Goal: Task Accomplishment & Management: Manage account settings

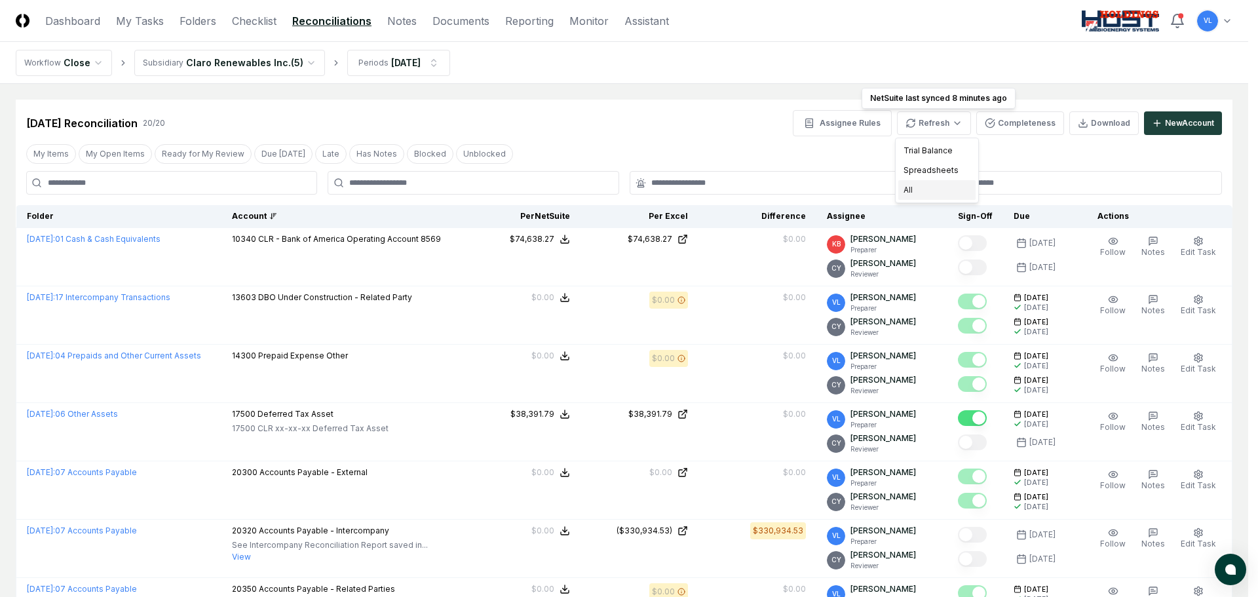
click at [932, 189] on div "All" at bounding box center [937, 190] width 77 height 20
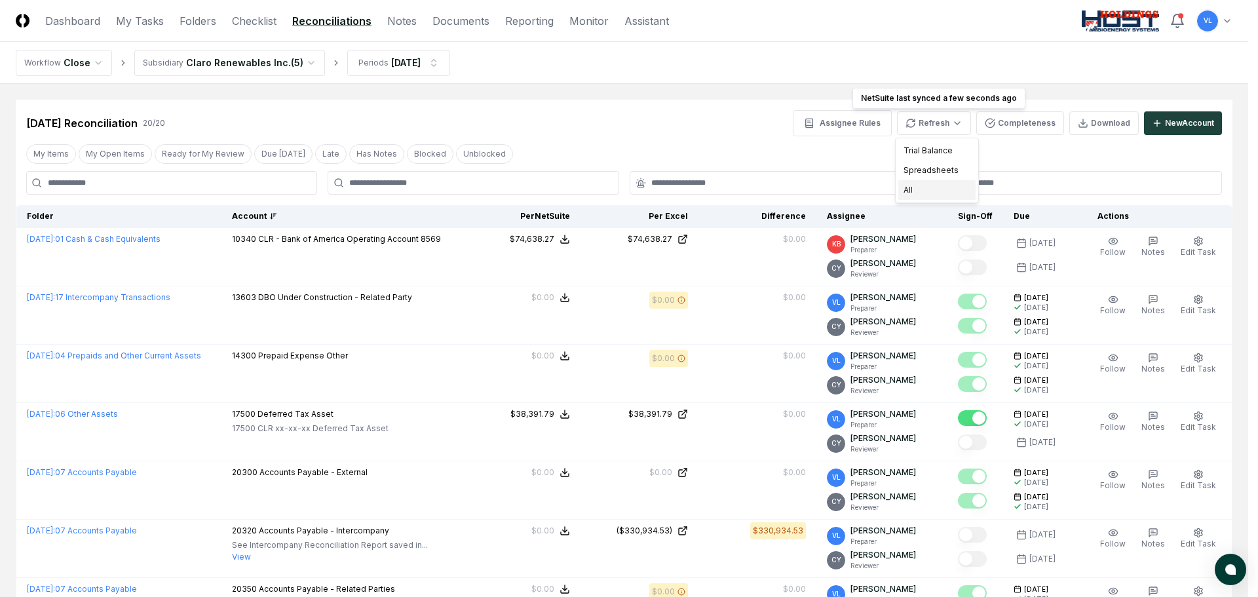
click at [914, 195] on div "All" at bounding box center [937, 190] width 77 height 20
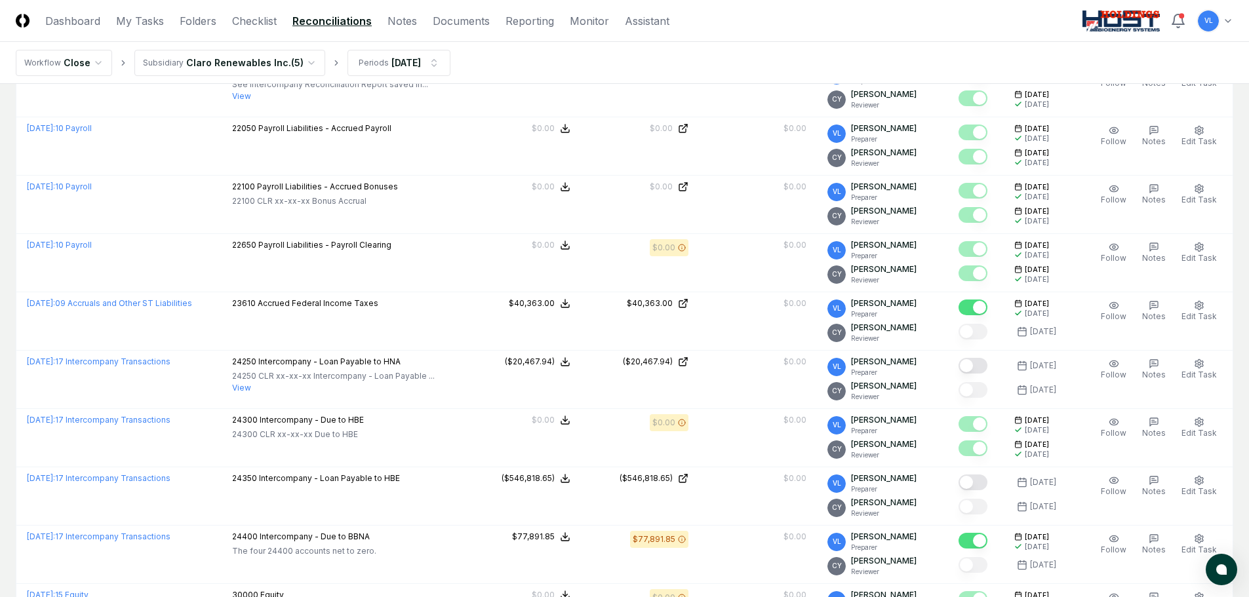
scroll to position [524, 0]
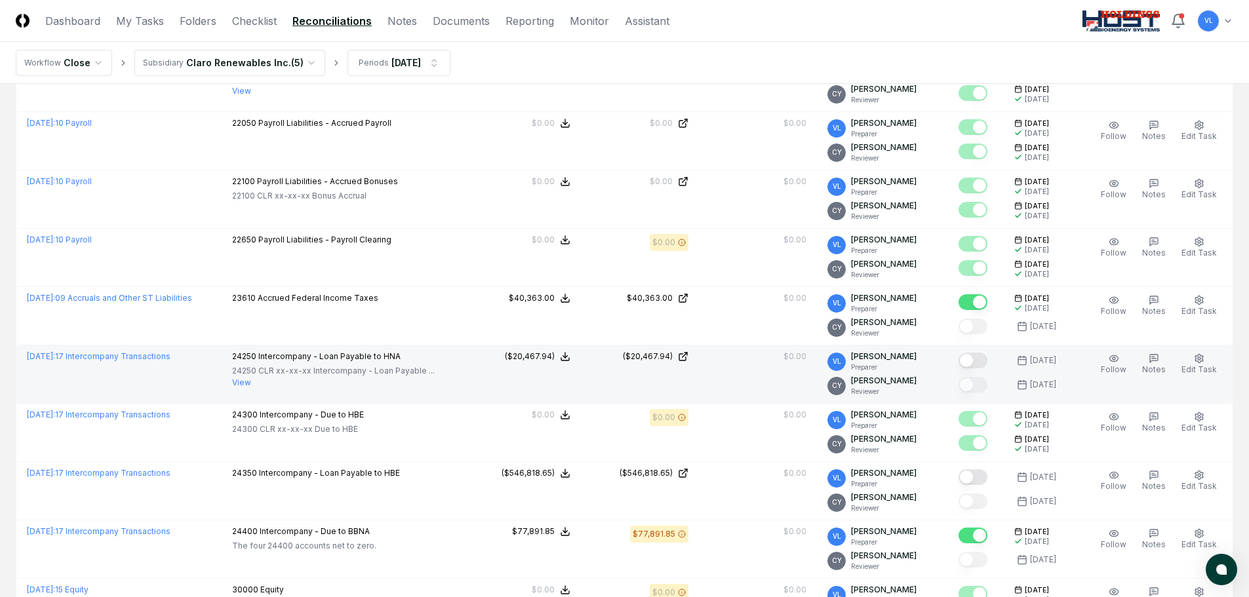
click at [980, 354] on button "Mark complete" at bounding box center [972, 361] width 29 height 16
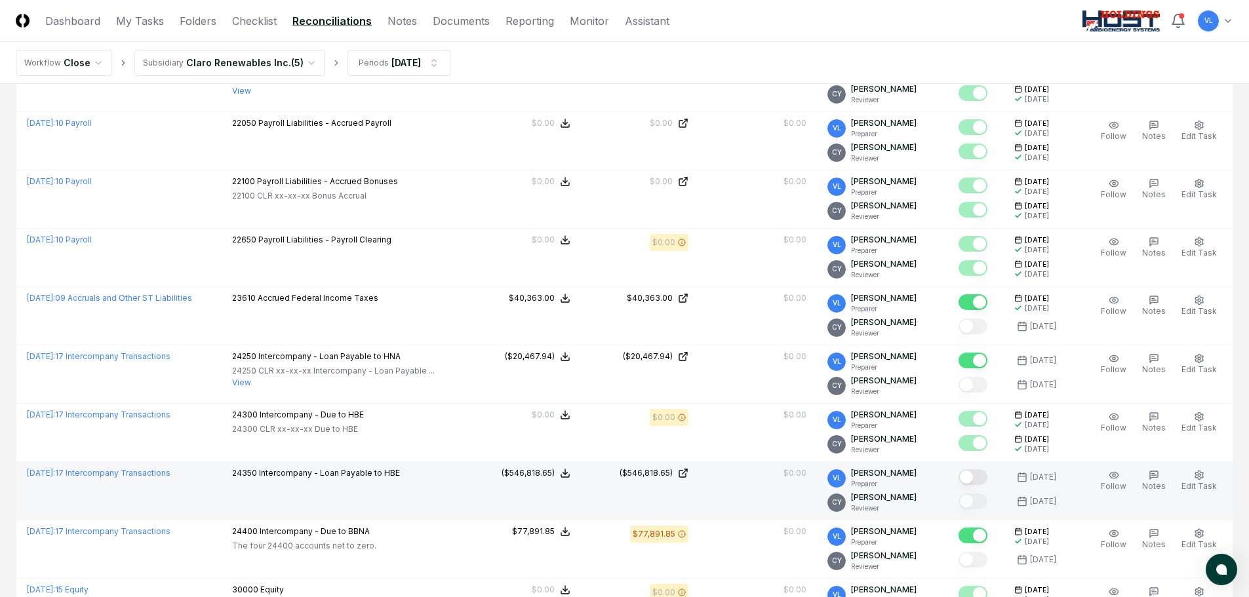
click at [984, 476] on button "Mark complete" at bounding box center [972, 477] width 29 height 16
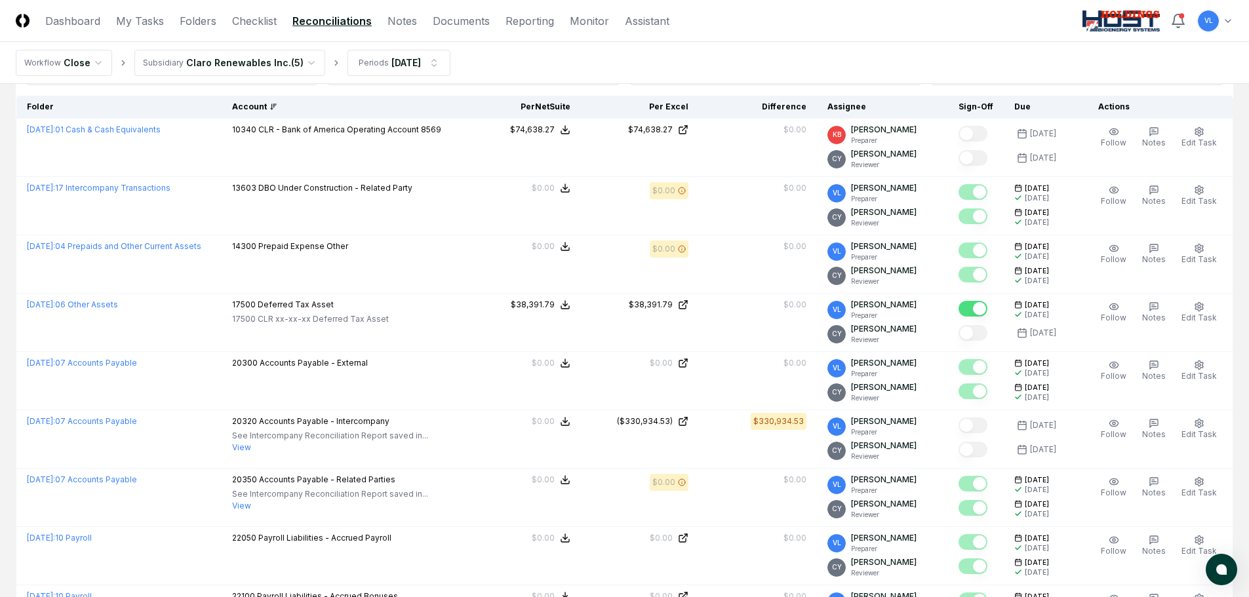
scroll to position [106, 0]
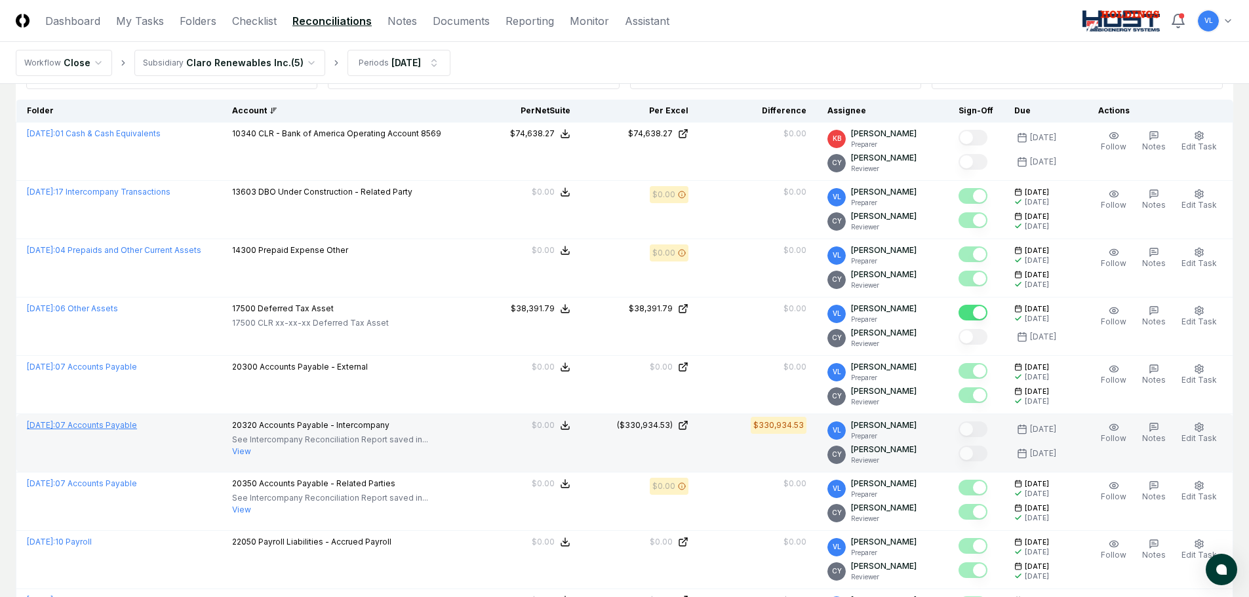
click at [137, 423] on link "[DATE] : 07 Accounts Payable" at bounding box center [82, 425] width 110 height 10
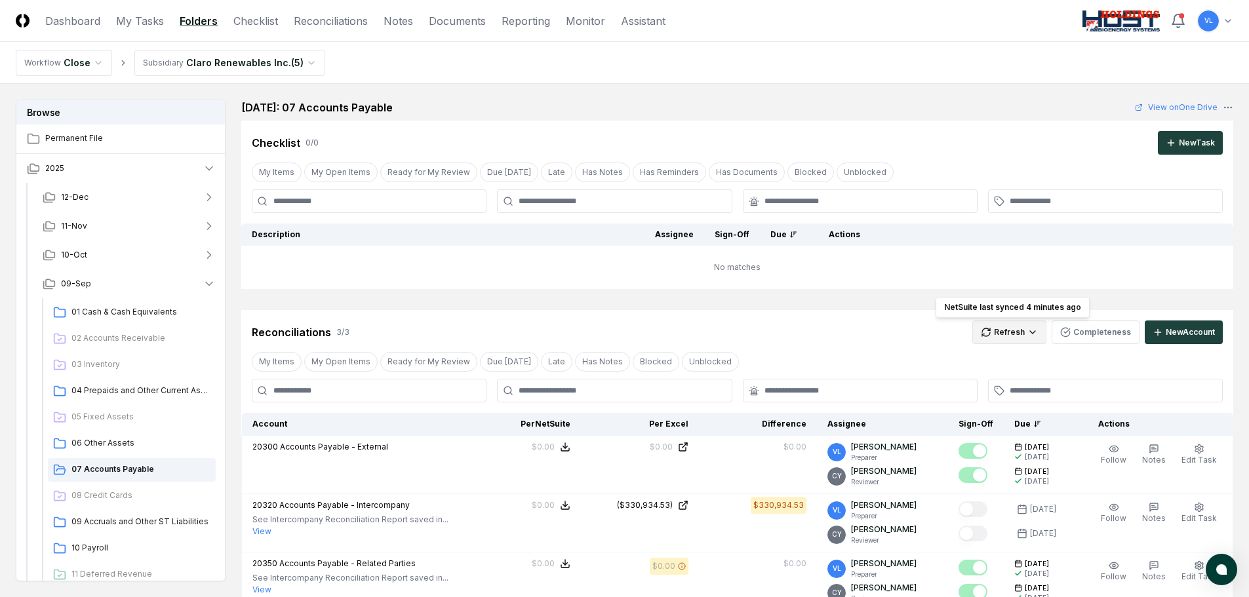
click at [1015, 329] on html "CloseCore Dashboard My Tasks Folders Checklist Reconciliations Notes Documents …" at bounding box center [624, 431] width 1249 height 863
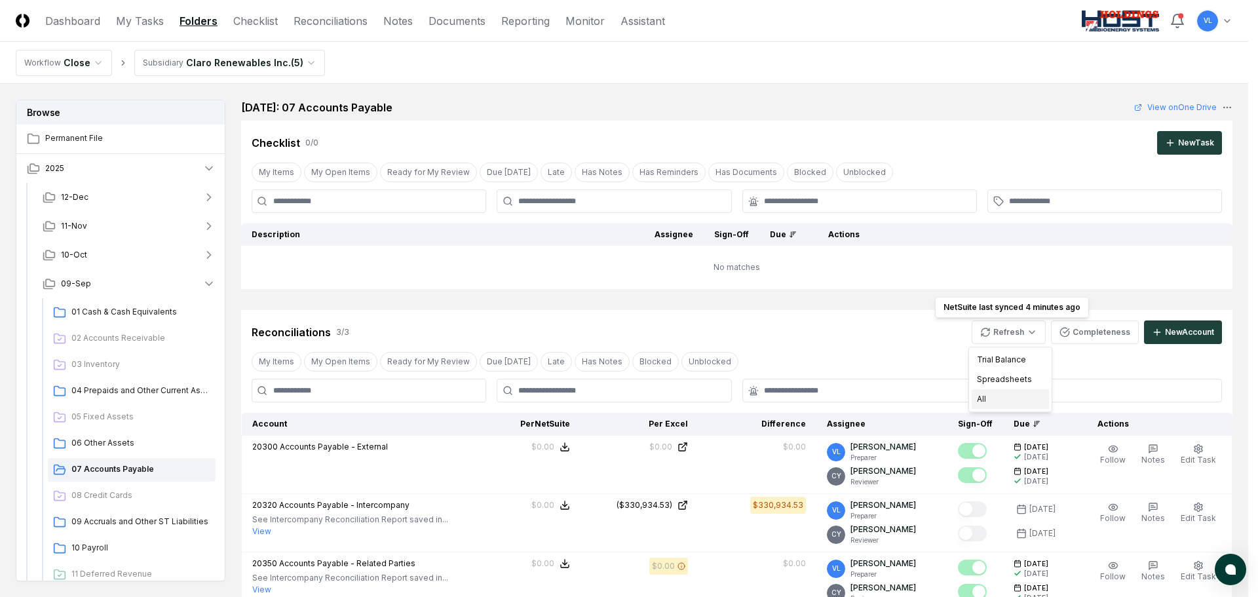
click at [985, 401] on div "All" at bounding box center [1010, 399] width 77 height 20
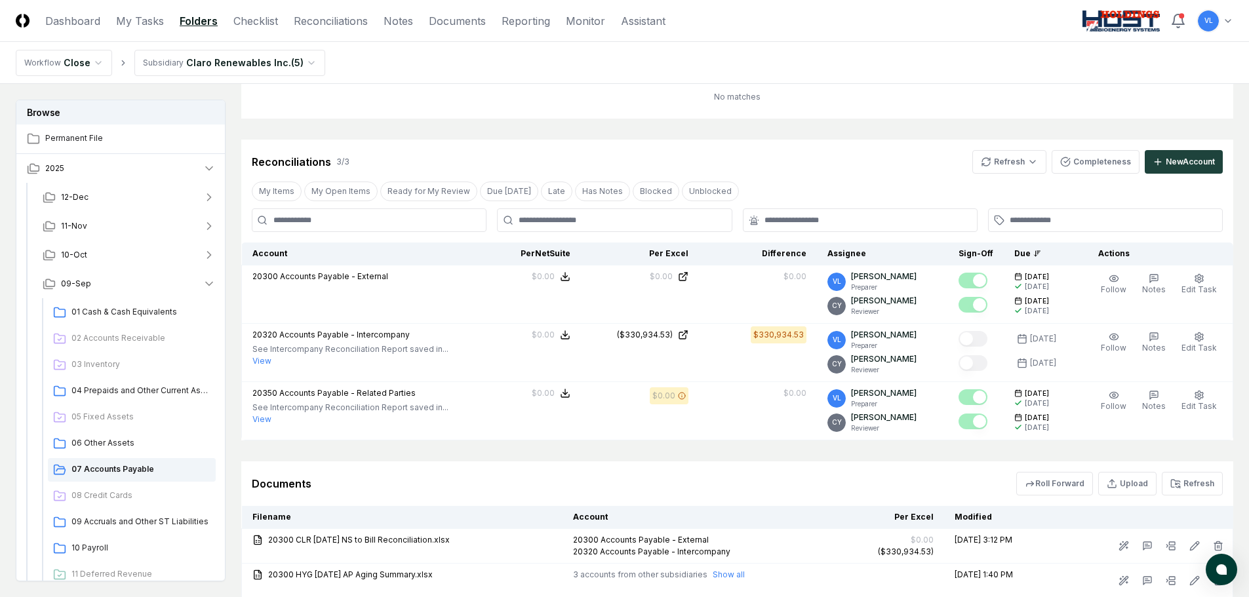
scroll to position [69, 0]
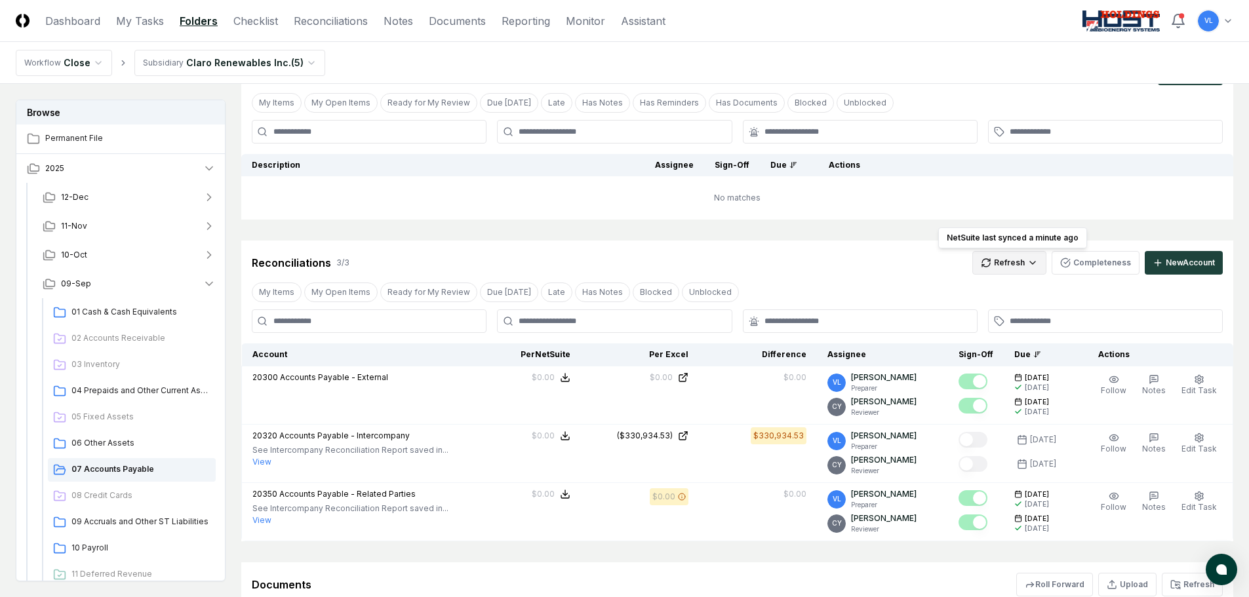
click at [1007, 269] on html "CloseCore Dashboard My Tasks Folders Checklist Reconciliations Notes Documents …" at bounding box center [624, 362] width 1249 height 863
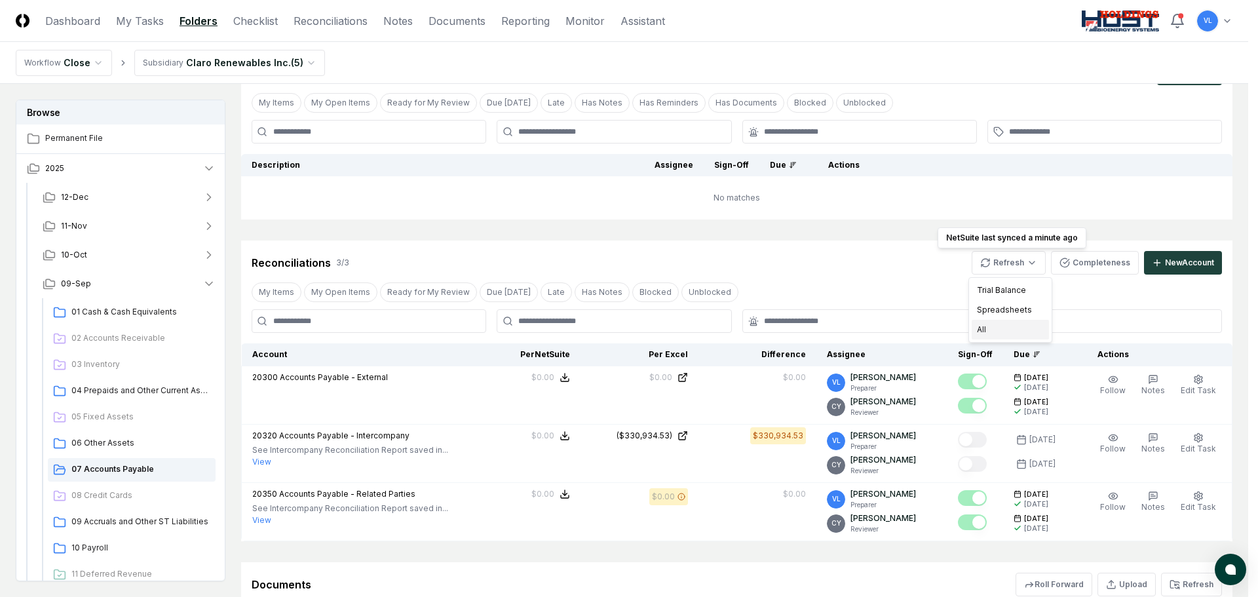
click at [991, 330] on div "All" at bounding box center [1010, 330] width 77 height 20
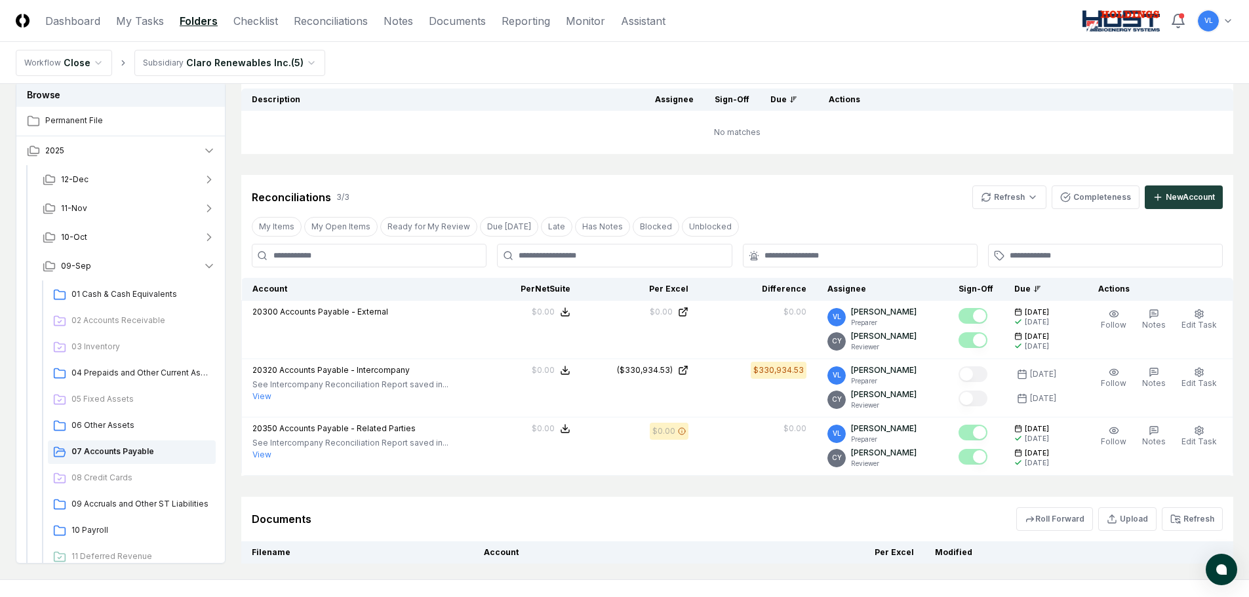
scroll to position [196, 0]
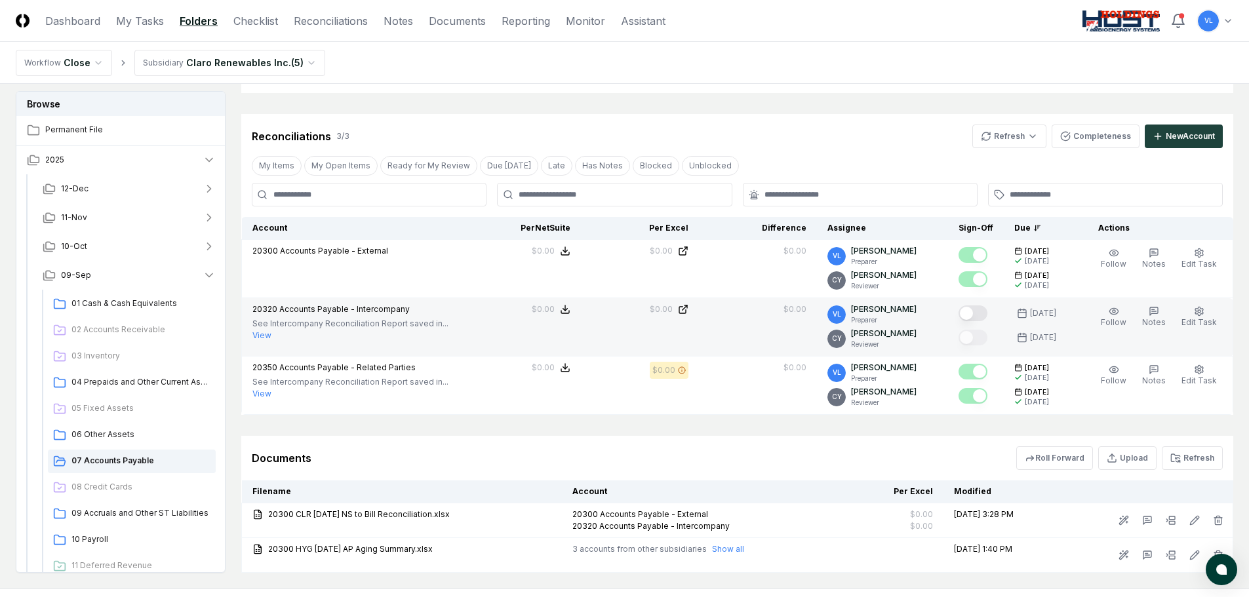
click at [977, 314] on button "Mark complete" at bounding box center [972, 313] width 29 height 16
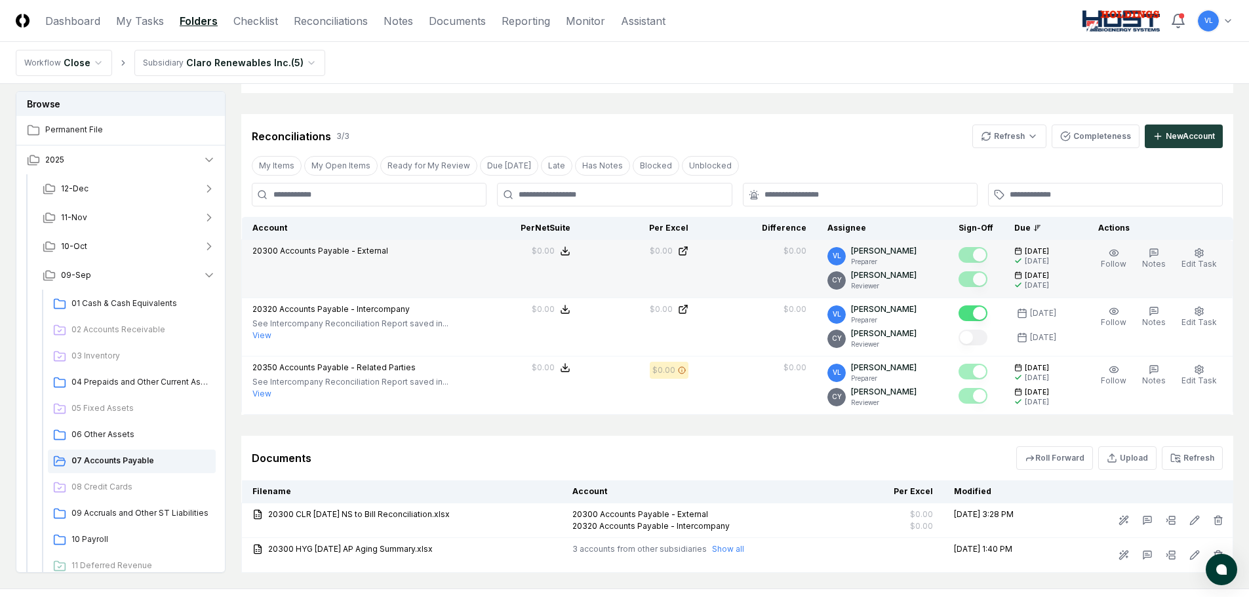
scroll to position [0, 0]
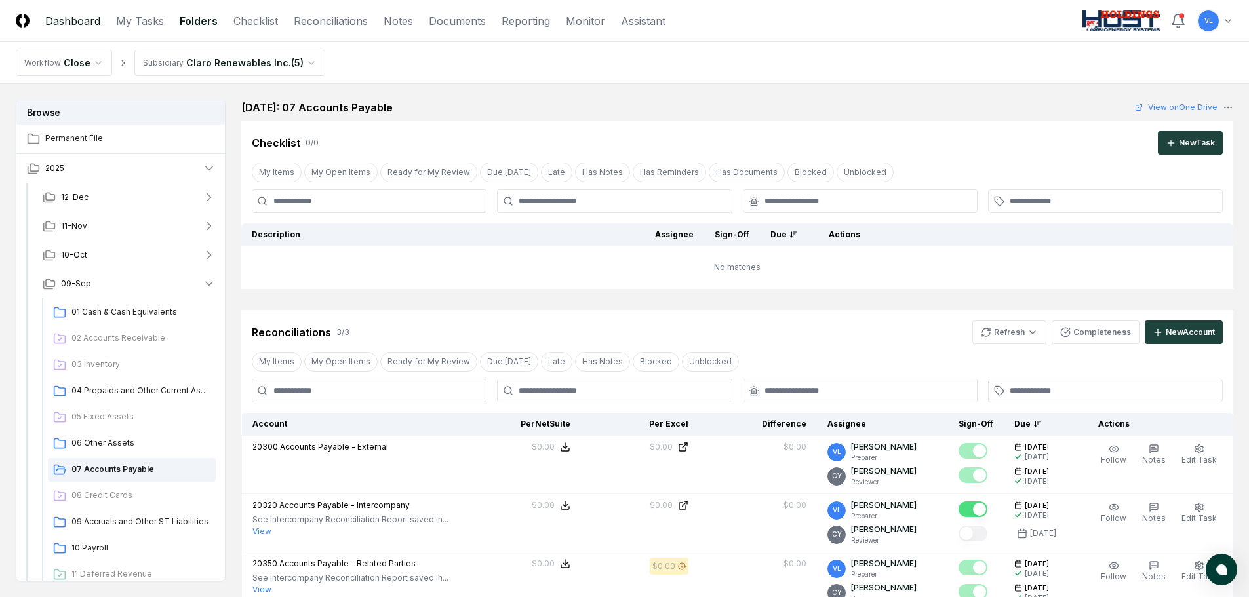
click at [91, 22] on link "Dashboard" at bounding box center [72, 21] width 55 height 16
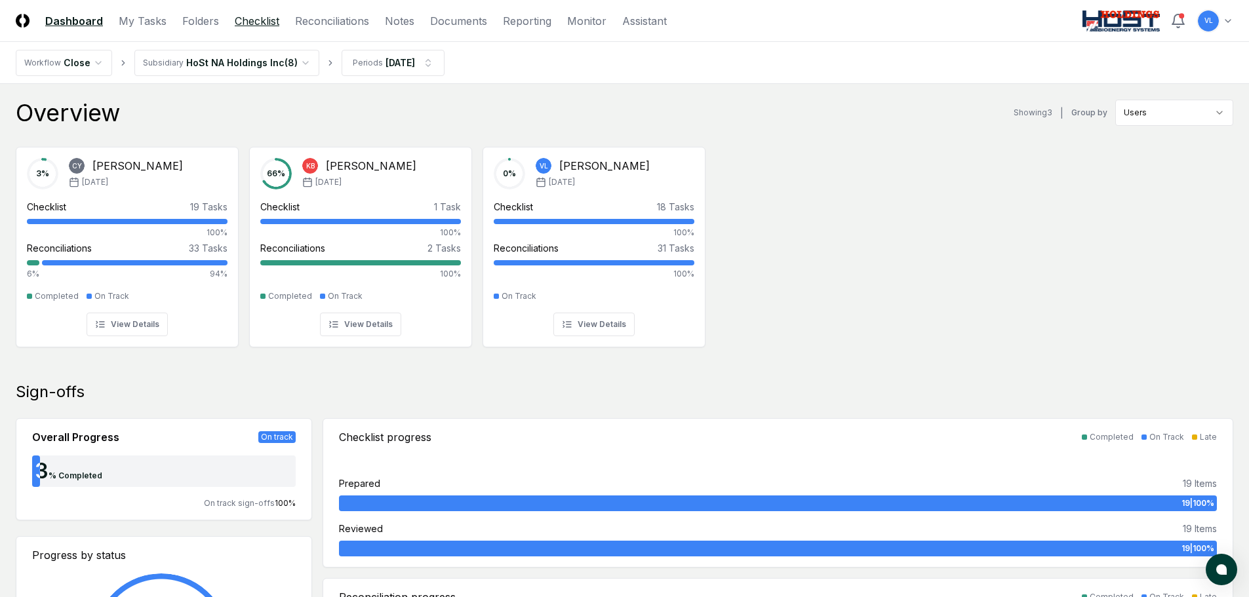
click at [250, 22] on link "Checklist" at bounding box center [257, 21] width 45 height 16
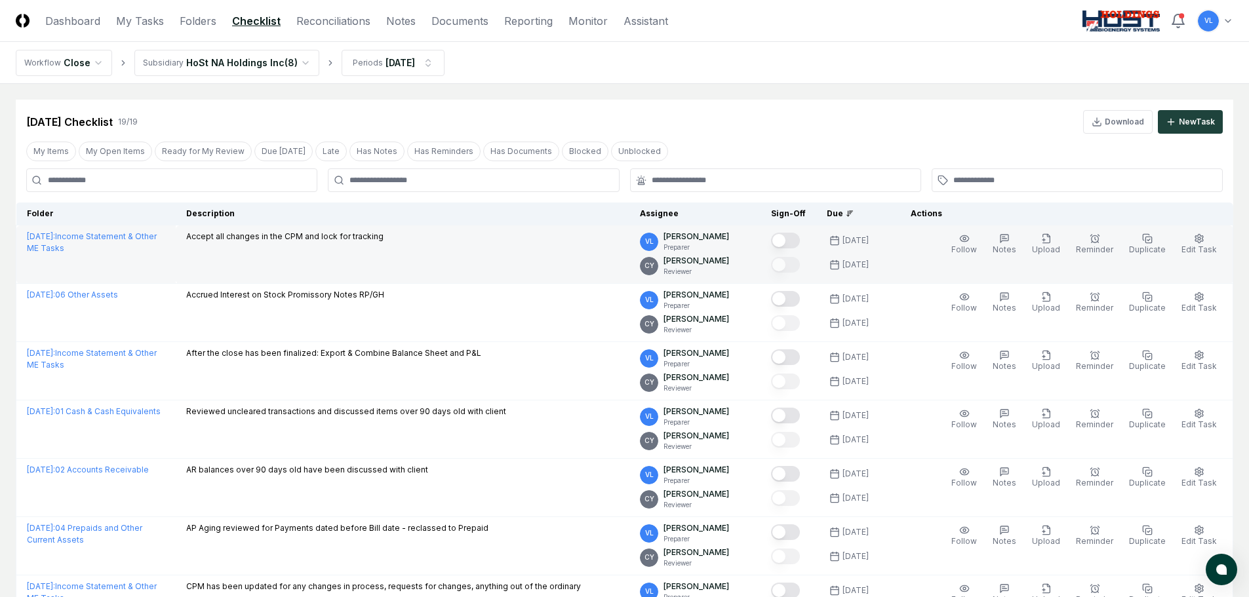
click at [800, 241] on button "Mark complete" at bounding box center [785, 241] width 29 height 16
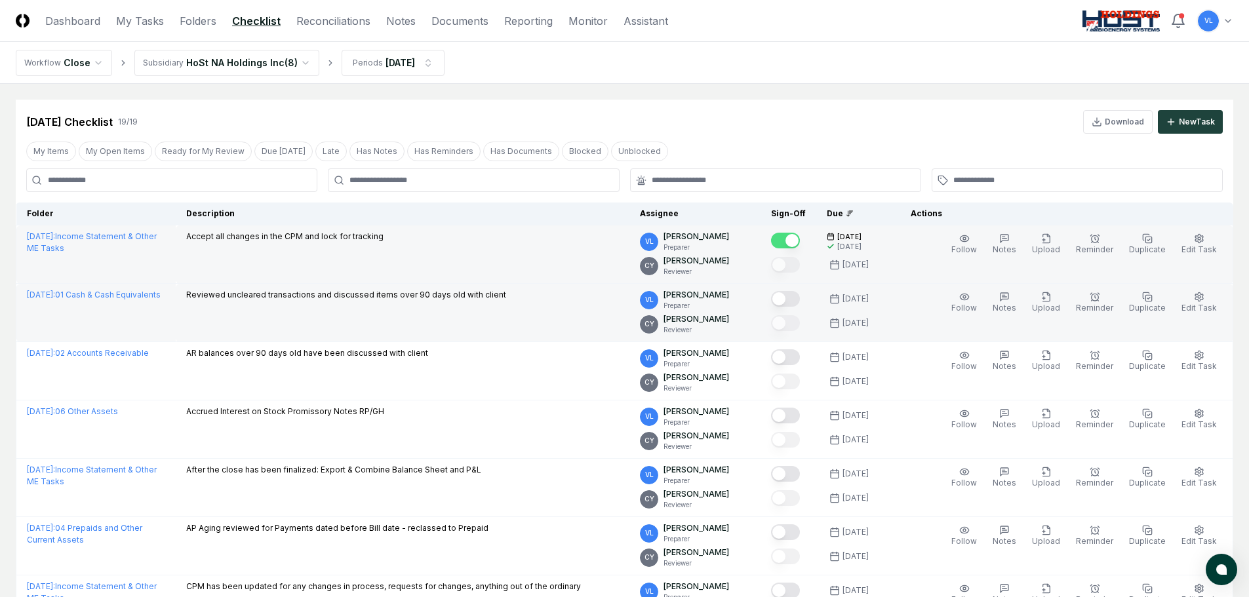
click at [797, 298] on button "Mark complete" at bounding box center [785, 299] width 29 height 16
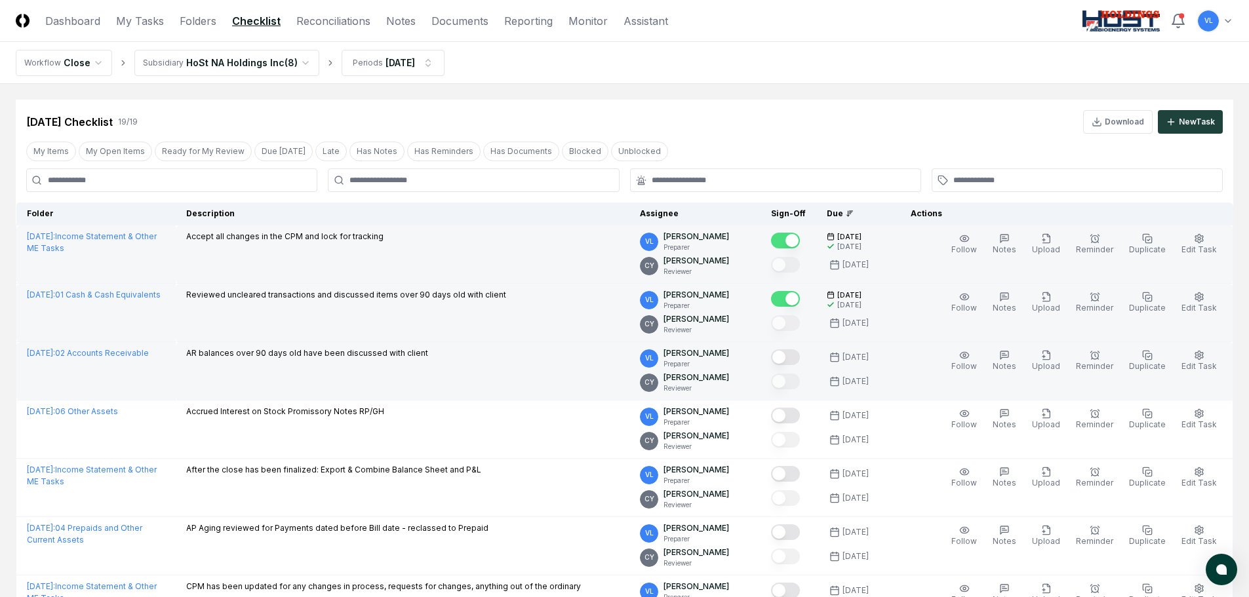
click at [792, 361] on button "Mark complete" at bounding box center [785, 357] width 29 height 16
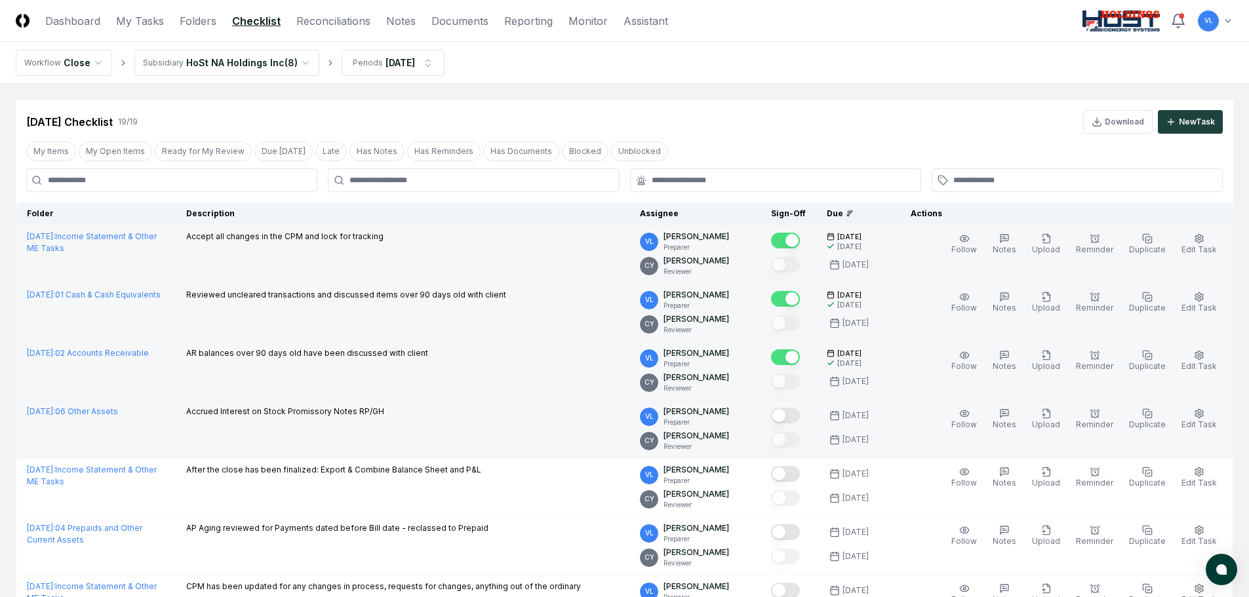
click at [796, 419] on button "Mark complete" at bounding box center [785, 416] width 29 height 16
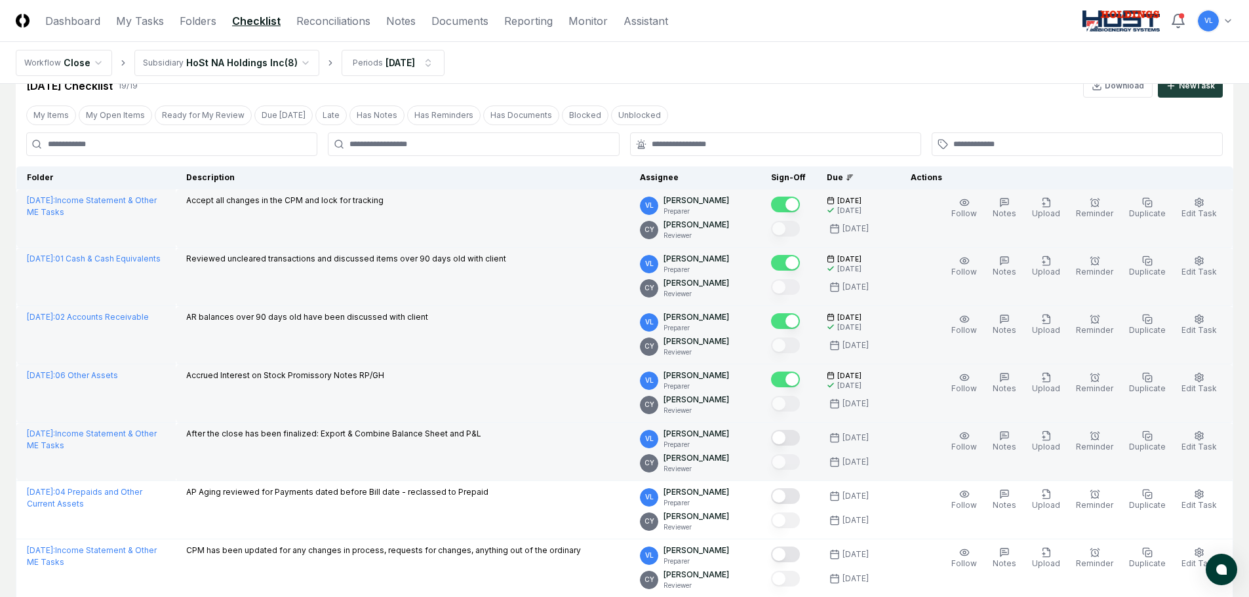
scroll to position [66, 0]
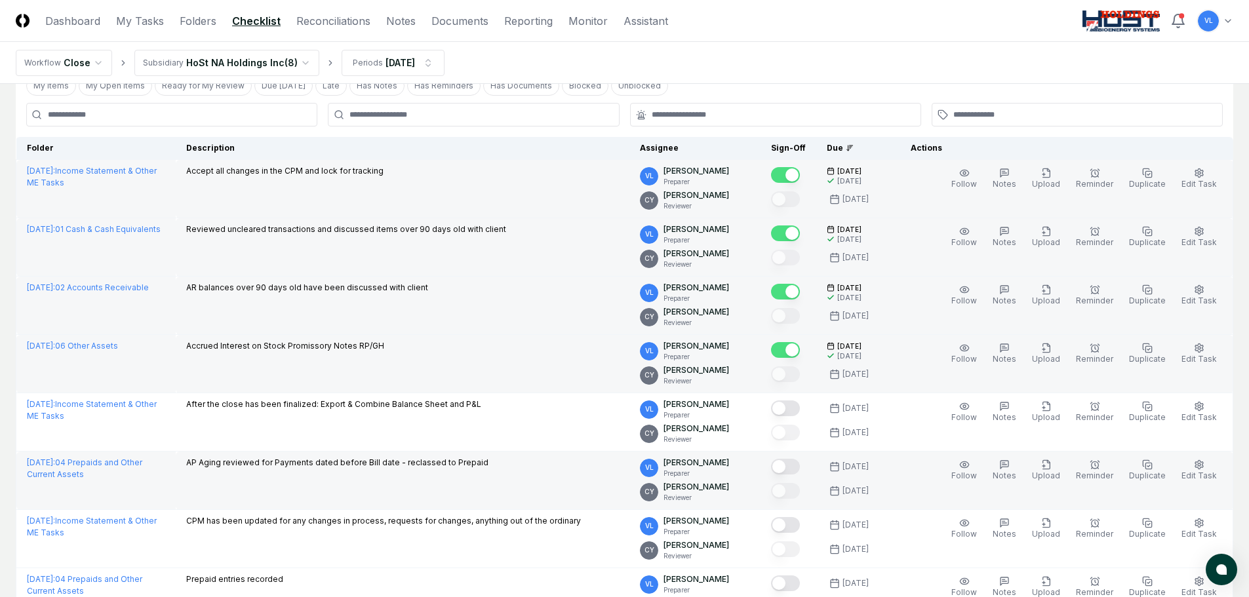
click at [798, 470] on button "Mark complete" at bounding box center [785, 467] width 29 height 16
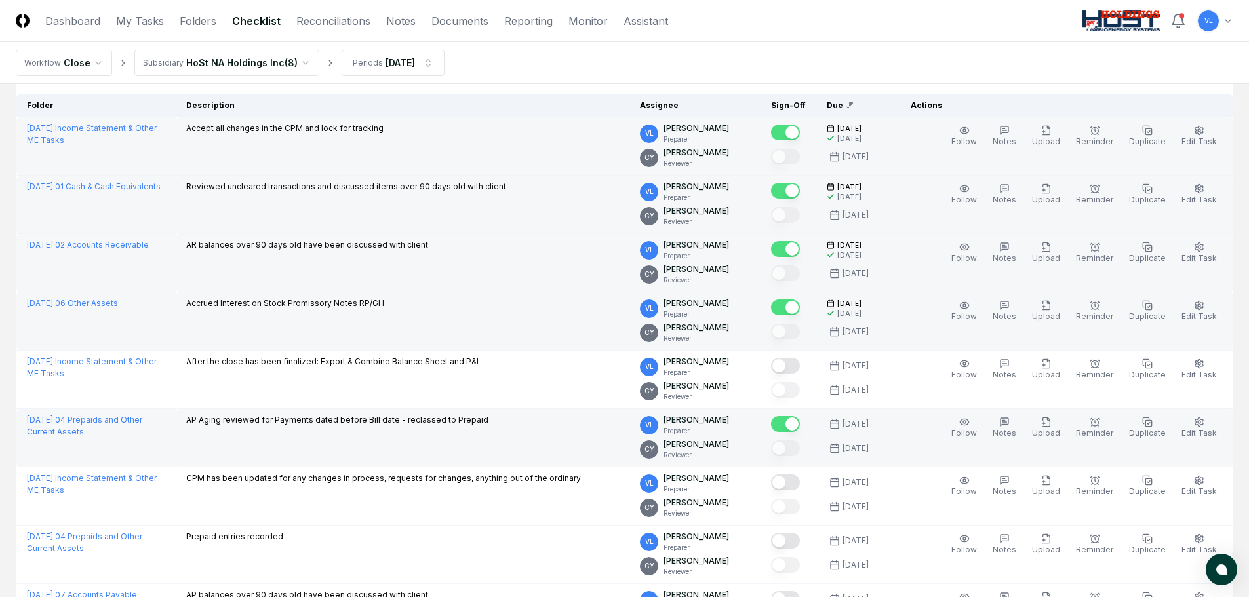
scroll to position [131, 0]
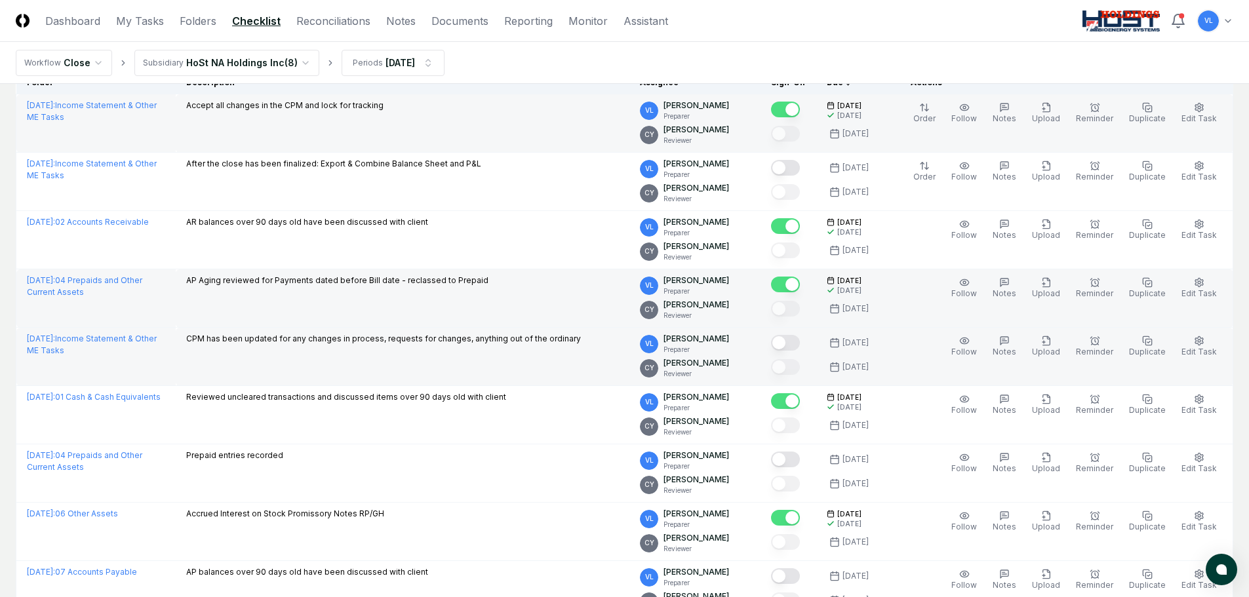
click at [795, 348] on button "Mark complete" at bounding box center [785, 343] width 29 height 16
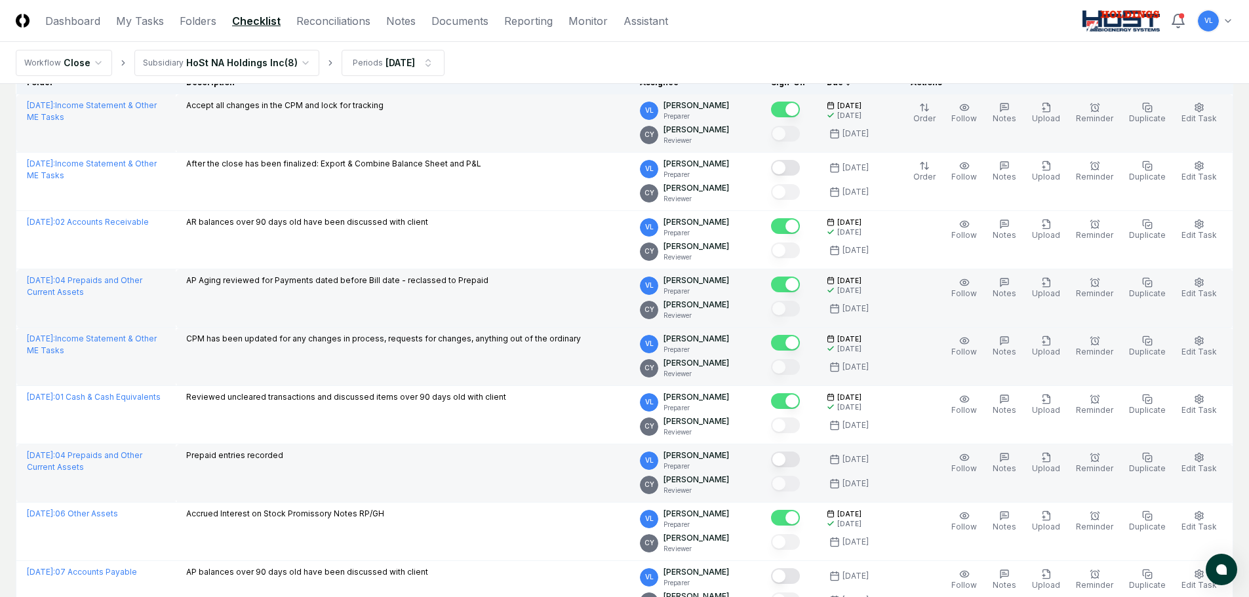
click at [799, 464] on button "Mark complete" at bounding box center [785, 460] width 29 height 16
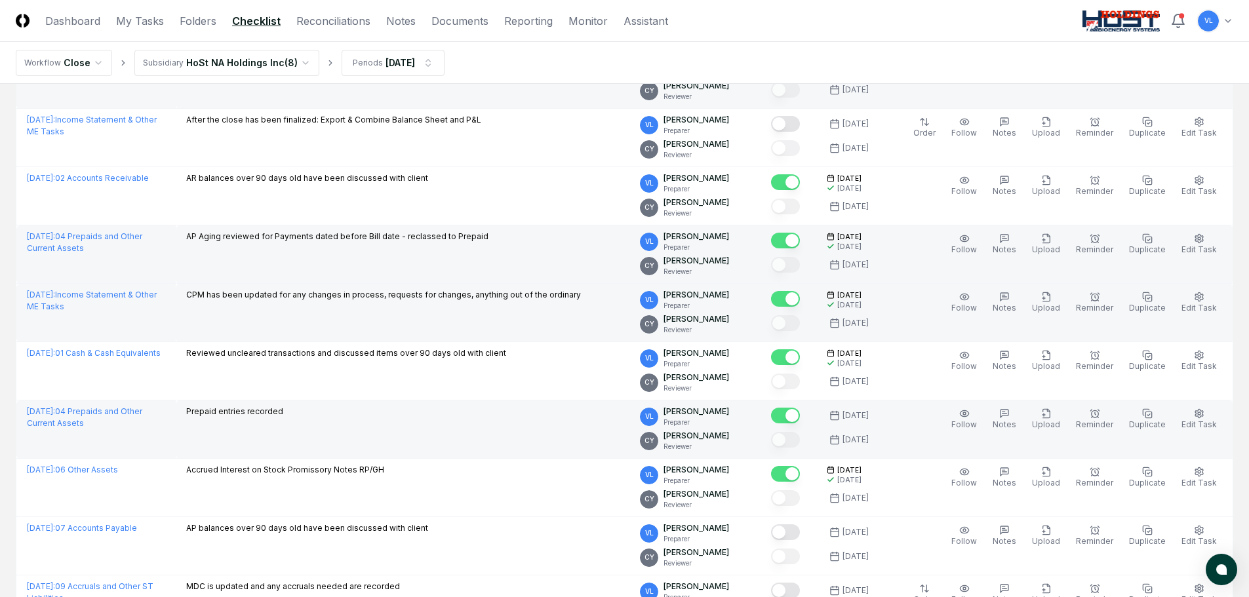
scroll to position [197, 0]
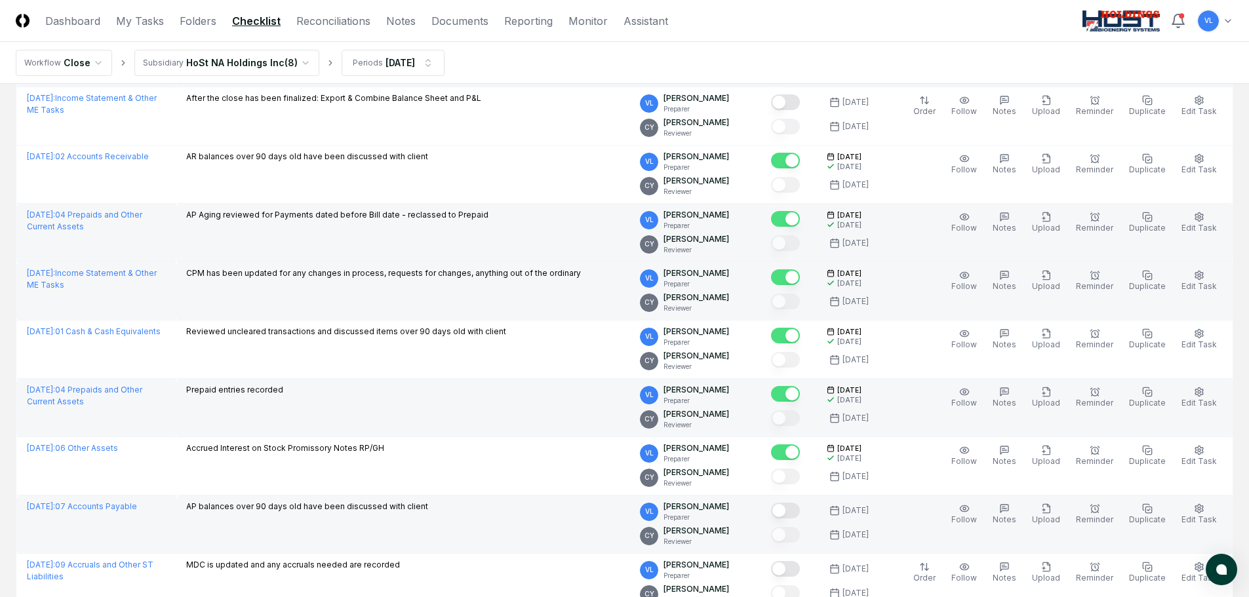
click at [798, 511] on button "Mark complete" at bounding box center [785, 511] width 29 height 16
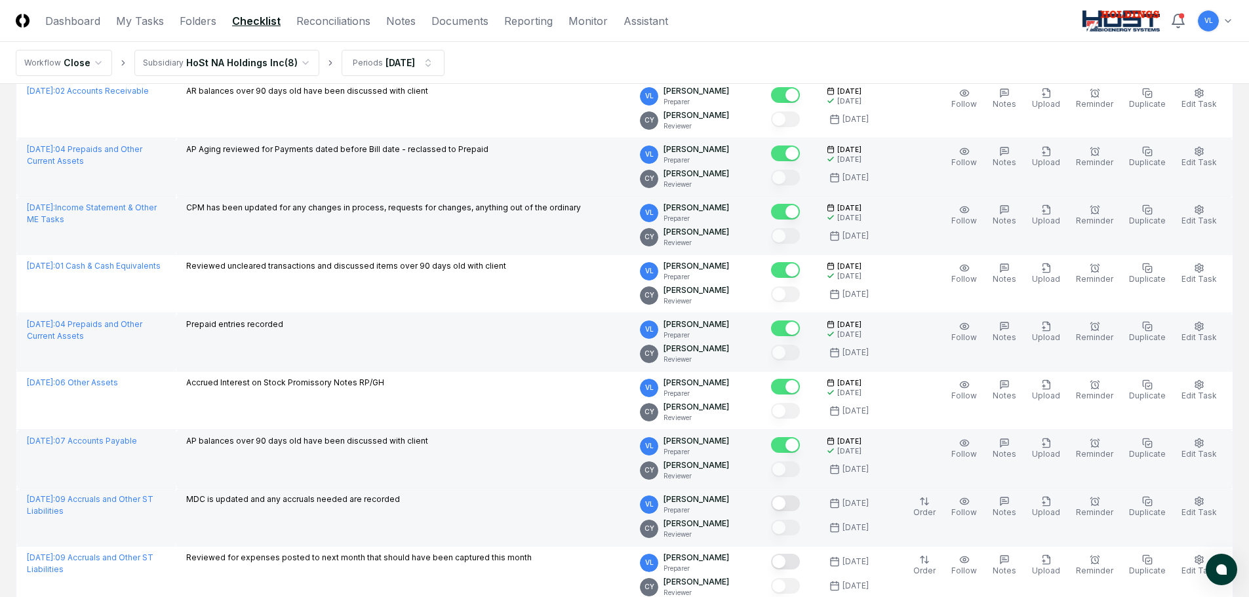
click at [800, 504] on button "Mark complete" at bounding box center [785, 504] width 29 height 16
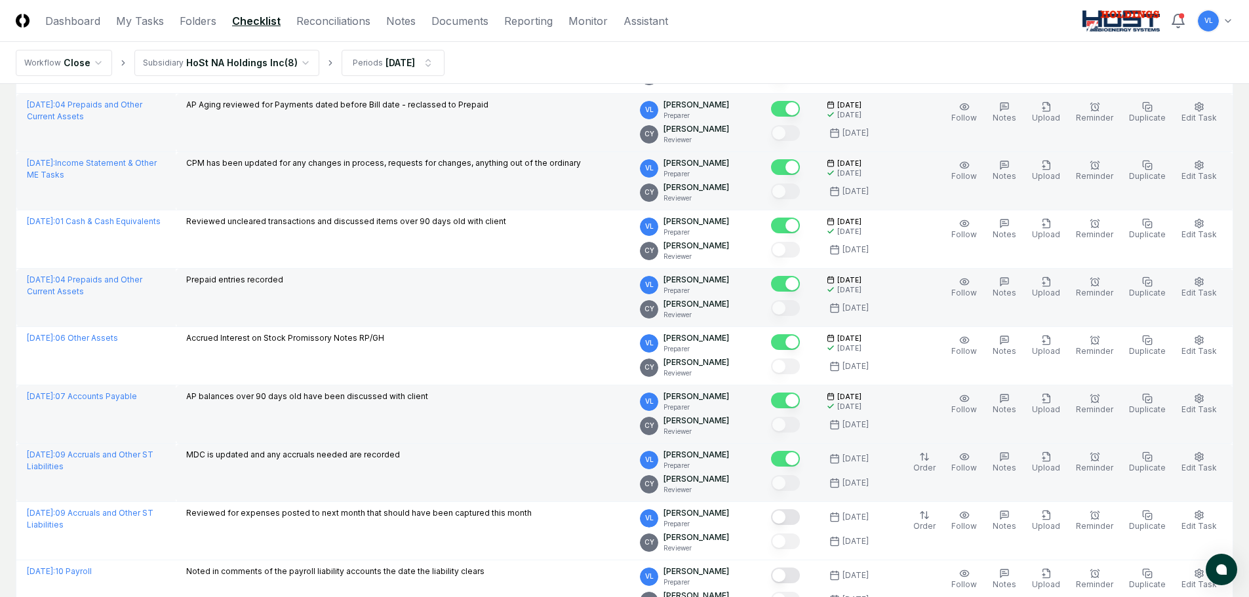
scroll to position [328, 0]
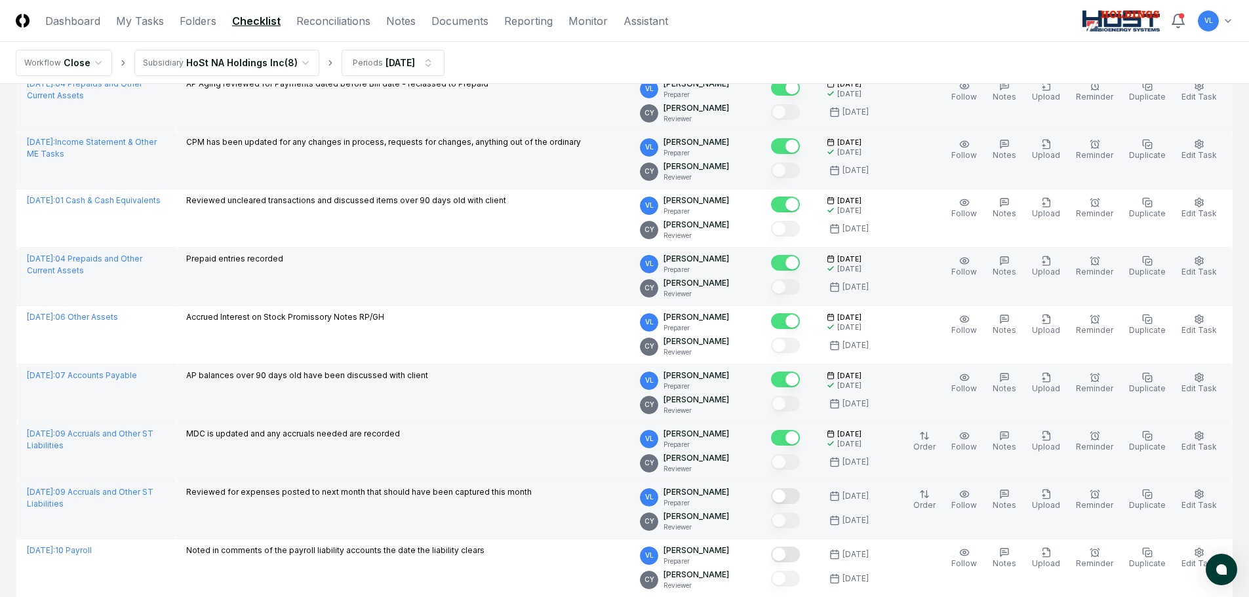
click at [800, 501] on button "Mark complete" at bounding box center [785, 496] width 29 height 16
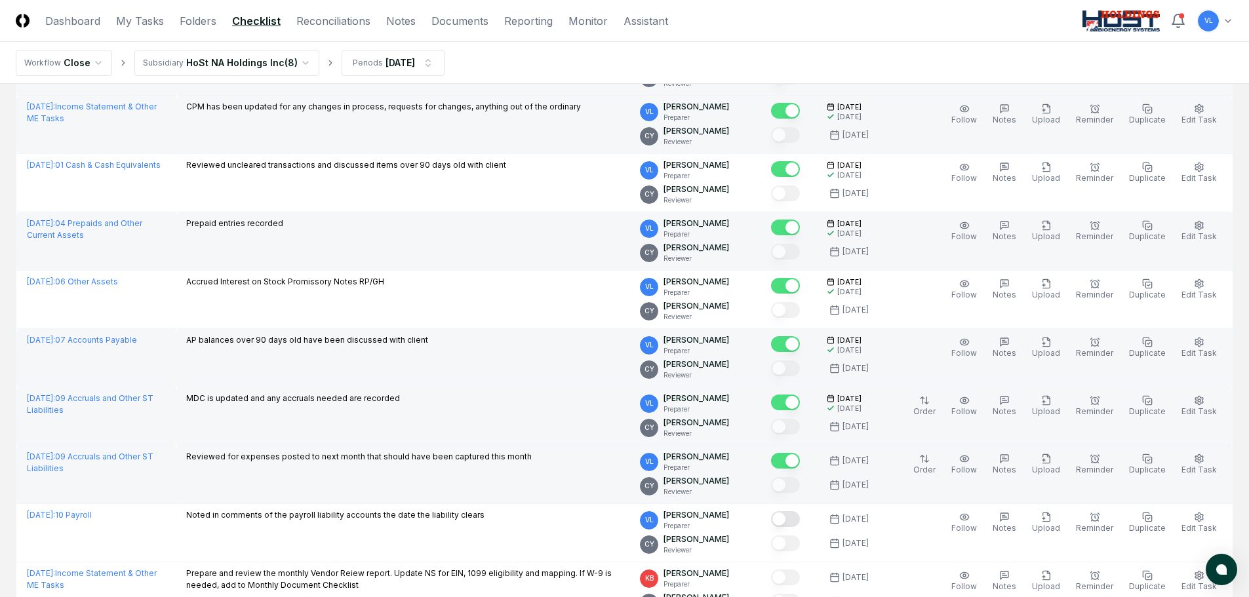
scroll to position [393, 0]
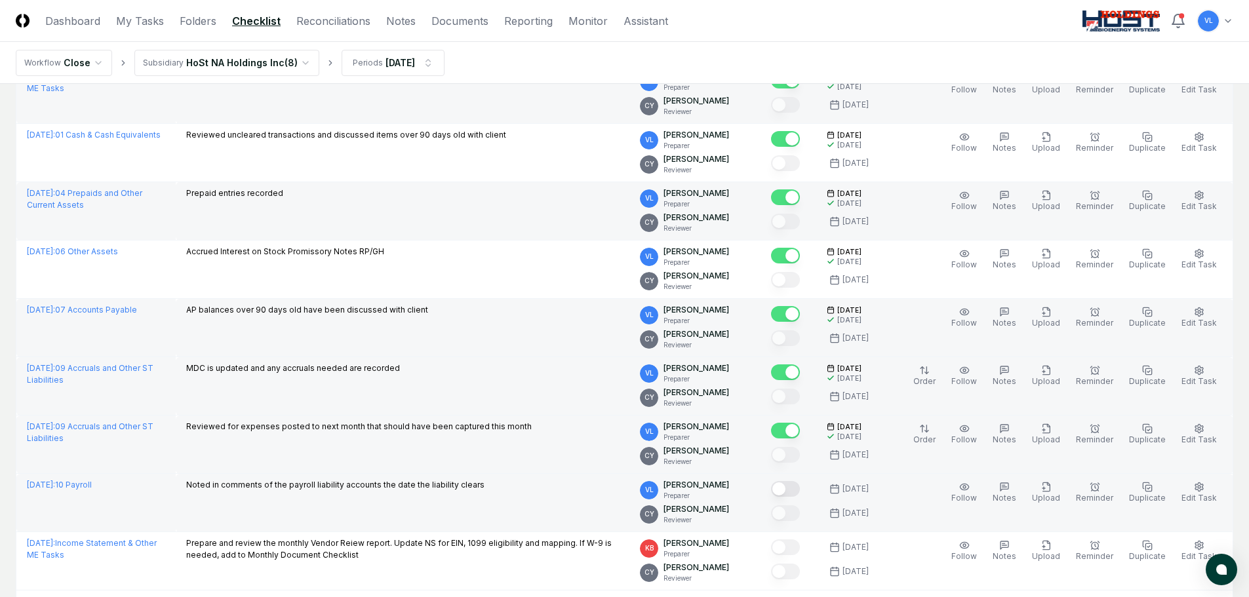
click at [800, 488] on button "Mark complete" at bounding box center [785, 489] width 29 height 16
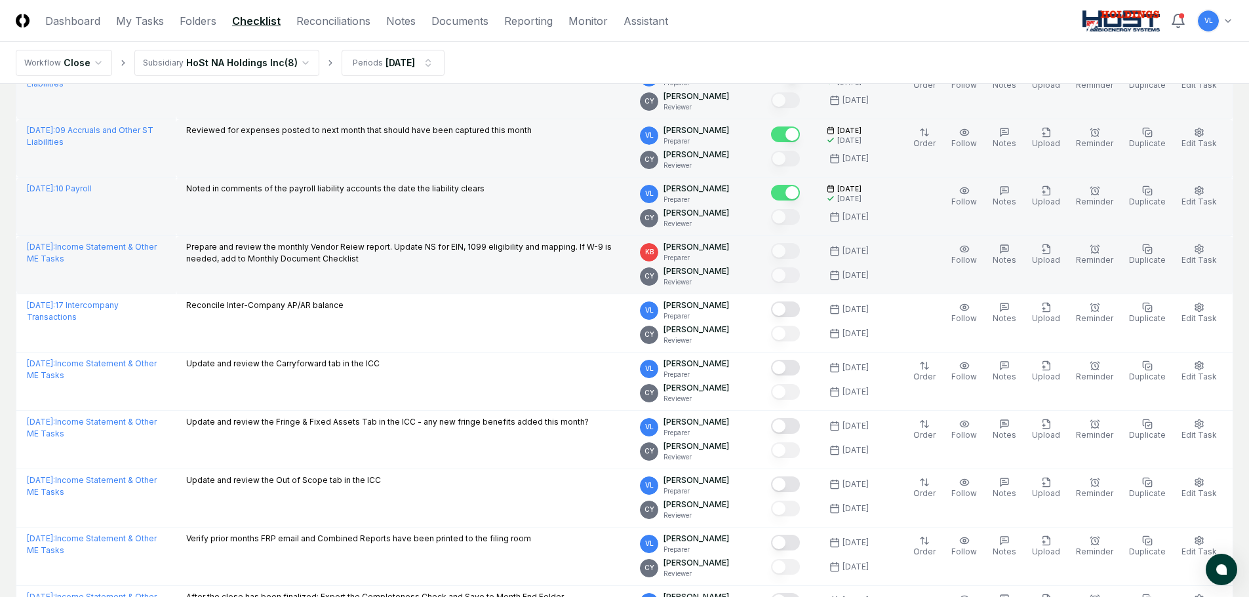
scroll to position [721, 0]
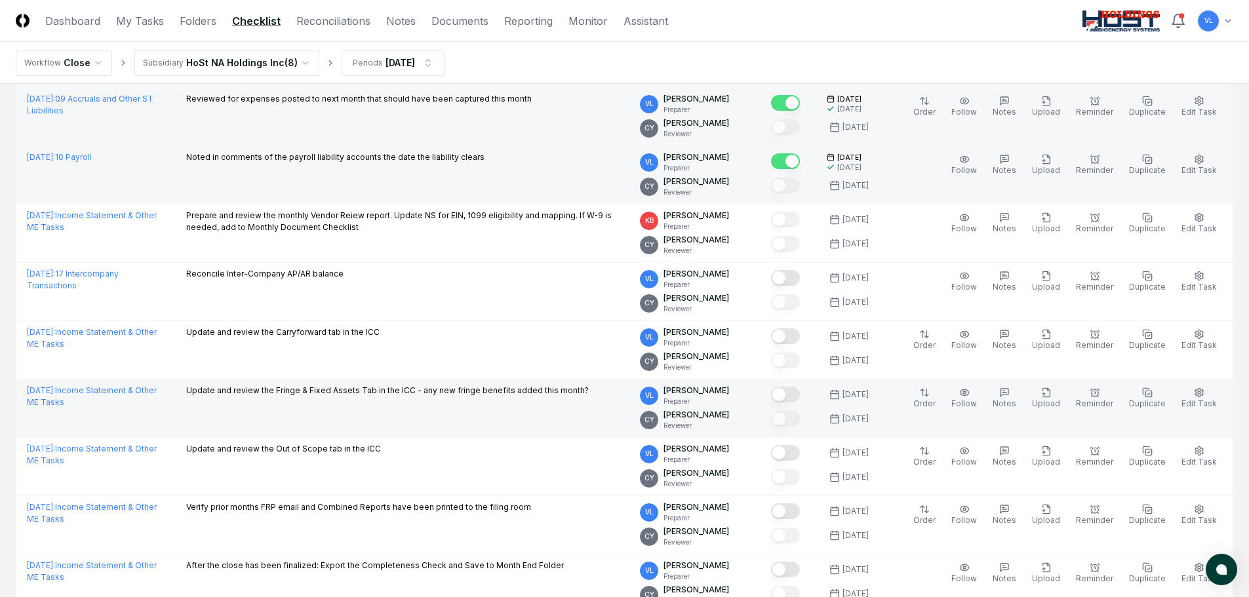
click at [799, 397] on button "Mark complete" at bounding box center [785, 395] width 29 height 16
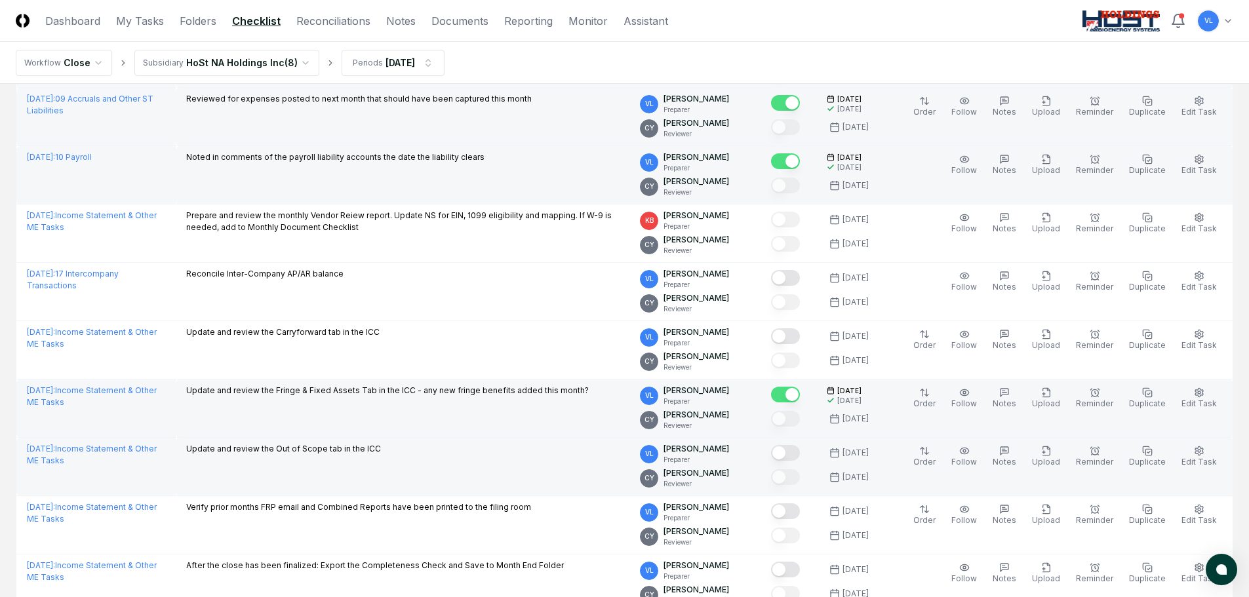
click at [792, 451] on button "Mark complete" at bounding box center [785, 453] width 29 height 16
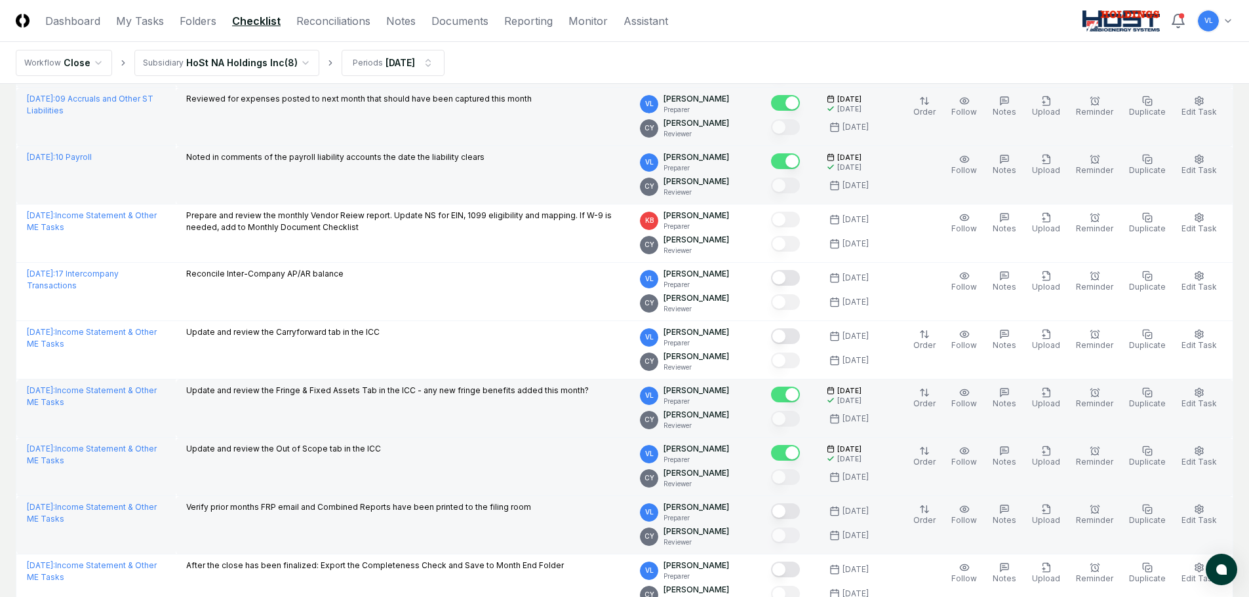
click at [792, 510] on button "Mark complete" at bounding box center [785, 511] width 29 height 16
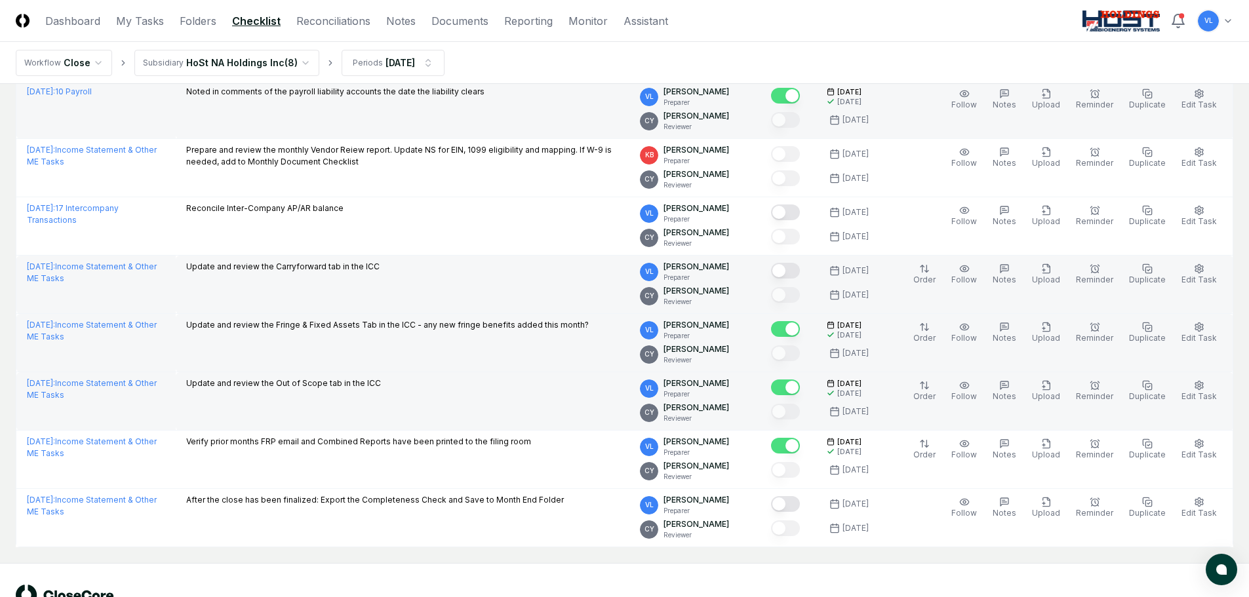
click at [800, 269] on button "Mark complete" at bounding box center [785, 271] width 29 height 16
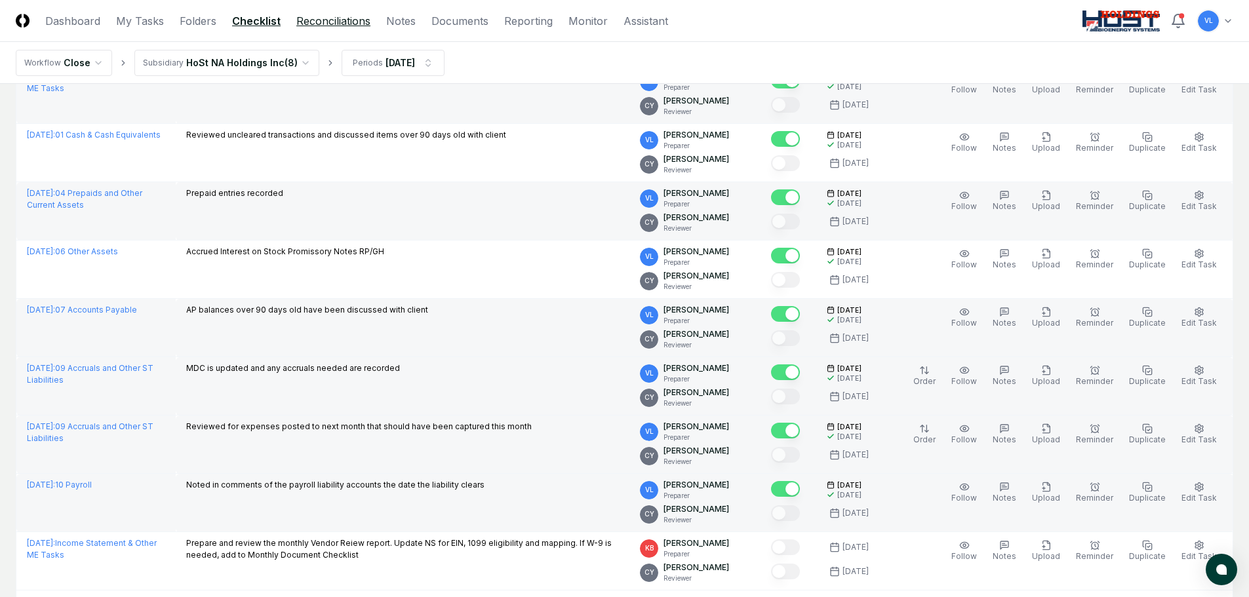
click at [345, 25] on link "Reconciliations" at bounding box center [333, 21] width 74 height 16
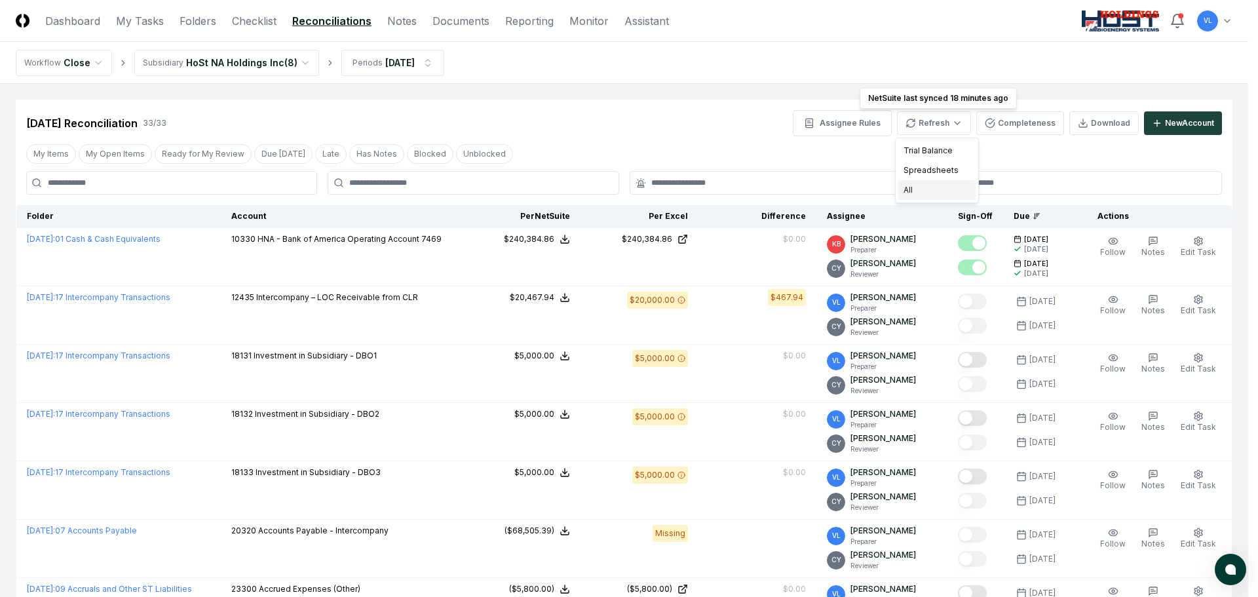
click at [931, 187] on div "All" at bounding box center [937, 190] width 77 height 20
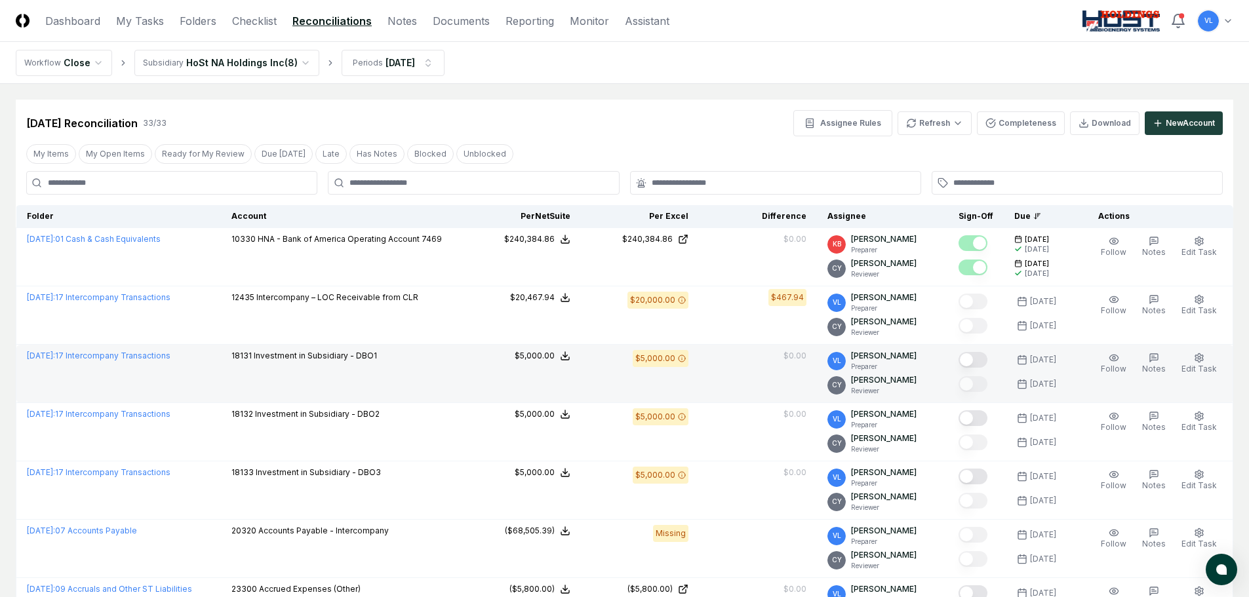
drag, startPoint x: 981, startPoint y: 361, endPoint x: 982, endPoint y: 386, distance: 25.6
click at [981, 361] on button "Mark complete" at bounding box center [972, 360] width 29 height 16
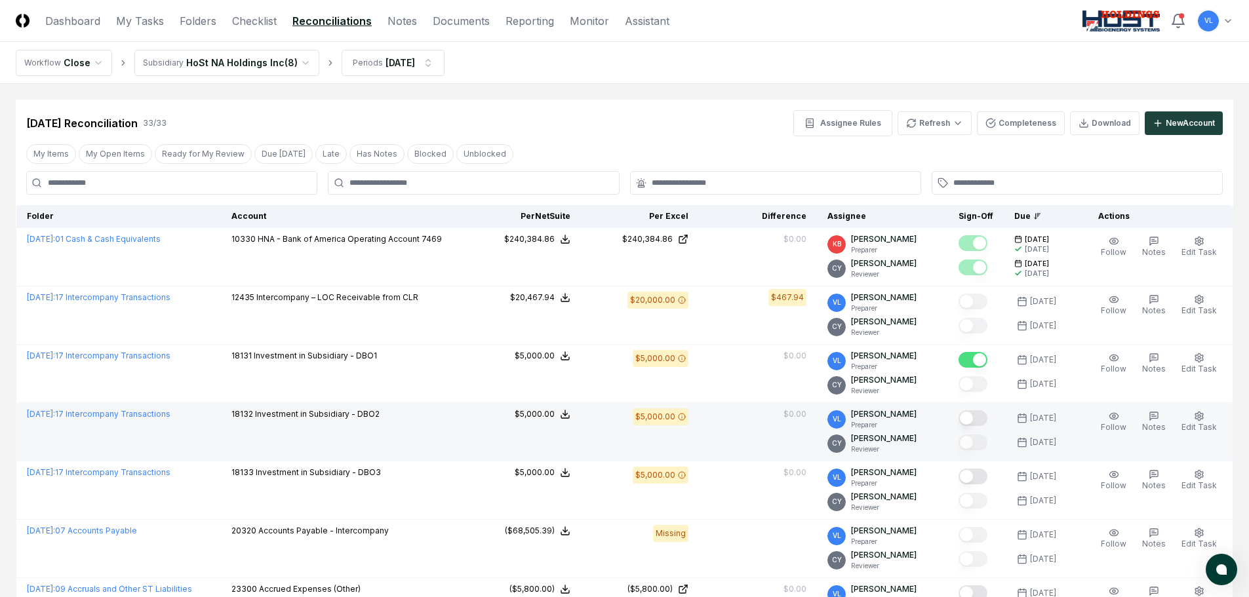
click at [980, 410] on button "Mark complete" at bounding box center [972, 418] width 29 height 16
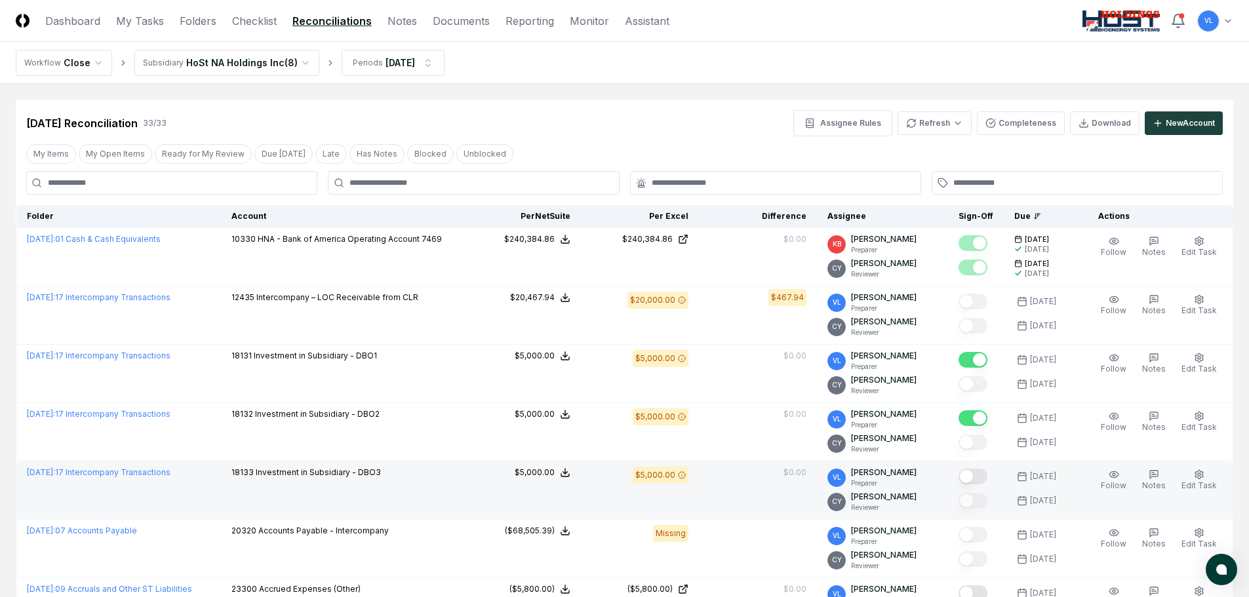
click at [981, 476] on button "Mark complete" at bounding box center [972, 477] width 29 height 16
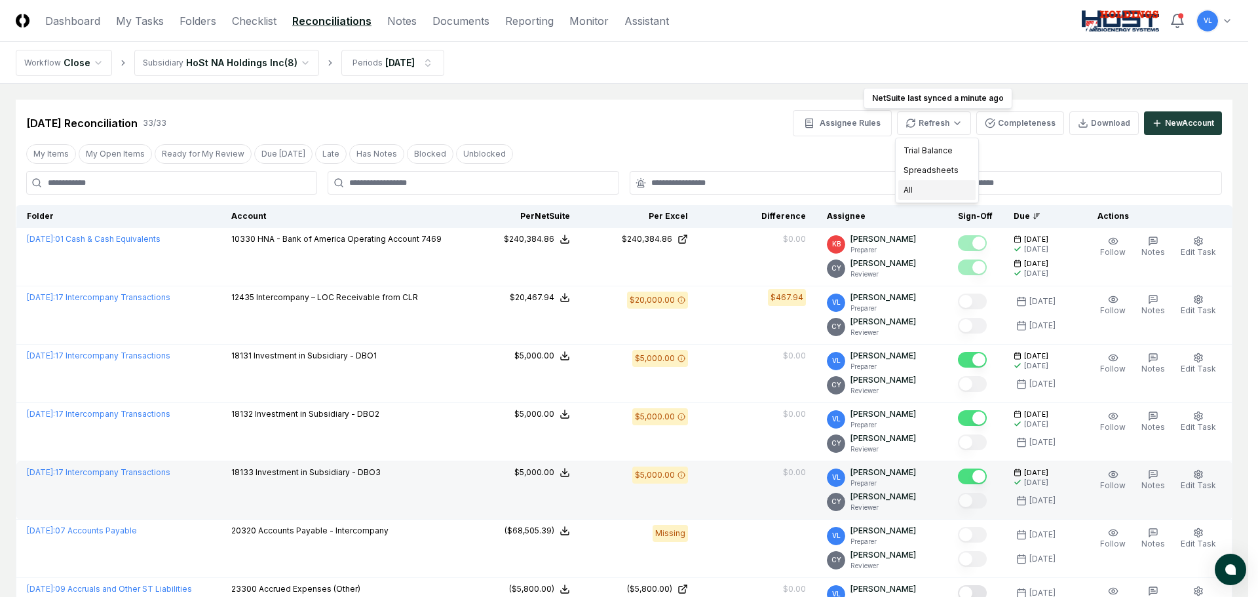
click at [917, 190] on div "All" at bounding box center [937, 190] width 77 height 20
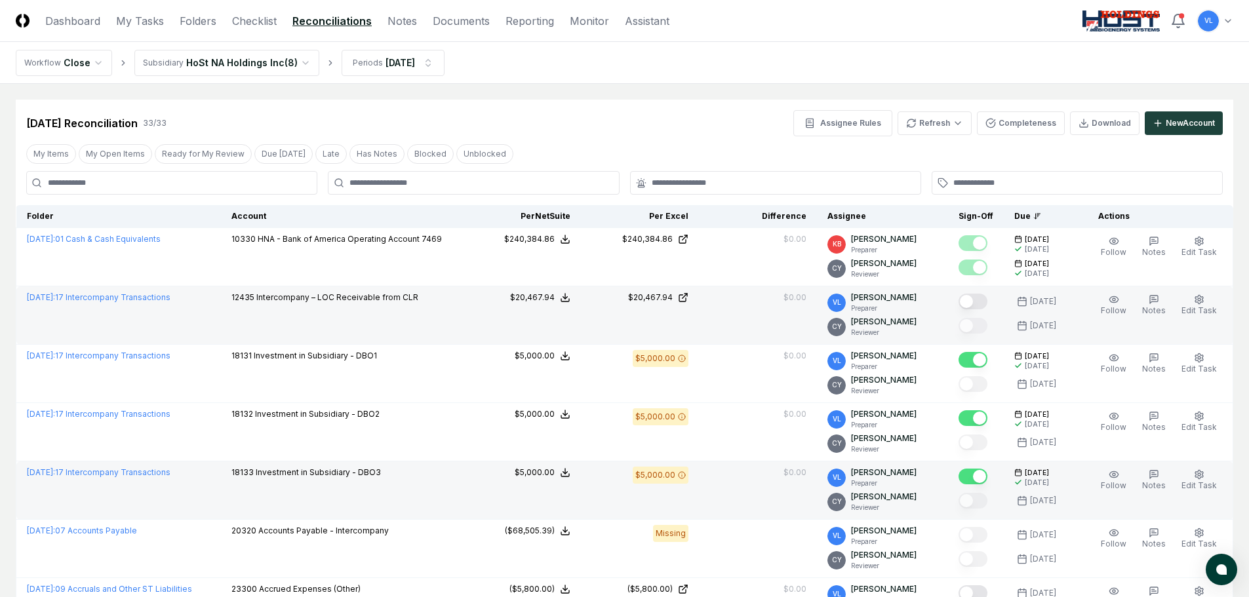
click at [981, 305] on button "Mark complete" at bounding box center [972, 302] width 29 height 16
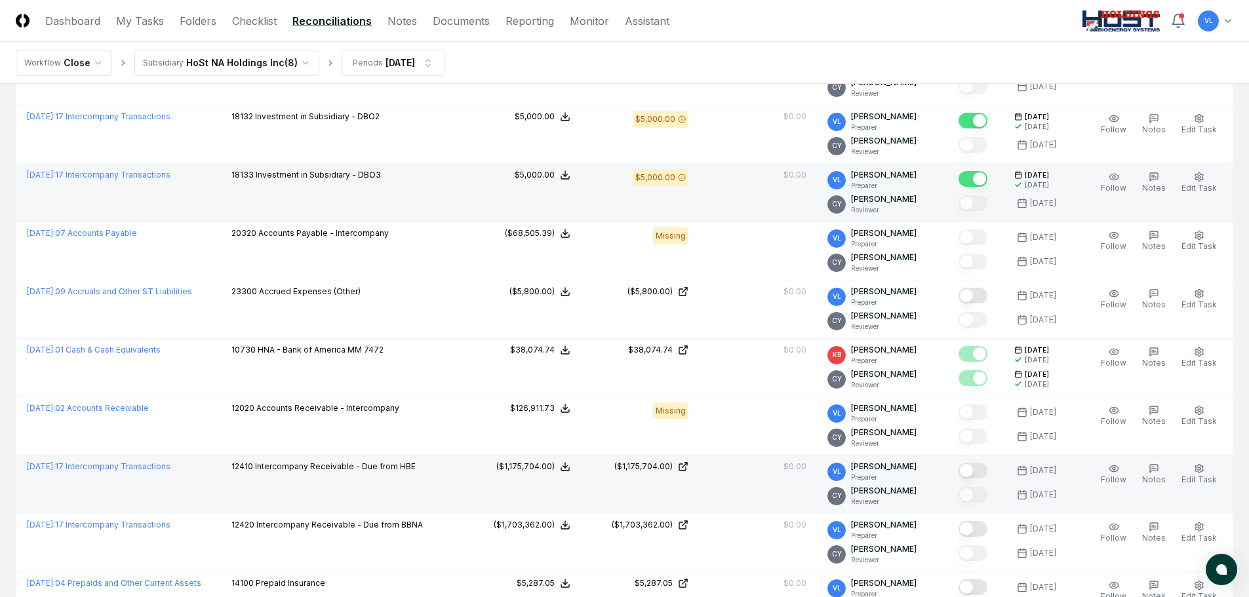
scroll to position [328, 0]
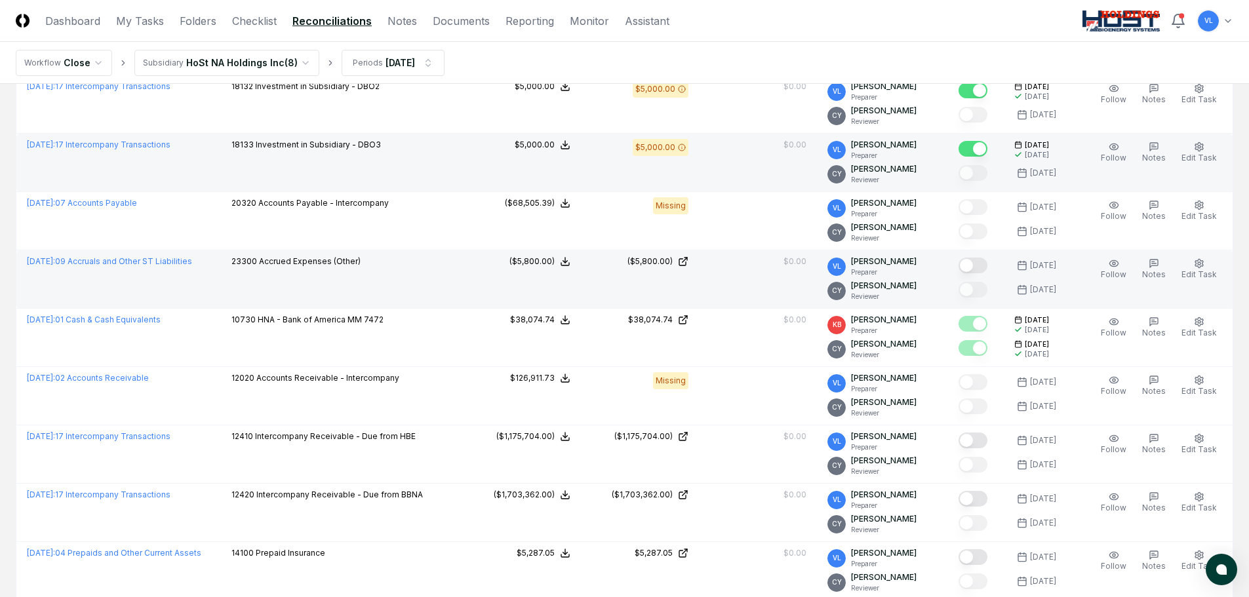
click at [975, 265] on button "Mark complete" at bounding box center [972, 266] width 29 height 16
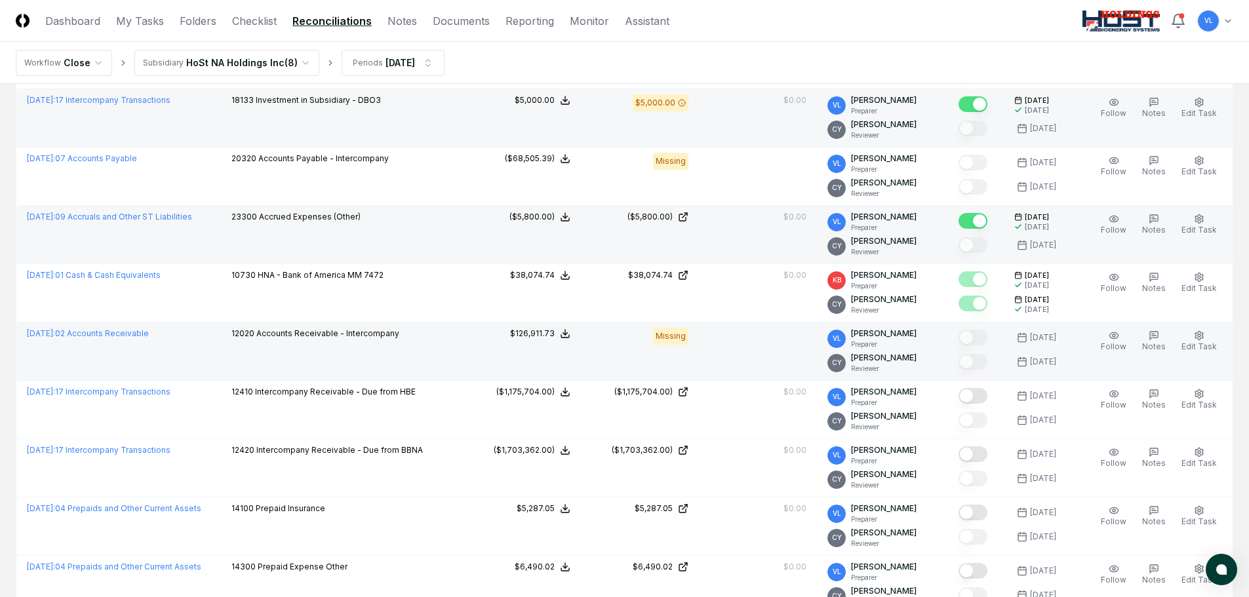
scroll to position [459, 0]
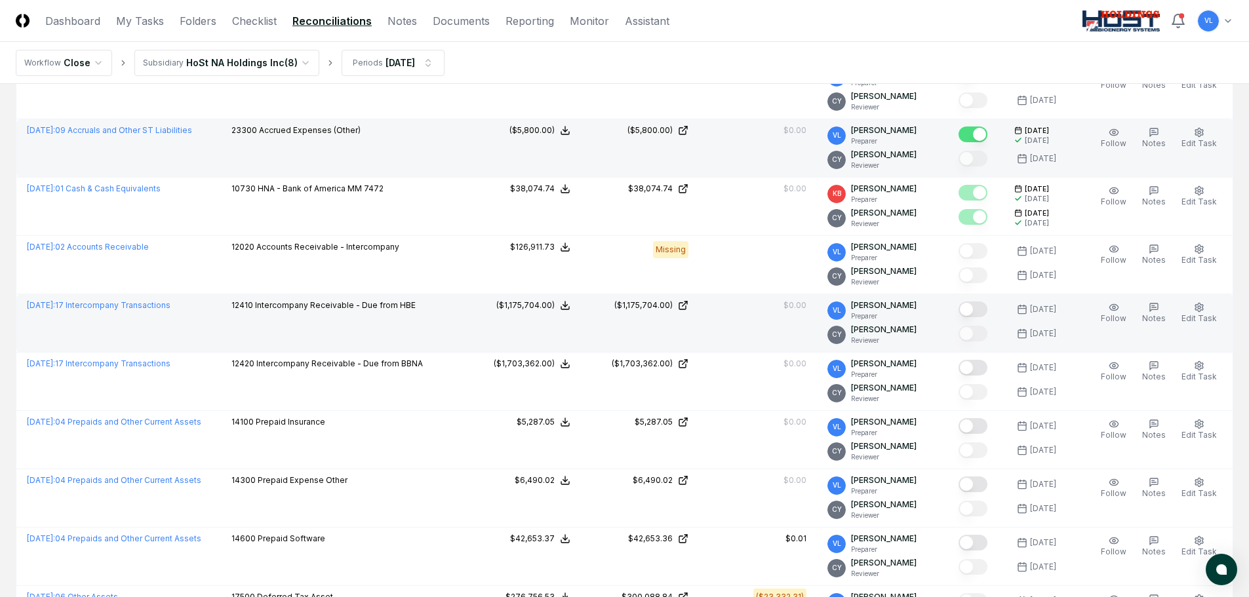
click at [985, 306] on button "Mark complete" at bounding box center [972, 310] width 29 height 16
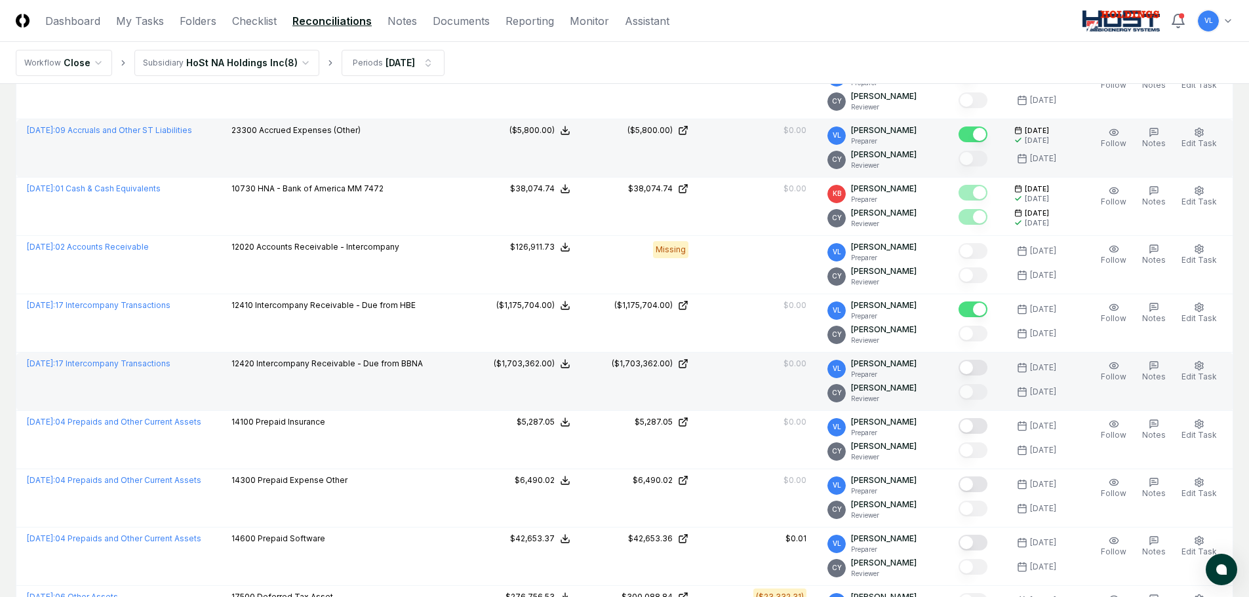
click at [983, 366] on button "Mark complete" at bounding box center [972, 368] width 29 height 16
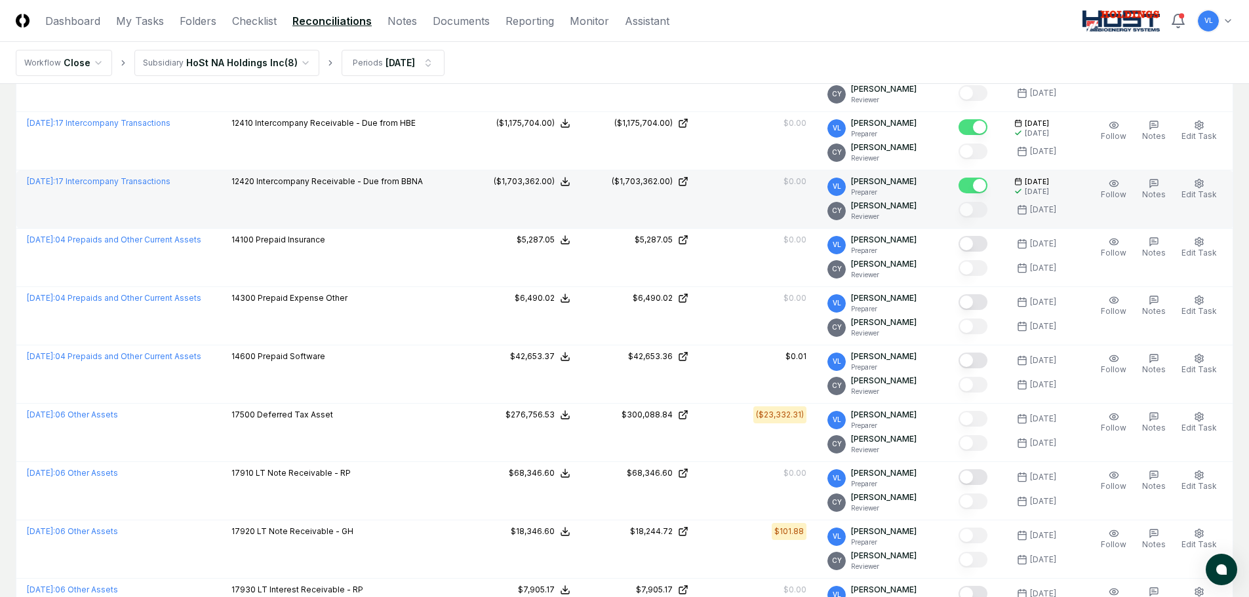
scroll to position [655, 0]
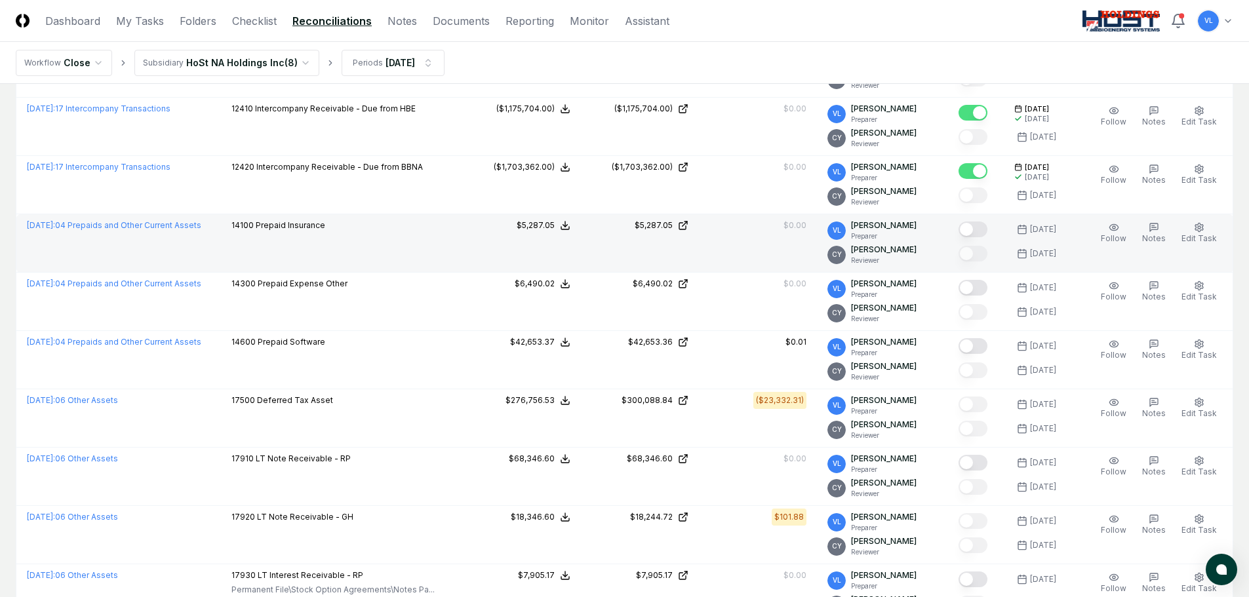
click at [983, 231] on button "Mark complete" at bounding box center [972, 230] width 29 height 16
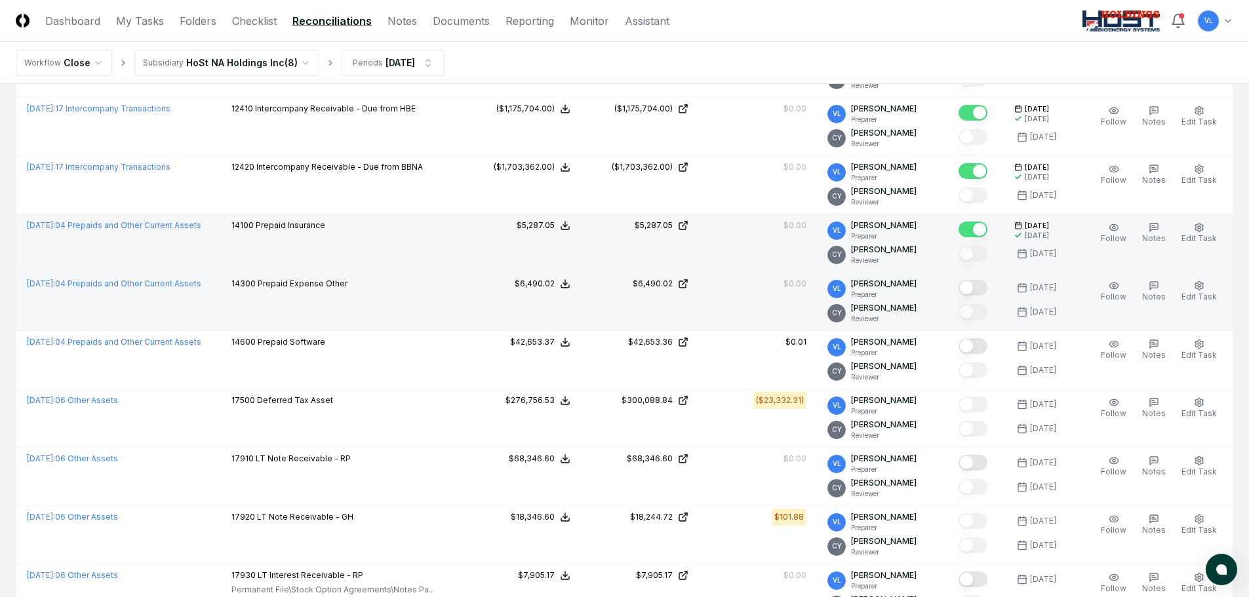
click at [983, 286] on button "Mark complete" at bounding box center [972, 288] width 29 height 16
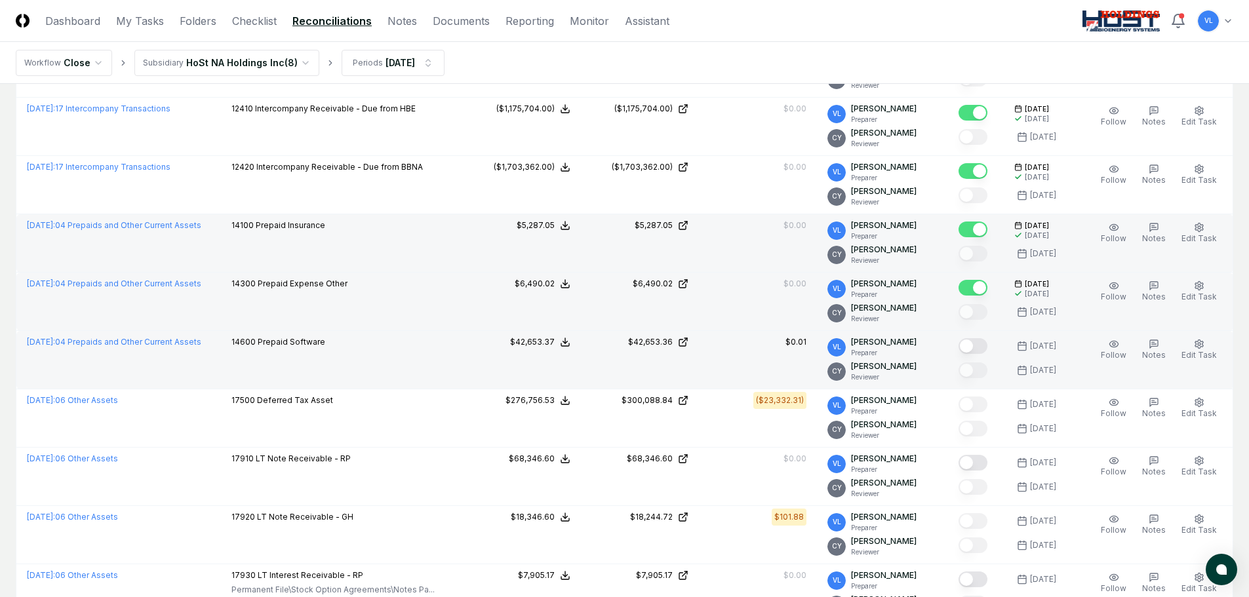
click at [981, 346] on button "Mark complete" at bounding box center [972, 346] width 29 height 16
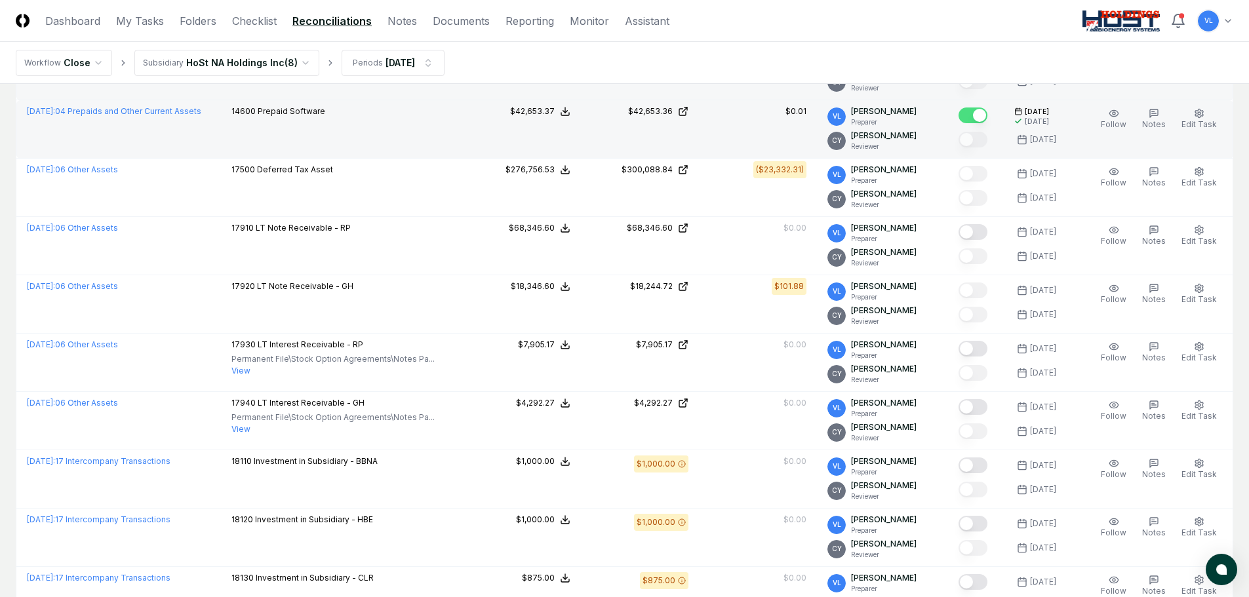
scroll to position [918, 0]
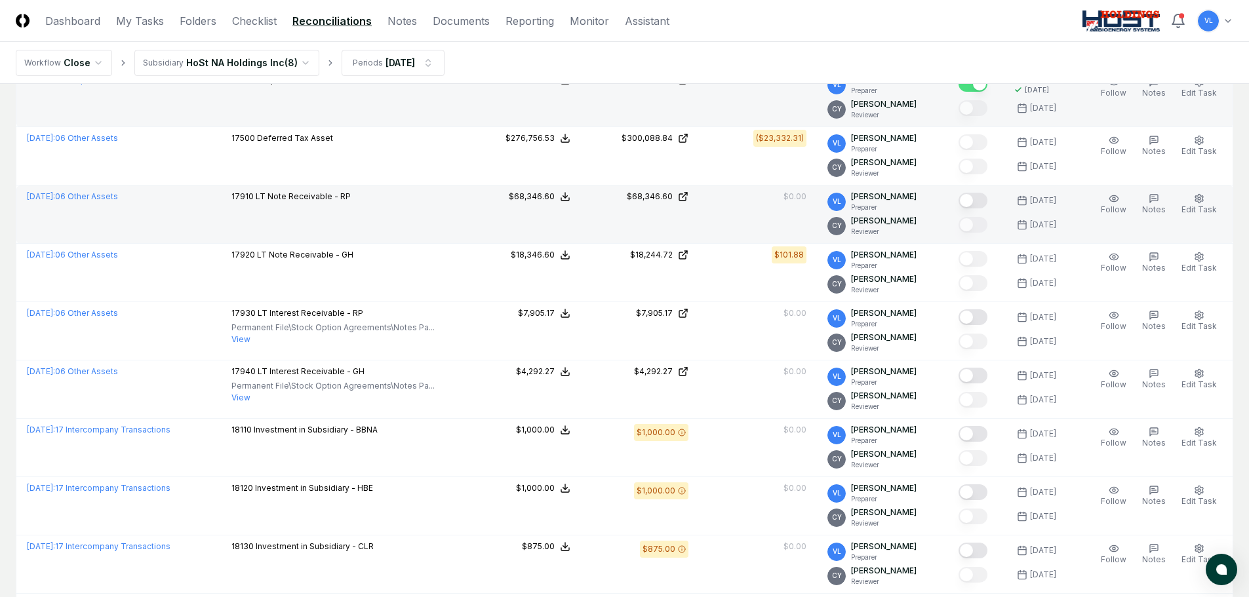
click at [983, 195] on button "Mark complete" at bounding box center [972, 201] width 29 height 16
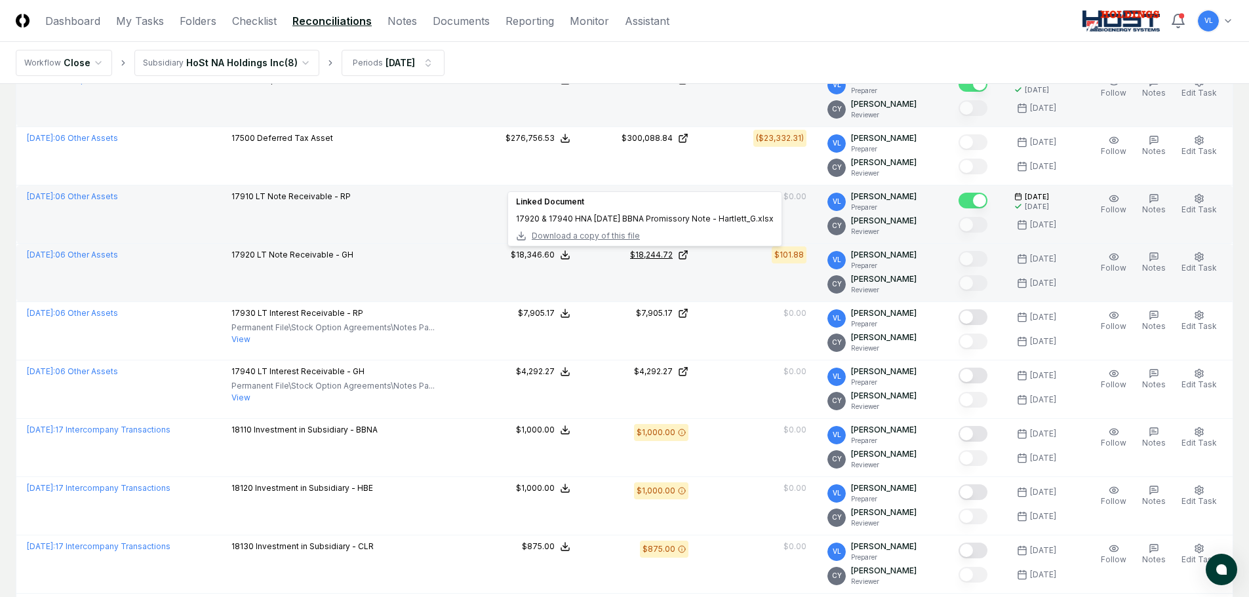
click at [688, 258] on icon at bounding box center [683, 255] width 10 height 10
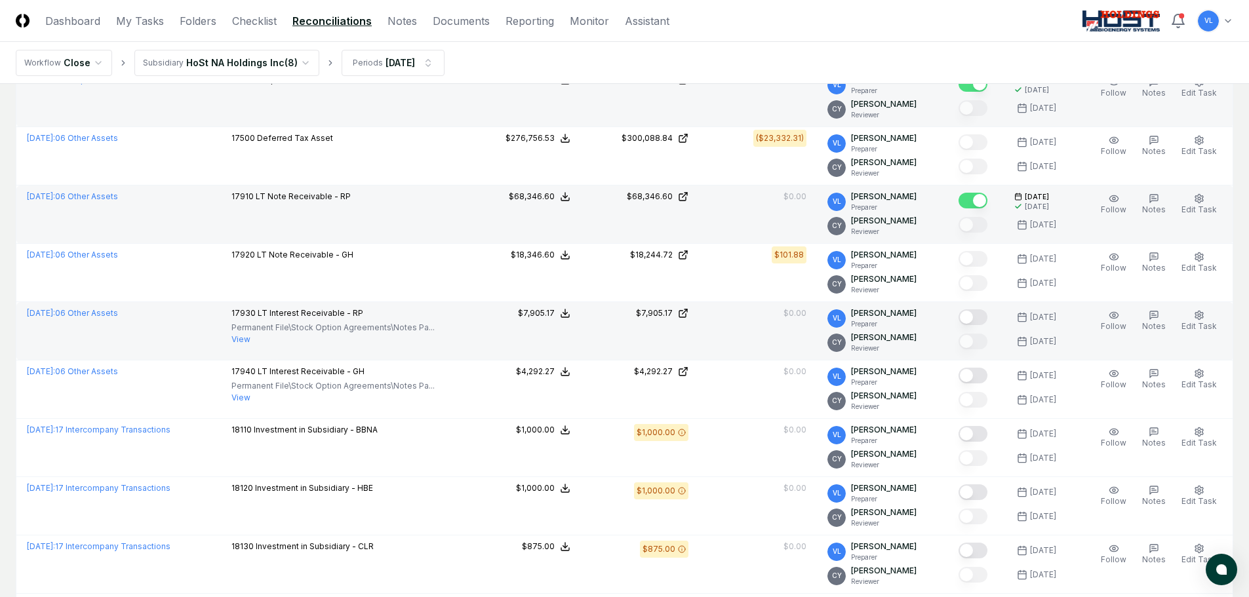
click at [975, 320] on button "Mark complete" at bounding box center [972, 317] width 29 height 16
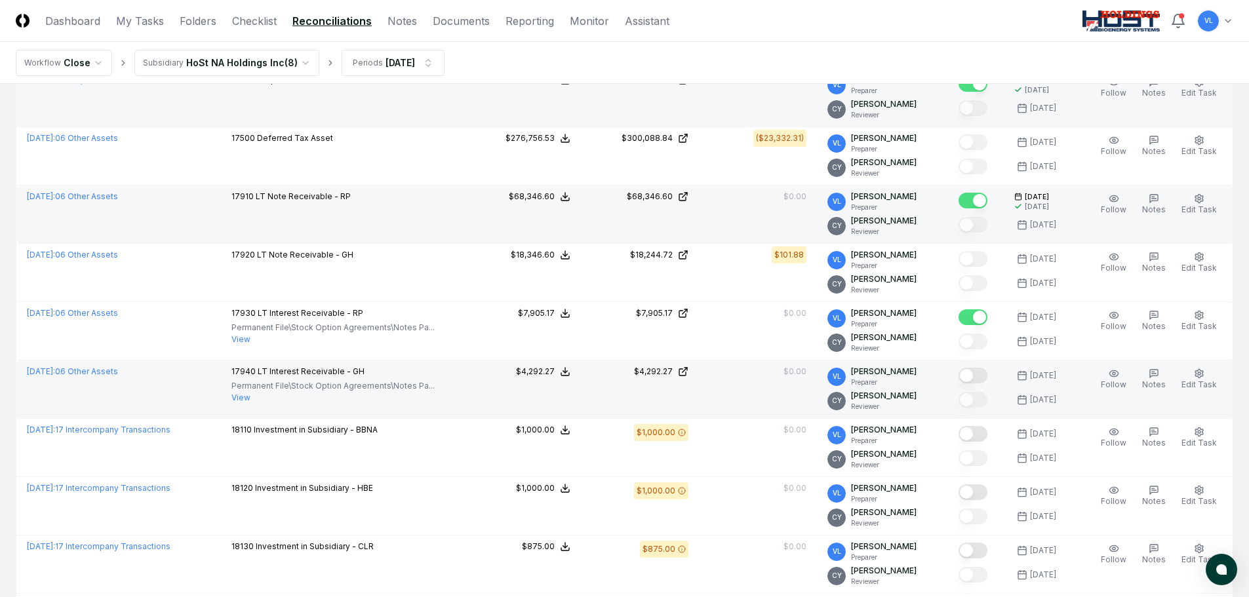
click at [981, 377] on button "Mark complete" at bounding box center [972, 376] width 29 height 16
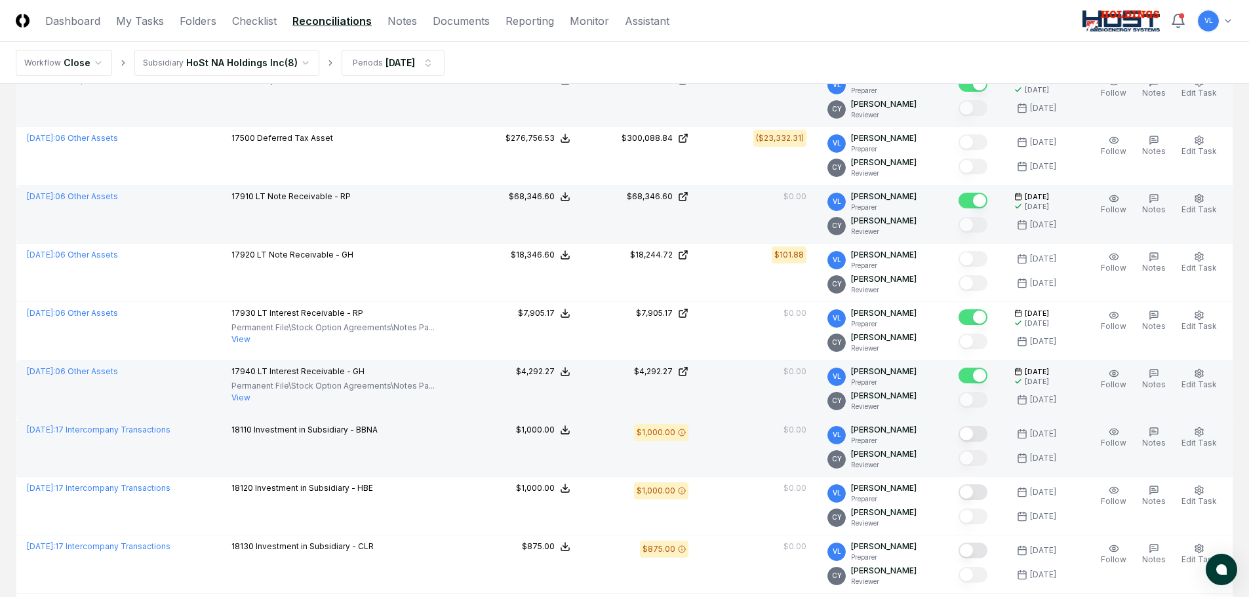
click at [979, 431] on button "Mark complete" at bounding box center [972, 434] width 29 height 16
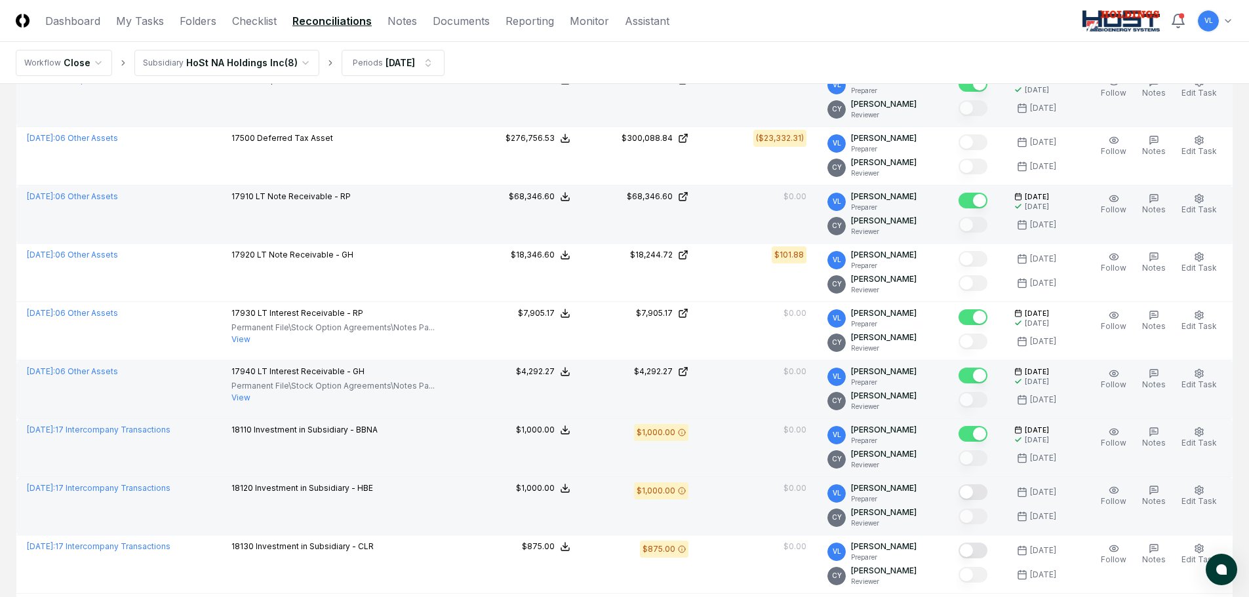
click at [981, 494] on button "Mark complete" at bounding box center [972, 492] width 29 height 16
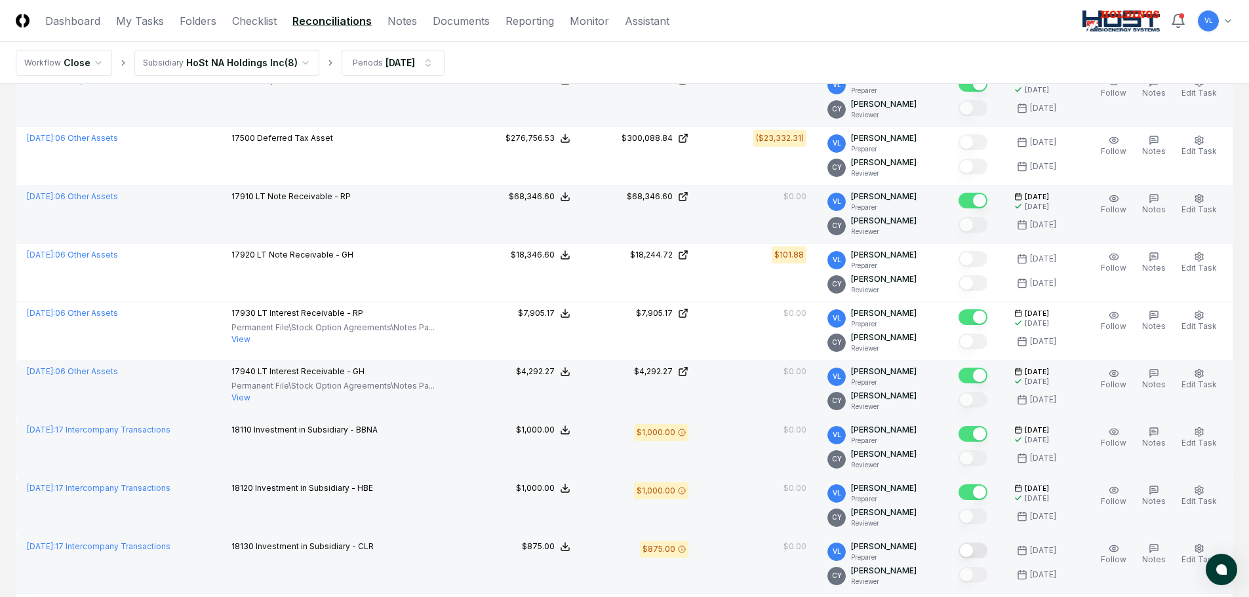
click at [975, 553] on button "Mark complete" at bounding box center [972, 551] width 29 height 16
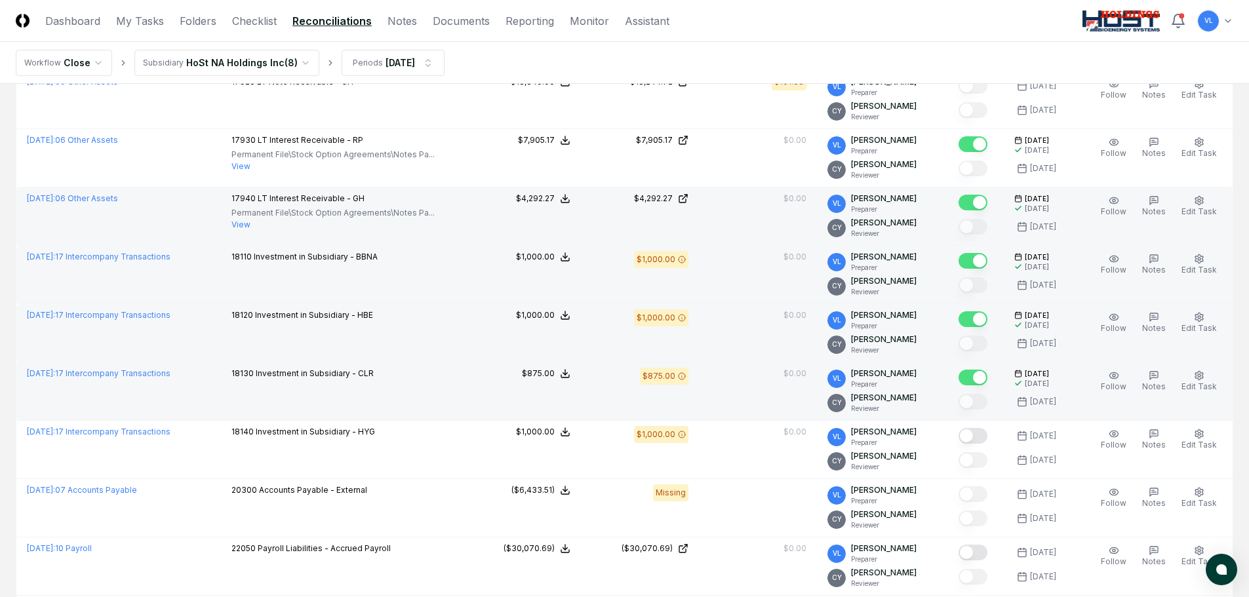
scroll to position [1114, 0]
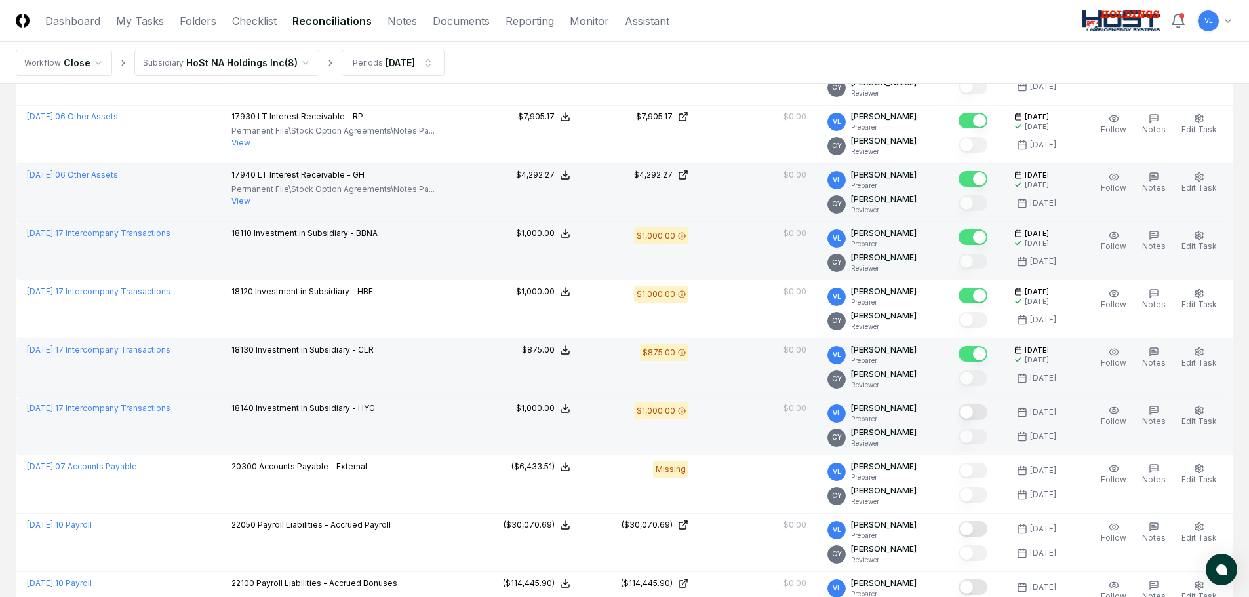
click at [982, 408] on button "Mark complete" at bounding box center [972, 412] width 29 height 16
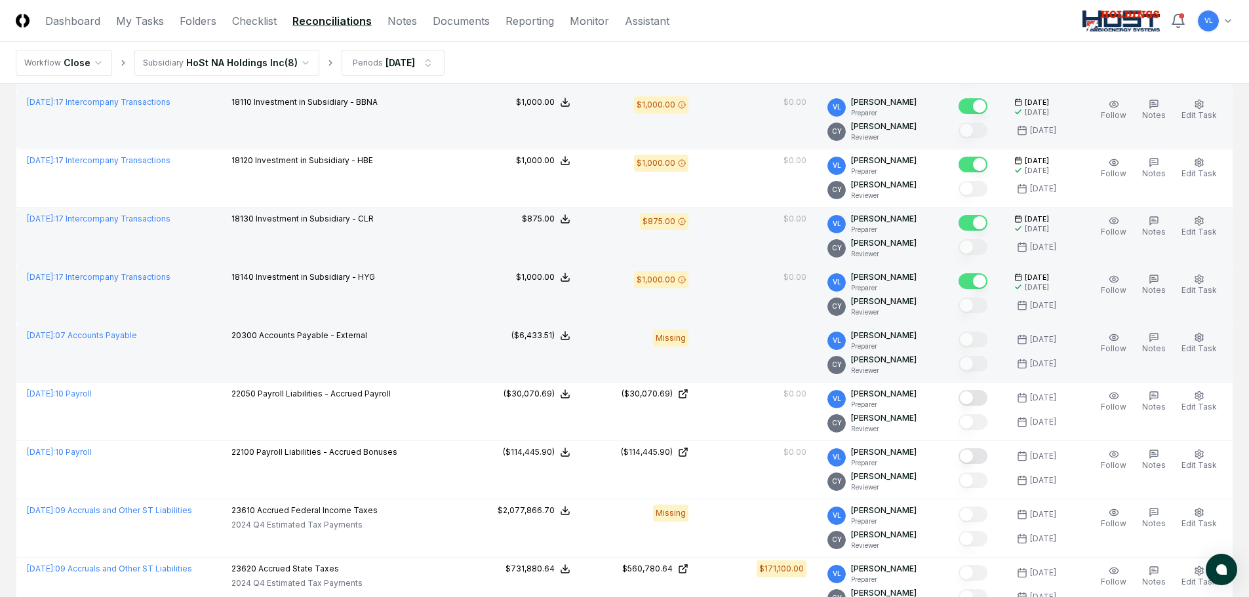
scroll to position [1311, 0]
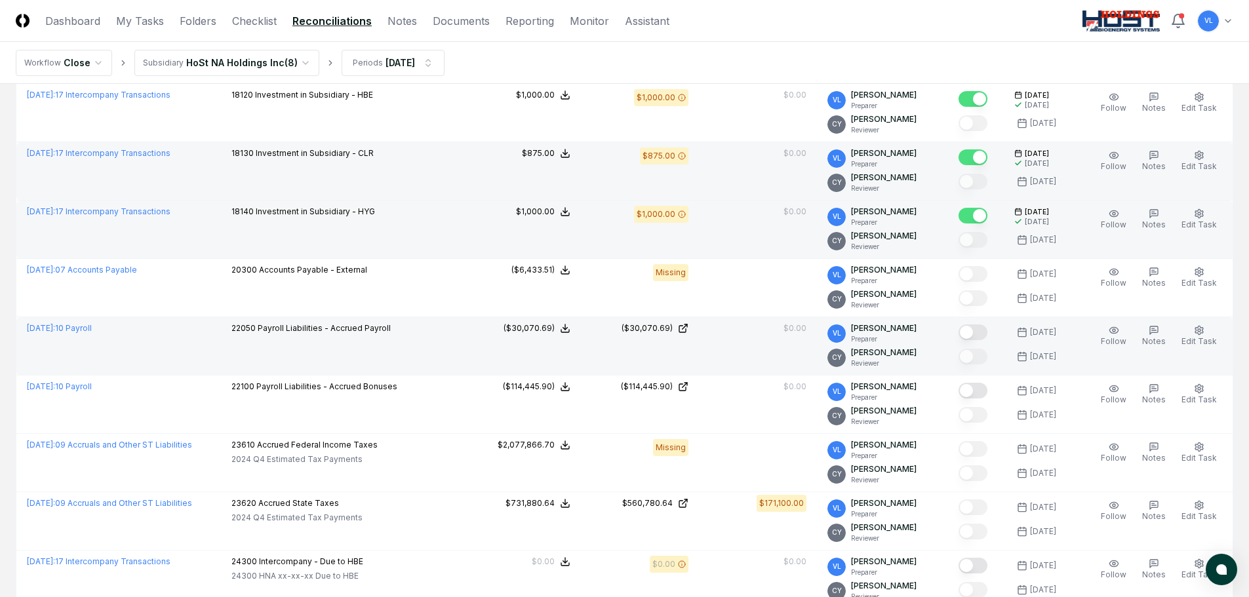
click at [976, 336] on button "Mark complete" at bounding box center [972, 332] width 29 height 16
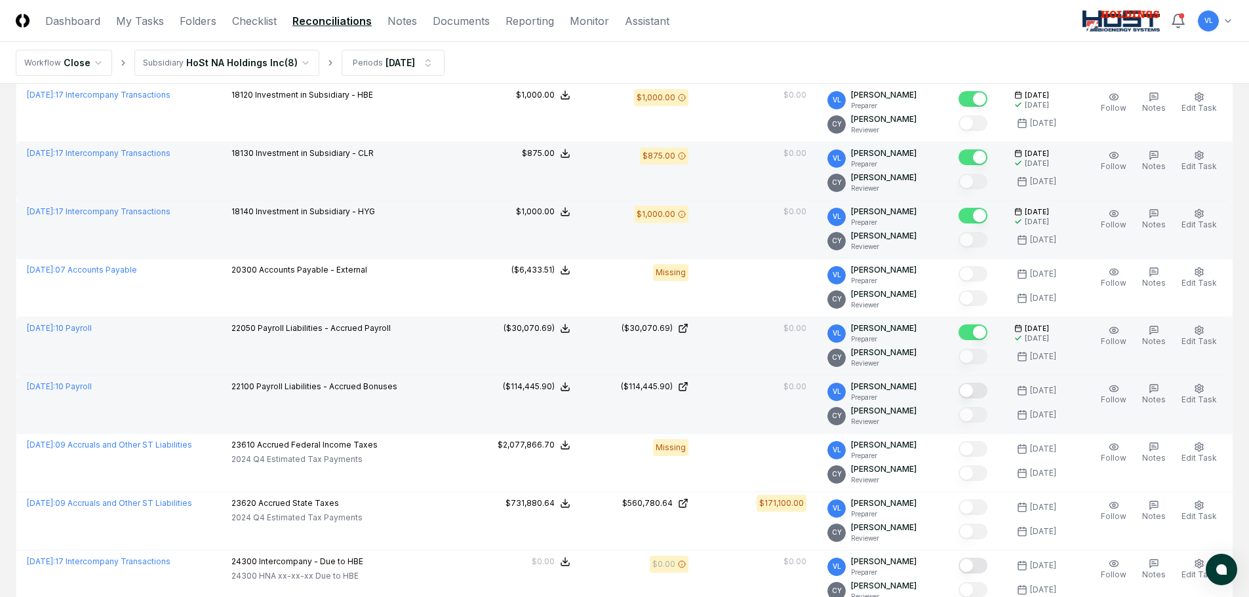
click at [981, 394] on button "Mark complete" at bounding box center [972, 391] width 29 height 16
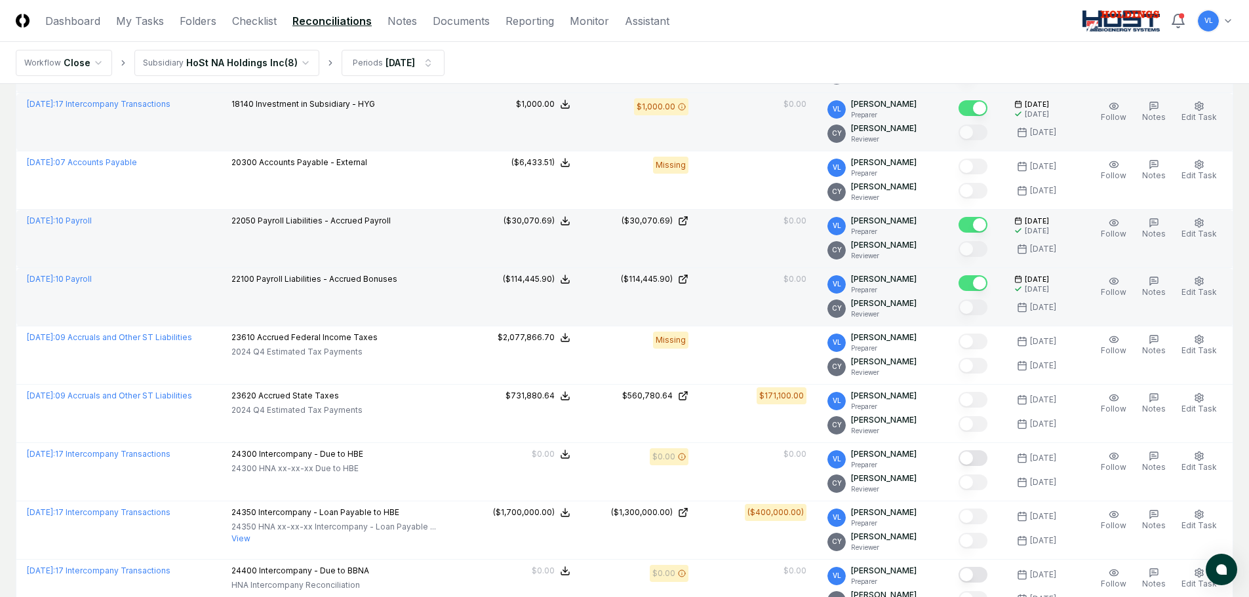
scroll to position [1442, 0]
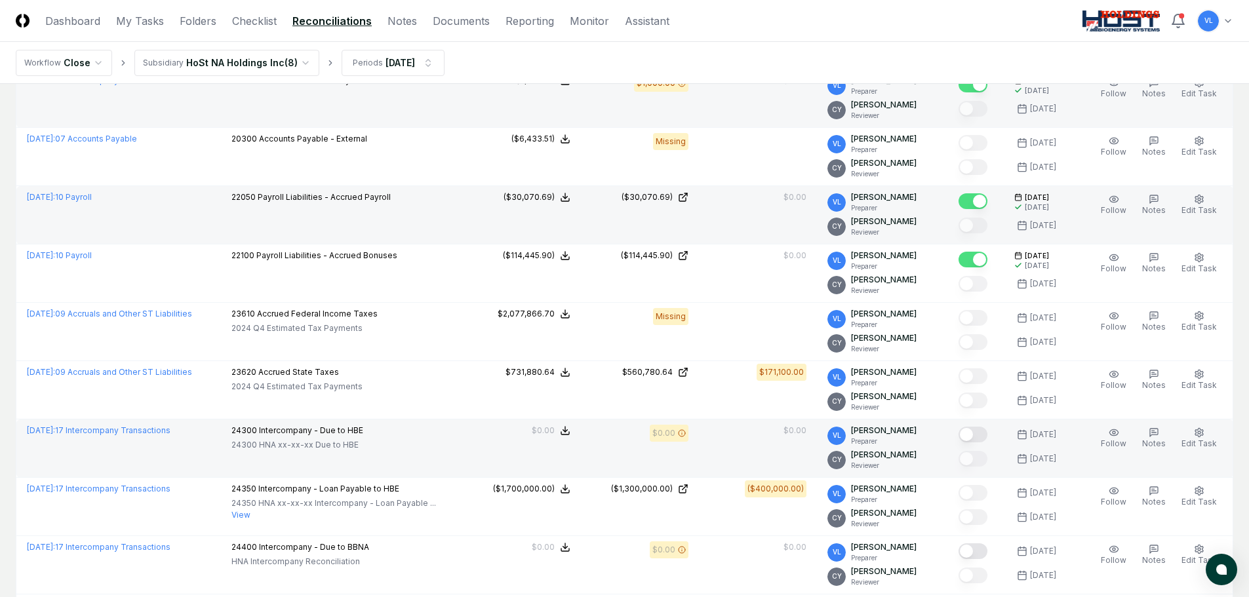
click at [982, 434] on button "Mark complete" at bounding box center [972, 435] width 29 height 16
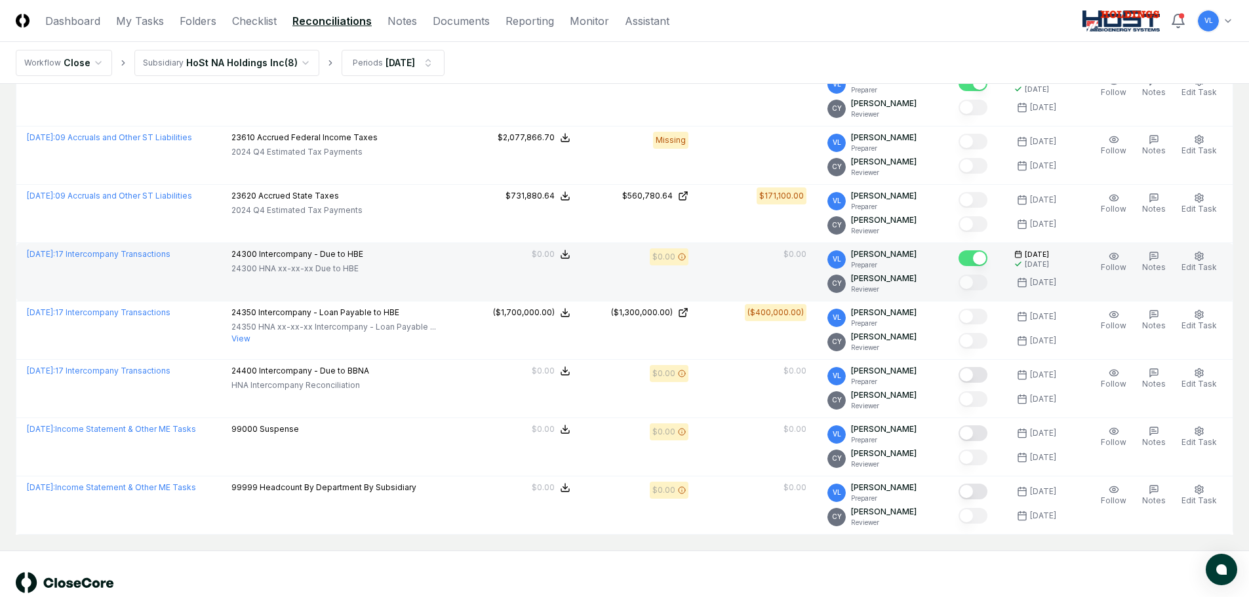
scroll to position [1639, 0]
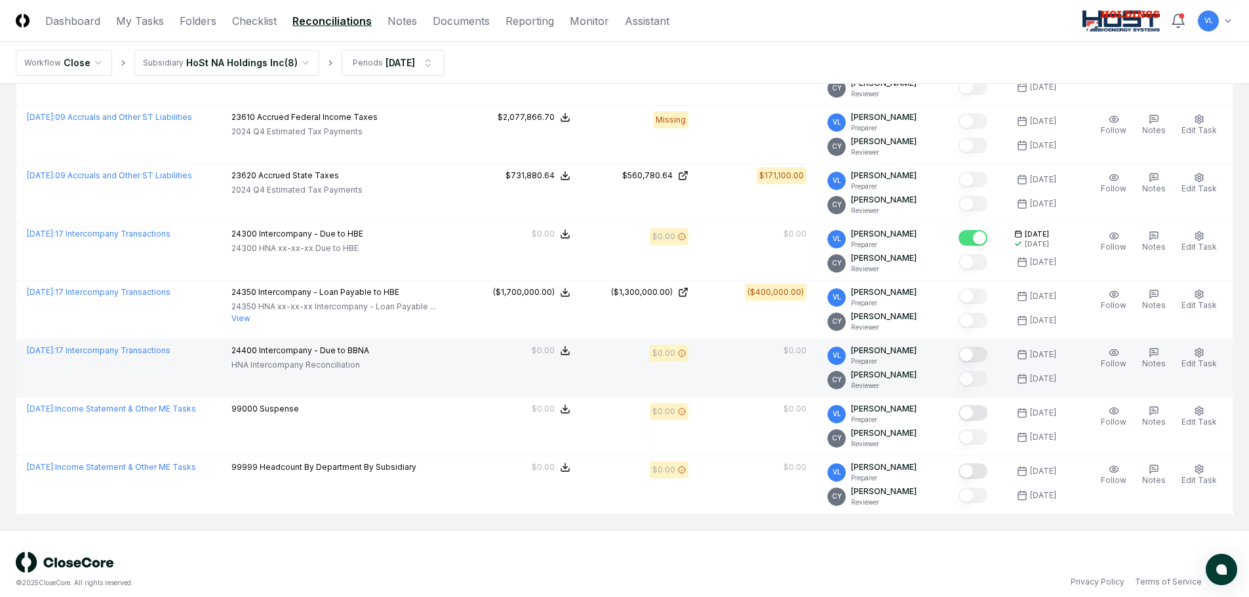
click at [981, 357] on button "Mark complete" at bounding box center [972, 355] width 29 height 16
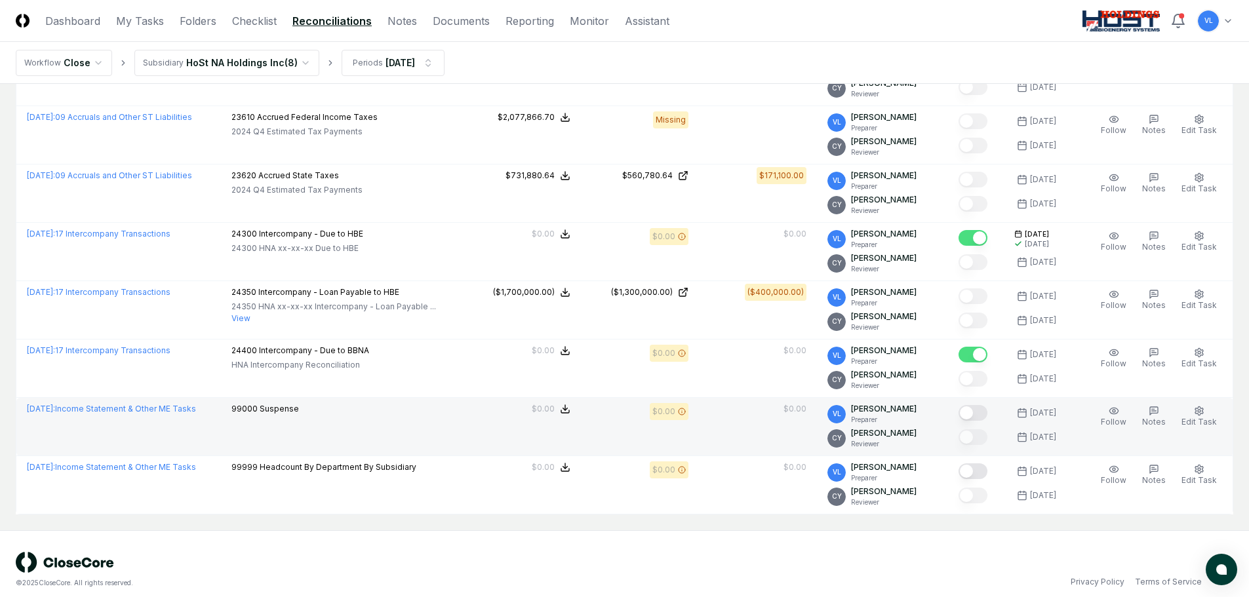
click at [974, 415] on button "Mark complete" at bounding box center [972, 413] width 29 height 16
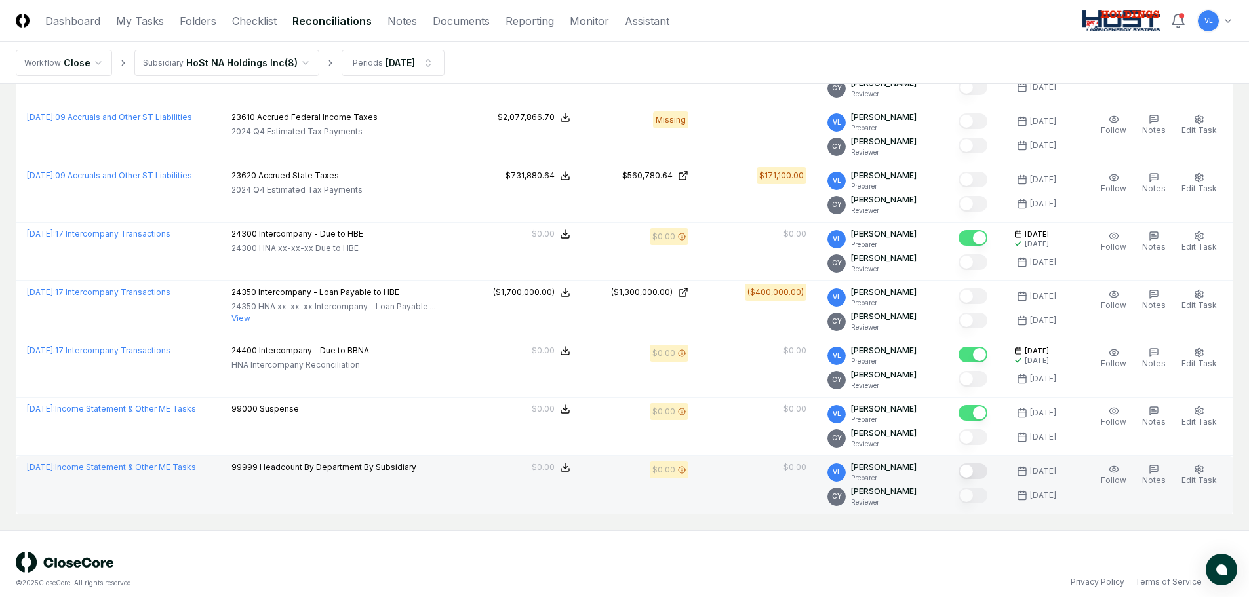
click at [978, 474] on button "Mark complete" at bounding box center [972, 471] width 29 height 16
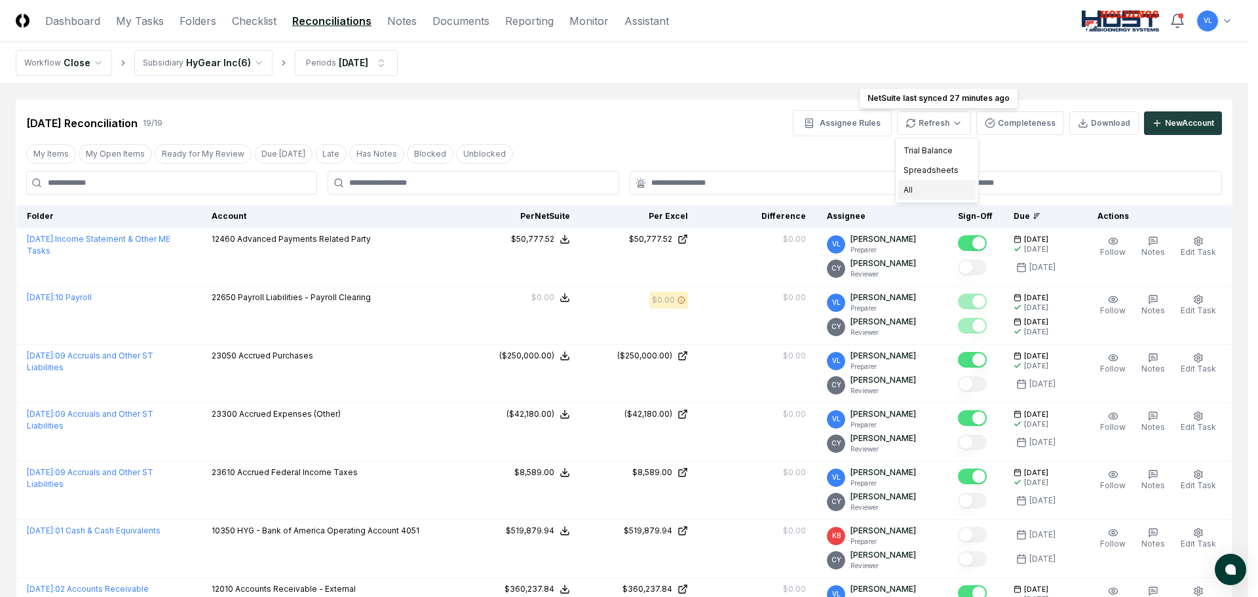
click at [924, 191] on div "All" at bounding box center [937, 190] width 77 height 20
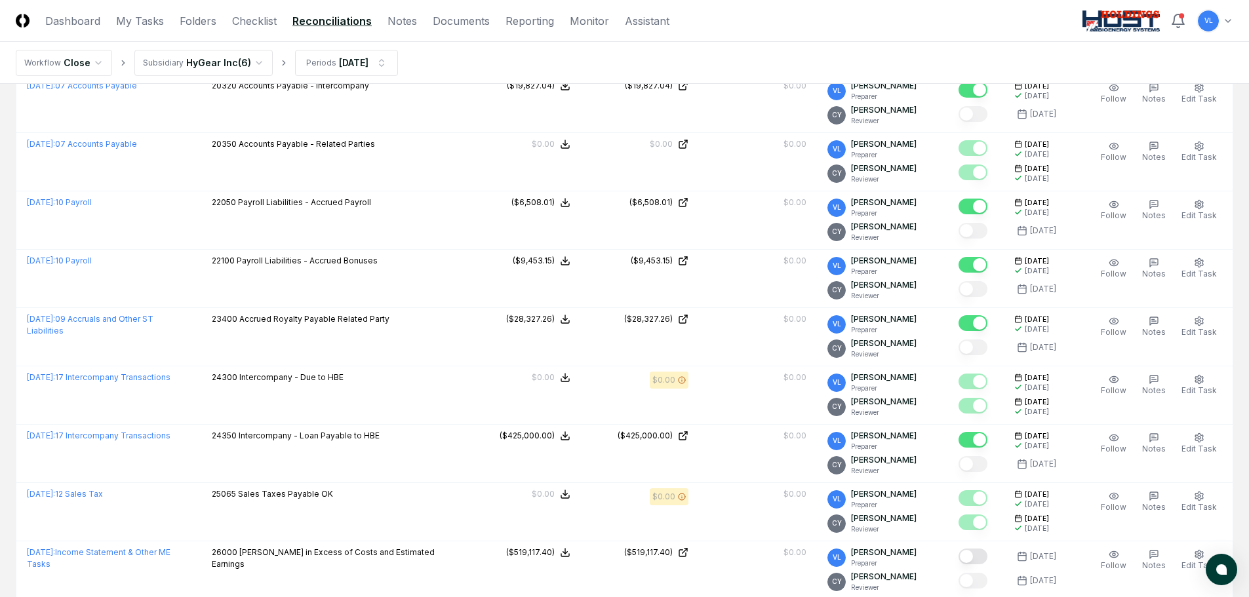
scroll to position [787, 0]
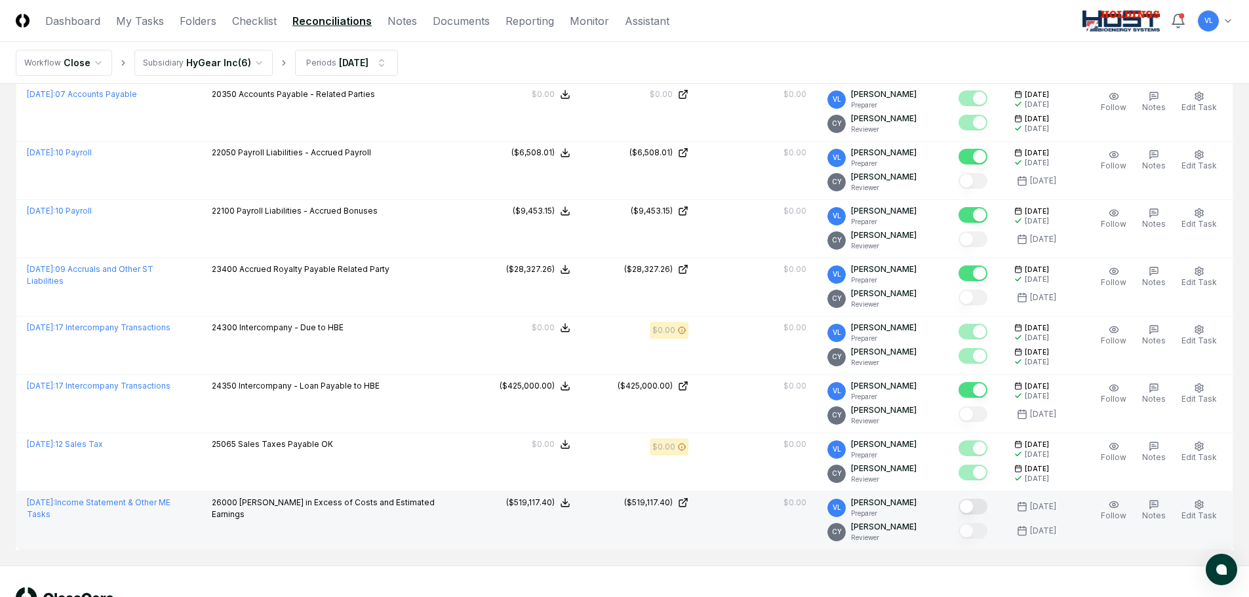
click at [980, 505] on button "Mark complete" at bounding box center [972, 507] width 29 height 16
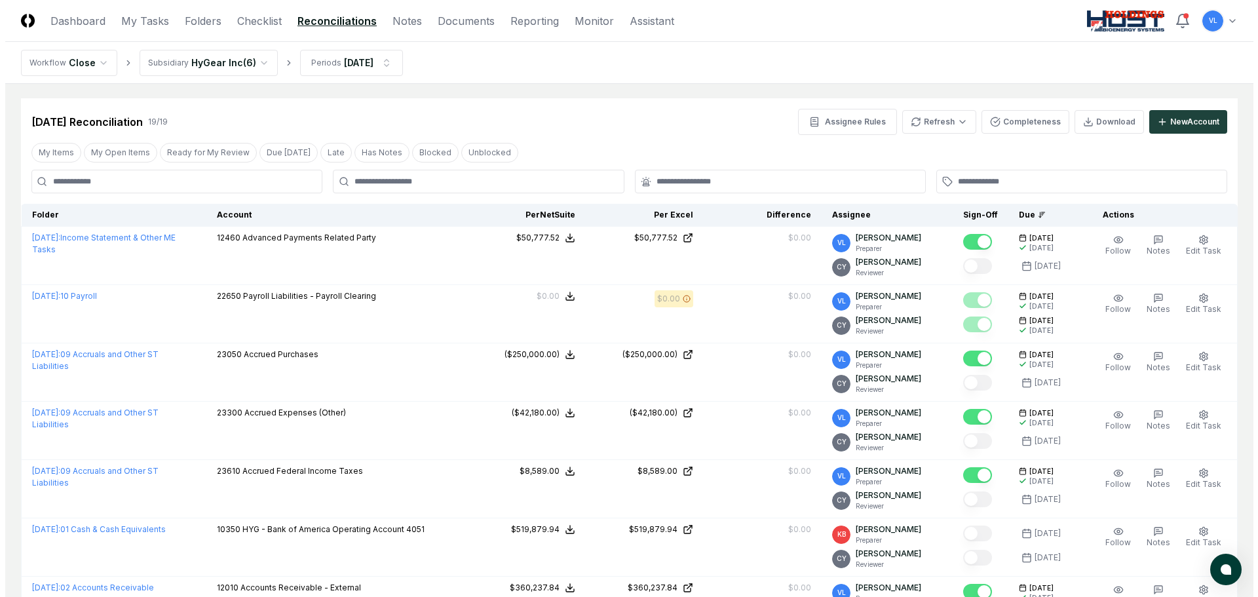
scroll to position [0, 0]
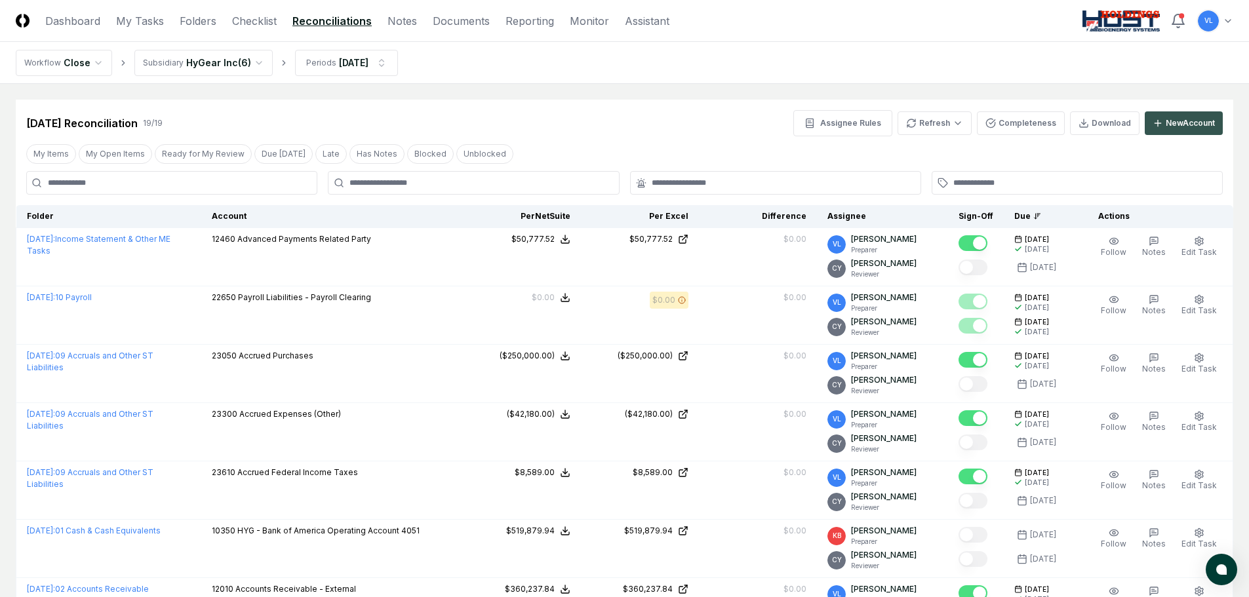
click at [1198, 119] on div "New Account" at bounding box center [1189, 123] width 49 height 12
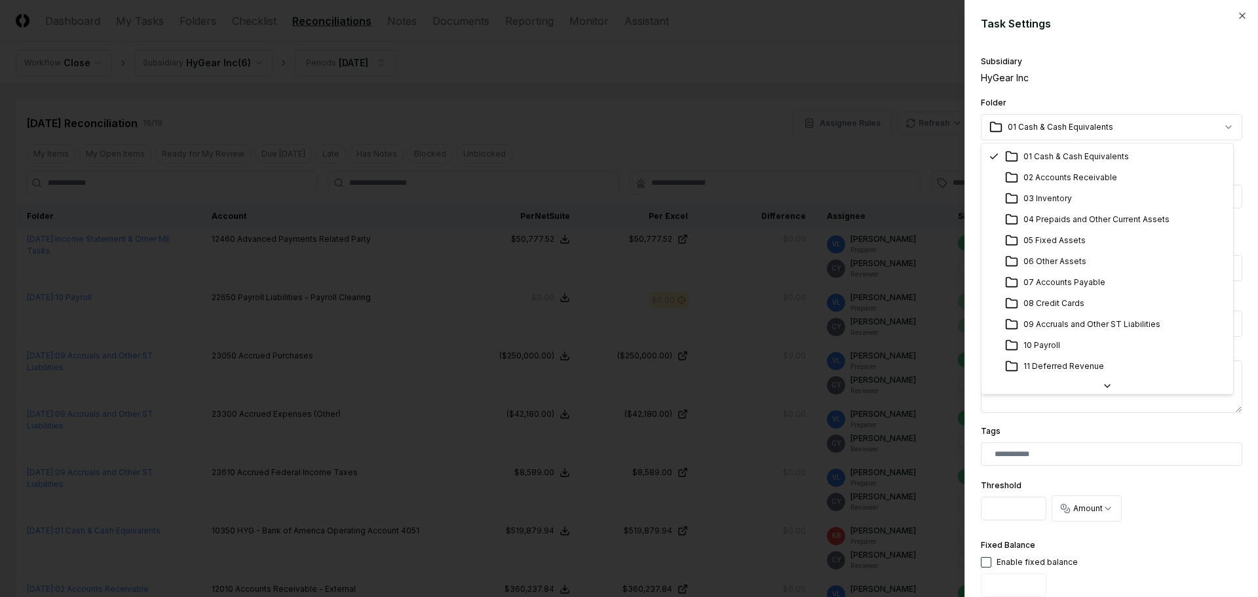
select select "**********"
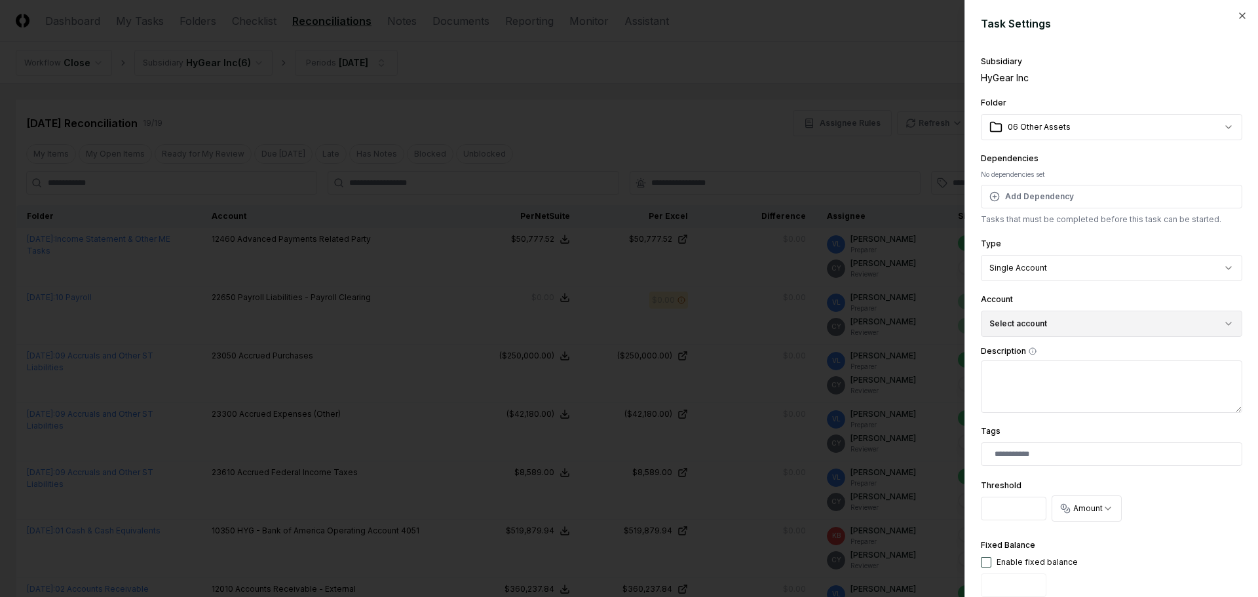
click at [1055, 324] on button "Select account" at bounding box center [1112, 324] width 262 height 26
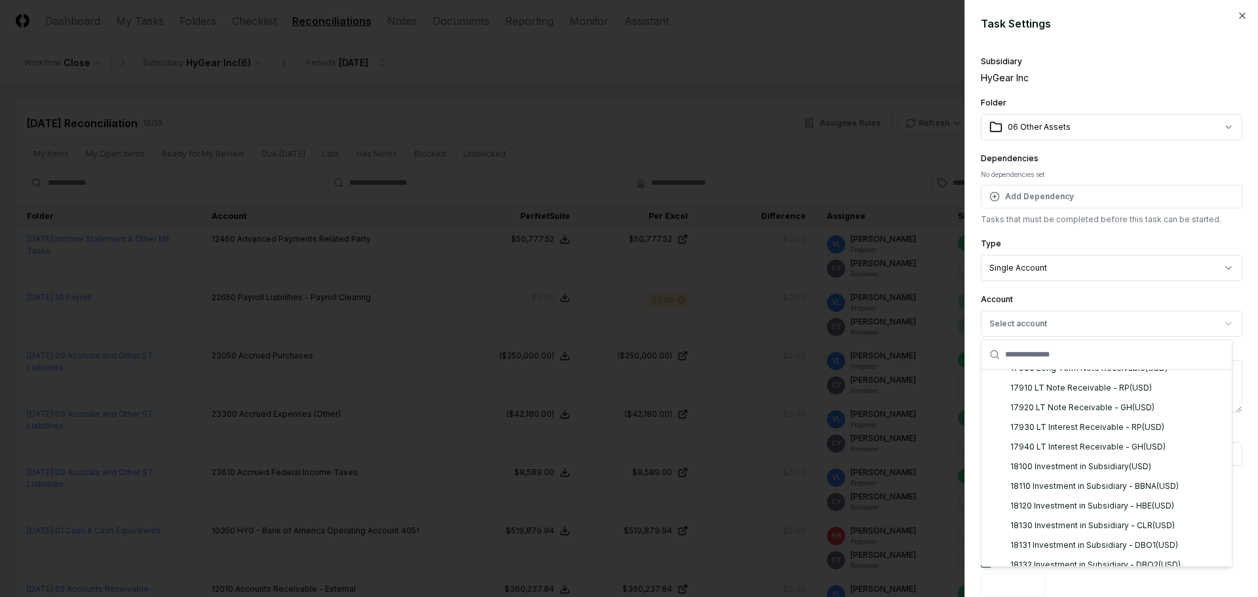
scroll to position [1704, 0]
click at [1125, 354] on div "17850 Promissory Note to RamanVase, LLC ( USD )" at bounding box center [1105, 348] width 188 height 12
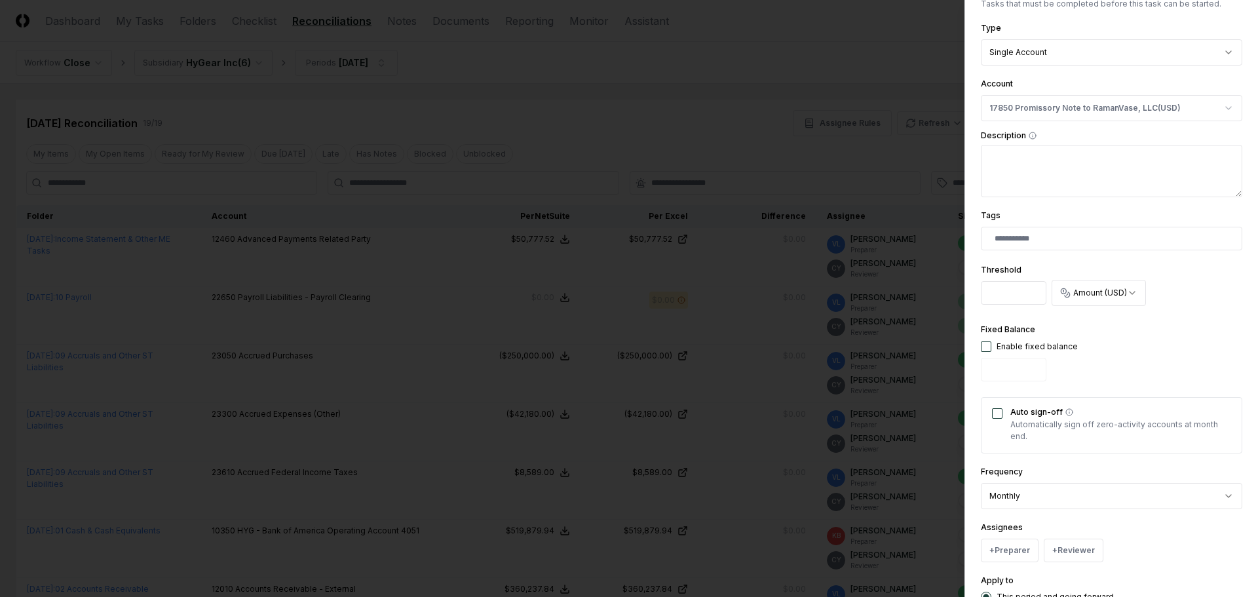
scroll to position [324, 0]
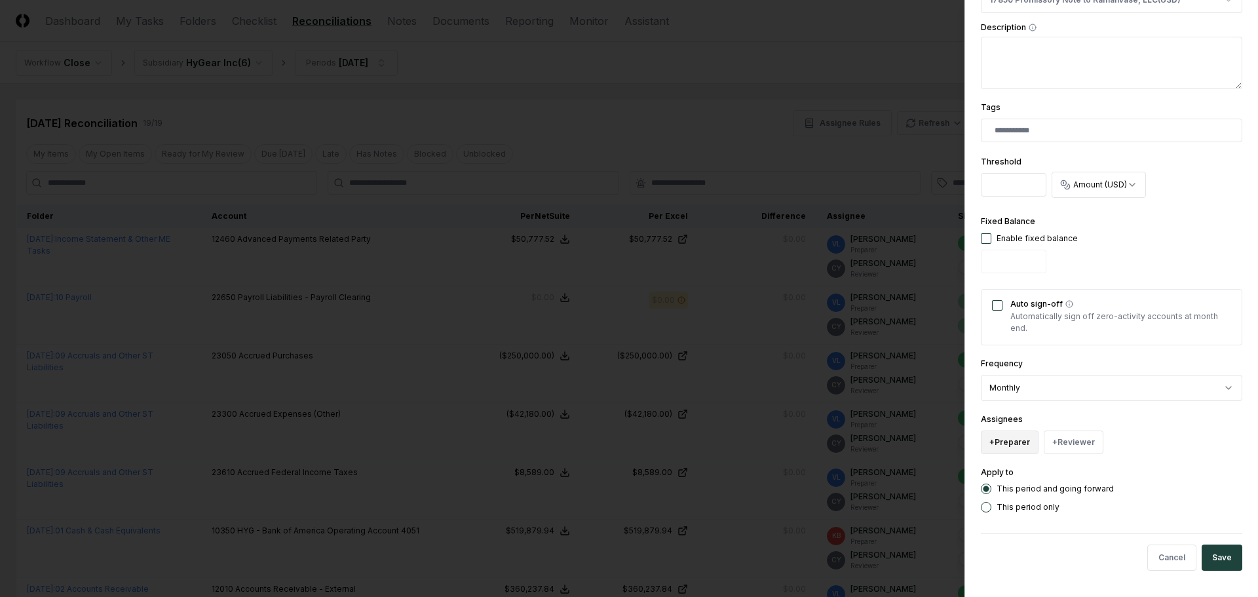
click at [1017, 443] on button "+ Preparer" at bounding box center [1010, 443] width 58 height 24
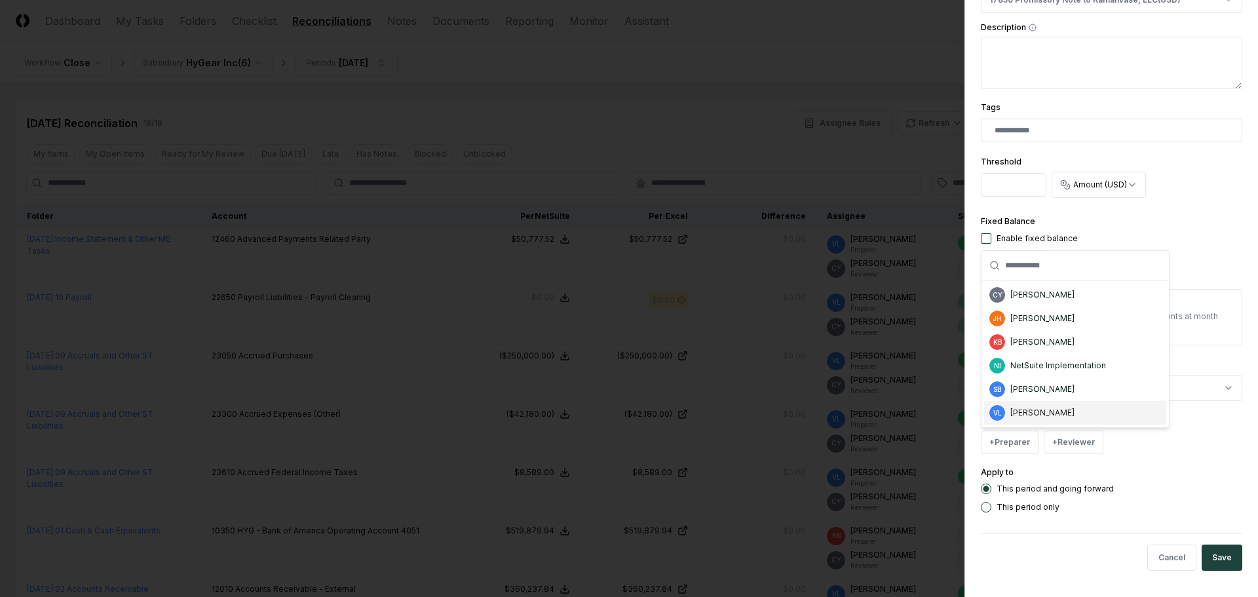
click at [1014, 410] on div "[PERSON_NAME]" at bounding box center [1043, 413] width 64 height 12
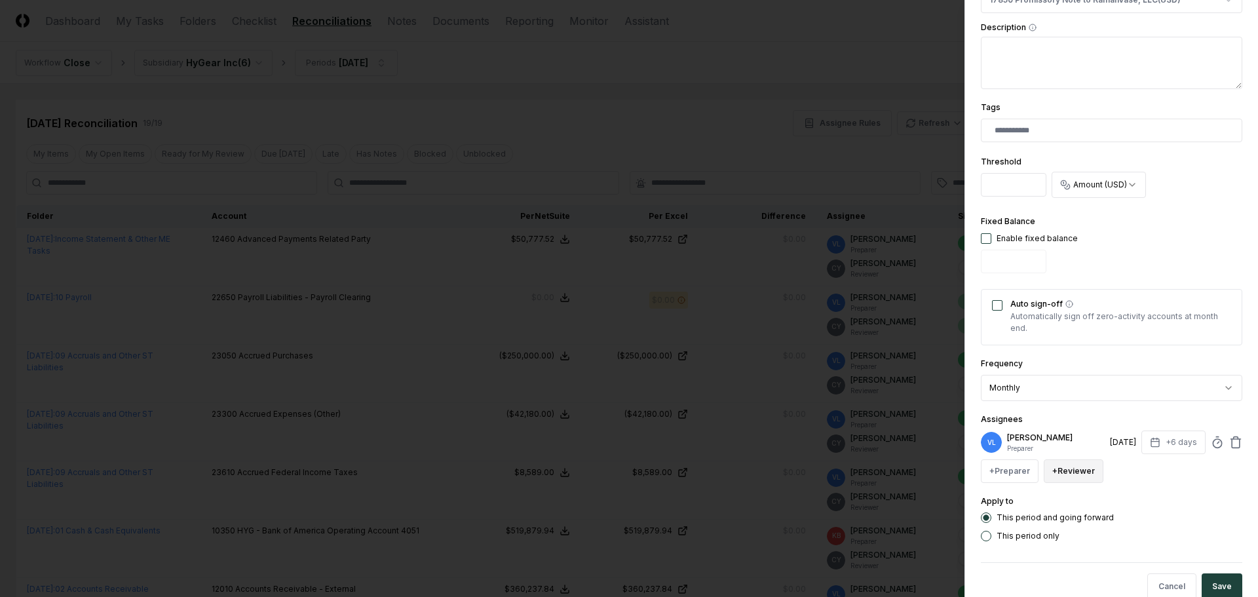
click at [1064, 469] on button "+ Reviewer" at bounding box center [1074, 471] width 60 height 24
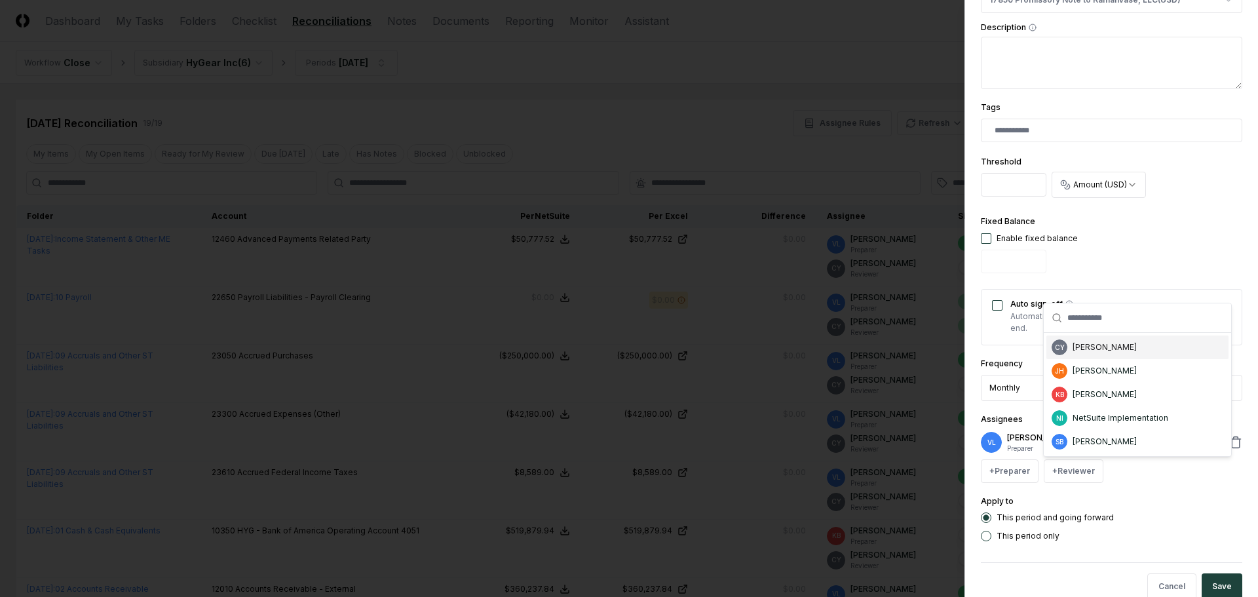
click at [1099, 352] on div "[PERSON_NAME]" at bounding box center [1105, 347] width 64 height 12
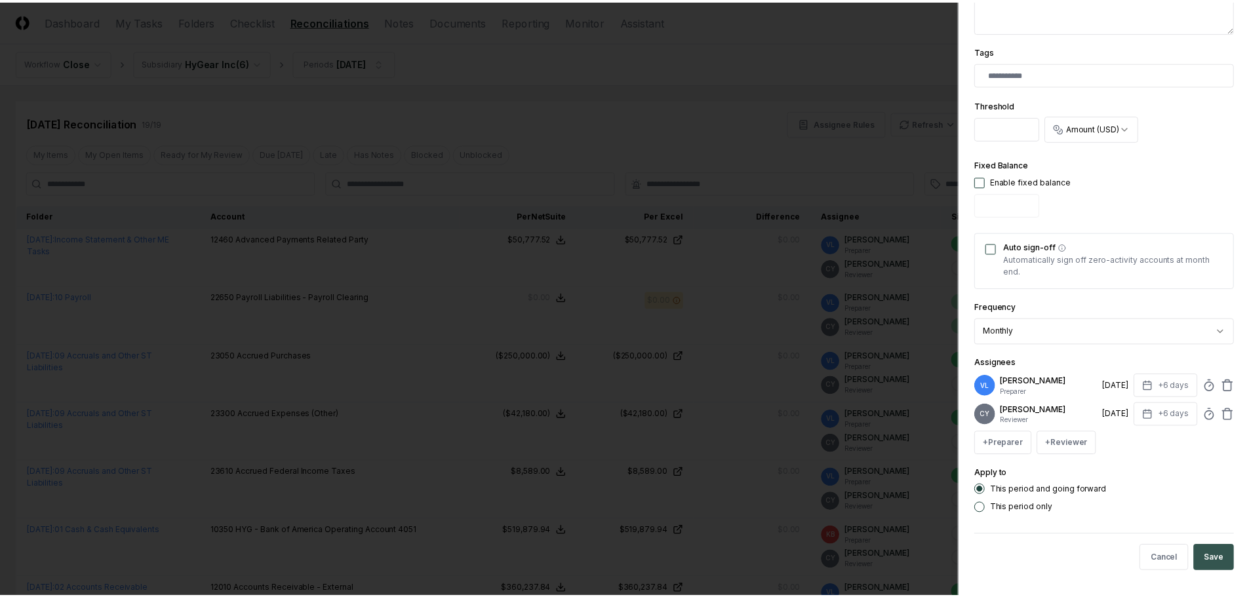
scroll to position [381, 0]
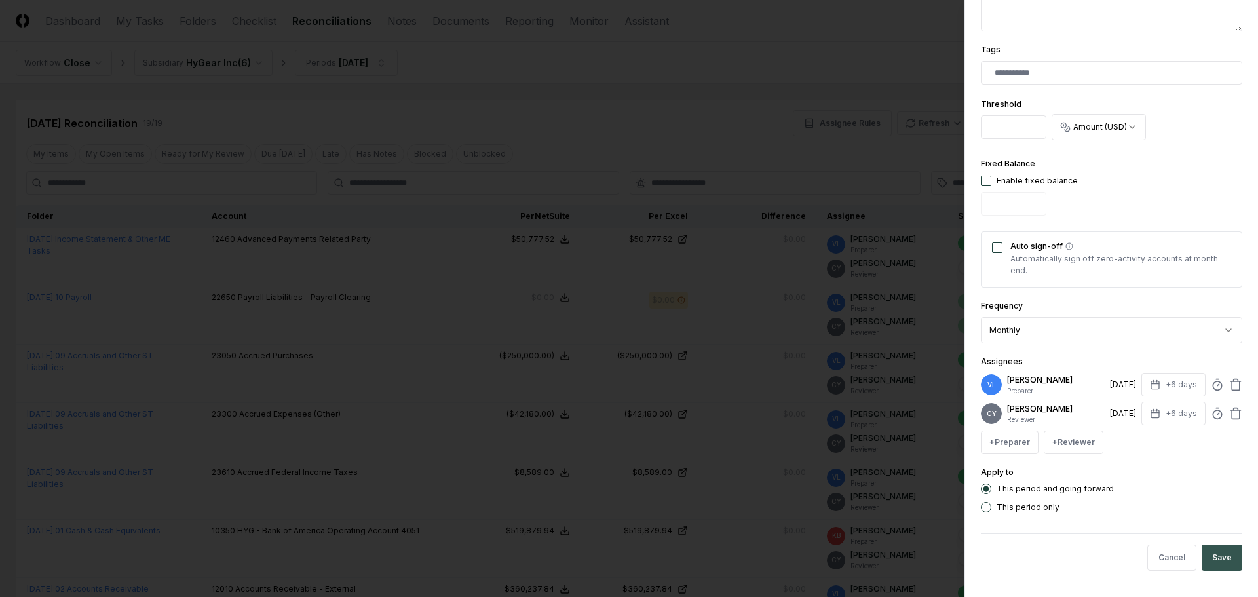
click at [1215, 558] on button "Save" at bounding box center [1222, 558] width 41 height 26
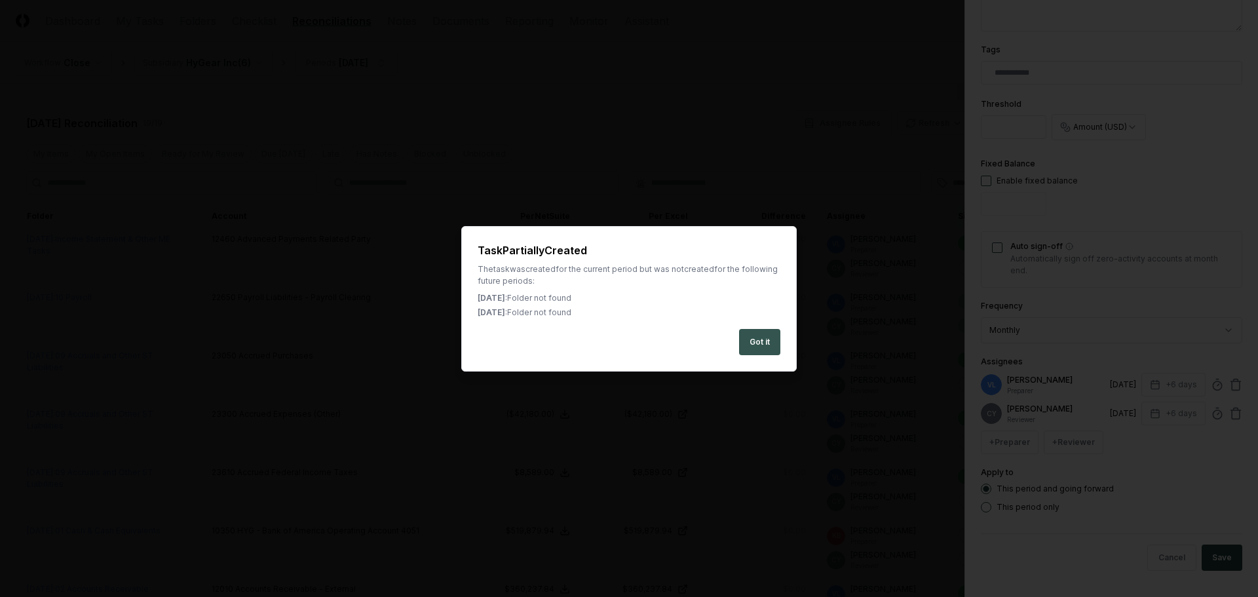
click at [765, 341] on button "Got it" at bounding box center [759, 342] width 41 height 26
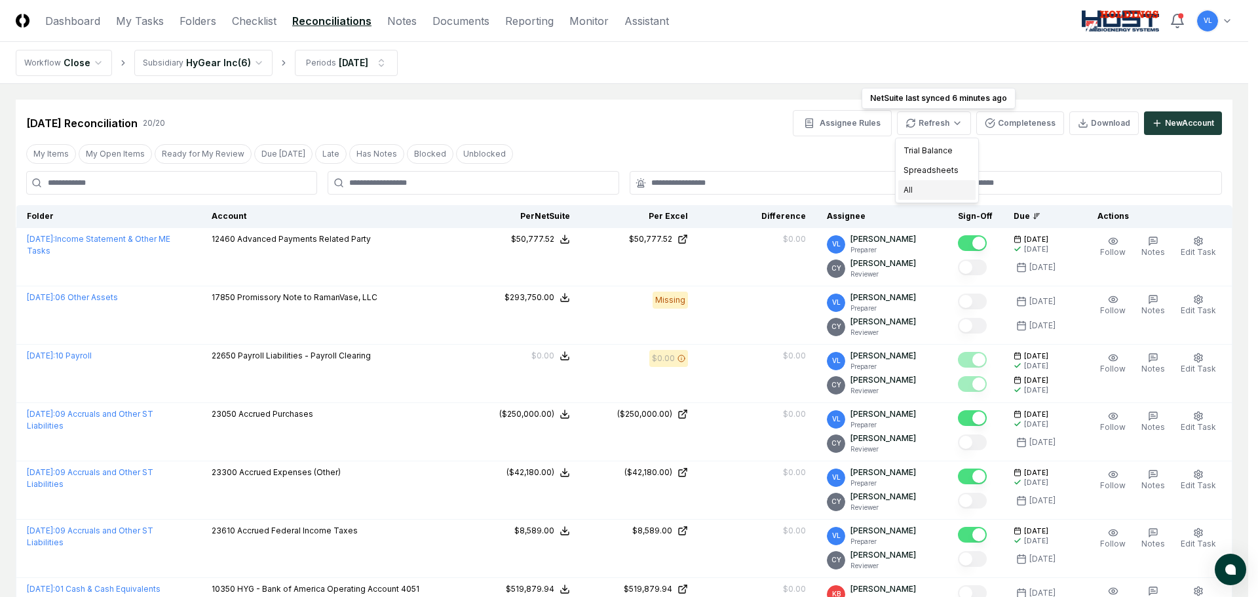
click at [931, 191] on div "All" at bounding box center [937, 190] width 77 height 20
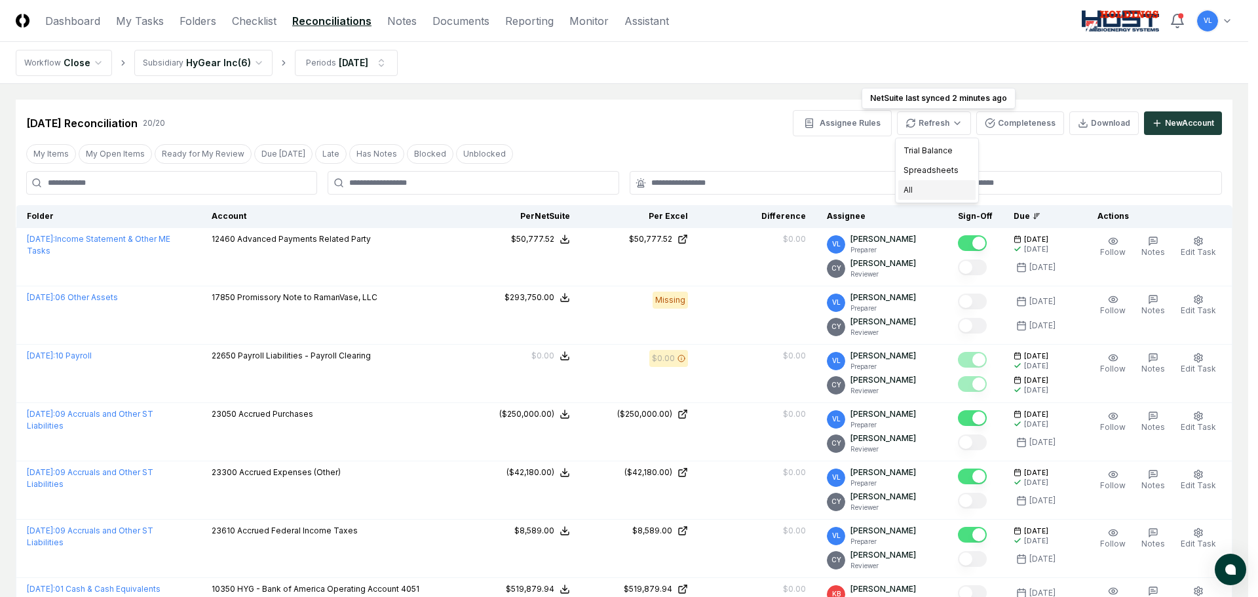
click at [944, 181] on div "All" at bounding box center [937, 190] width 77 height 20
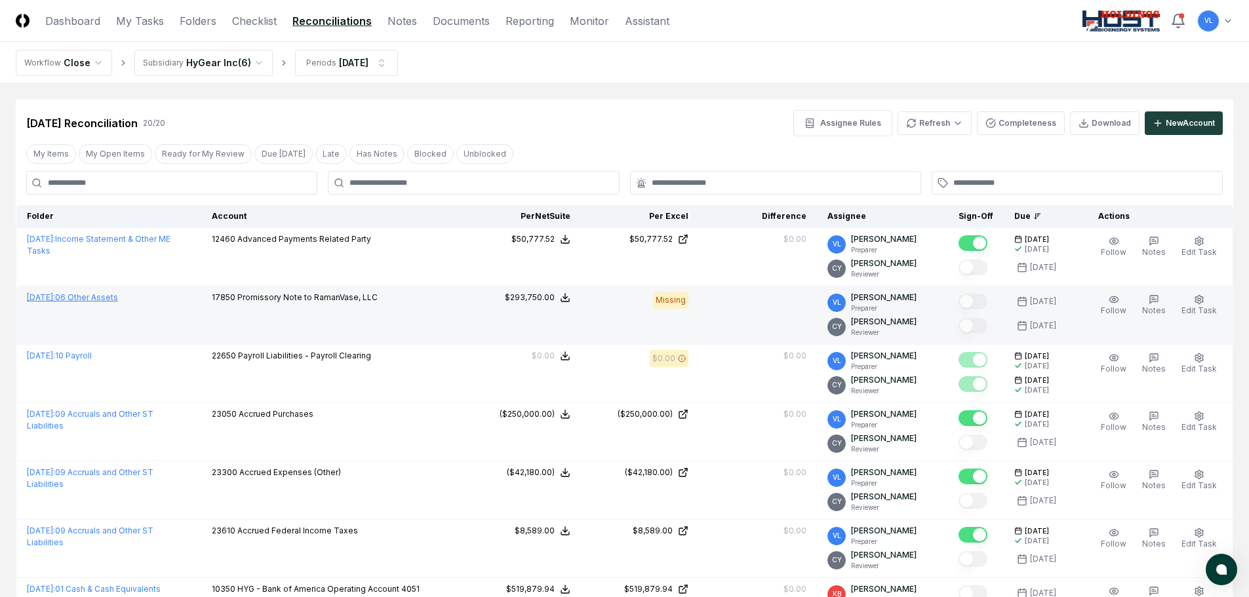
click at [112, 298] on link "[DATE] : 06 Other Assets" at bounding box center [72, 297] width 91 height 10
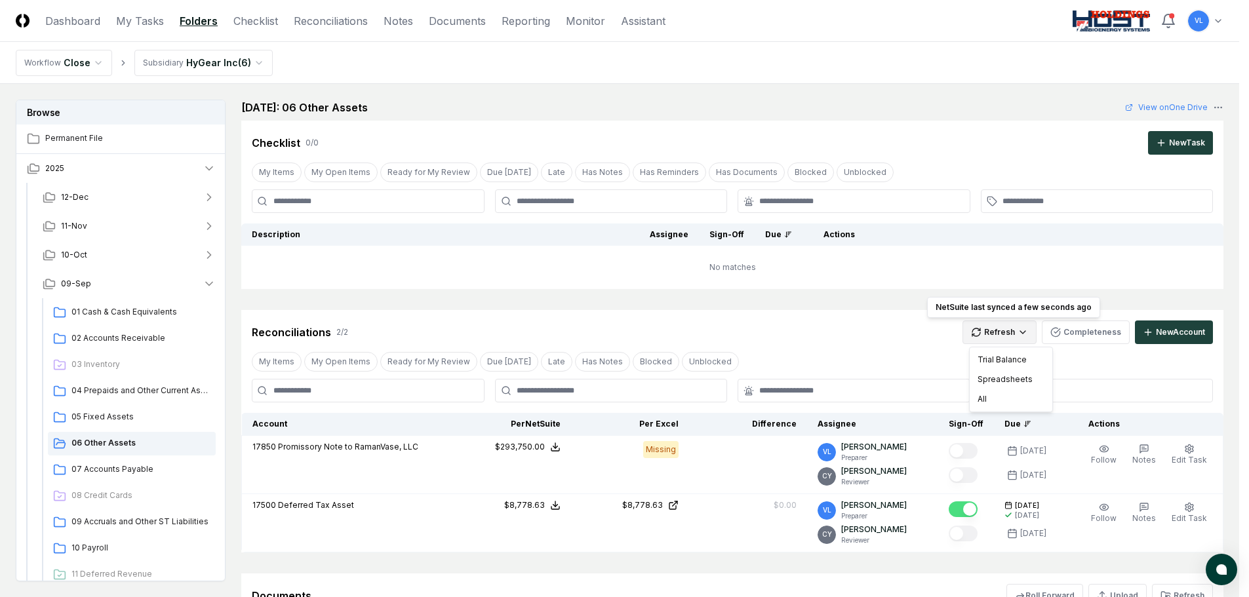
click at [1013, 330] on html "CloseCore Dashboard My Tasks Folders Checklist Reconciliations Notes Documents …" at bounding box center [624, 559] width 1249 height 1118
click at [988, 400] on div "All" at bounding box center [1010, 399] width 77 height 20
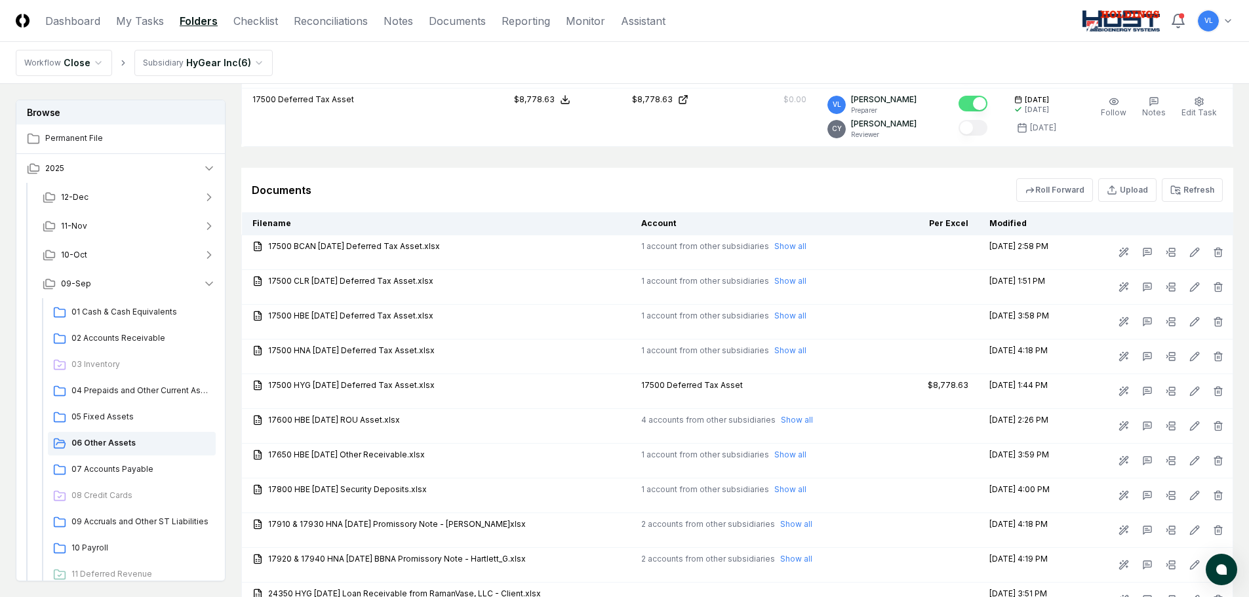
scroll to position [520, 0]
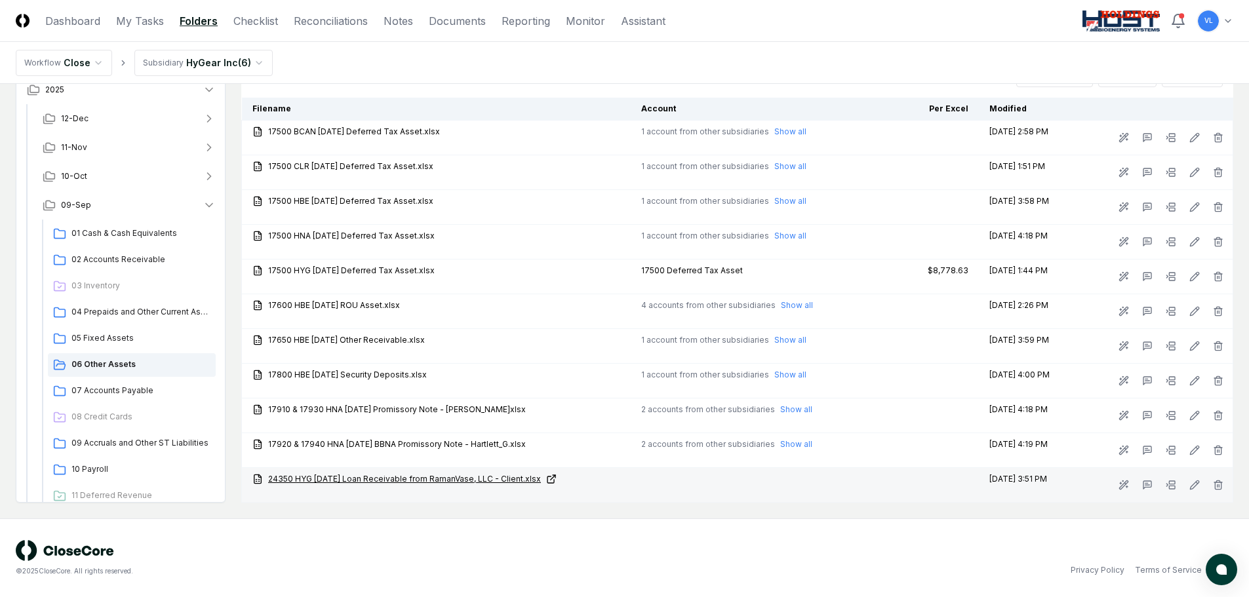
click at [501, 480] on link "24350 HYG [DATE] Loan Receivable from RamanVase, LLC - Client.xlsx" at bounding box center [436, 479] width 368 height 12
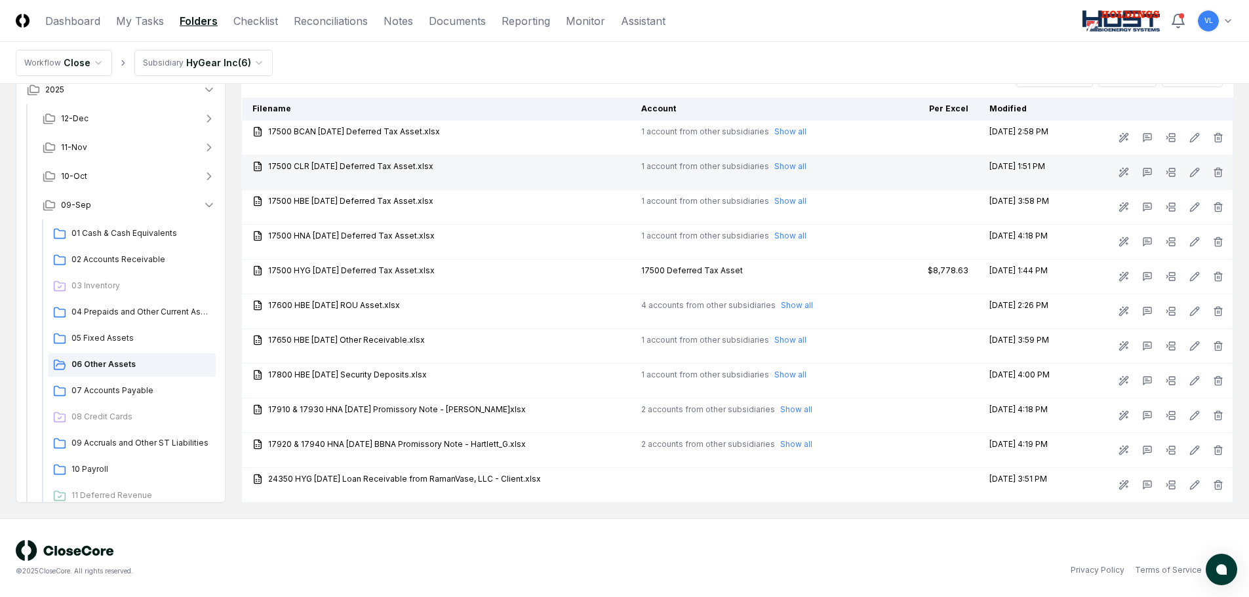
scroll to position [0, 0]
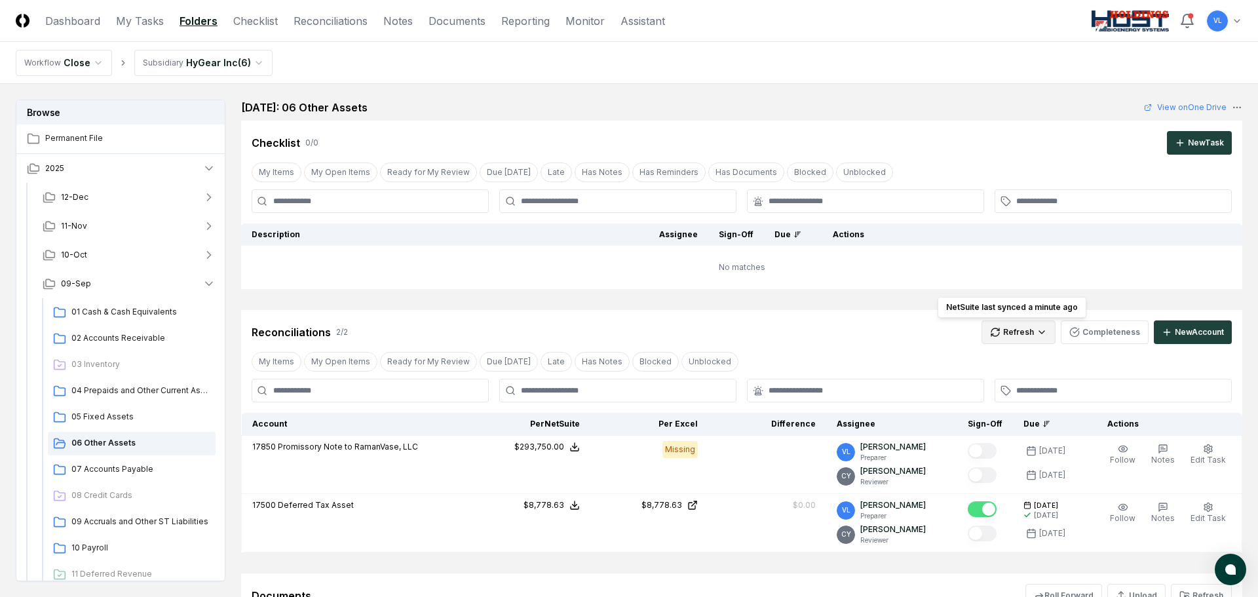
click at [992, 339] on html "CloseCore Dashboard My Tasks Folders Checklist Reconciliations Notes Documents …" at bounding box center [629, 559] width 1258 height 1118
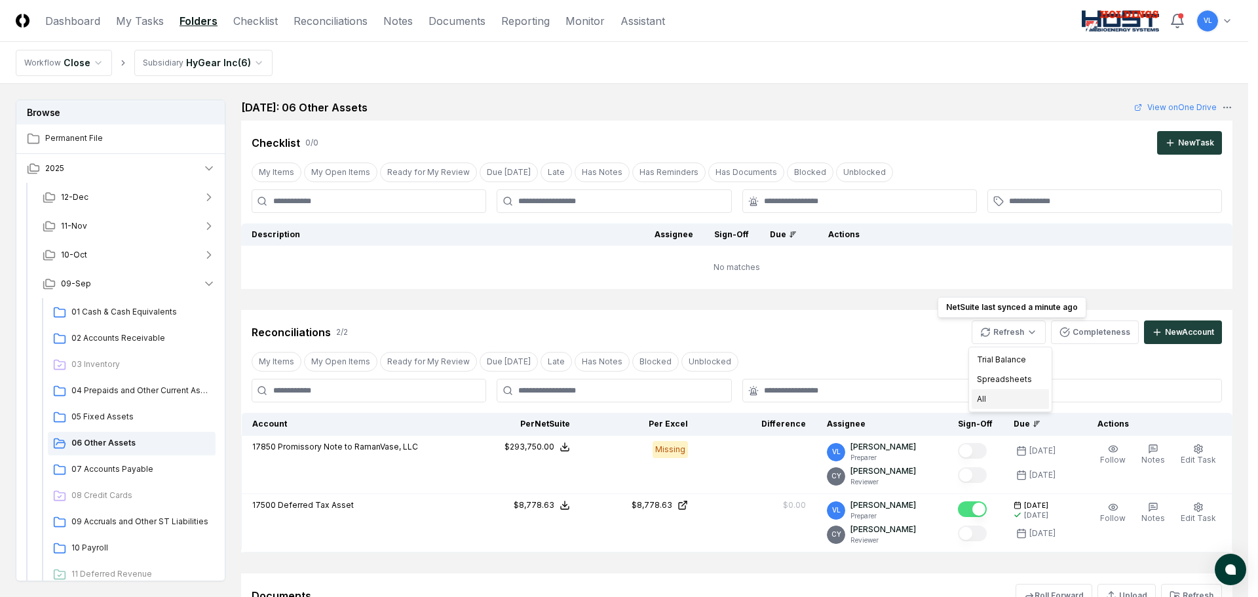
click at [987, 399] on div "All" at bounding box center [1010, 399] width 77 height 20
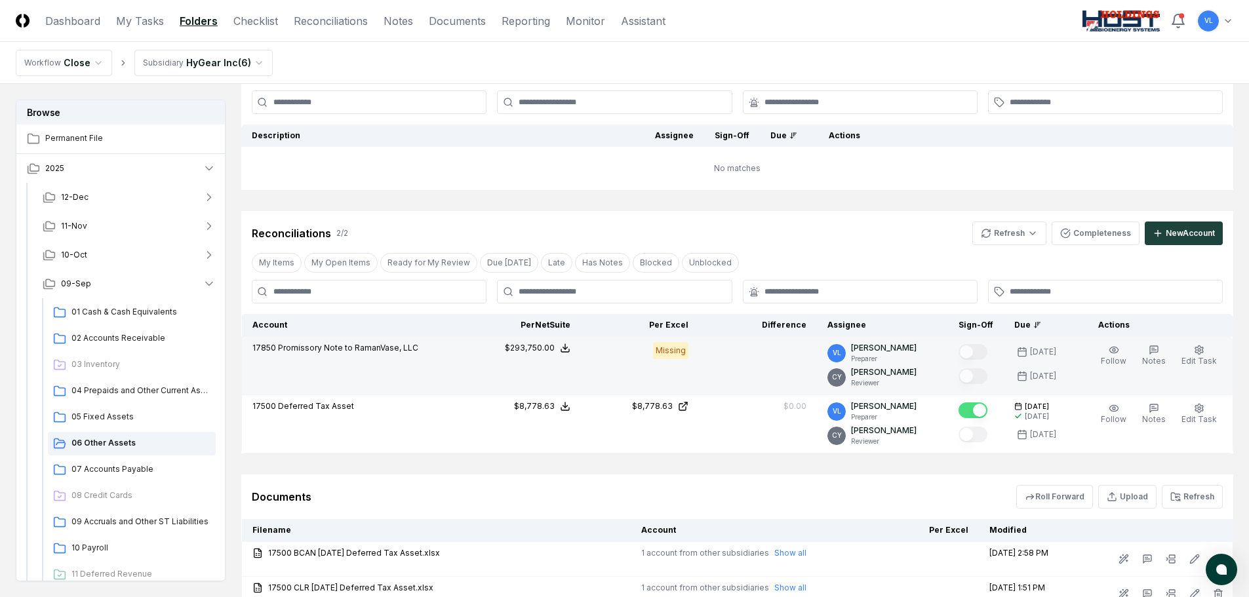
scroll to position [66, 0]
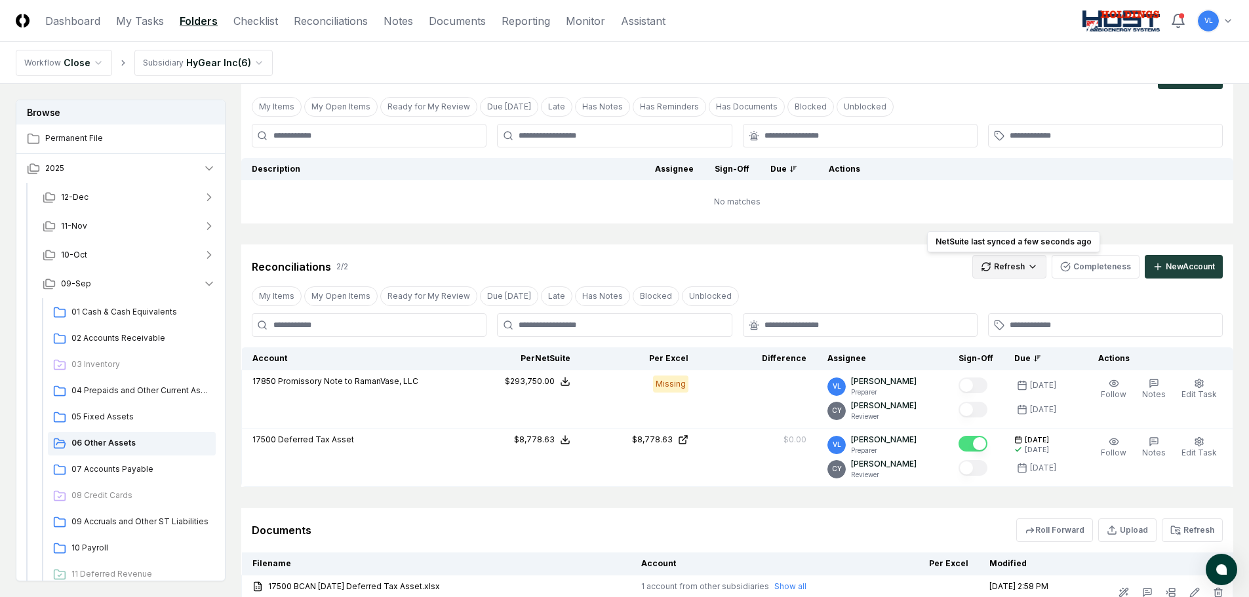
click at [993, 272] on html "CloseCore Dashboard My Tasks Folders Checklist Reconciliations Notes Documents …" at bounding box center [624, 493] width 1249 height 1118
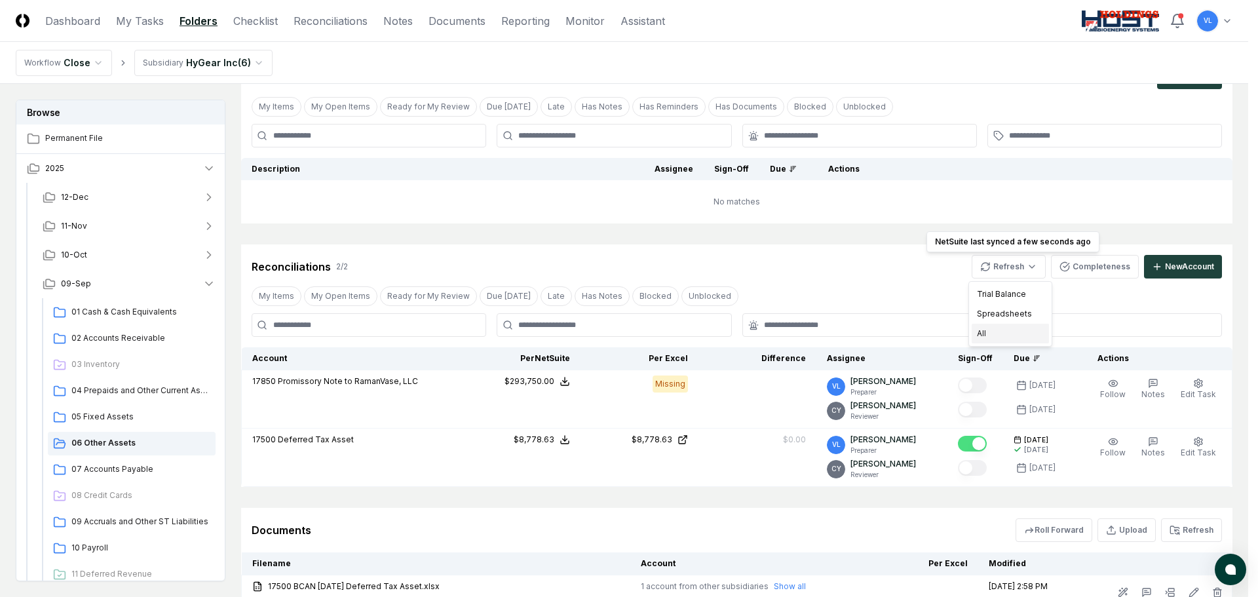
click at [989, 331] on div "All" at bounding box center [1010, 334] width 77 height 20
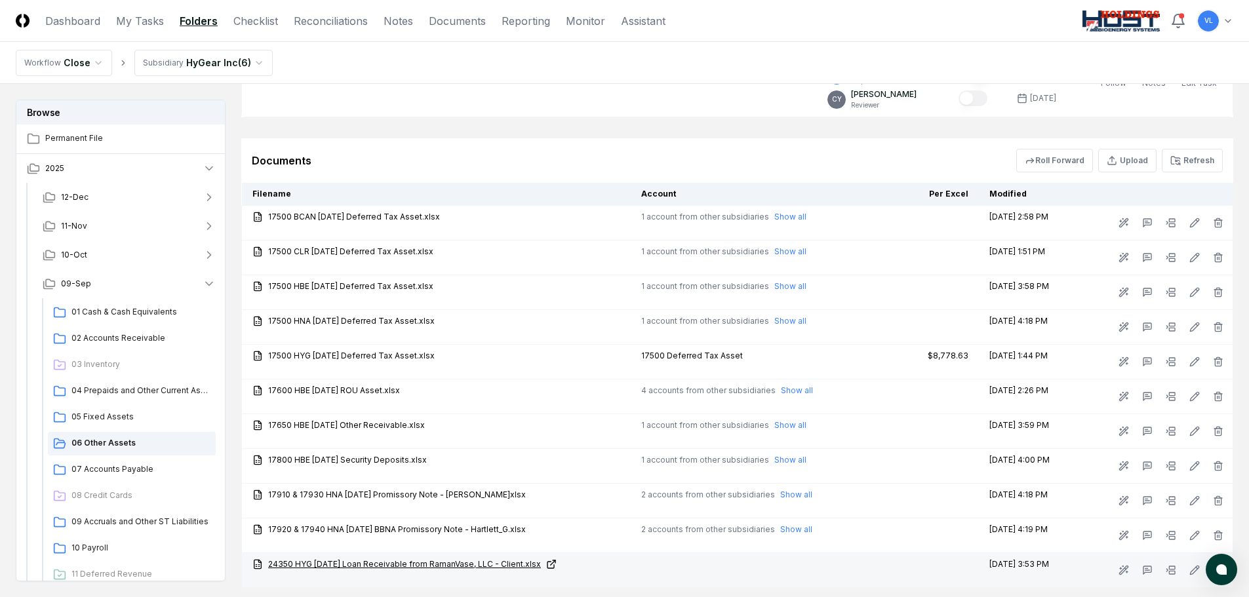
scroll to position [520, 0]
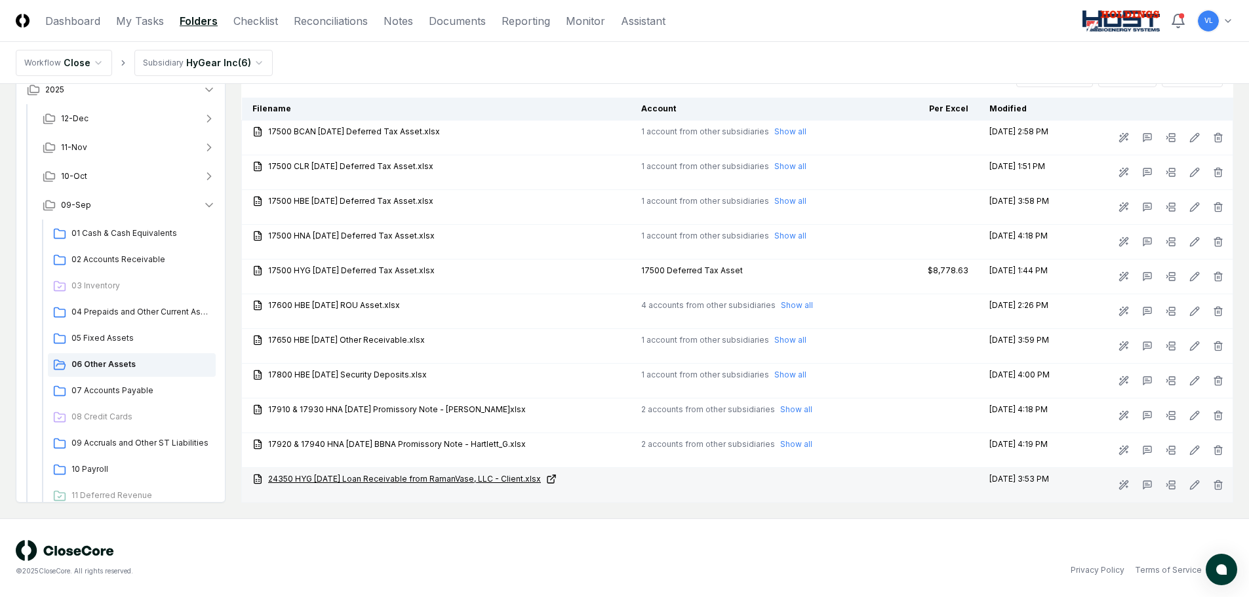
click at [496, 479] on link "24350 HYG [DATE] Loan Receivable from RamanVase, LLC - Client.xlsx" at bounding box center [436, 479] width 368 height 12
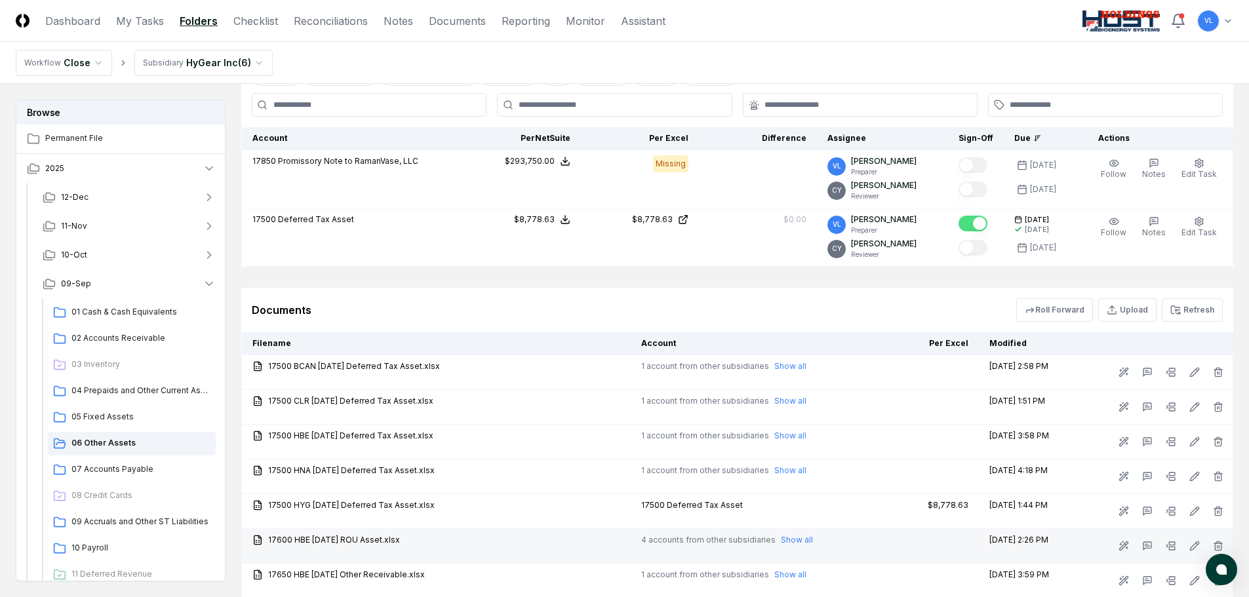
scroll to position [0, 0]
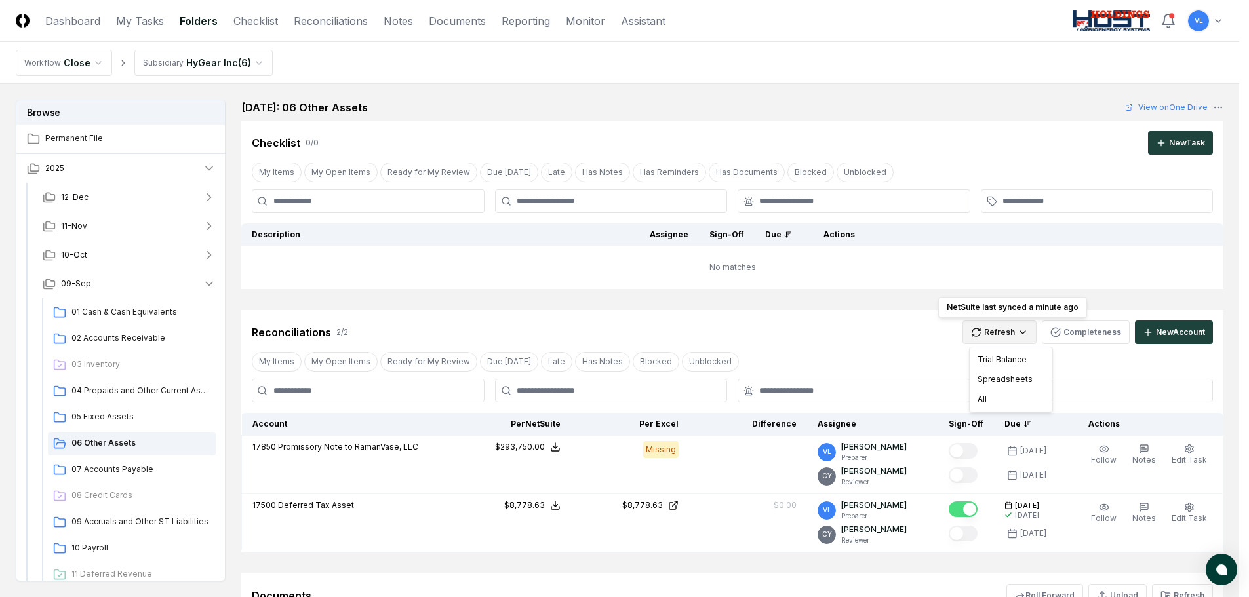
click at [995, 334] on html "CloseCore Dashboard My Tasks Folders Checklist Reconciliations Notes Documents …" at bounding box center [624, 559] width 1249 height 1118
click at [985, 403] on div "All" at bounding box center [1010, 399] width 77 height 20
click at [1010, 336] on html "CloseCore Dashboard My Tasks Folders Checklist Reconciliations Notes Documents …" at bounding box center [624, 559] width 1249 height 1118
click at [988, 401] on div "All" at bounding box center [1010, 399] width 77 height 20
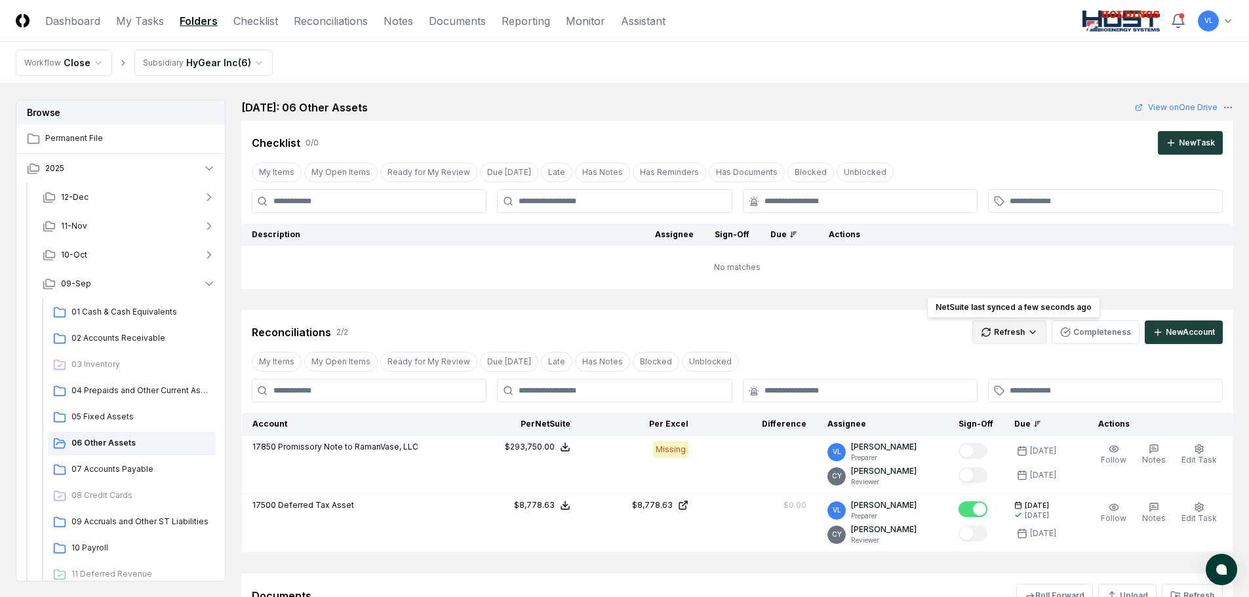
click at [1020, 341] on html "CloseCore Dashboard My Tasks Folders Checklist Reconciliations Notes Documents …" at bounding box center [624, 559] width 1249 height 1118
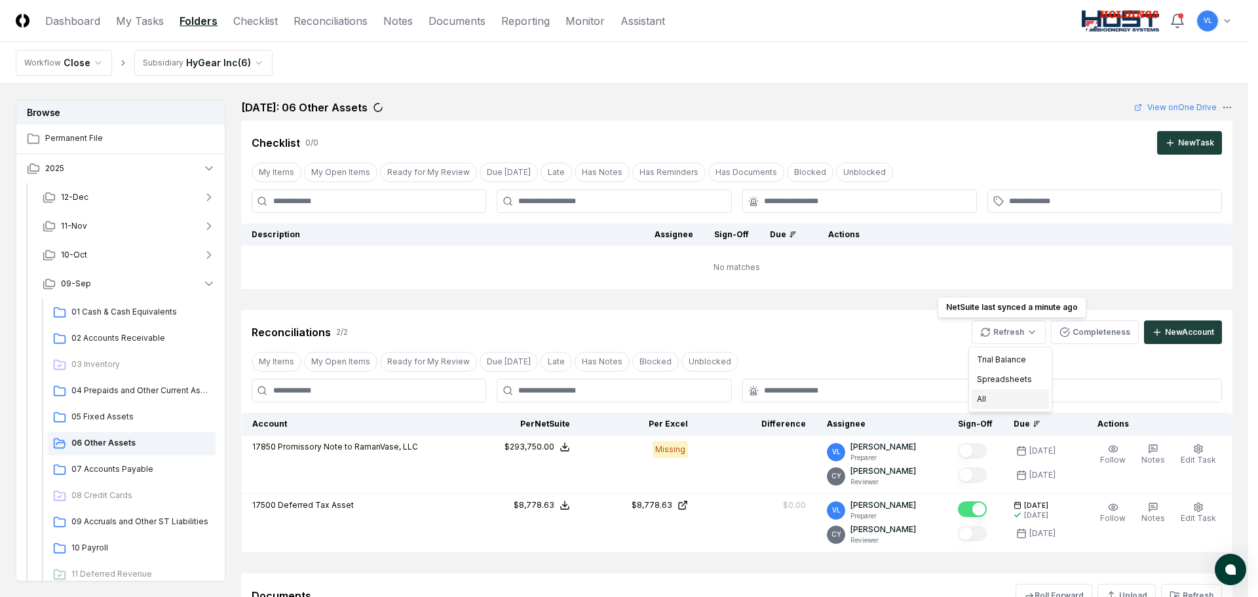
click at [1023, 404] on div "All" at bounding box center [1010, 399] width 77 height 20
click at [988, 330] on html "CloseCore Dashboard My Tasks Folders Checklist Reconciliations Notes Documents …" at bounding box center [624, 559] width 1249 height 1118
click at [1000, 399] on div "All" at bounding box center [1010, 399] width 77 height 20
click at [991, 327] on html "CloseCore Dashboard My Tasks Folders Checklist Reconciliations Notes Documents …" at bounding box center [624, 559] width 1249 height 1118
click at [990, 398] on div "All" at bounding box center [1010, 399] width 77 height 20
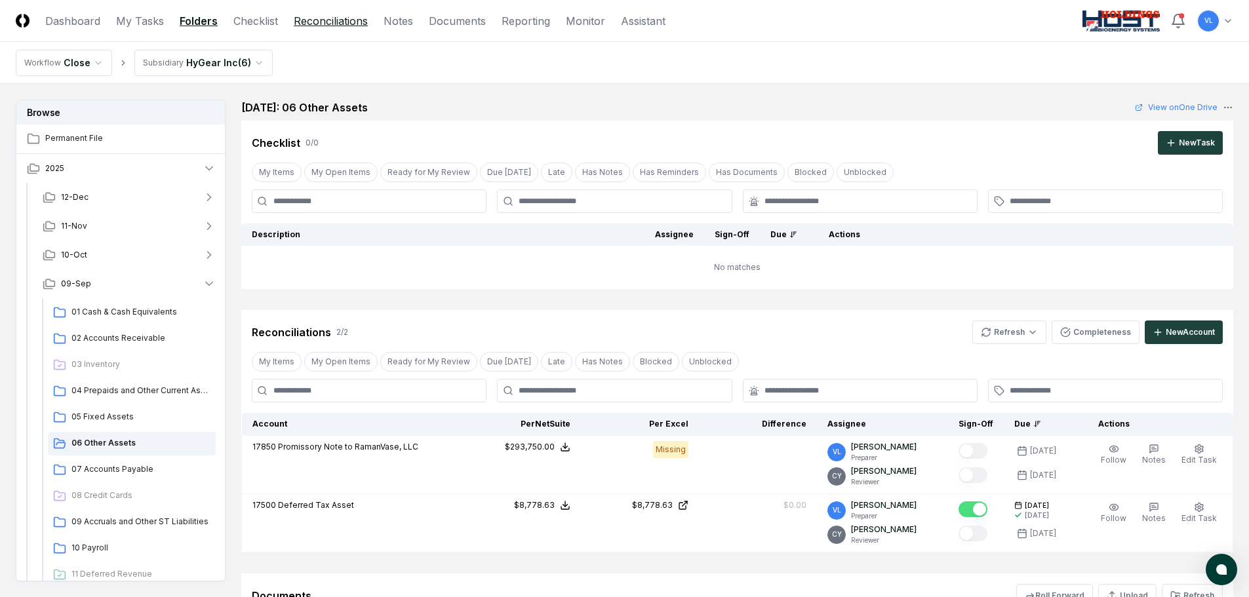
click at [347, 26] on link "Reconciliations" at bounding box center [331, 21] width 74 height 16
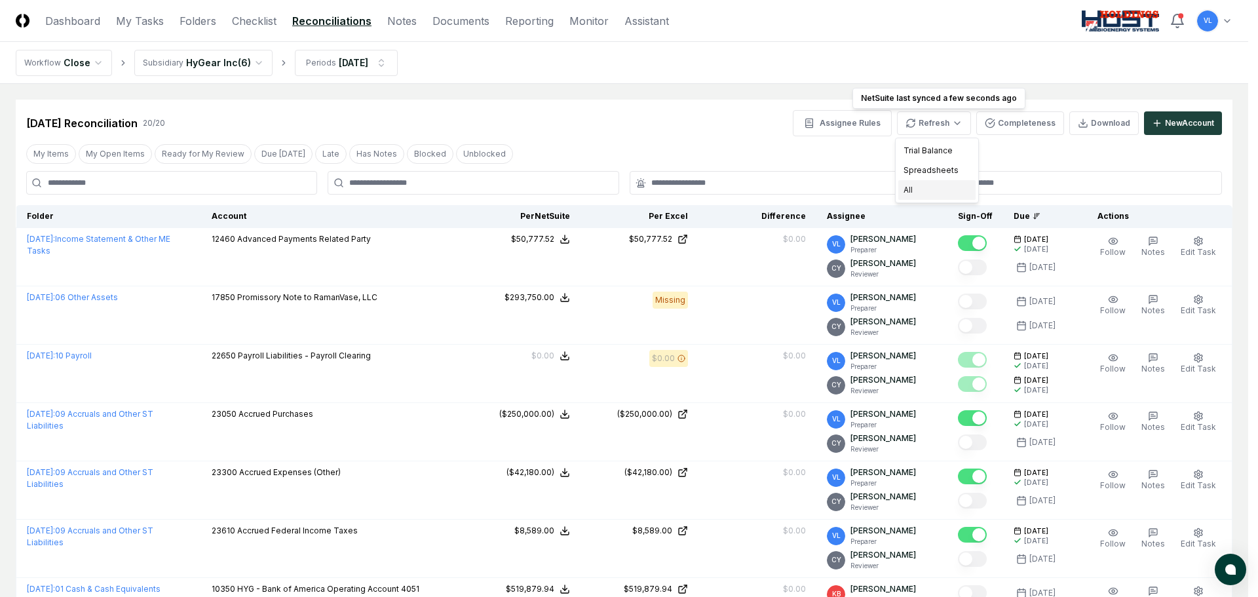
click at [910, 184] on div "All" at bounding box center [937, 190] width 77 height 20
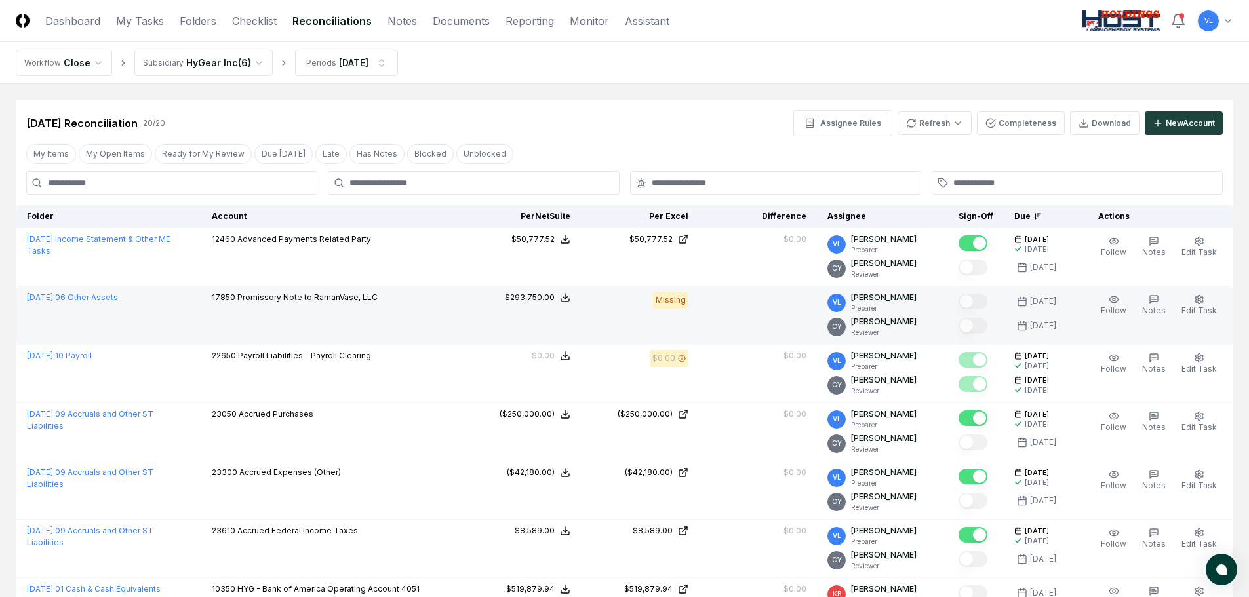
click at [118, 300] on link "[DATE] : 06 Other Assets" at bounding box center [72, 297] width 91 height 10
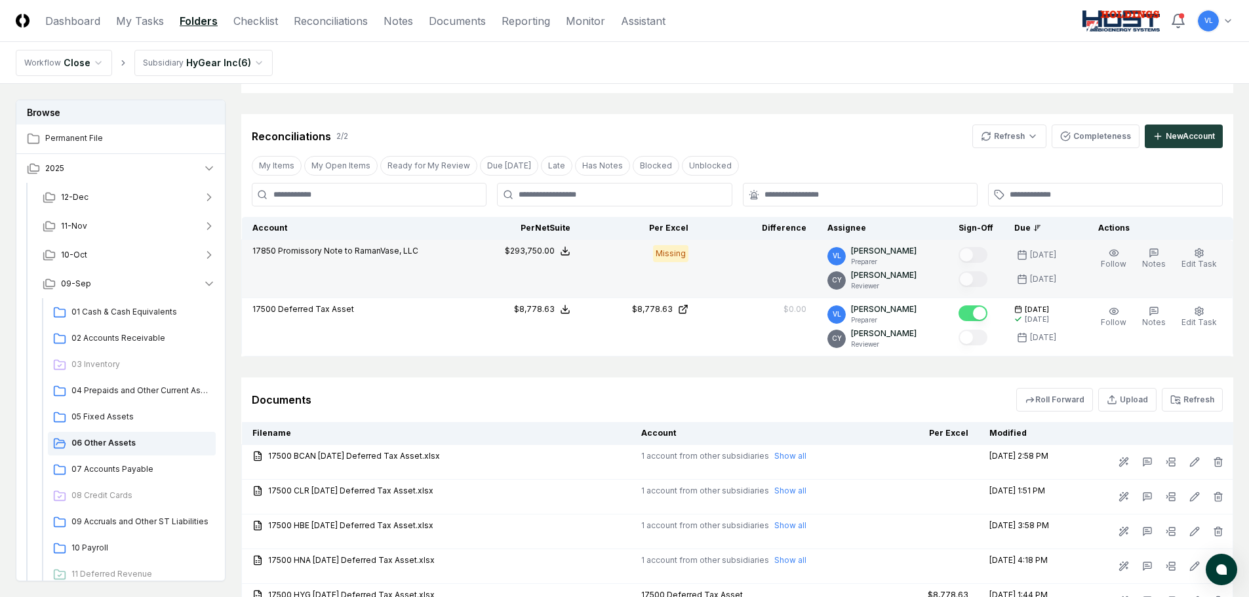
scroll to position [520, 0]
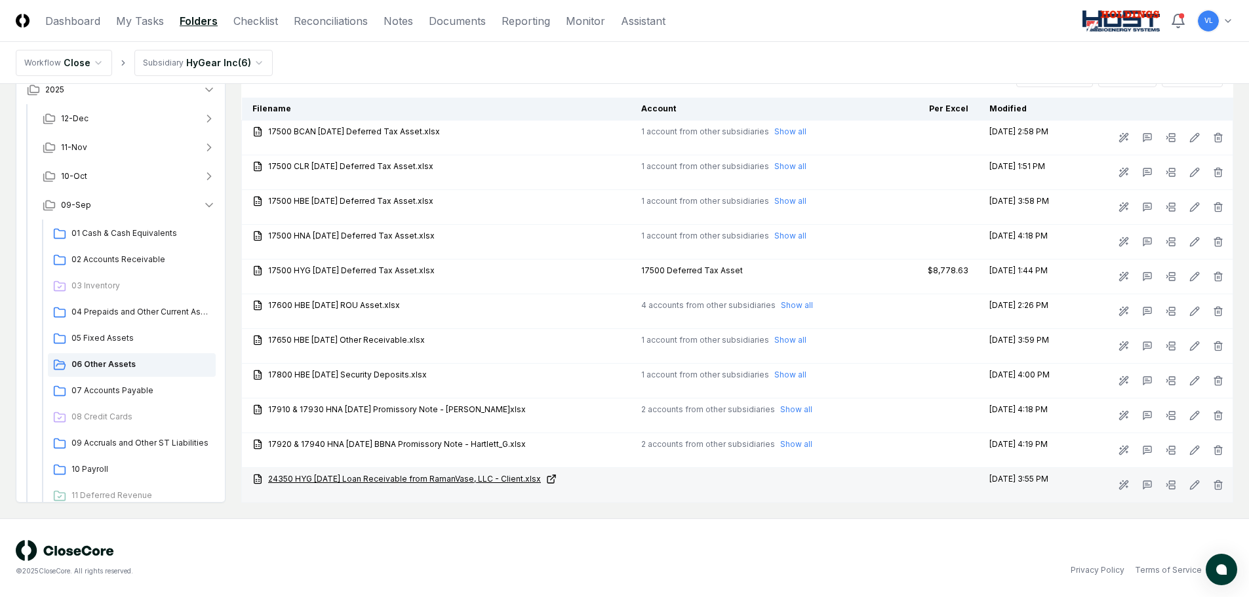
click at [540, 482] on link "24350 HYG [DATE] Loan Receivable from RamanVase, LLC - Client.xlsx" at bounding box center [436, 479] width 368 height 12
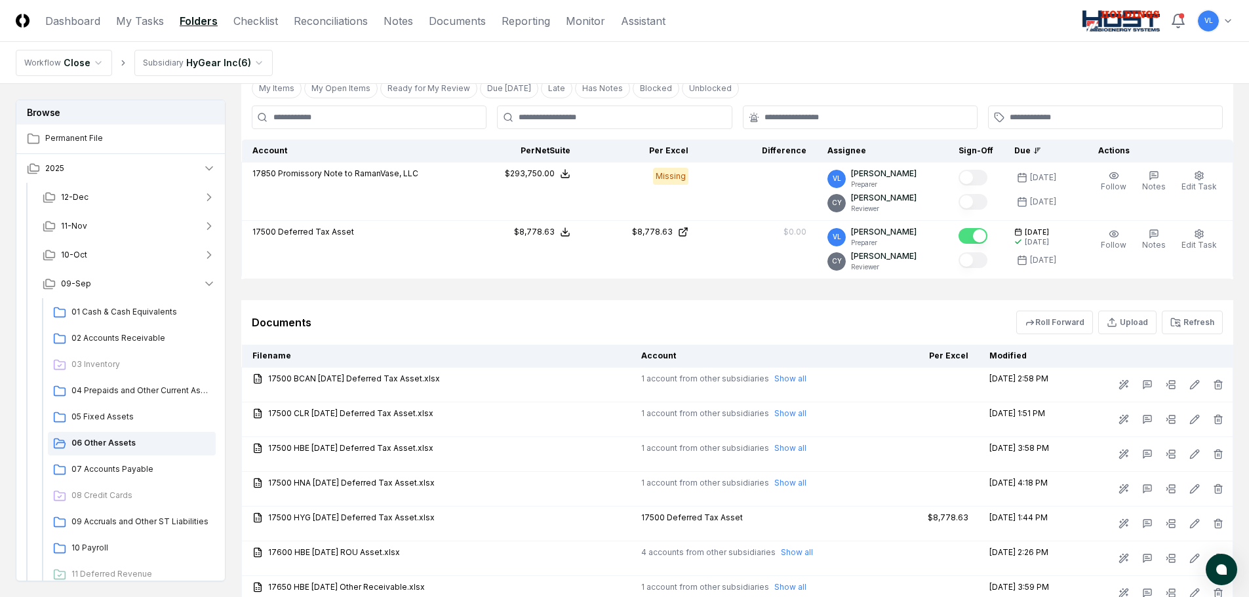
scroll to position [0, 0]
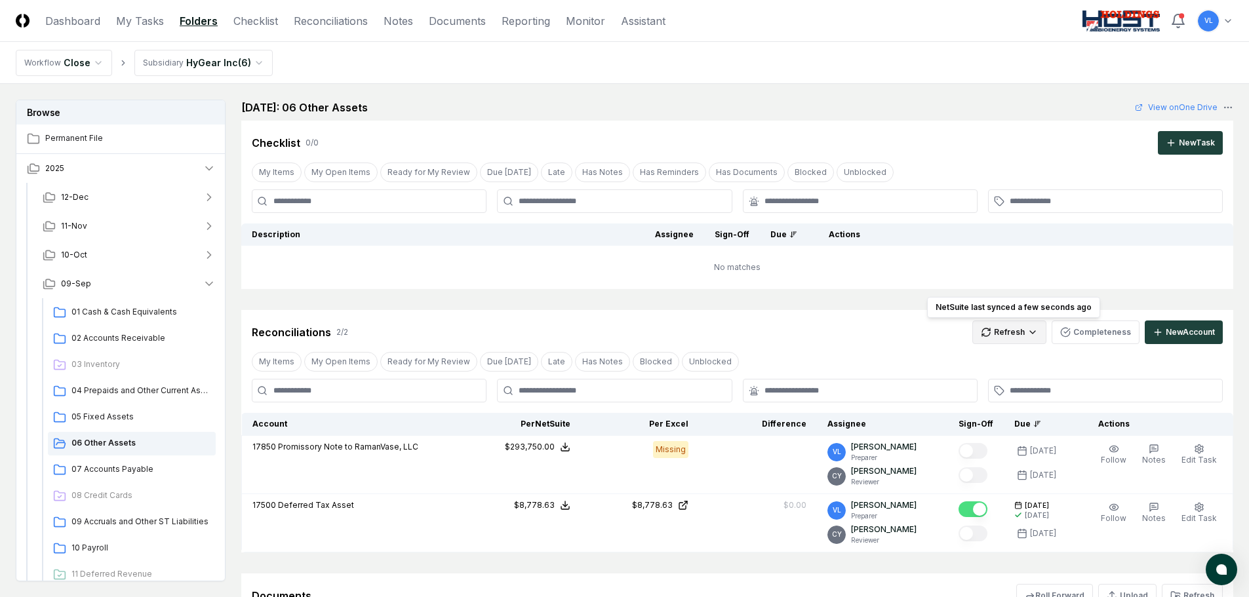
click at [1002, 334] on html "CloseCore Dashboard My Tasks Folders Checklist Reconciliations Notes Documents …" at bounding box center [624, 559] width 1249 height 1118
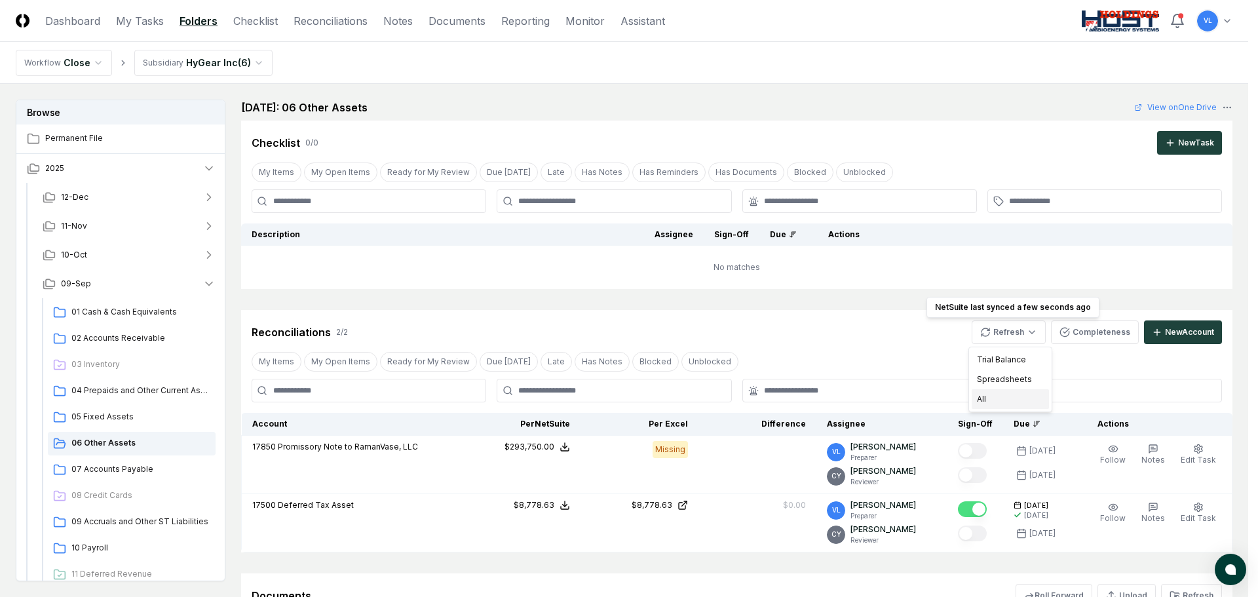
click at [989, 400] on div "All" at bounding box center [1010, 399] width 77 height 20
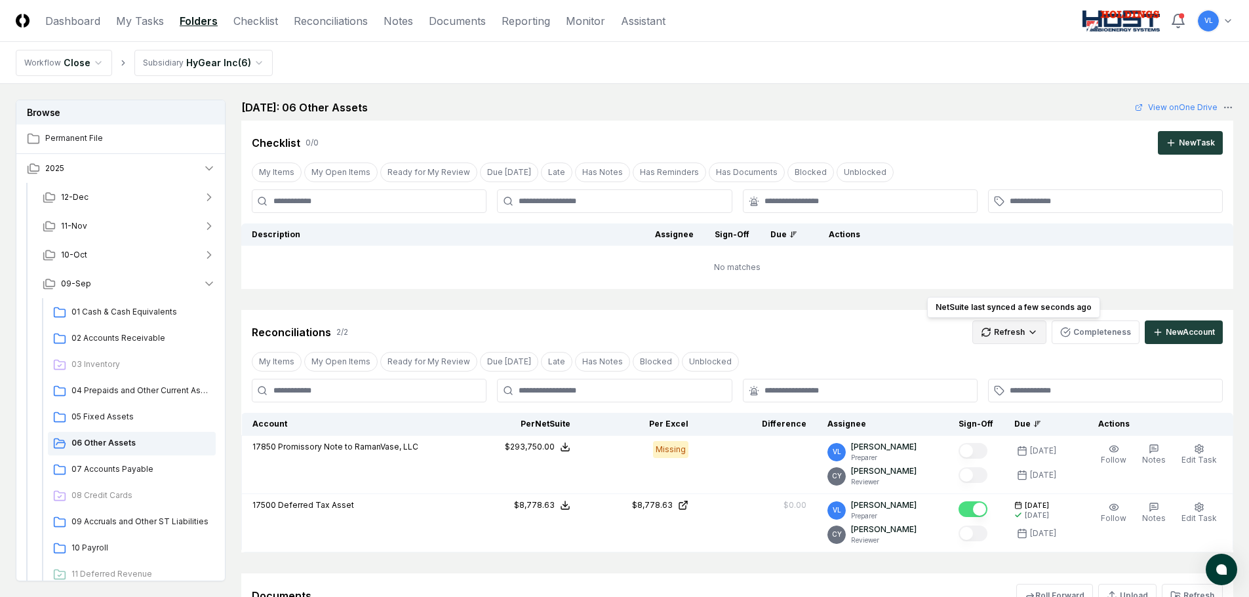
click at [1005, 327] on html "CloseCore Dashboard My Tasks Folders Checklist Reconciliations Notes Documents …" at bounding box center [624, 559] width 1249 height 1118
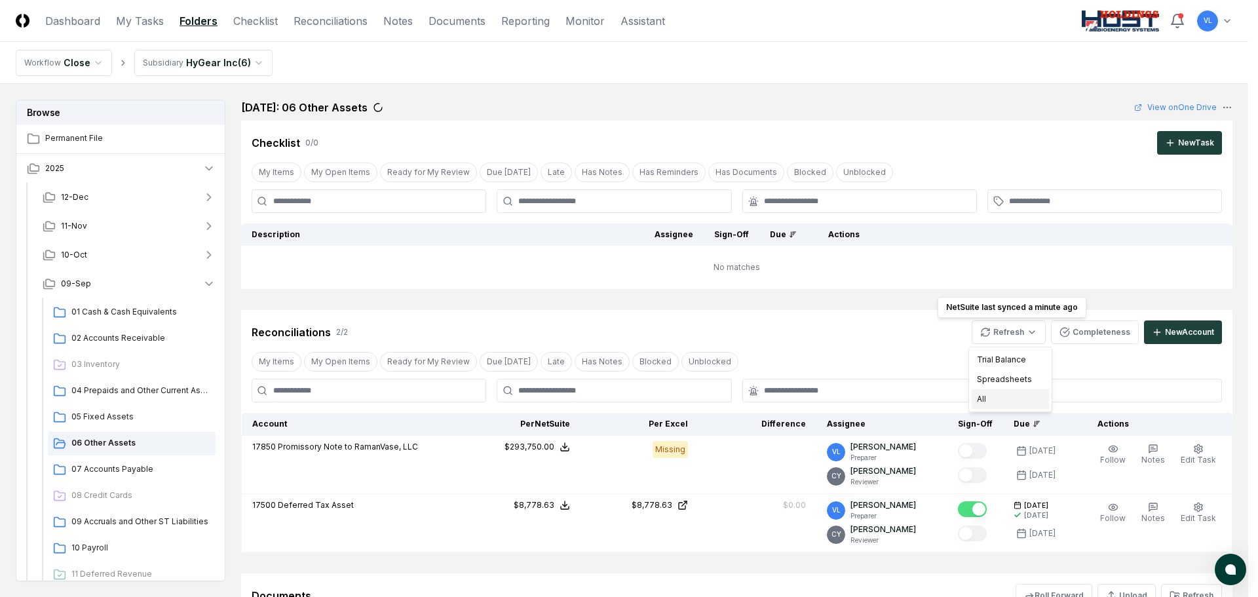
click at [996, 399] on div "All" at bounding box center [1010, 399] width 77 height 20
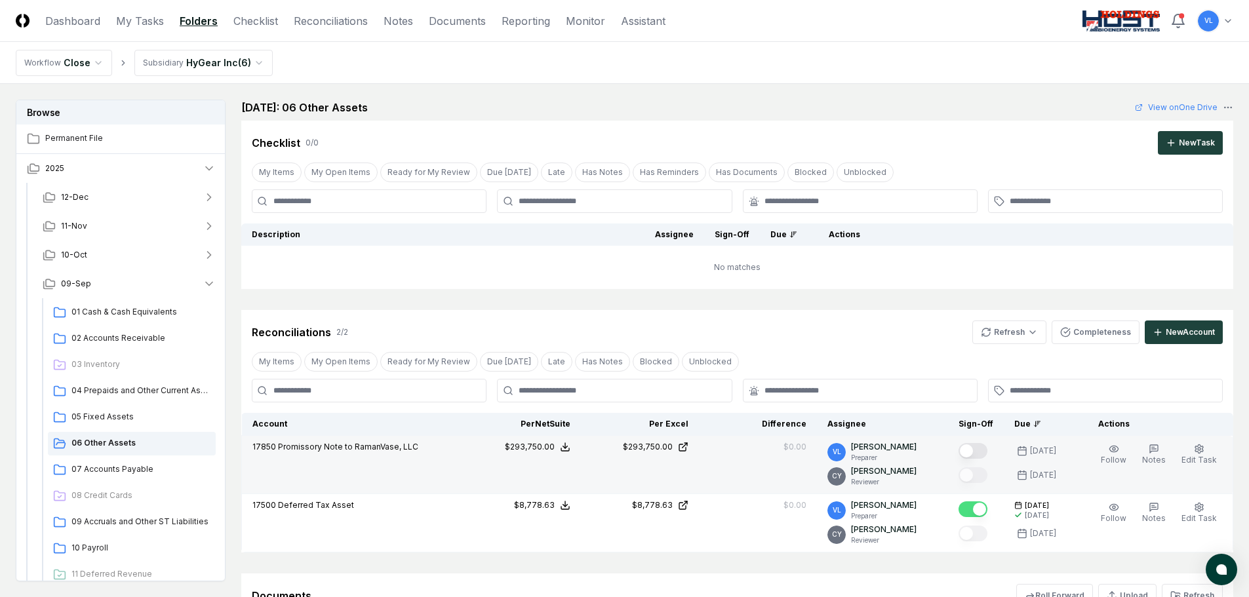
click at [975, 454] on button "Mark complete" at bounding box center [972, 451] width 29 height 16
click at [253, 62] on html "CloseCore Dashboard My Tasks Folders Checklist Reconciliations Notes Documents …" at bounding box center [624, 559] width 1249 height 1118
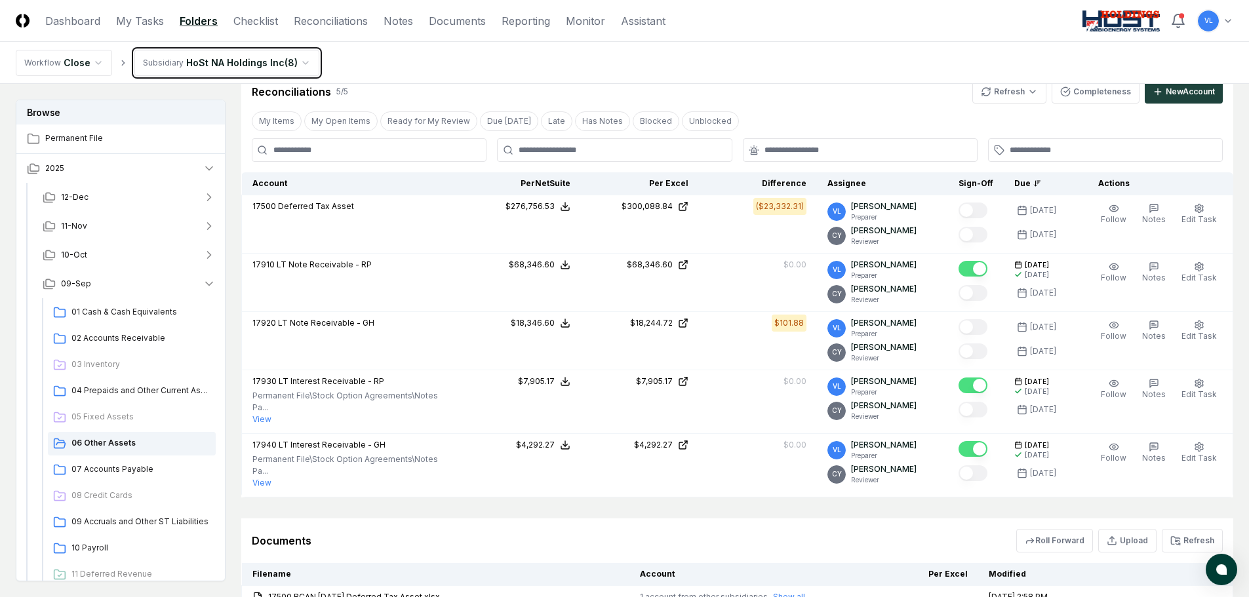
scroll to position [262, 0]
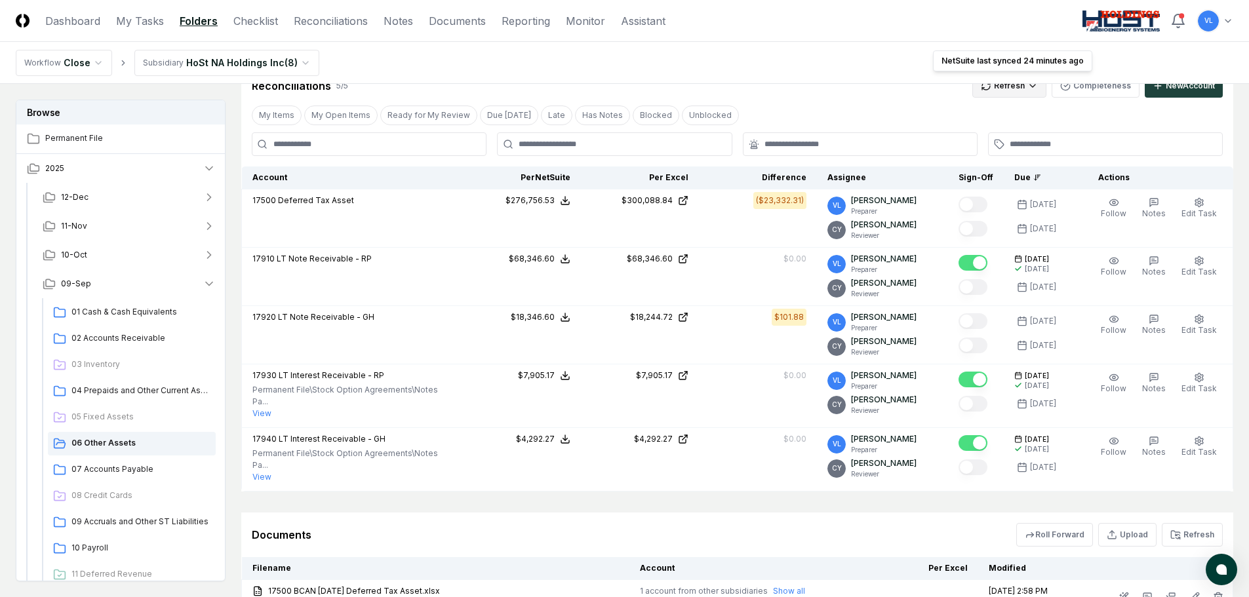
click at [1003, 88] on html "CloseCore Dashboard My Tasks Folders Checklist Reconciliations Notes Documents …" at bounding box center [624, 397] width 1249 height 1319
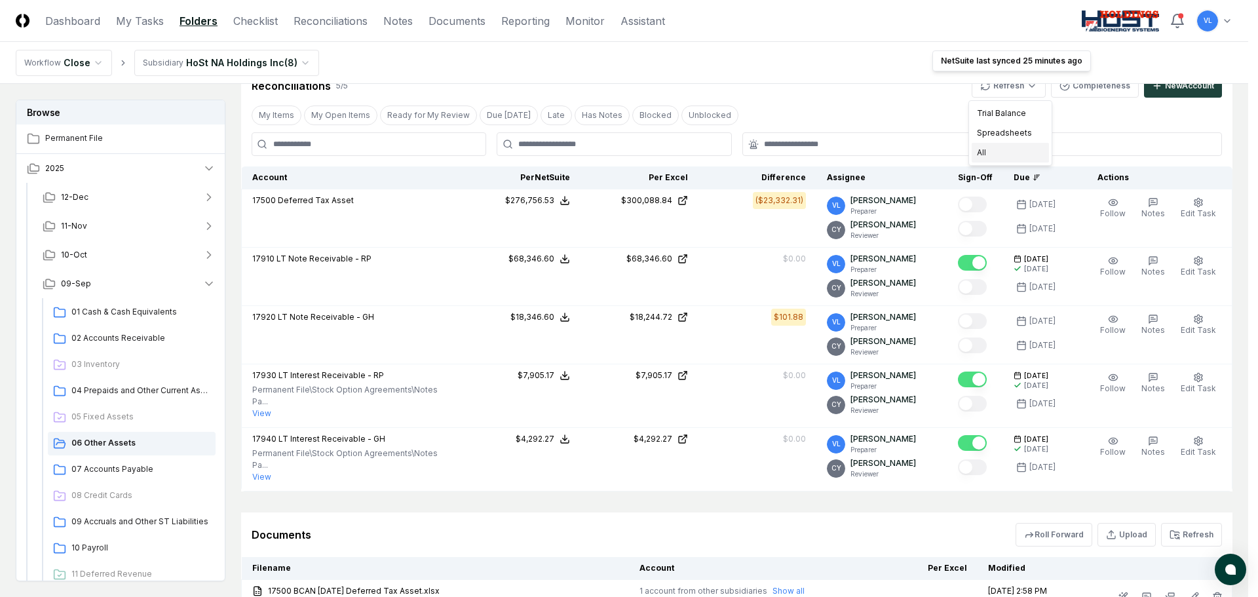
click at [1012, 154] on div "All" at bounding box center [1010, 153] width 77 height 20
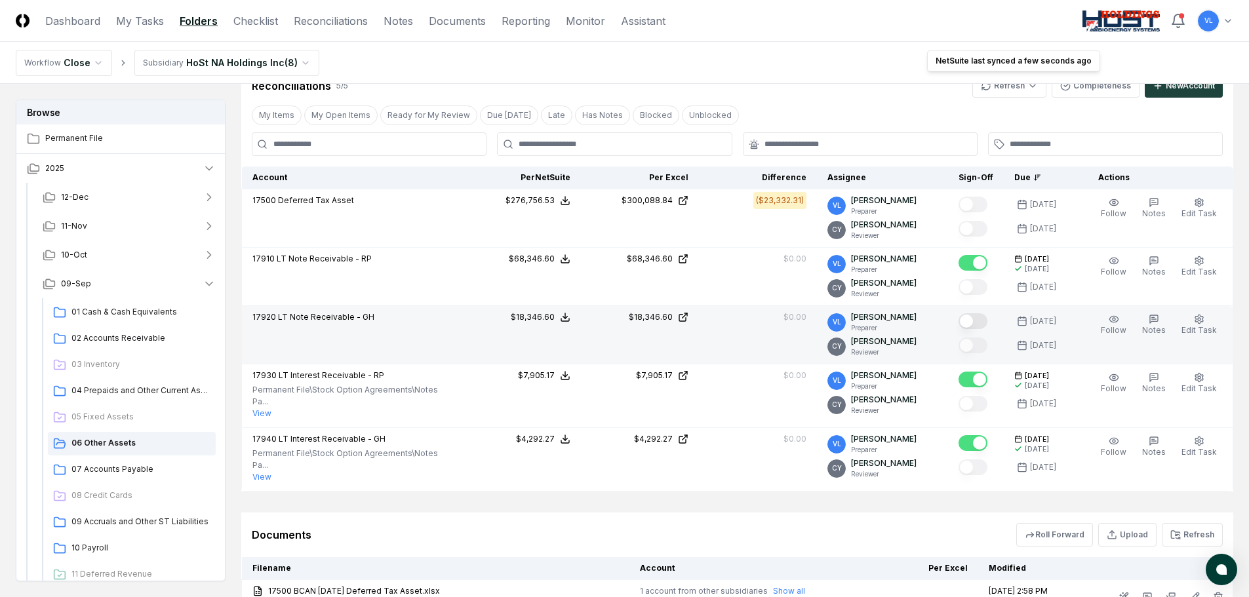
click at [979, 322] on button "Mark complete" at bounding box center [972, 321] width 29 height 16
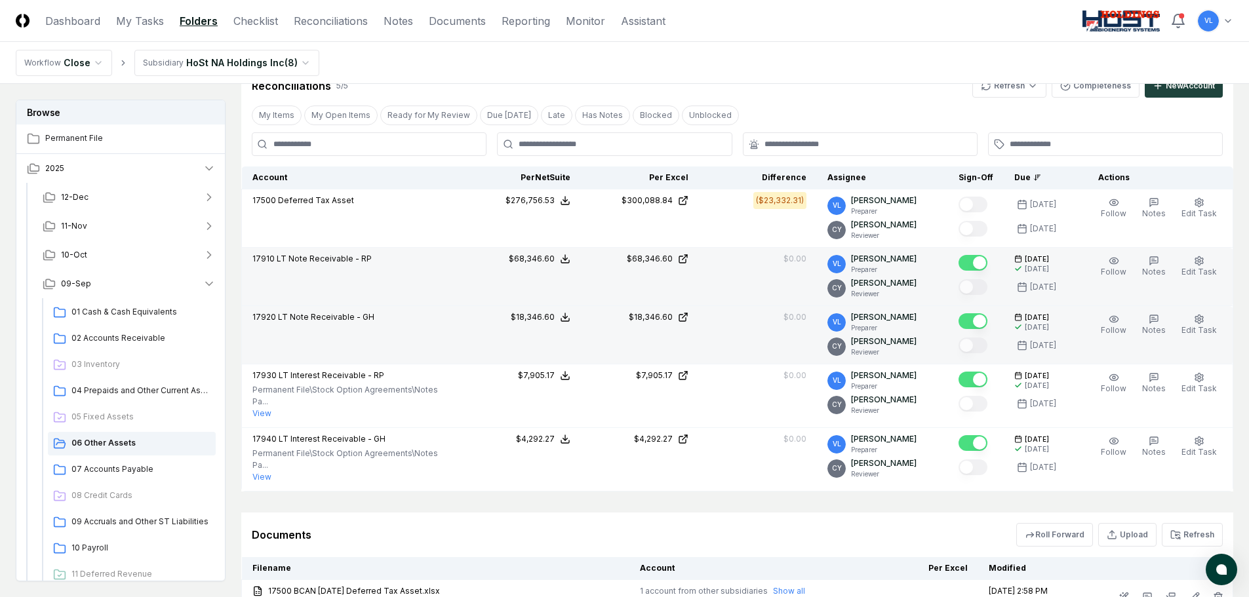
scroll to position [0, 0]
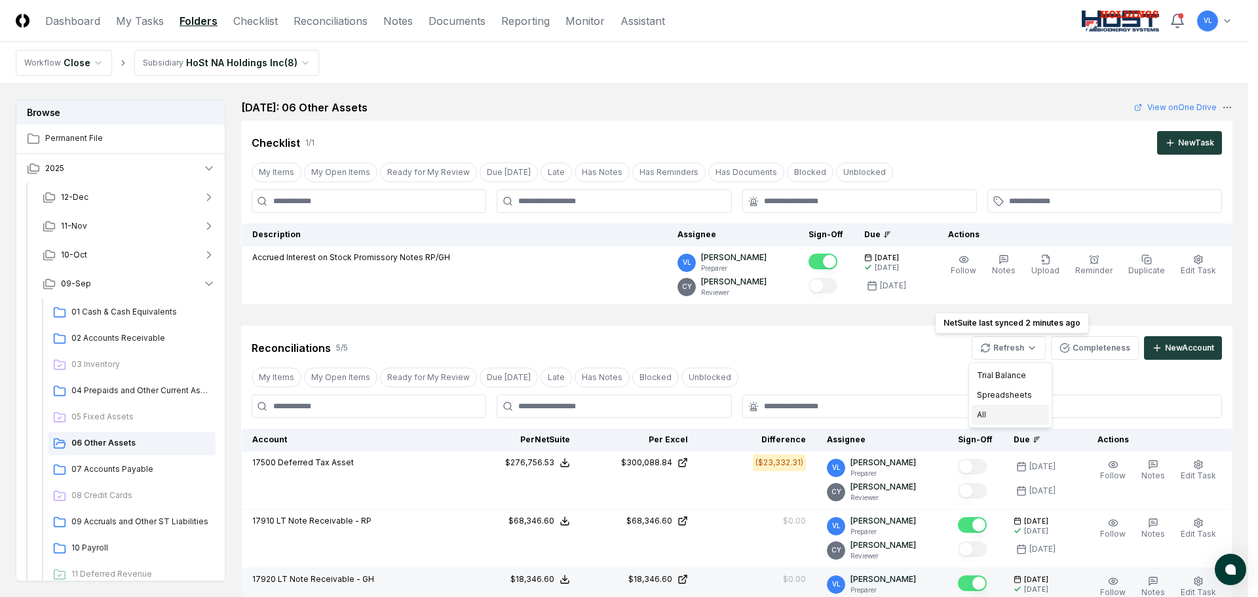
click at [983, 421] on div "All" at bounding box center [1010, 415] width 77 height 20
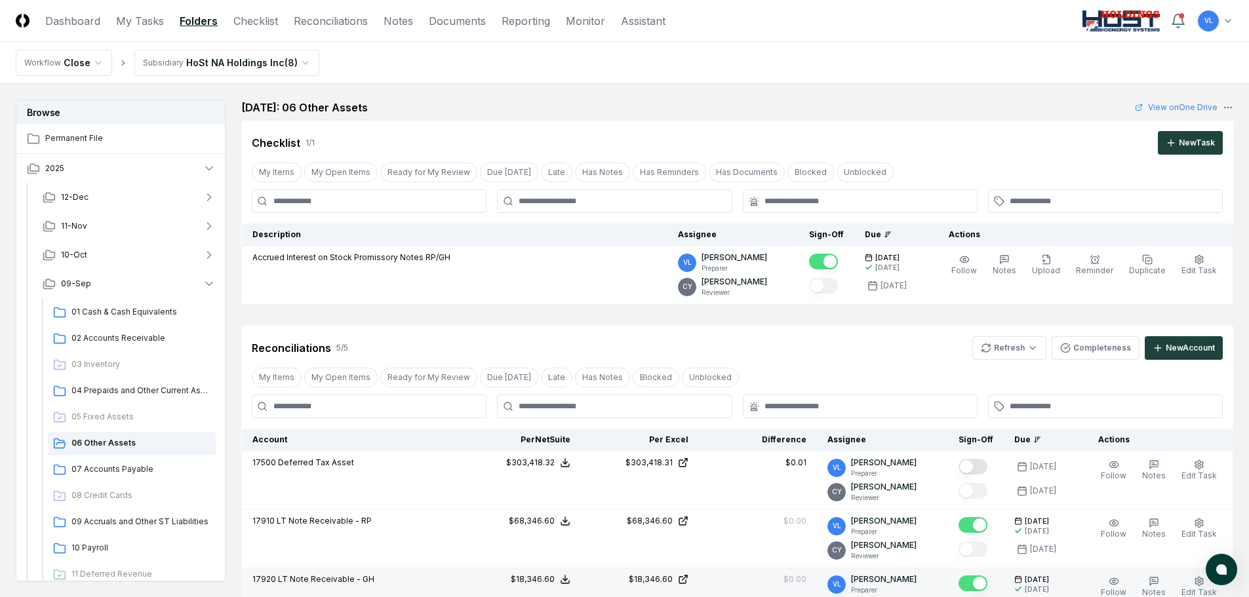
drag, startPoint x: 332, startPoint y: 27, endPoint x: 348, endPoint y: 31, distance: 16.9
click at [332, 27] on link "Reconciliations" at bounding box center [331, 21] width 74 height 16
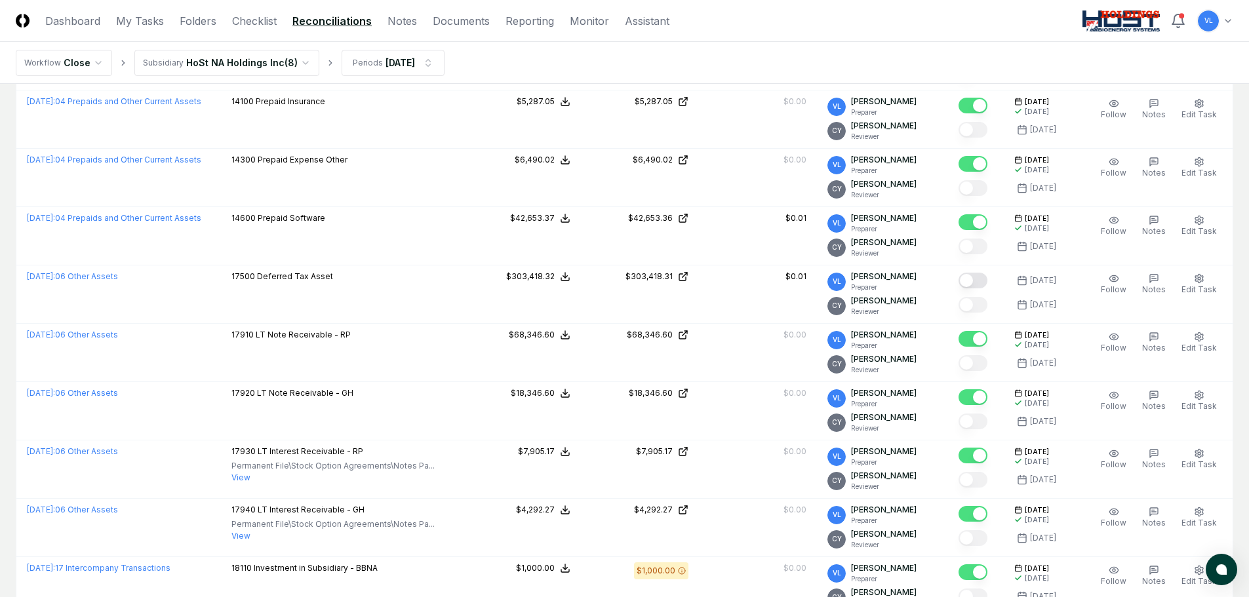
scroll to position [852, 0]
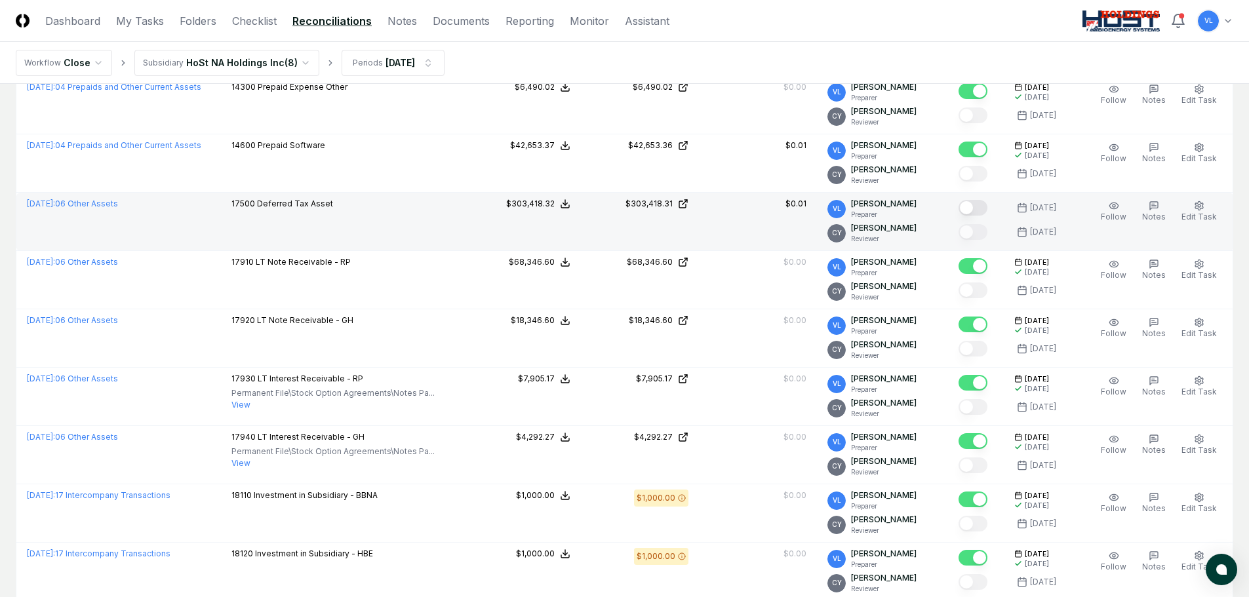
click at [977, 208] on button "Mark complete" at bounding box center [972, 208] width 29 height 16
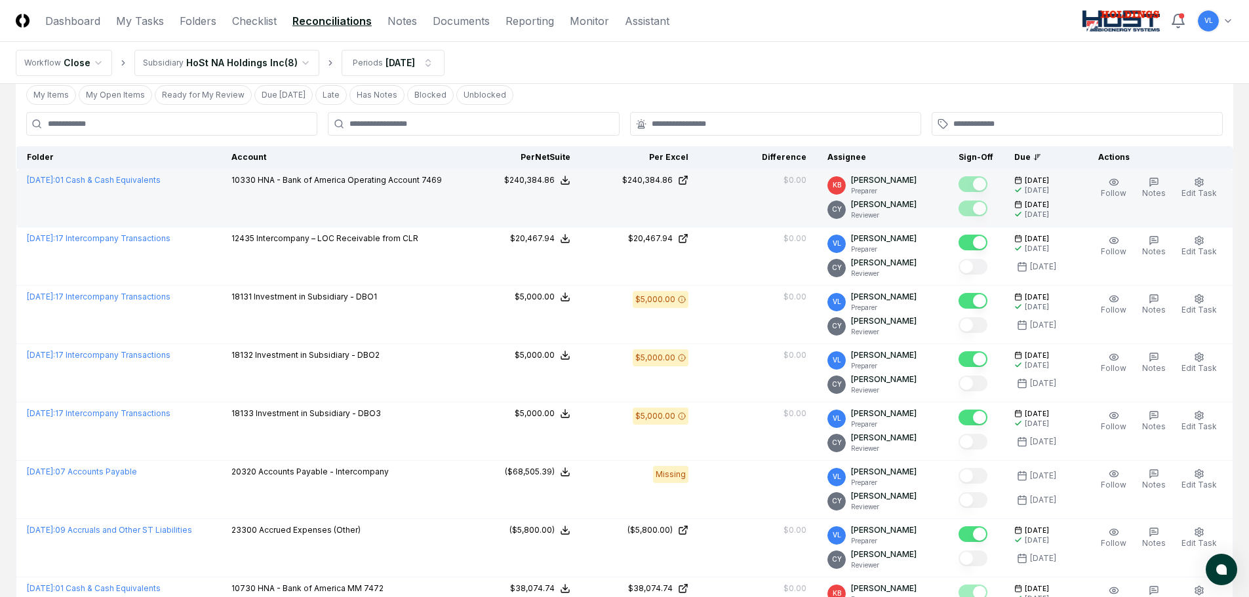
scroll to position [0, 0]
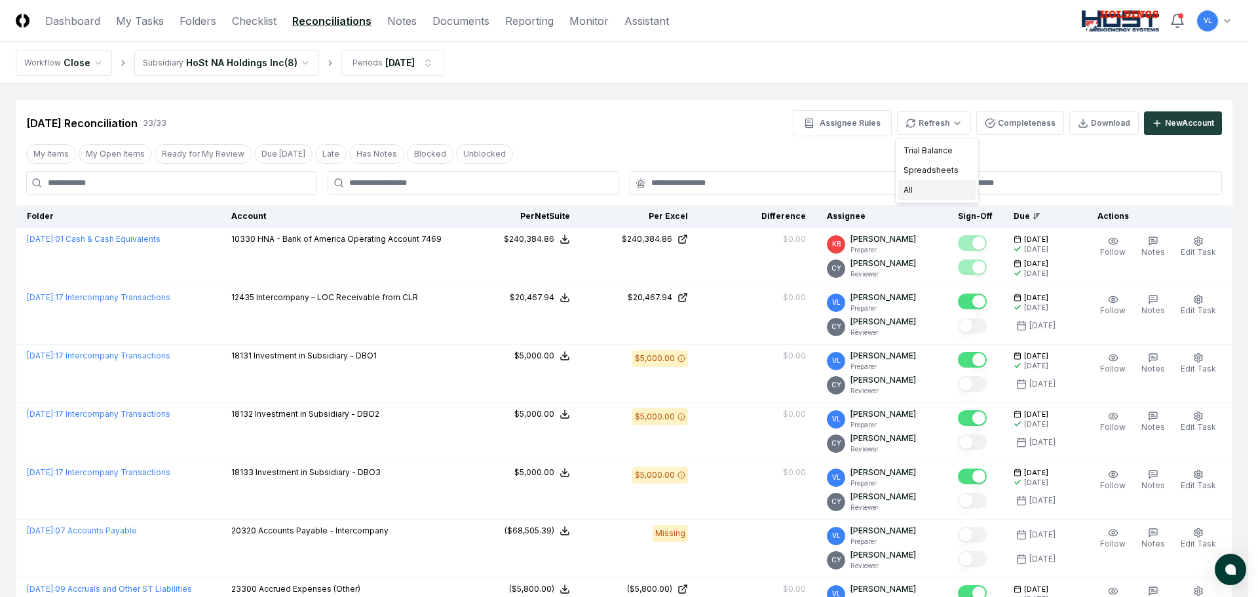
click at [932, 195] on div "All" at bounding box center [937, 190] width 77 height 20
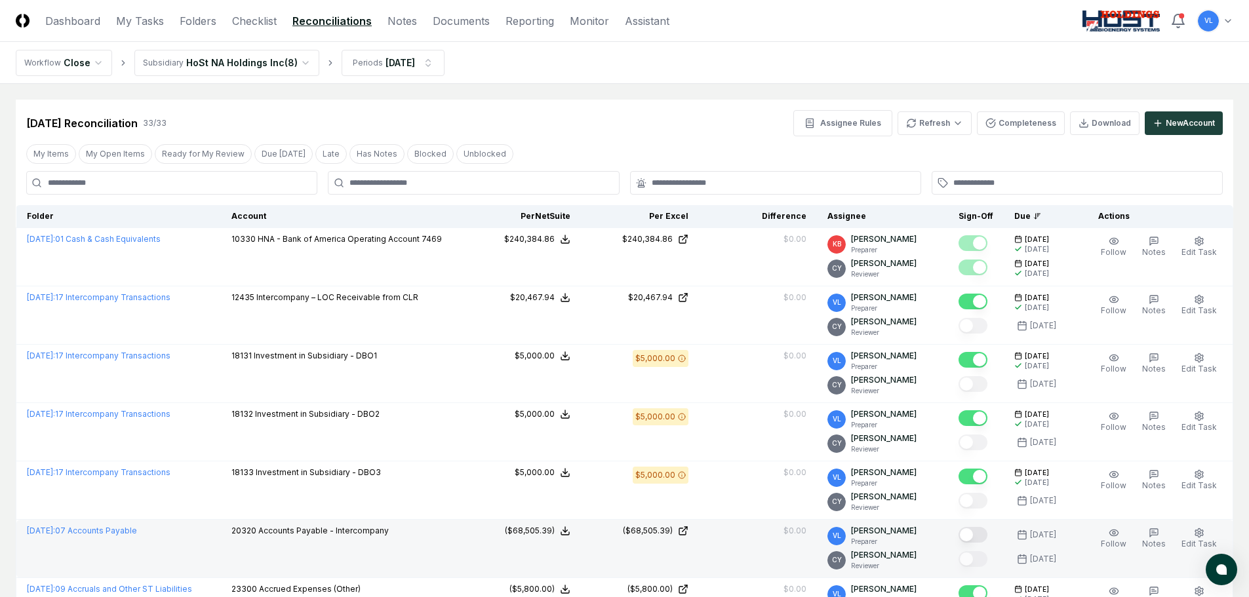
click at [984, 534] on button "Mark complete" at bounding box center [972, 535] width 29 height 16
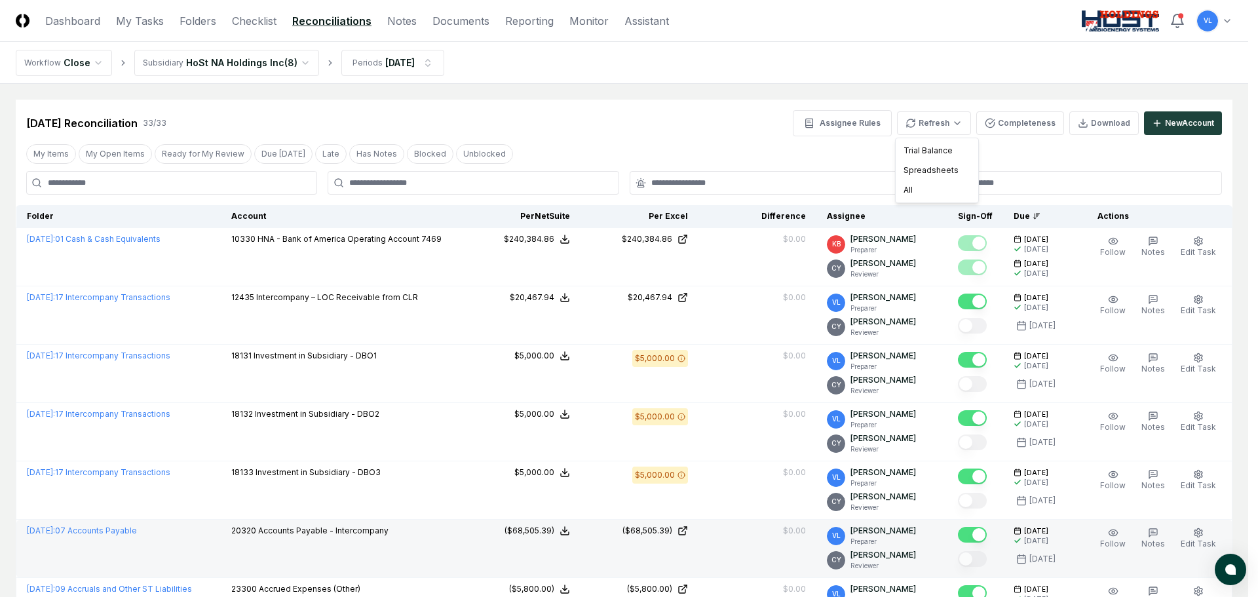
click at [927, 195] on div "All" at bounding box center [937, 190] width 77 height 20
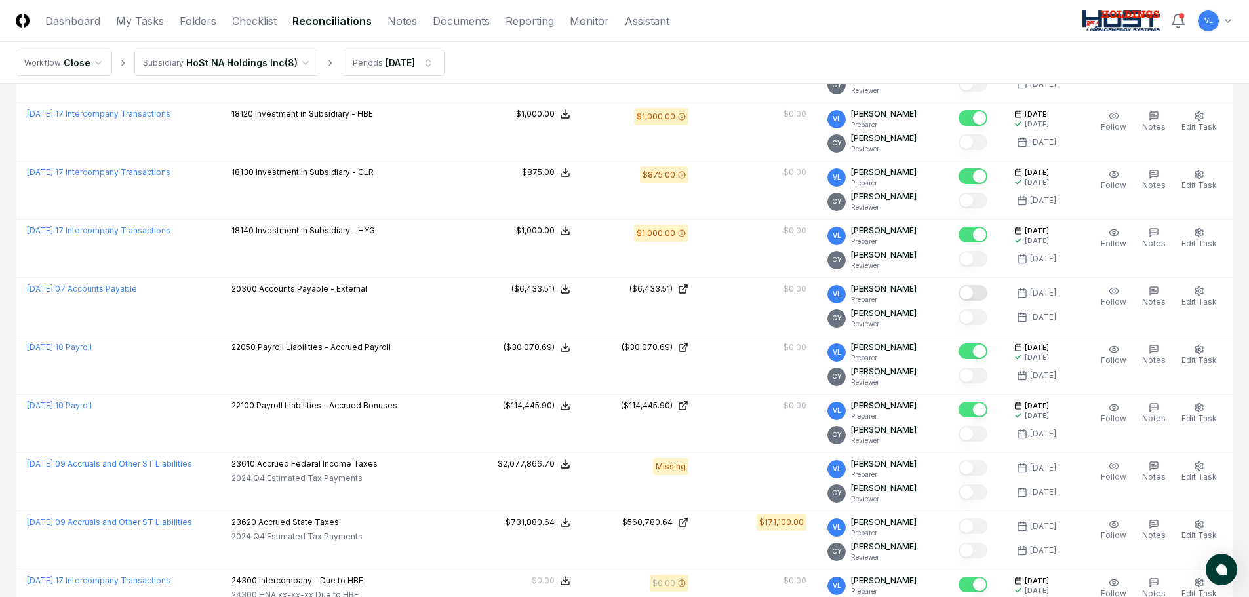
scroll to position [1311, 0]
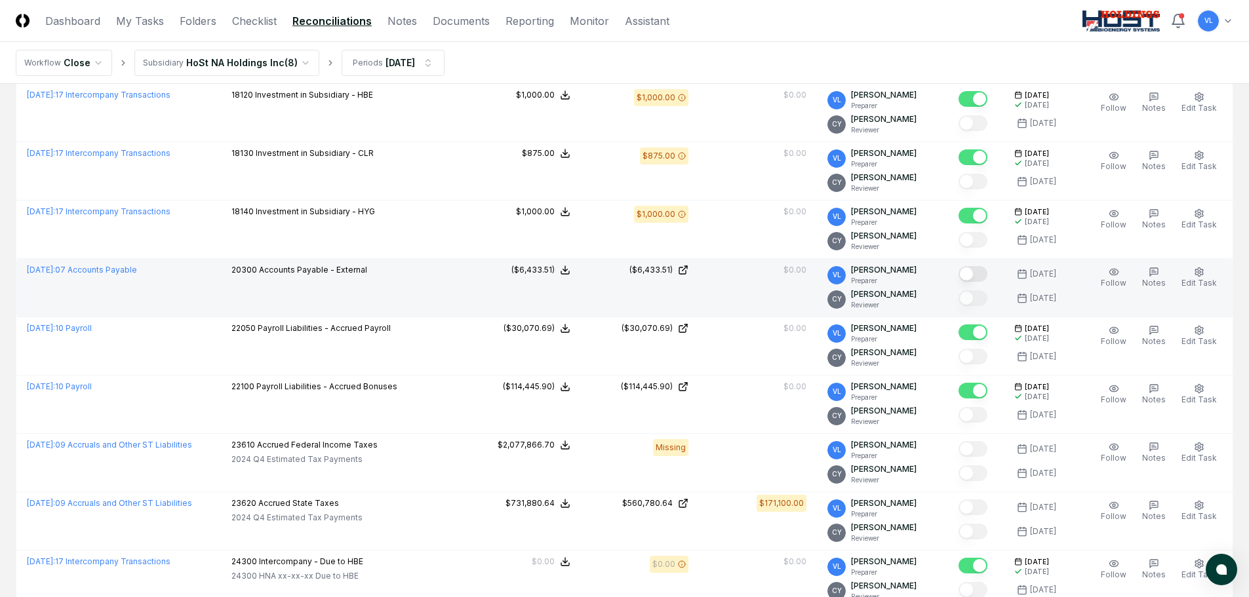
click at [981, 273] on button "Mark complete" at bounding box center [972, 274] width 29 height 16
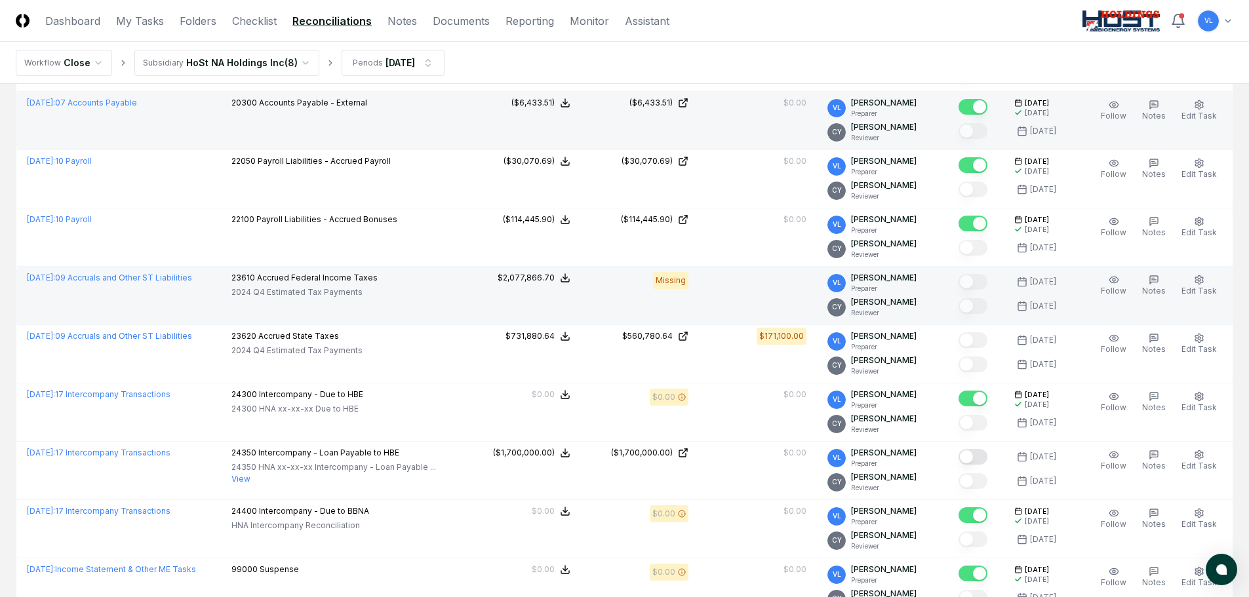
scroll to position [1508, 0]
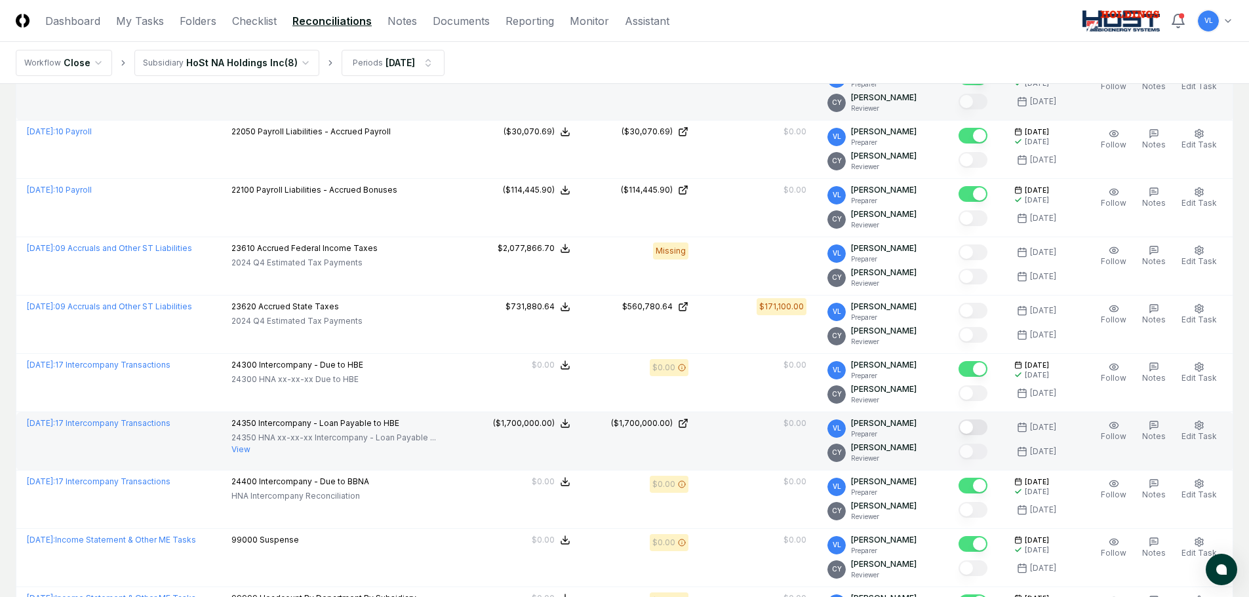
click at [984, 423] on button "Mark complete" at bounding box center [972, 427] width 29 height 16
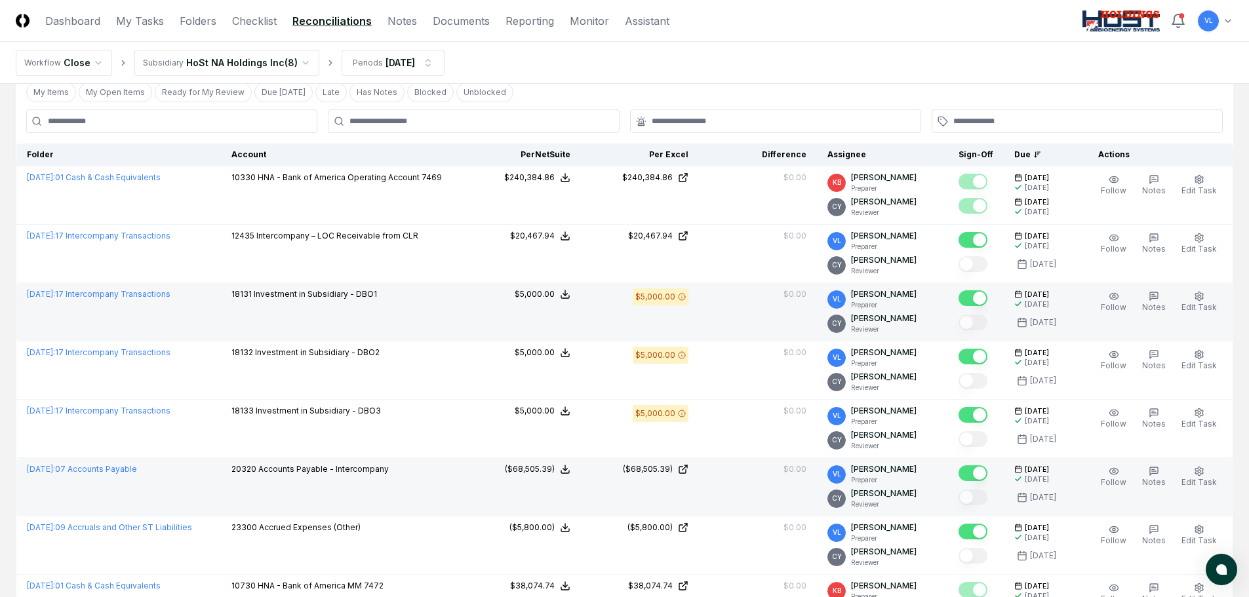
scroll to position [0, 0]
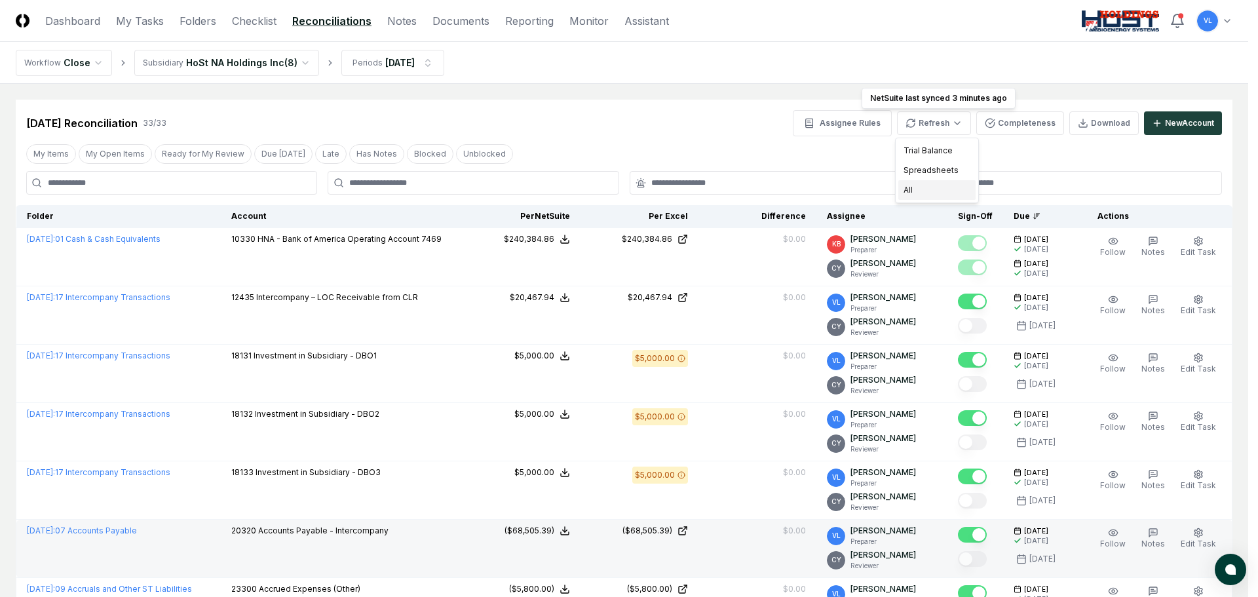
click at [915, 184] on div "All" at bounding box center [937, 190] width 77 height 20
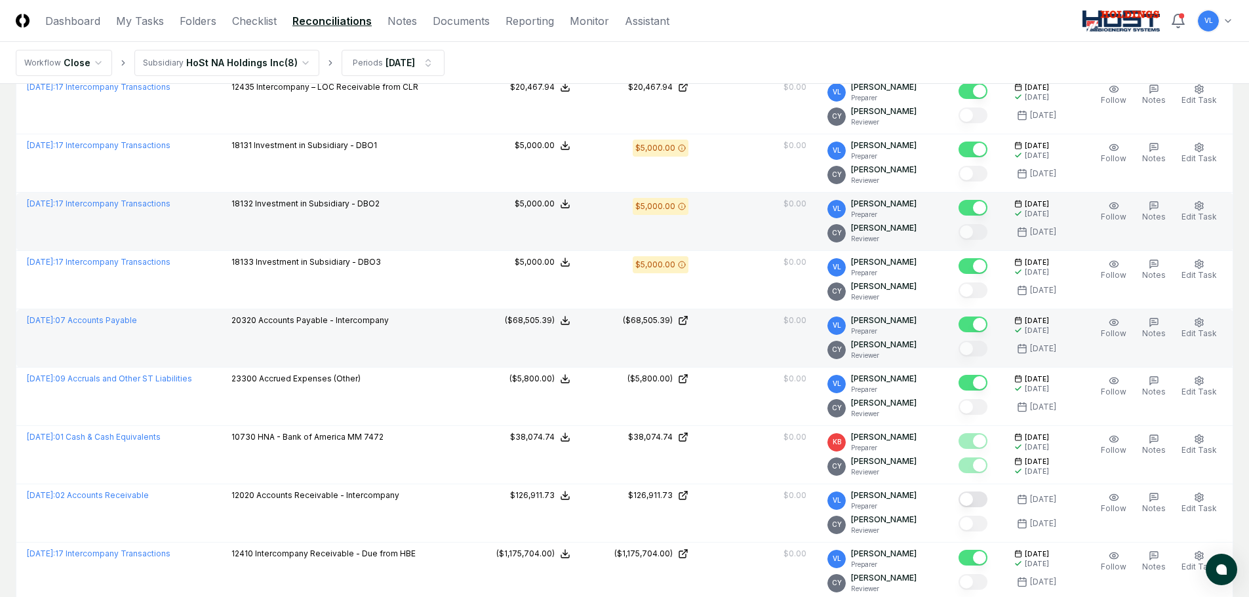
scroll to position [262, 0]
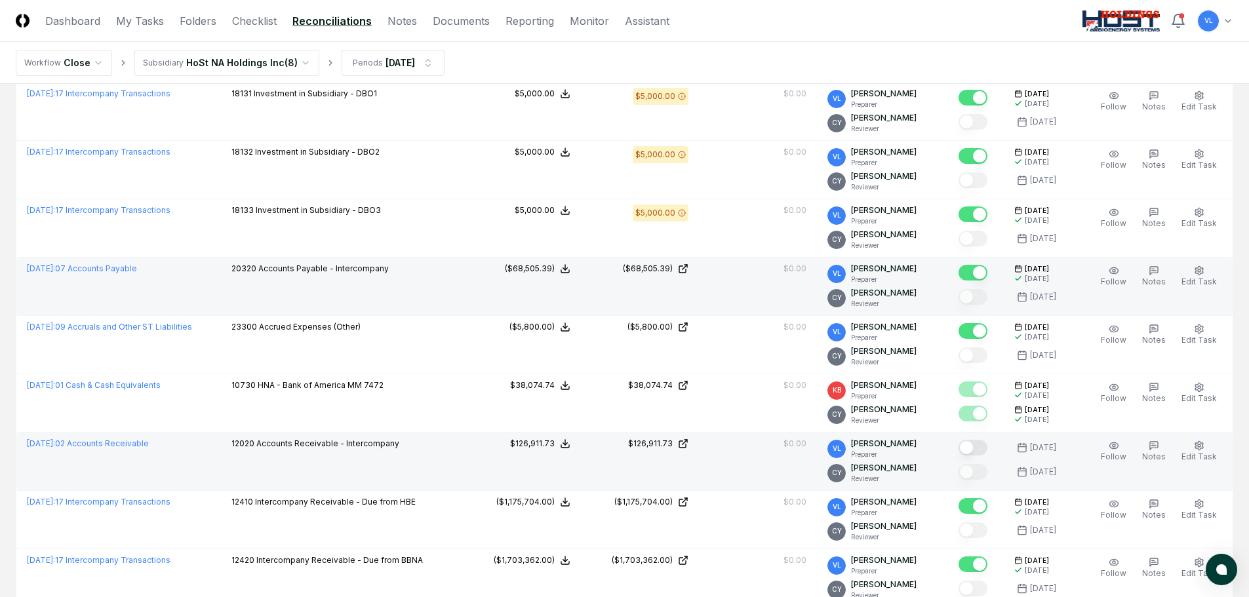
click at [985, 452] on button "Mark complete" at bounding box center [972, 448] width 29 height 16
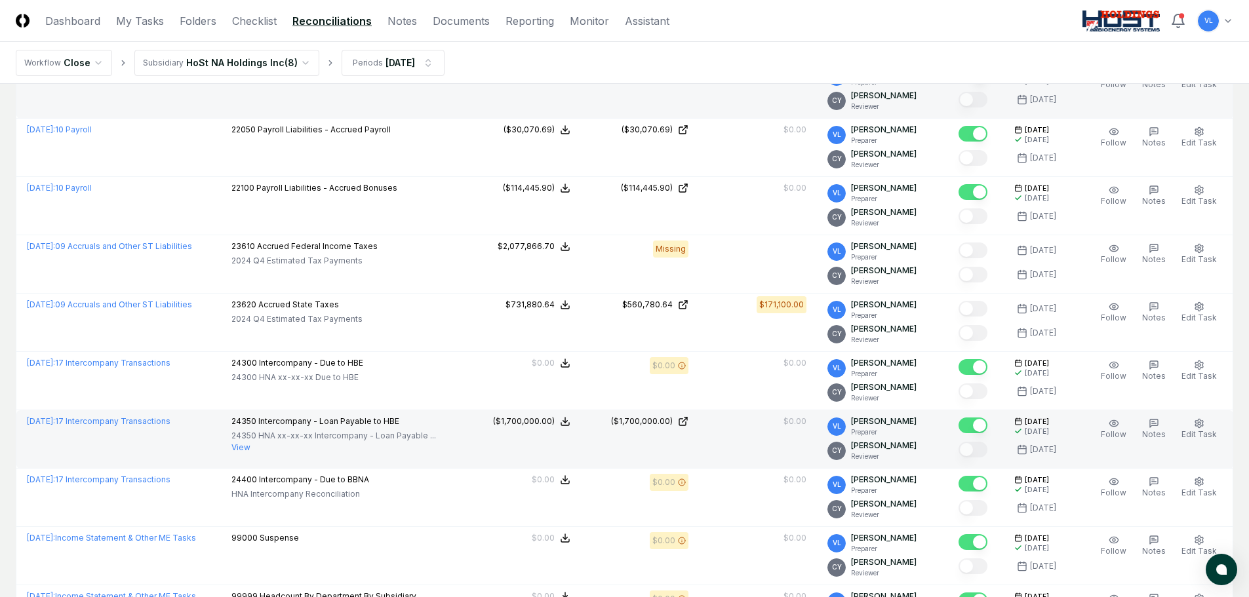
scroll to position [1573, 0]
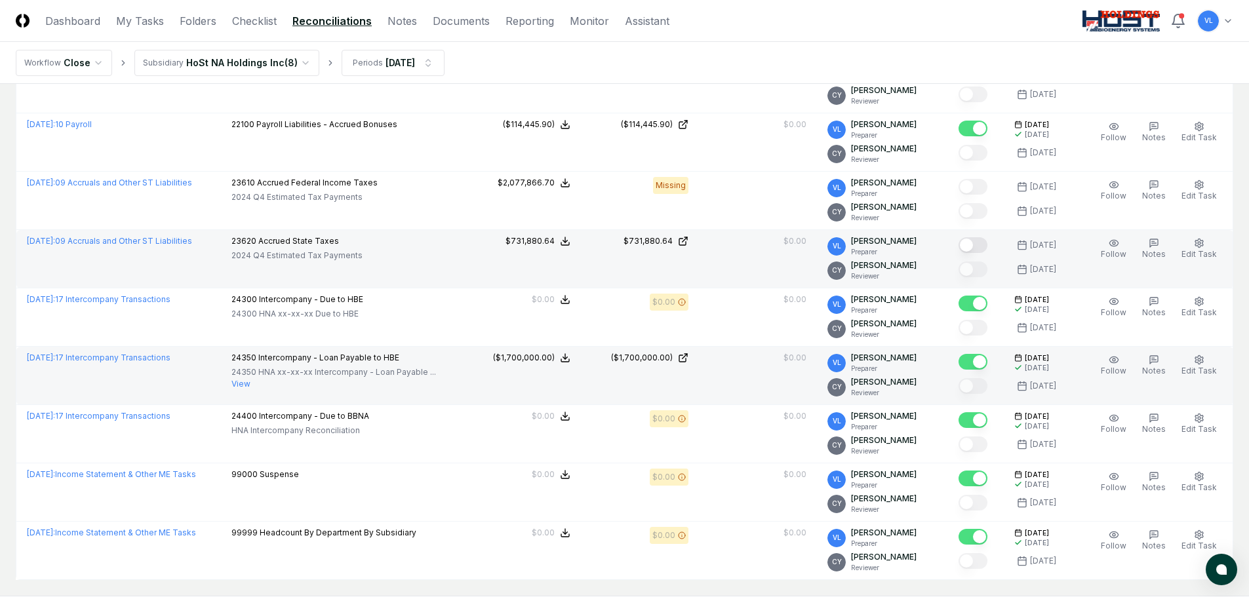
click at [975, 249] on button "Mark complete" at bounding box center [972, 245] width 29 height 16
click at [71, 18] on link "Dashboard" at bounding box center [72, 21] width 55 height 16
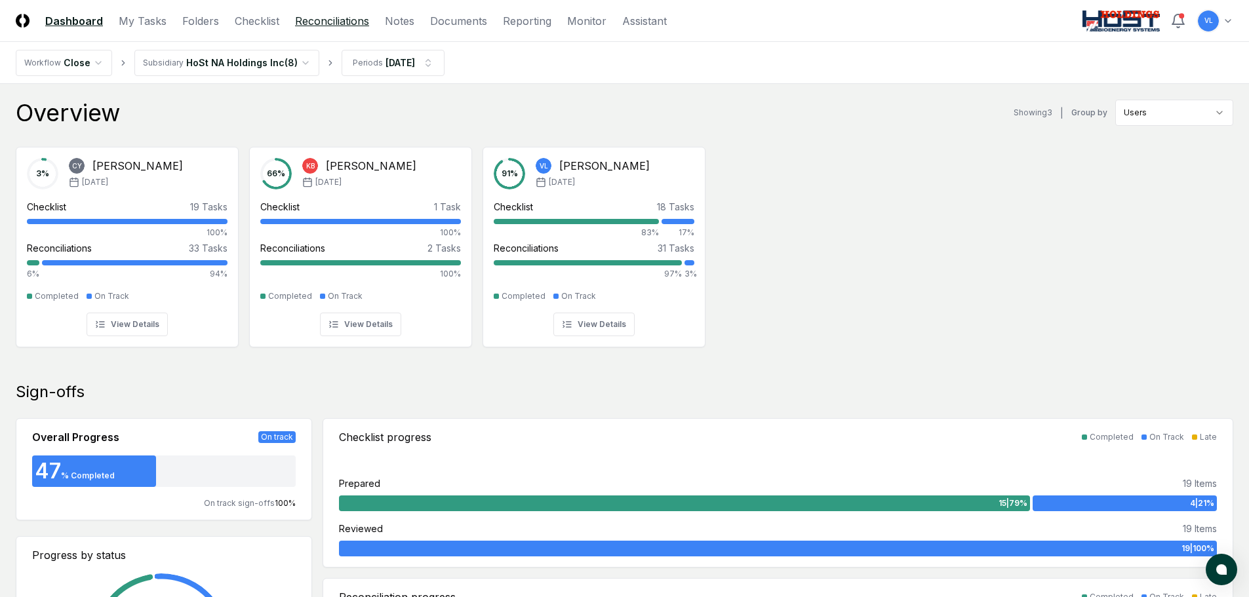
click at [324, 28] on link "Reconciliations" at bounding box center [332, 21] width 74 height 16
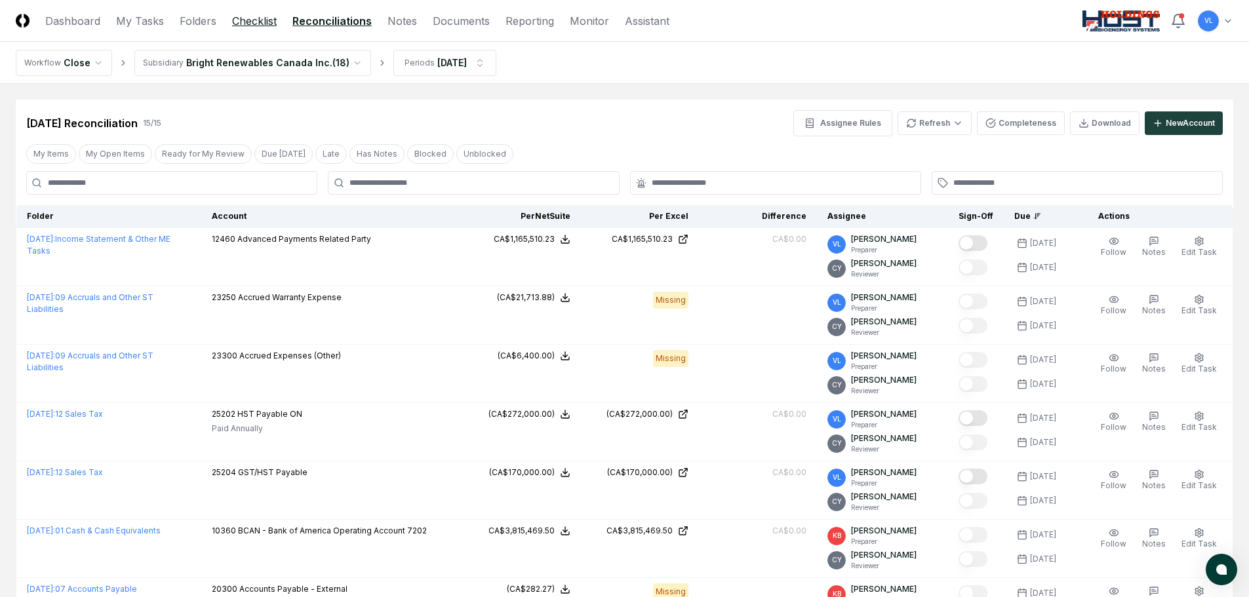
click at [243, 14] on link "Checklist" at bounding box center [254, 21] width 45 height 16
click at [252, 25] on link "Checklist" at bounding box center [254, 21] width 45 height 16
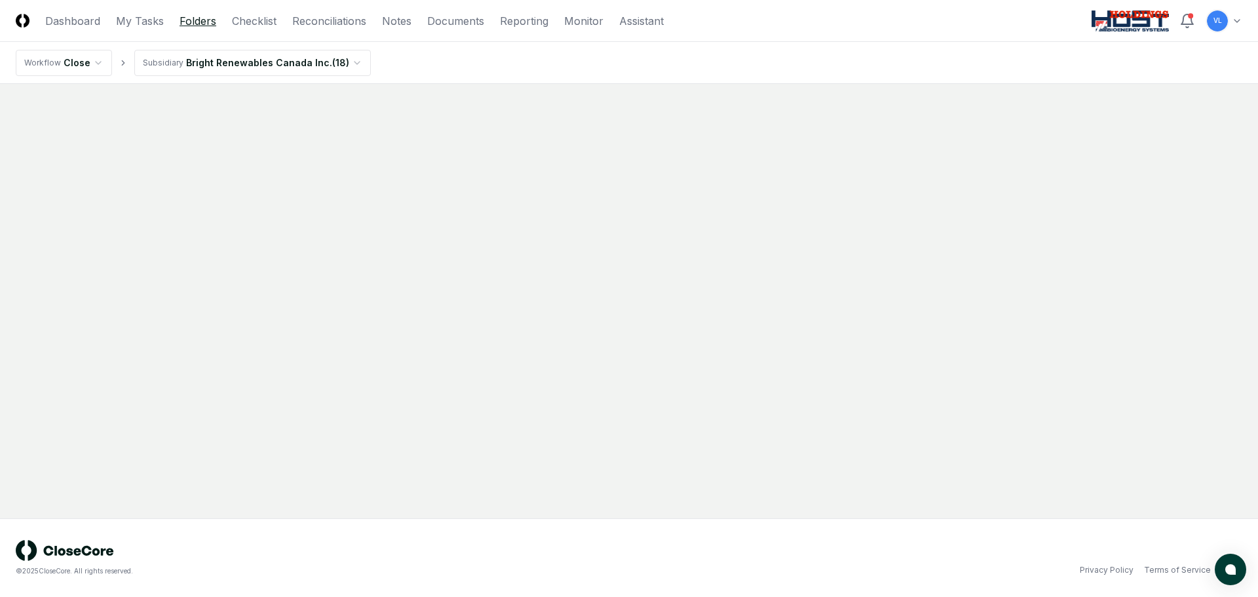
click at [197, 25] on link "Folders" at bounding box center [198, 21] width 37 height 16
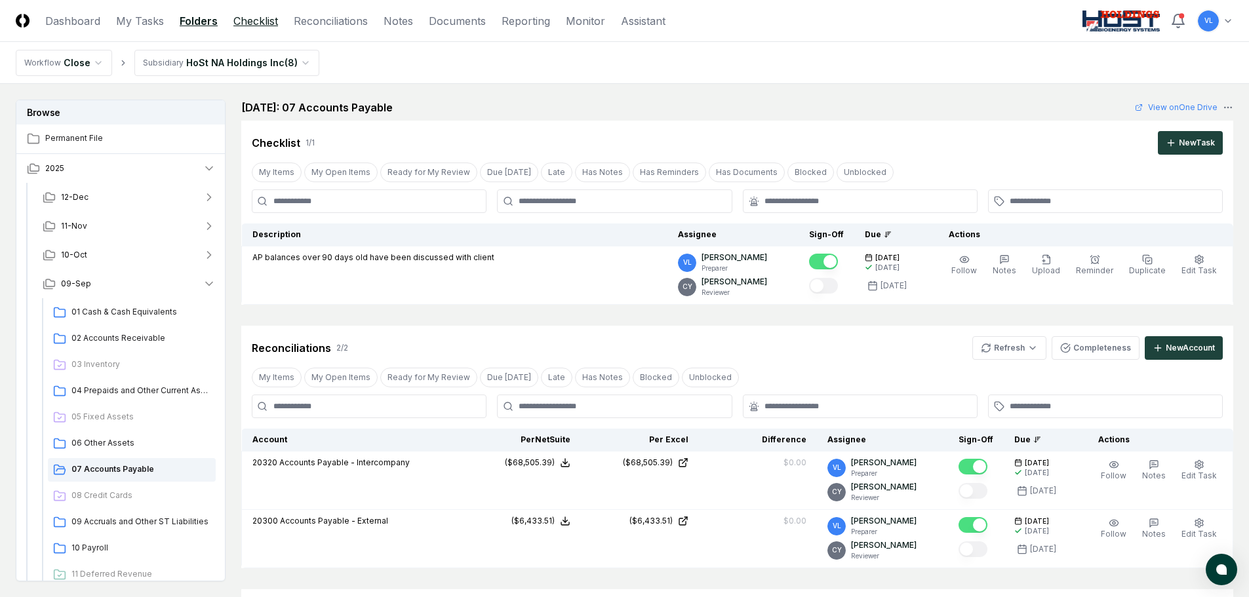
click at [252, 25] on link "Checklist" at bounding box center [255, 21] width 45 height 16
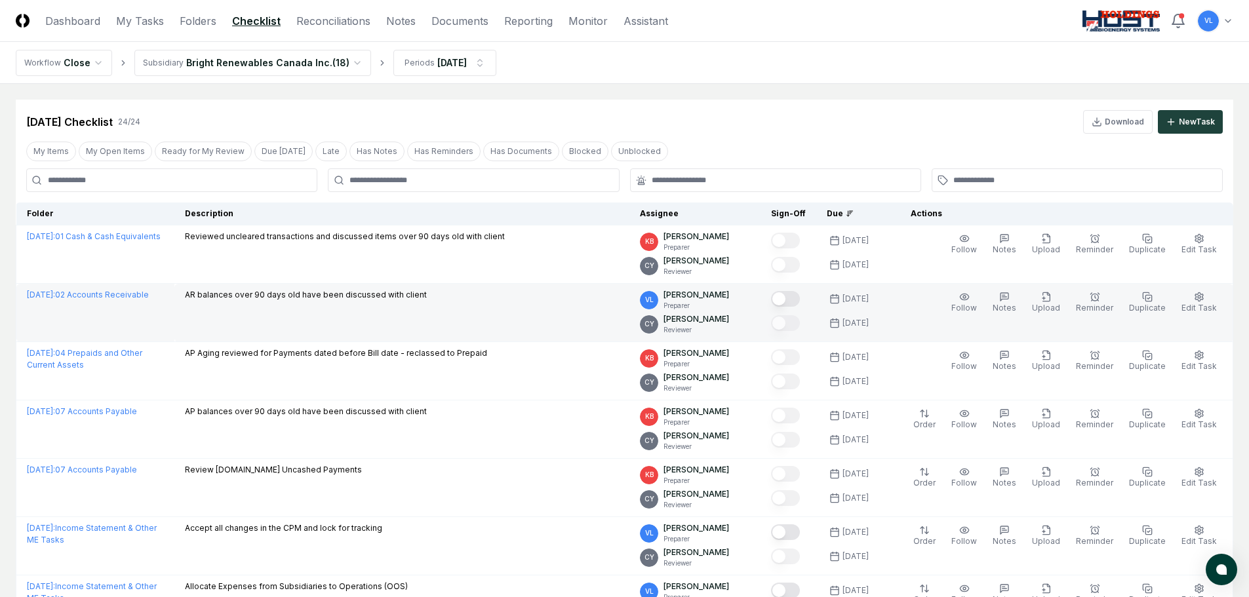
click at [800, 299] on button "Mark complete" at bounding box center [785, 299] width 29 height 16
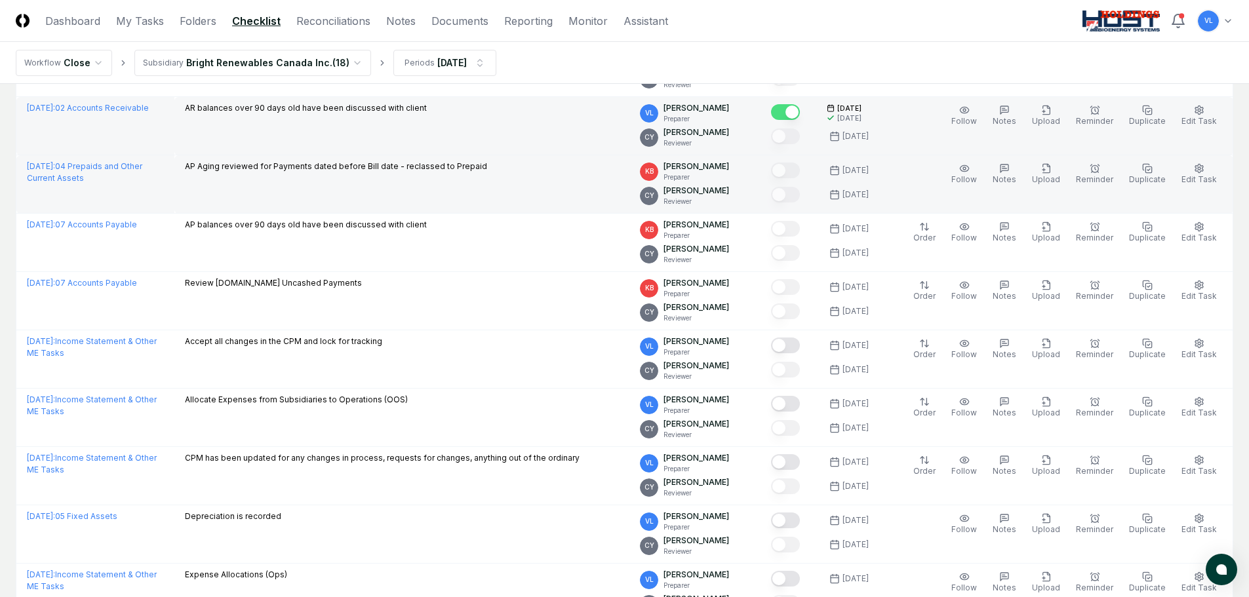
scroll to position [197, 0]
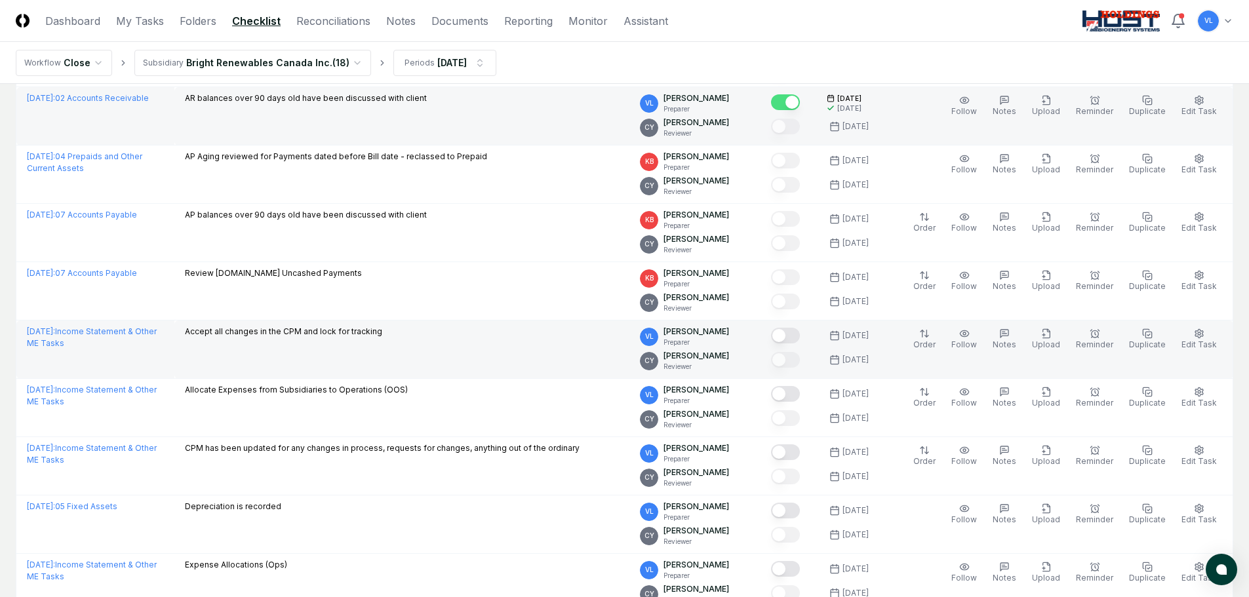
click at [800, 339] on button "Mark complete" at bounding box center [785, 336] width 29 height 16
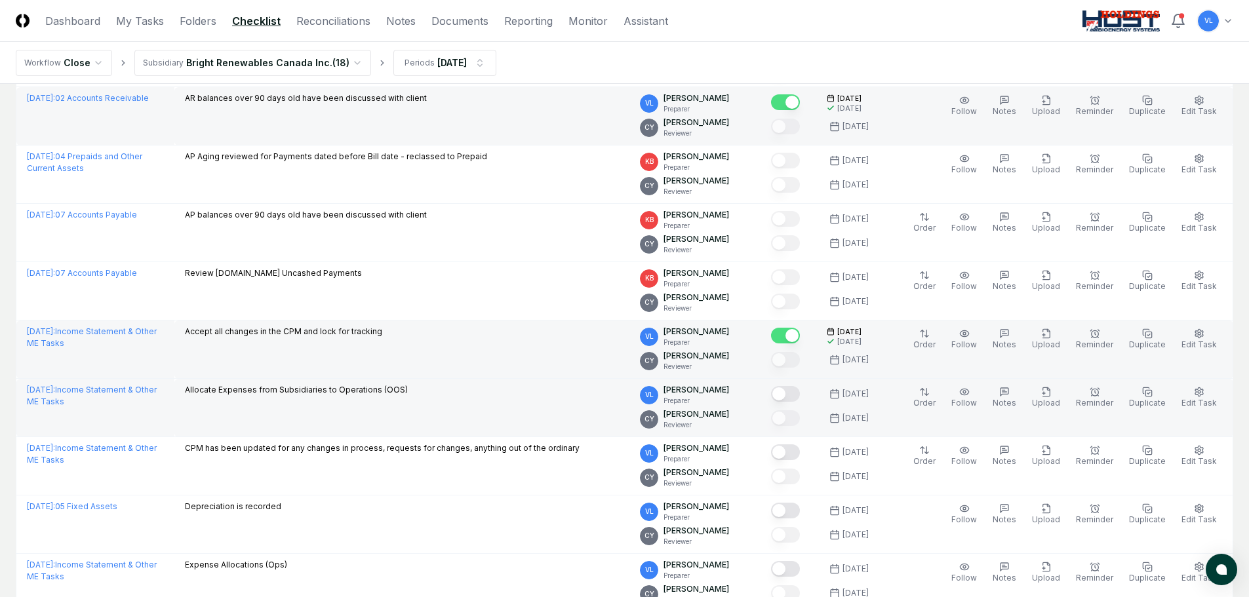
click at [799, 395] on button "Mark complete" at bounding box center [785, 394] width 29 height 16
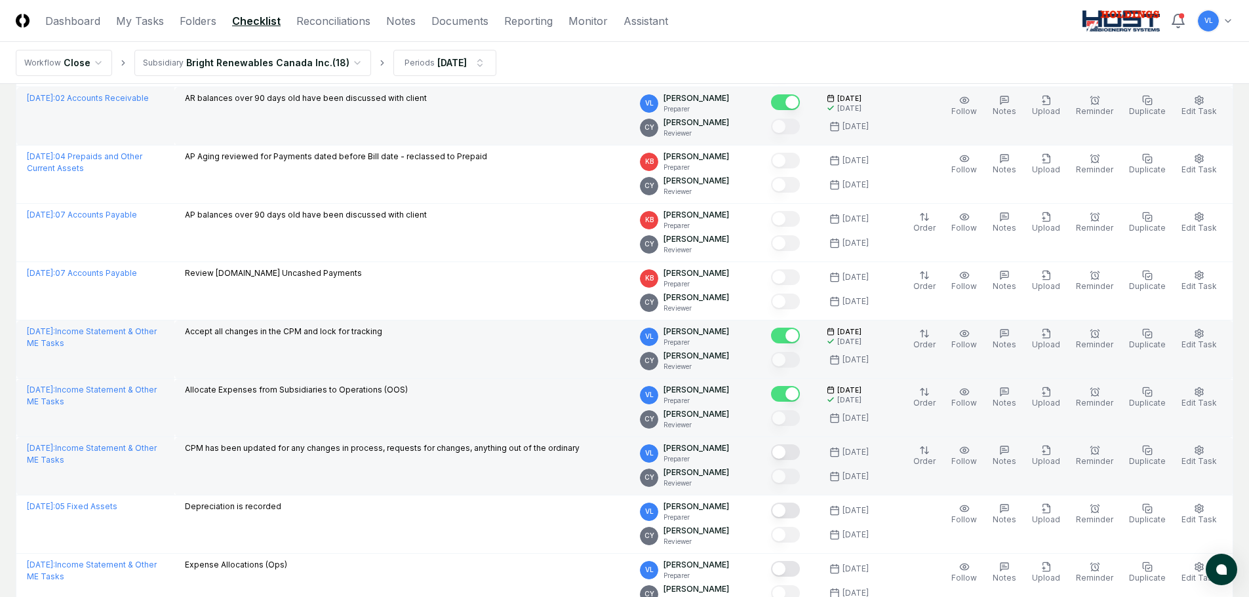
click at [798, 453] on button "Mark complete" at bounding box center [785, 452] width 29 height 16
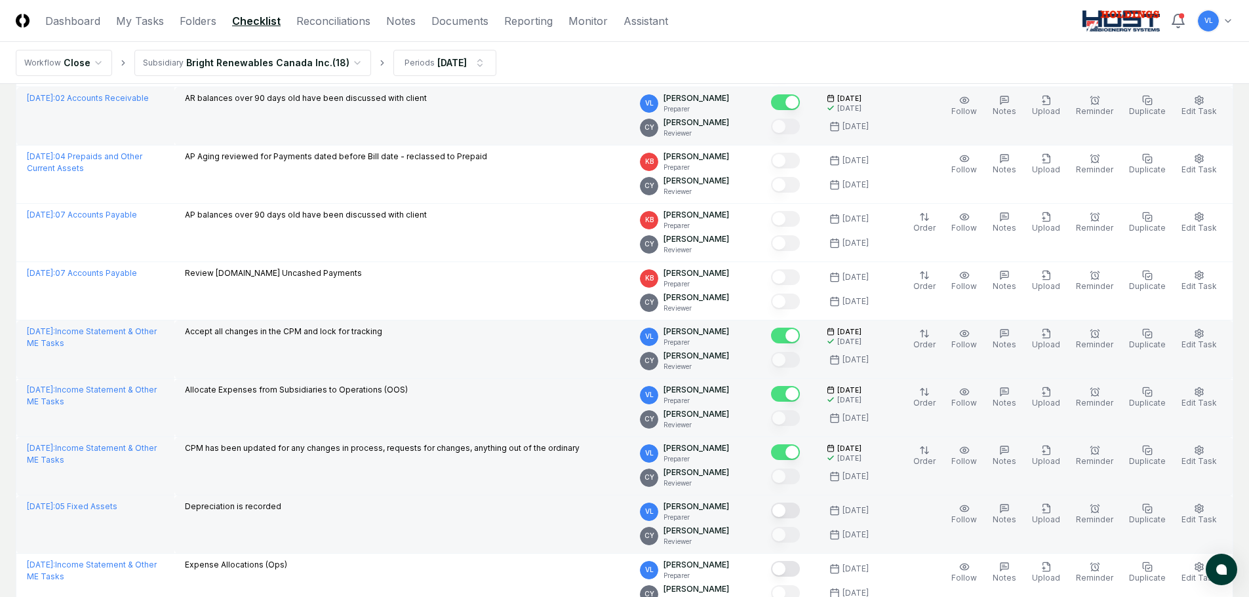
click at [798, 507] on button "Mark complete" at bounding box center [785, 511] width 29 height 16
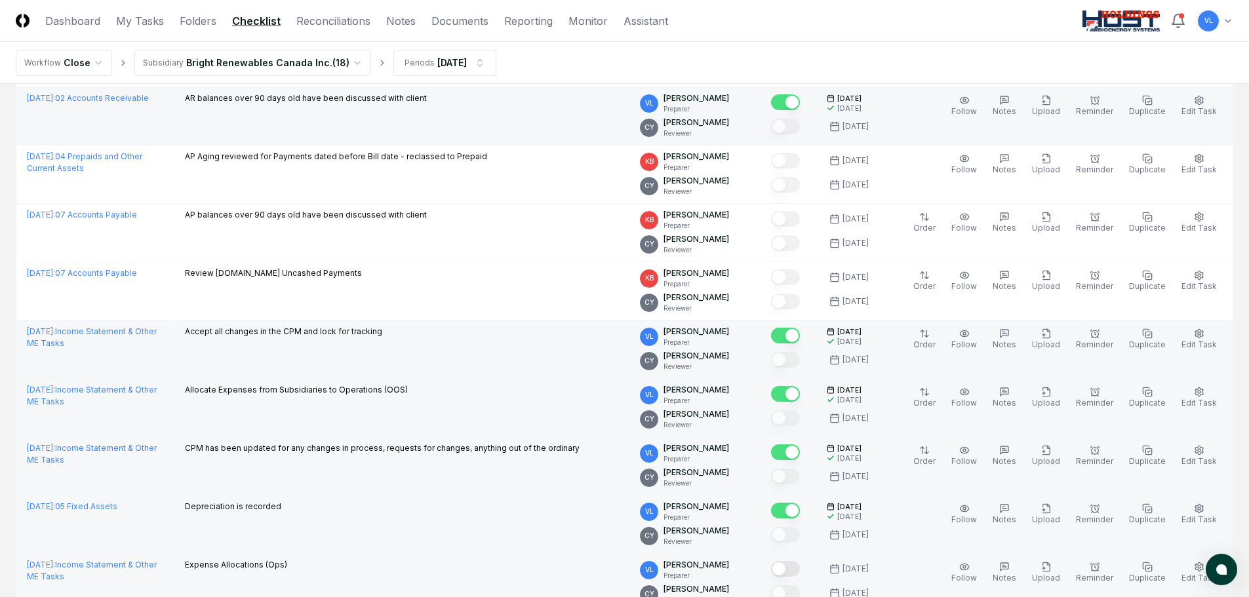
click at [798, 572] on button "Mark complete" at bounding box center [785, 569] width 29 height 16
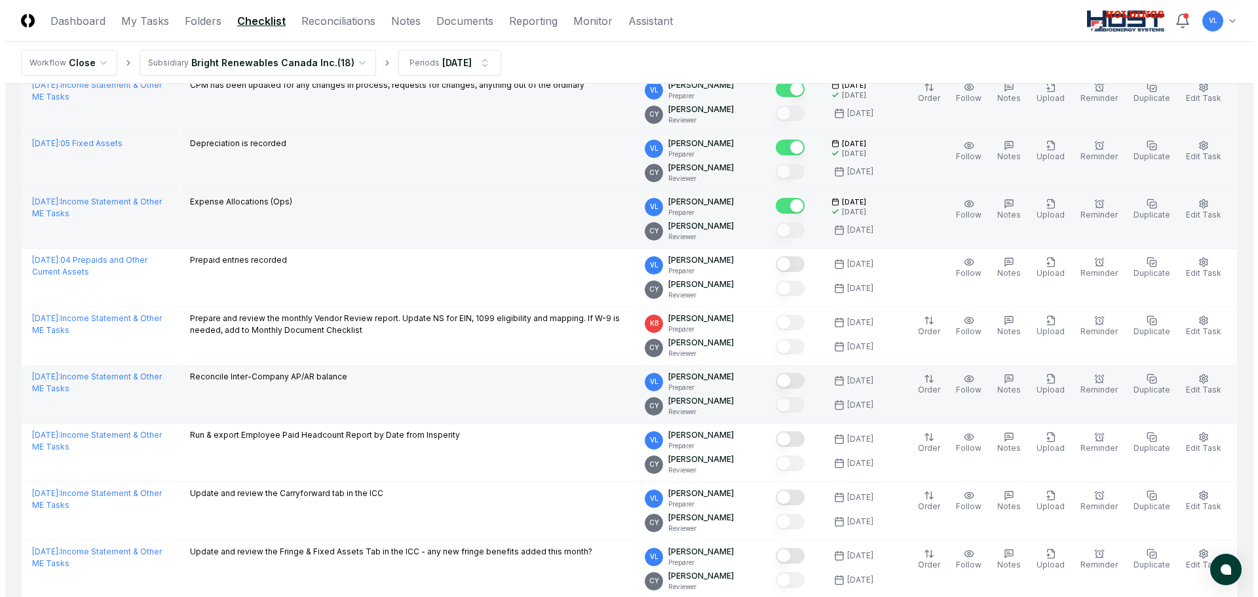
scroll to position [590, 0]
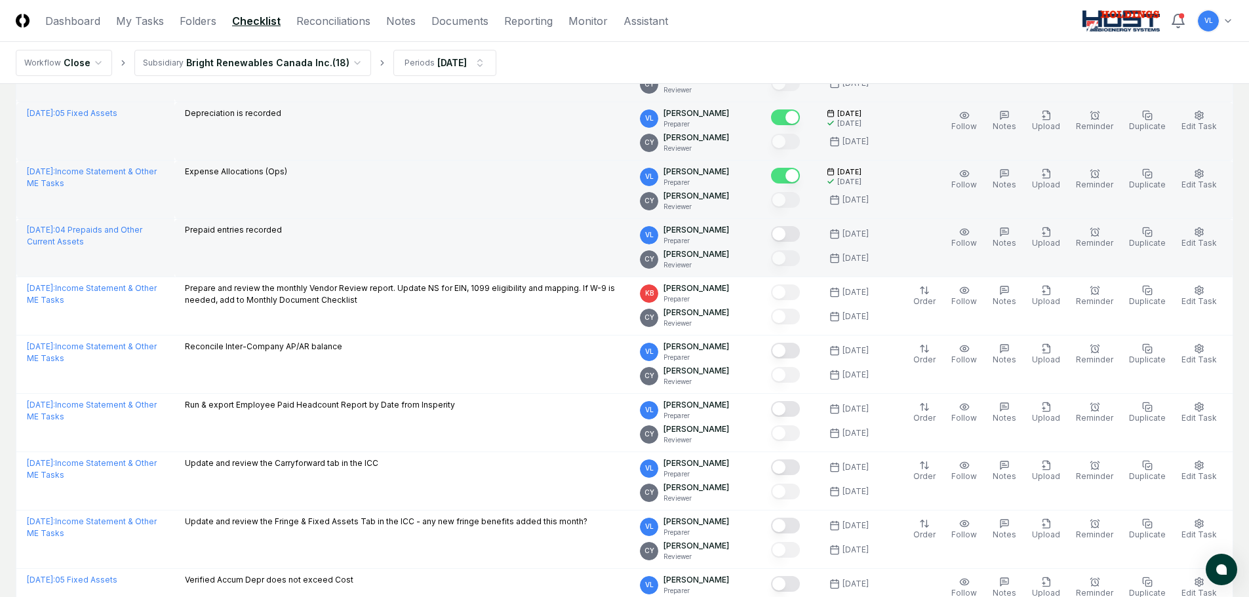
click at [800, 235] on button "Mark complete" at bounding box center [785, 234] width 29 height 16
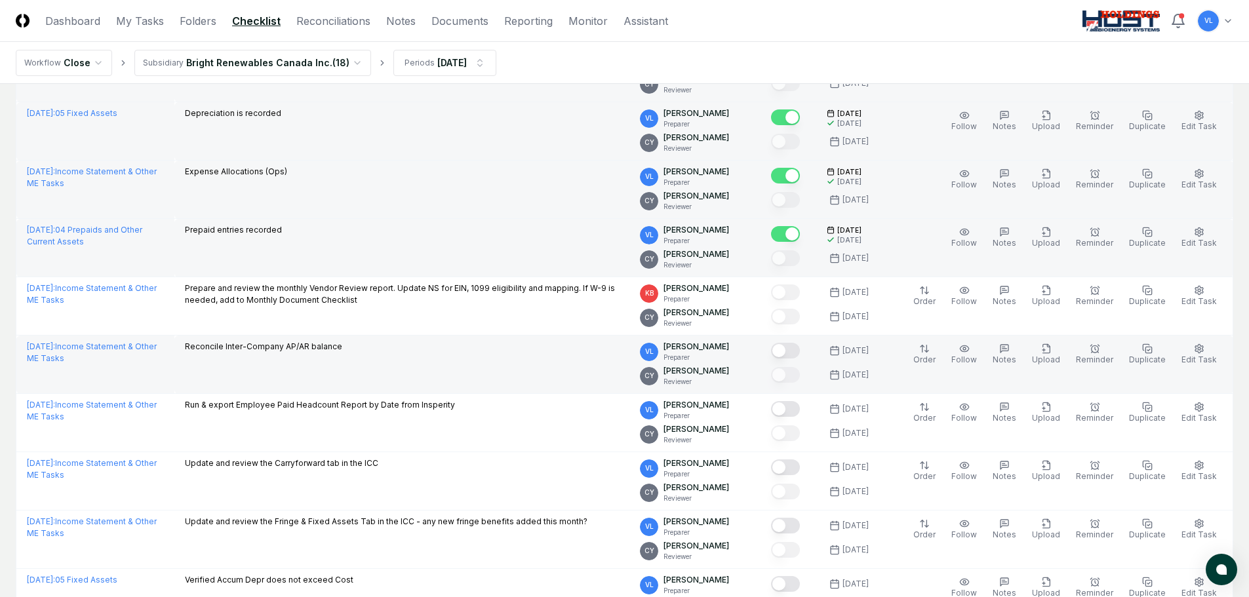
click at [800, 350] on button "Mark complete" at bounding box center [785, 351] width 29 height 16
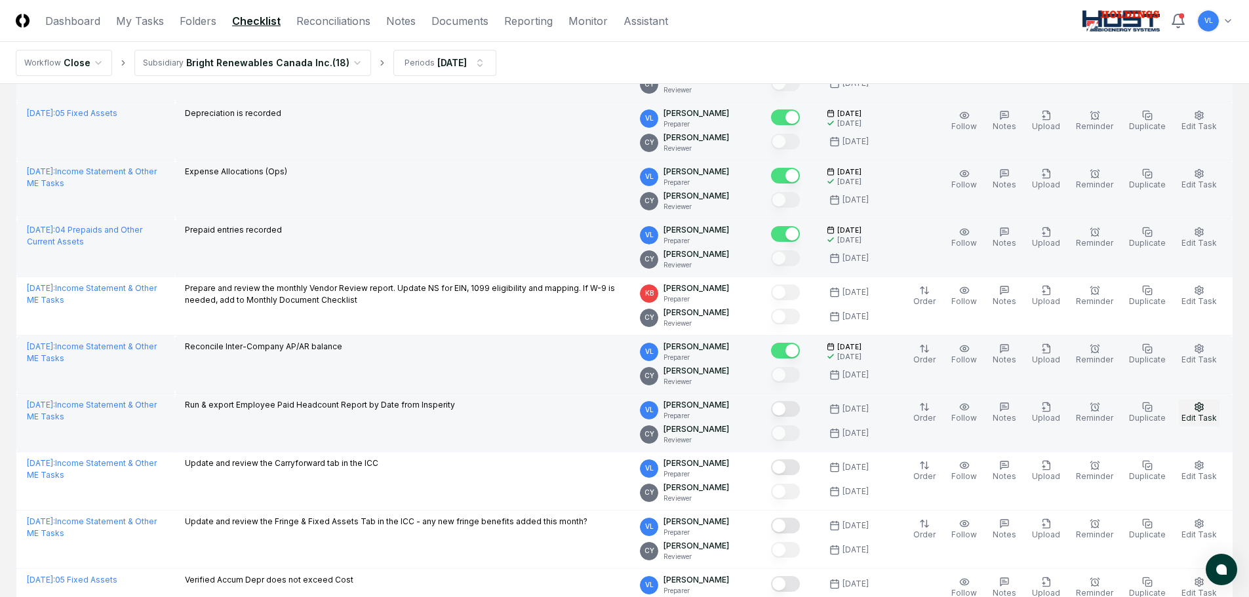
click at [1201, 410] on icon "button" at bounding box center [1199, 406] width 8 height 9
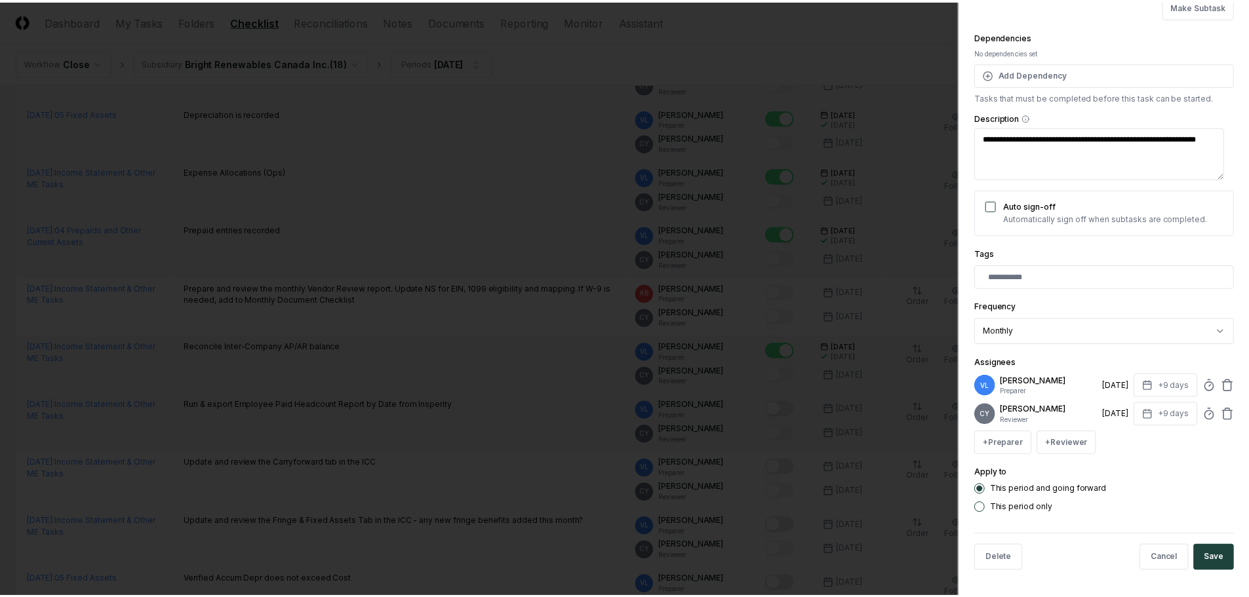
scroll to position [157, 0]
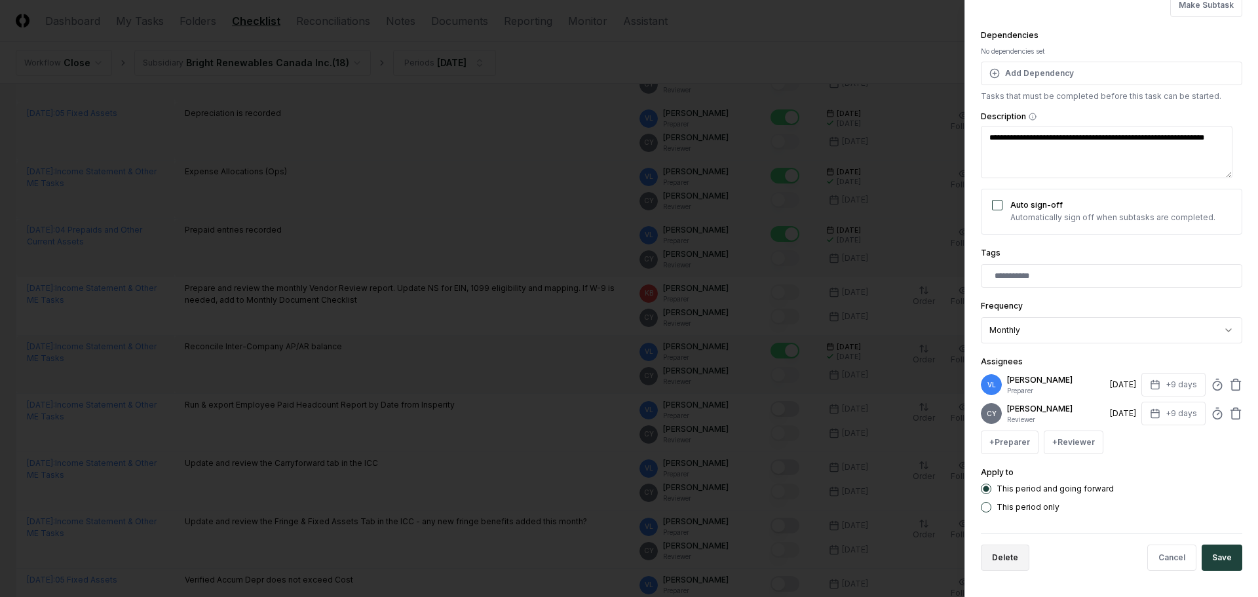
click at [1009, 560] on button "Delete" at bounding box center [1005, 558] width 49 height 26
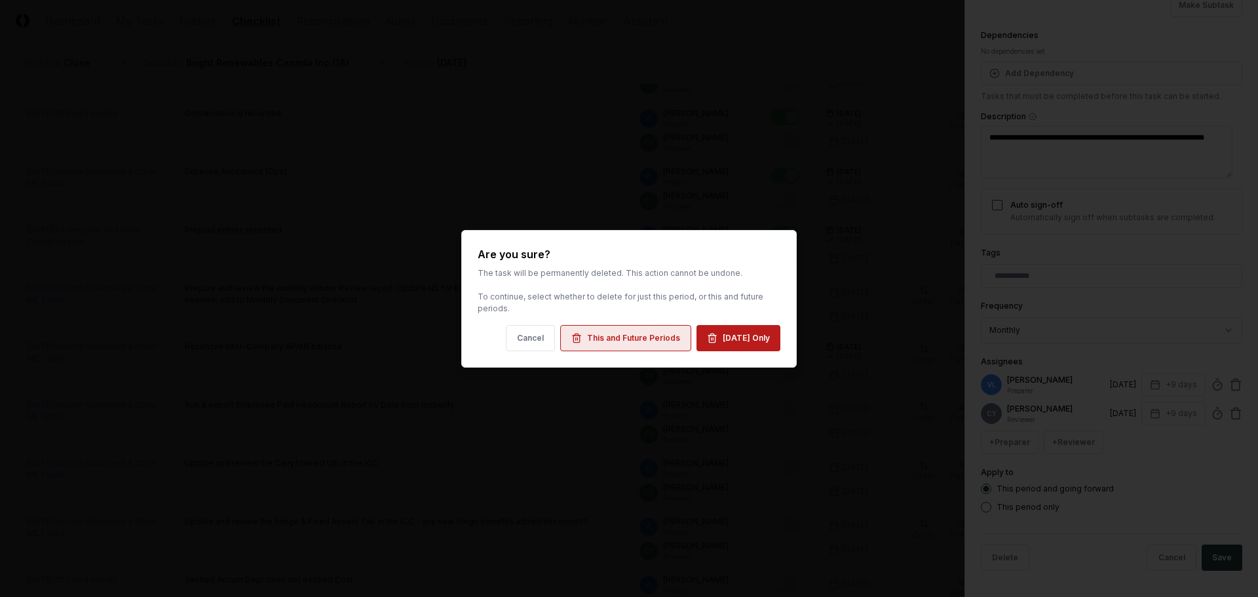
click at [640, 341] on div "This and Future Periods" at bounding box center [633, 338] width 93 height 12
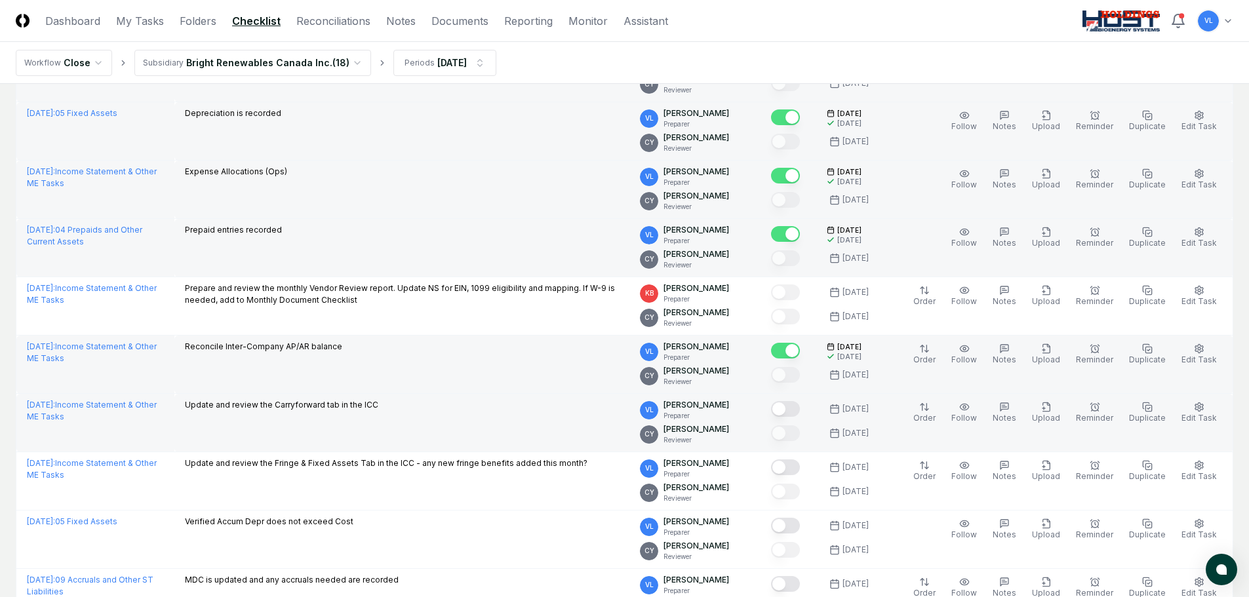
click at [797, 410] on button "Mark complete" at bounding box center [785, 409] width 29 height 16
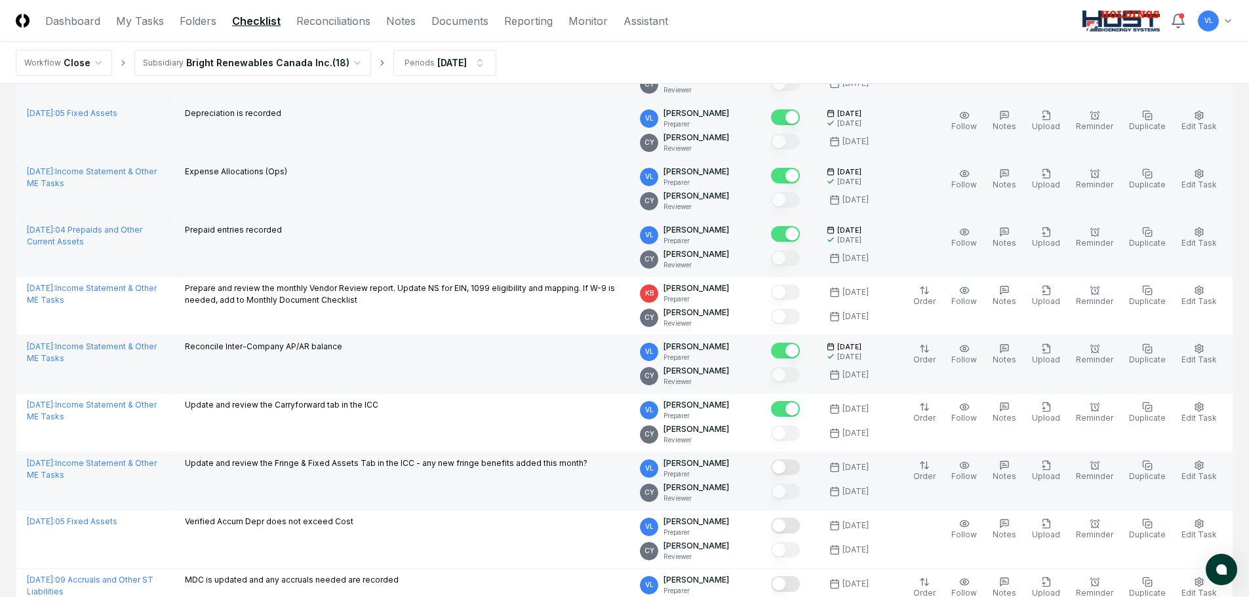
click at [799, 469] on button "Mark complete" at bounding box center [785, 467] width 29 height 16
click at [800, 469] on button "Mark complete" at bounding box center [785, 467] width 29 height 16
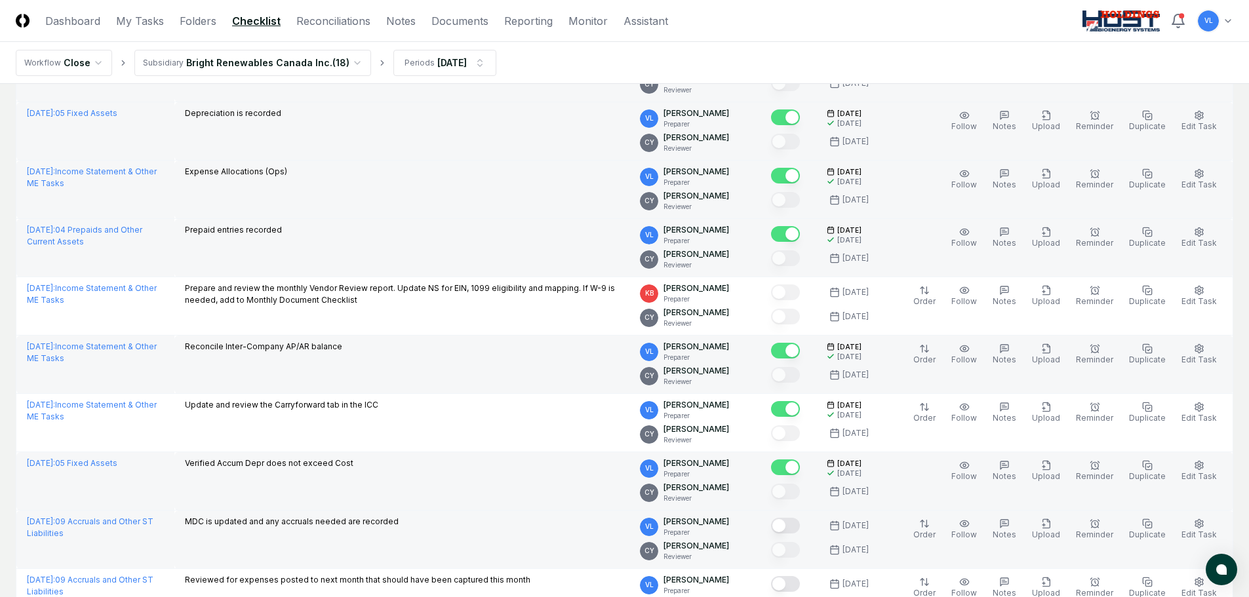
click at [800, 528] on button "Mark complete" at bounding box center [785, 526] width 29 height 16
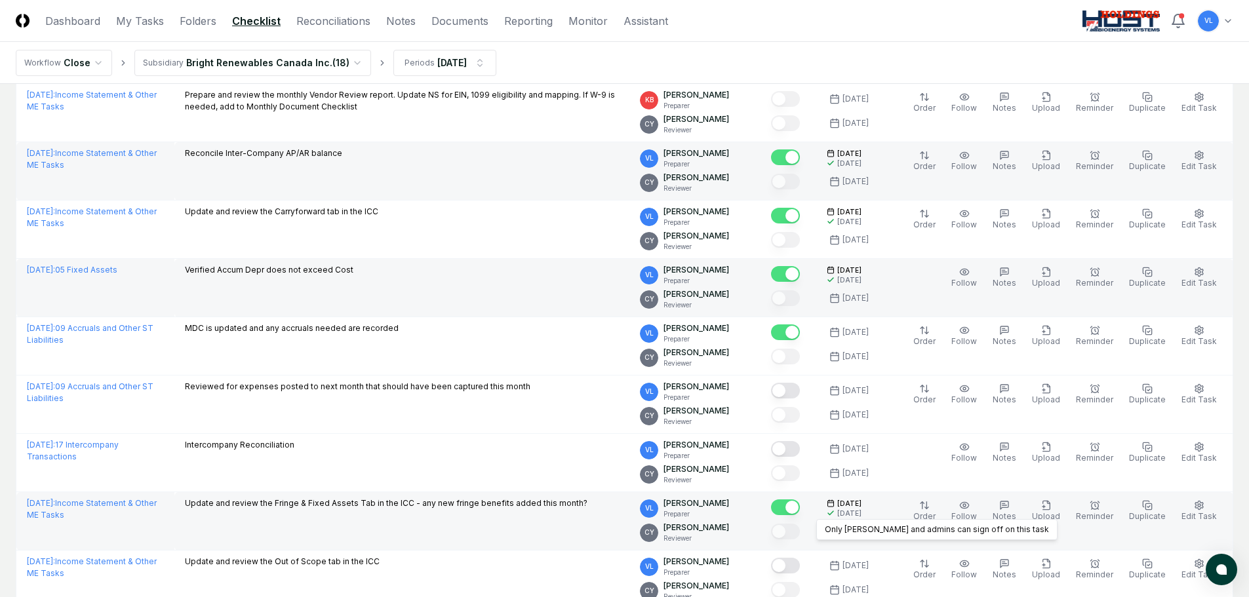
scroll to position [787, 0]
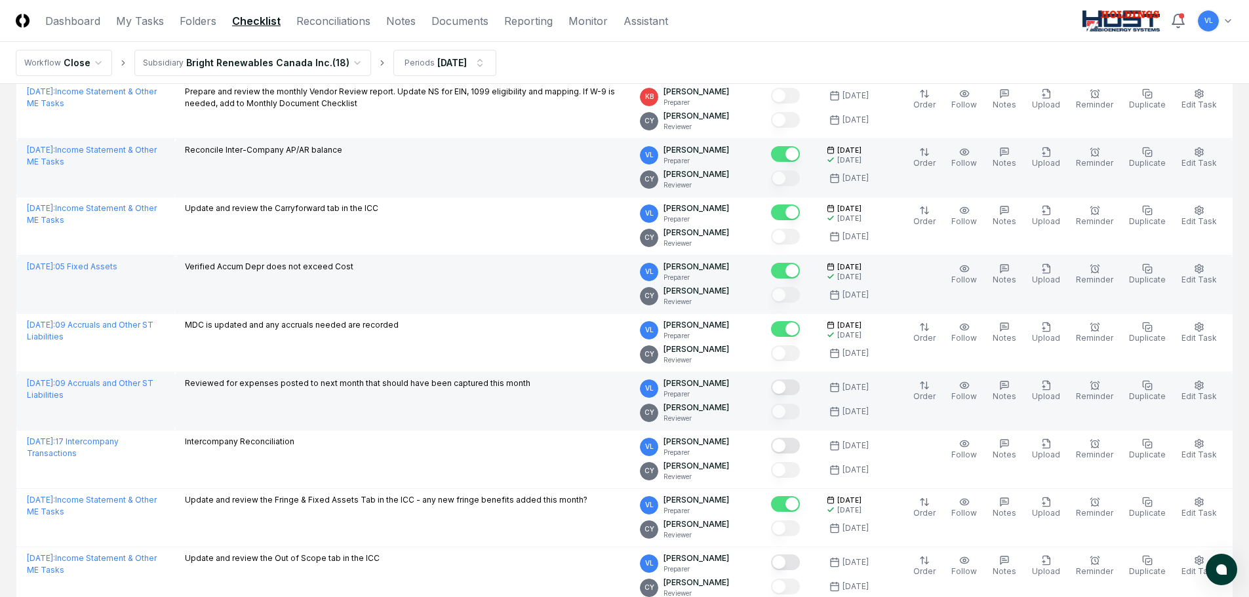
click at [800, 389] on button "Mark complete" at bounding box center [785, 388] width 29 height 16
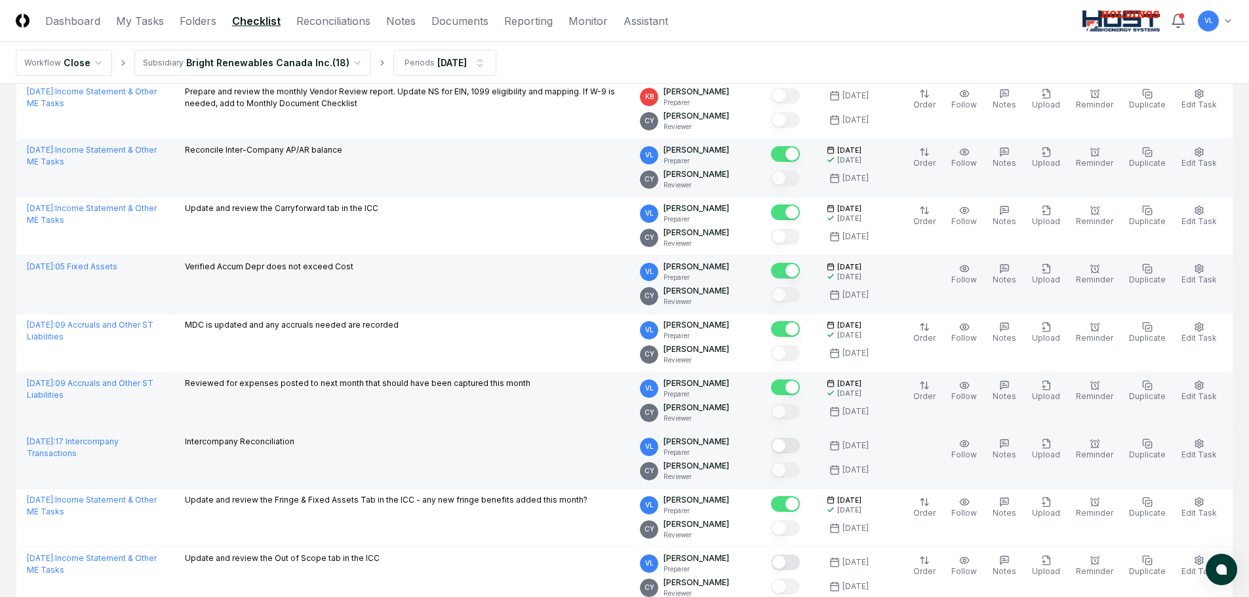
click at [800, 448] on button "Mark complete" at bounding box center [785, 446] width 29 height 16
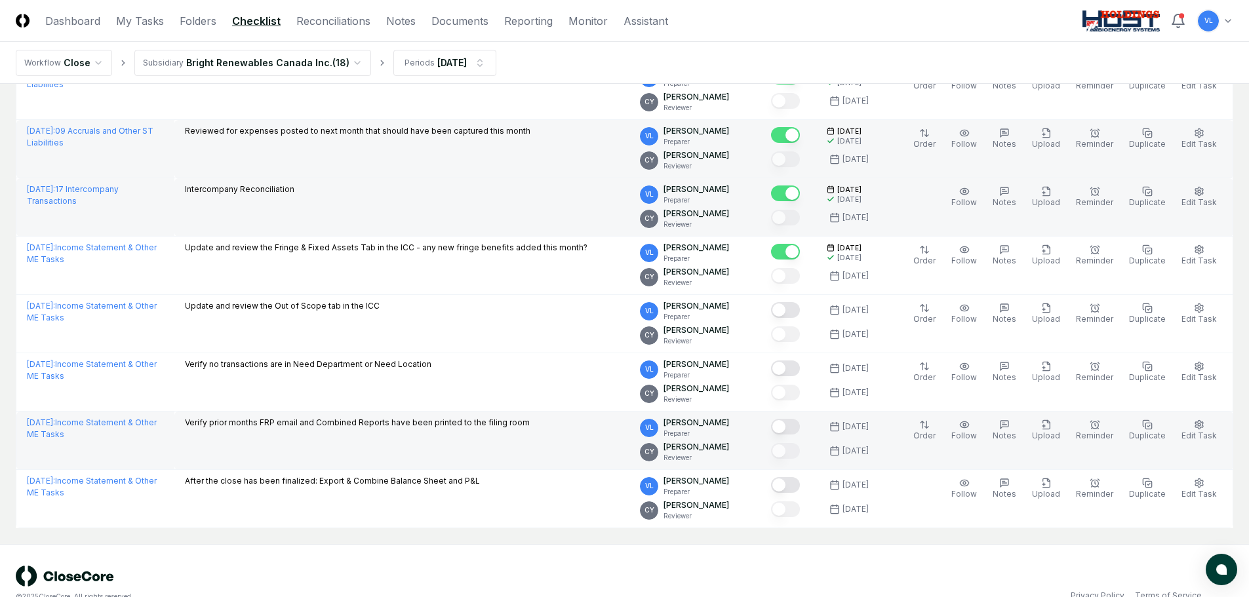
scroll to position [1049, 0]
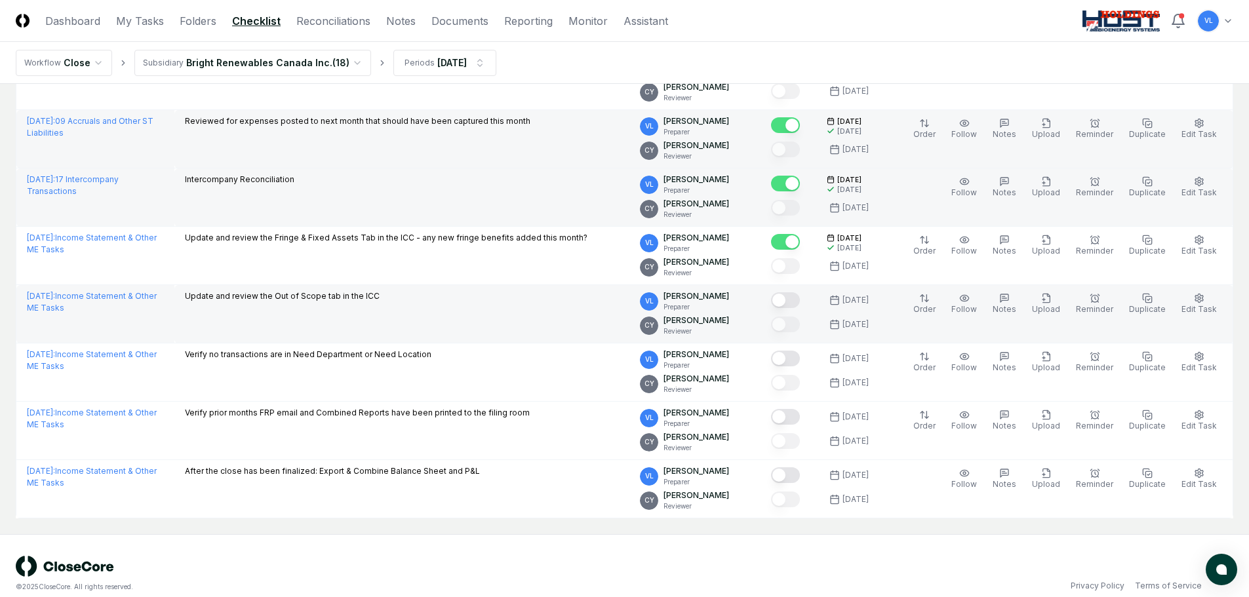
click at [800, 302] on button "Mark complete" at bounding box center [785, 300] width 29 height 16
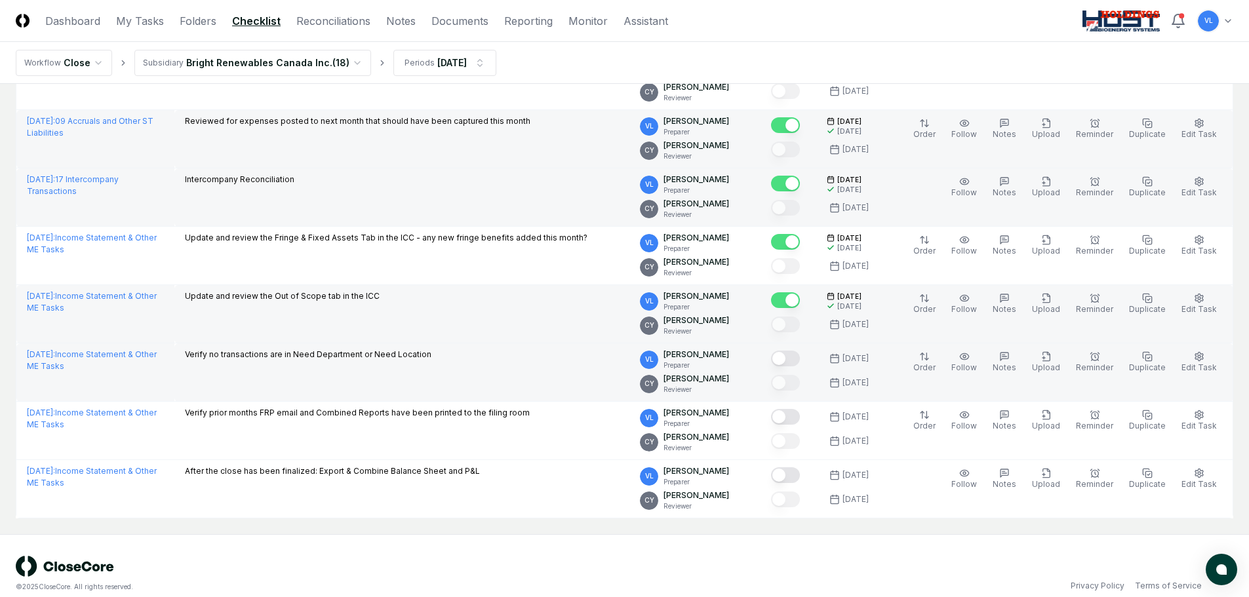
click at [800, 361] on button "Mark complete" at bounding box center [785, 359] width 29 height 16
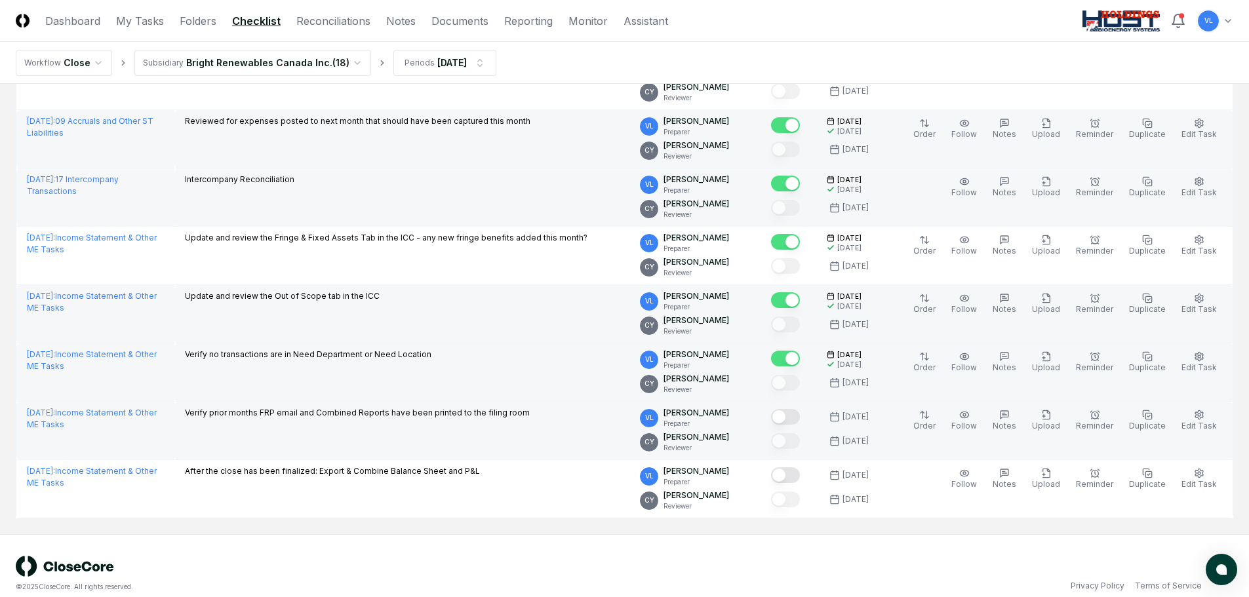
click at [800, 418] on button "Mark complete" at bounding box center [785, 417] width 29 height 16
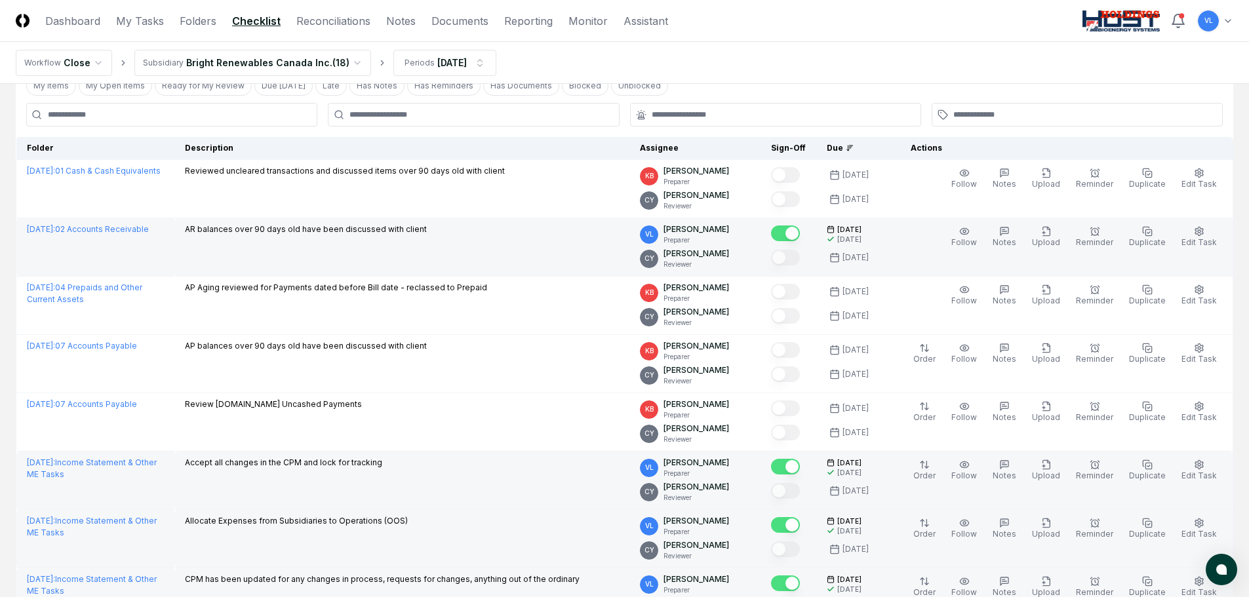
scroll to position [0, 0]
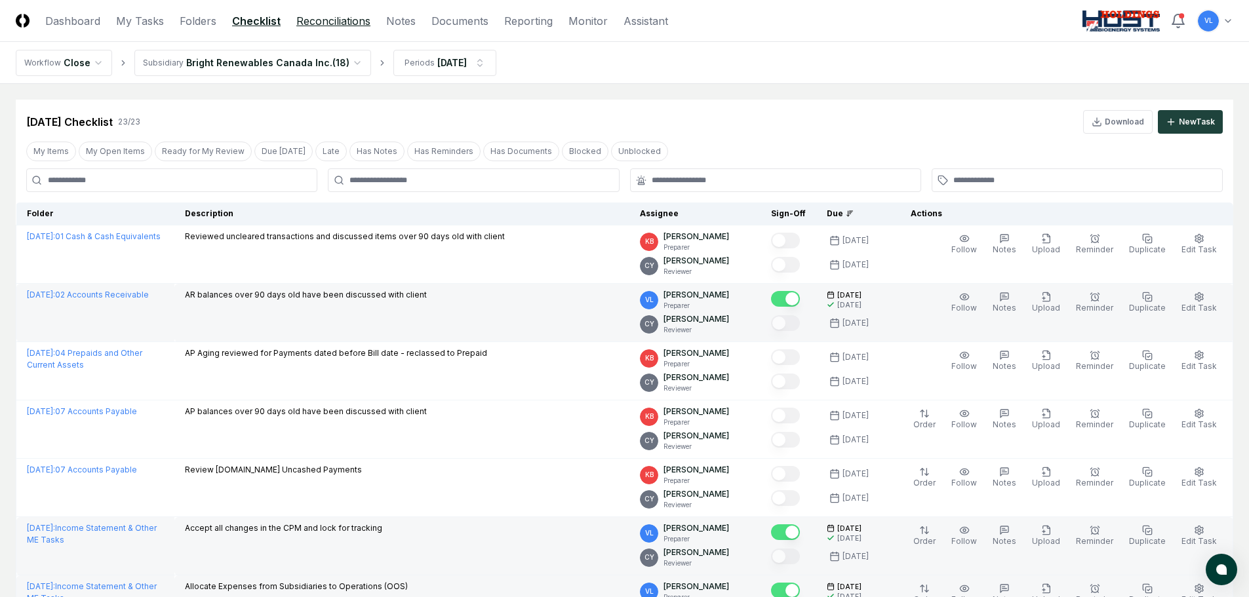
click at [350, 19] on link "Reconciliations" at bounding box center [333, 21] width 74 height 16
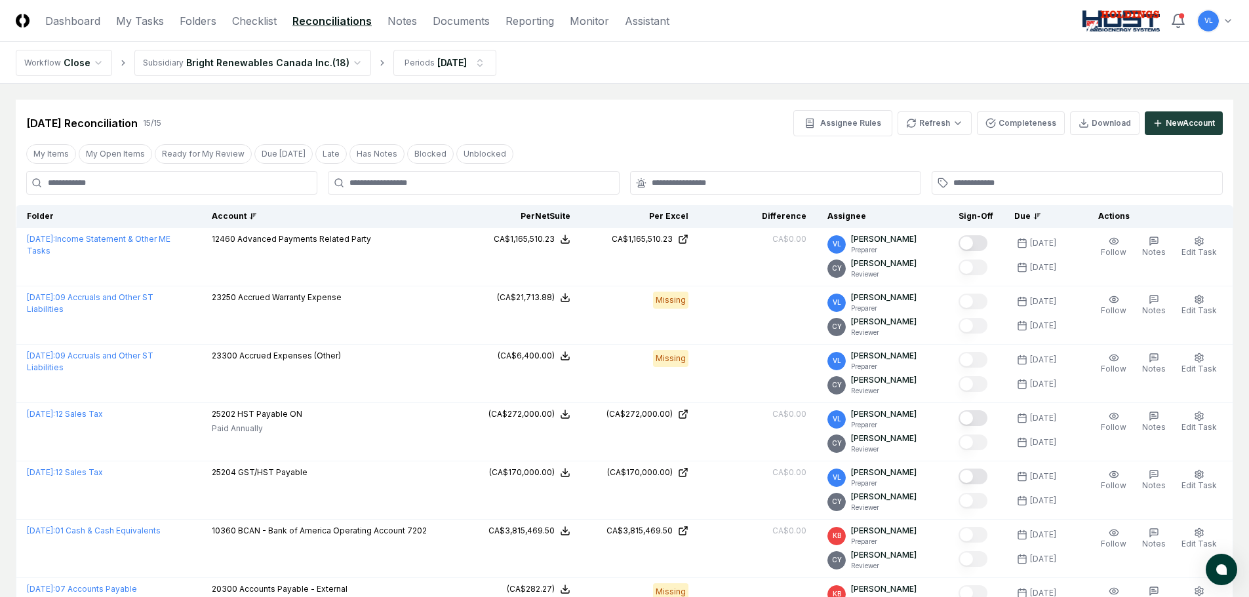
click at [256, 215] on icon at bounding box center [254, 215] width 3 height 0
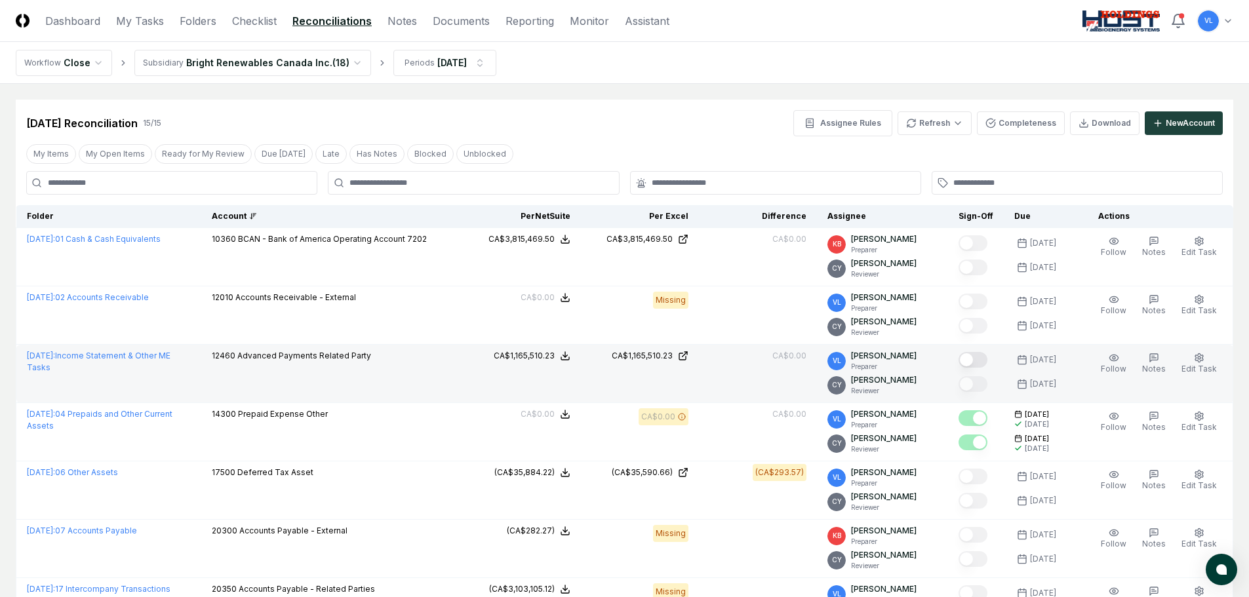
click at [979, 359] on button "Mark complete" at bounding box center [972, 360] width 29 height 16
click at [941, 129] on html "CloseCore Dashboard My Tasks Folders Checklist Reconciliations Notes Documents …" at bounding box center [624, 599] width 1249 height 1198
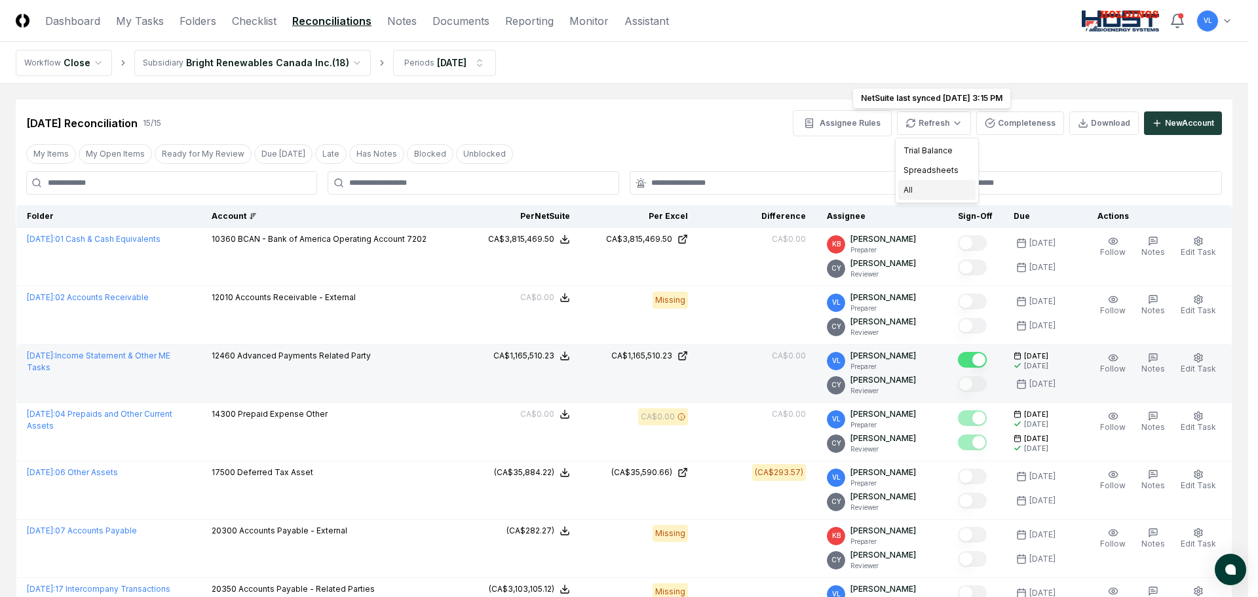
click at [931, 188] on div "All" at bounding box center [937, 190] width 77 height 20
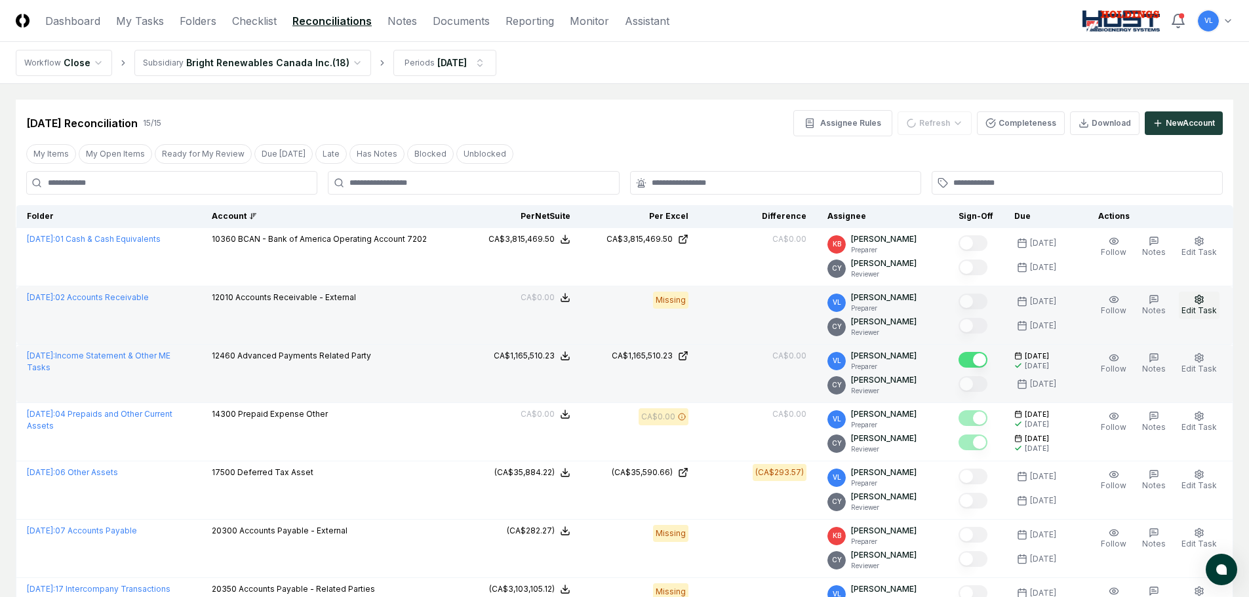
click at [1203, 300] on icon "button" at bounding box center [1199, 299] width 10 height 10
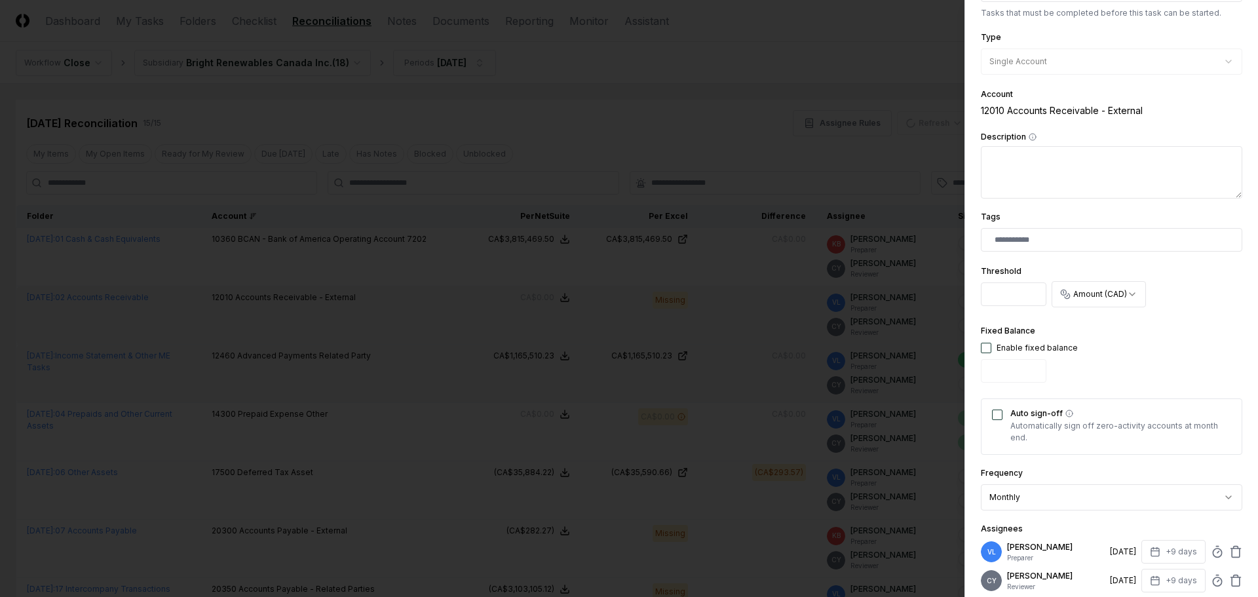
scroll to position [262, 0]
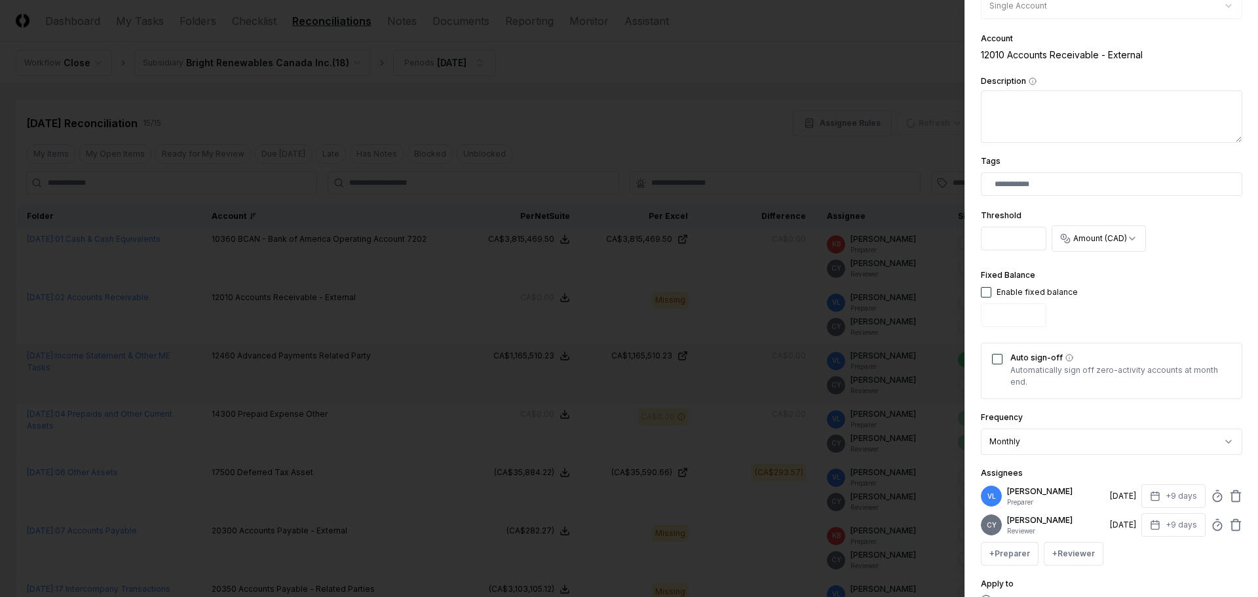
click at [988, 292] on button "button" at bounding box center [986, 292] width 10 height 10
type input "*"
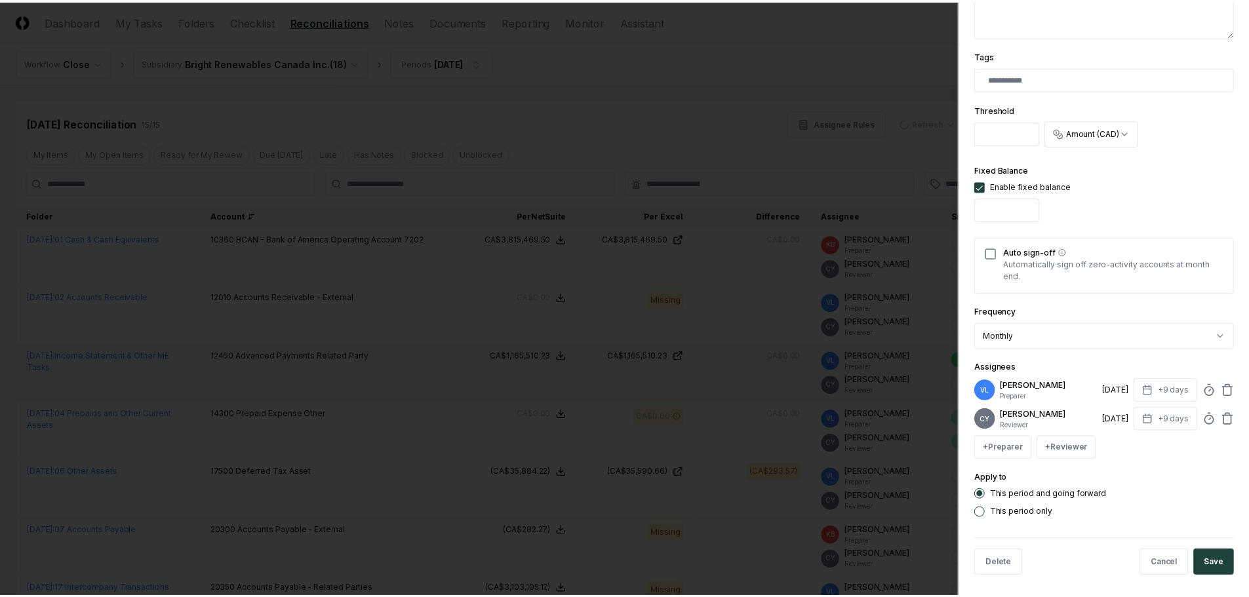
scroll to position [374, 0]
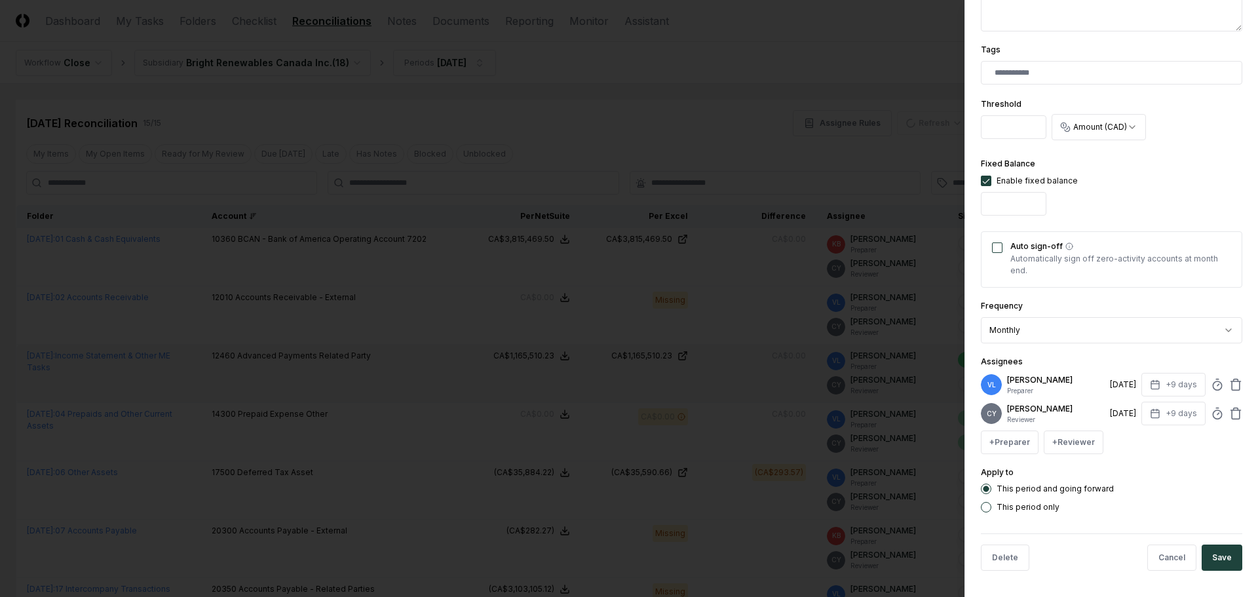
click at [999, 510] on label "This period only" at bounding box center [1028, 507] width 63 height 8
click at [992, 510] on button "This period only" at bounding box center [986, 507] width 10 height 10
click at [1206, 553] on button "Save" at bounding box center [1222, 558] width 41 height 26
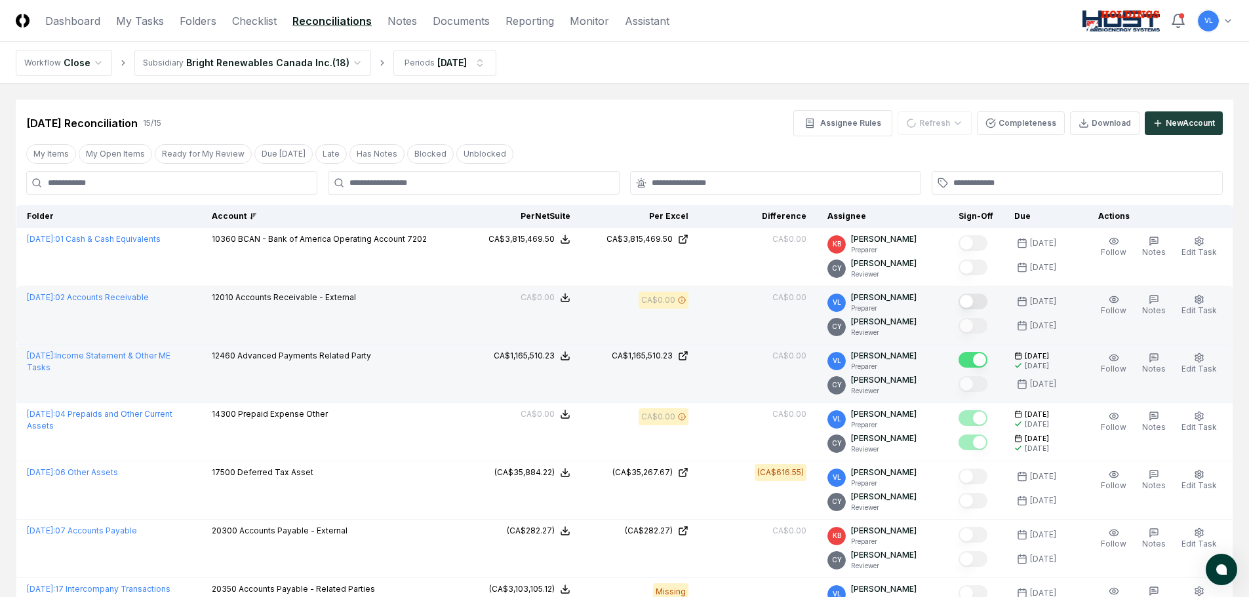
click at [987, 303] on button "Mark complete" at bounding box center [972, 302] width 29 height 16
click at [252, 216] on icon at bounding box center [252, 216] width 0 height 5
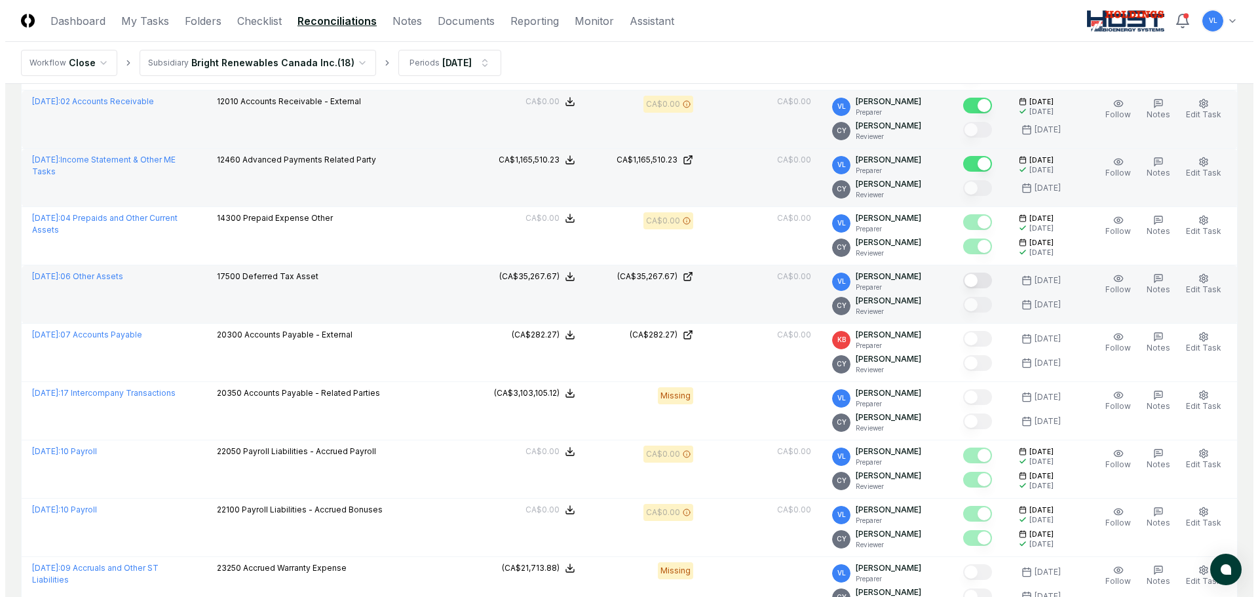
scroll to position [197, 0]
click at [983, 281] on button "Mark complete" at bounding box center [972, 280] width 29 height 16
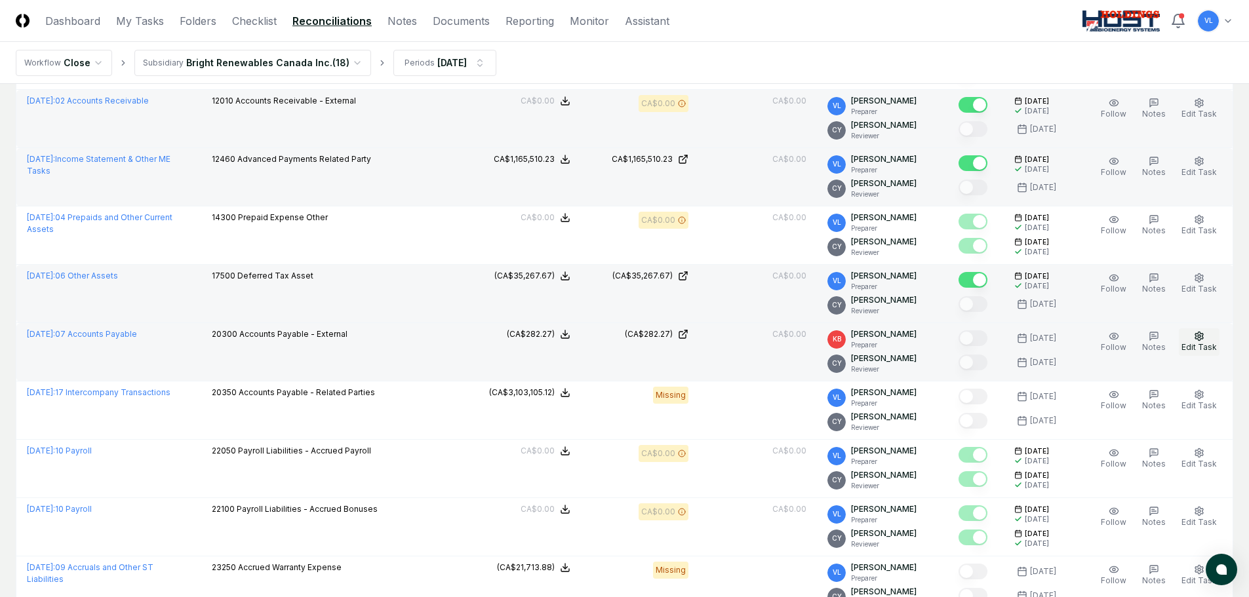
click at [1196, 340] on icon "button" at bounding box center [1199, 336] width 10 height 10
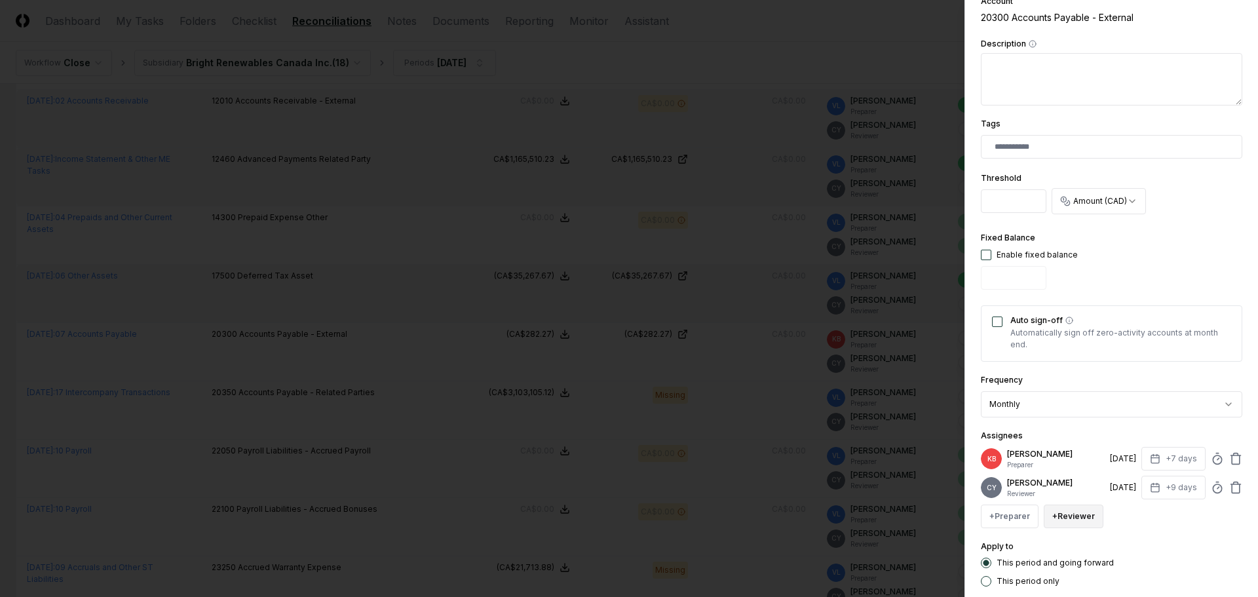
scroll to position [328, 0]
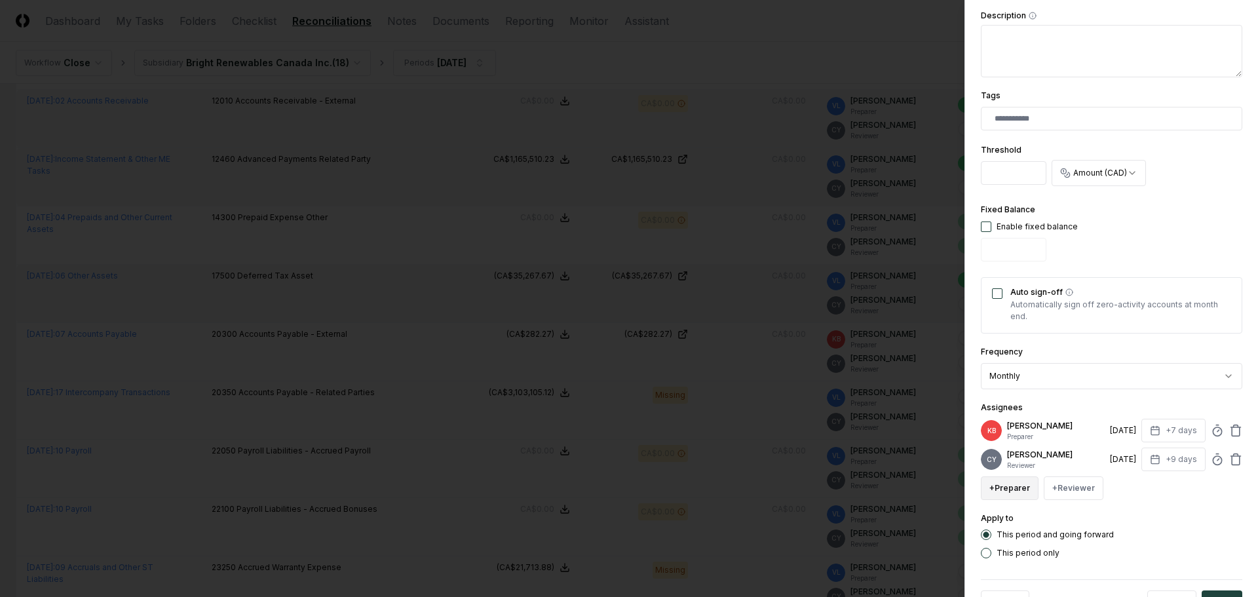
click at [1015, 484] on button "+ Preparer" at bounding box center [1010, 489] width 58 height 24
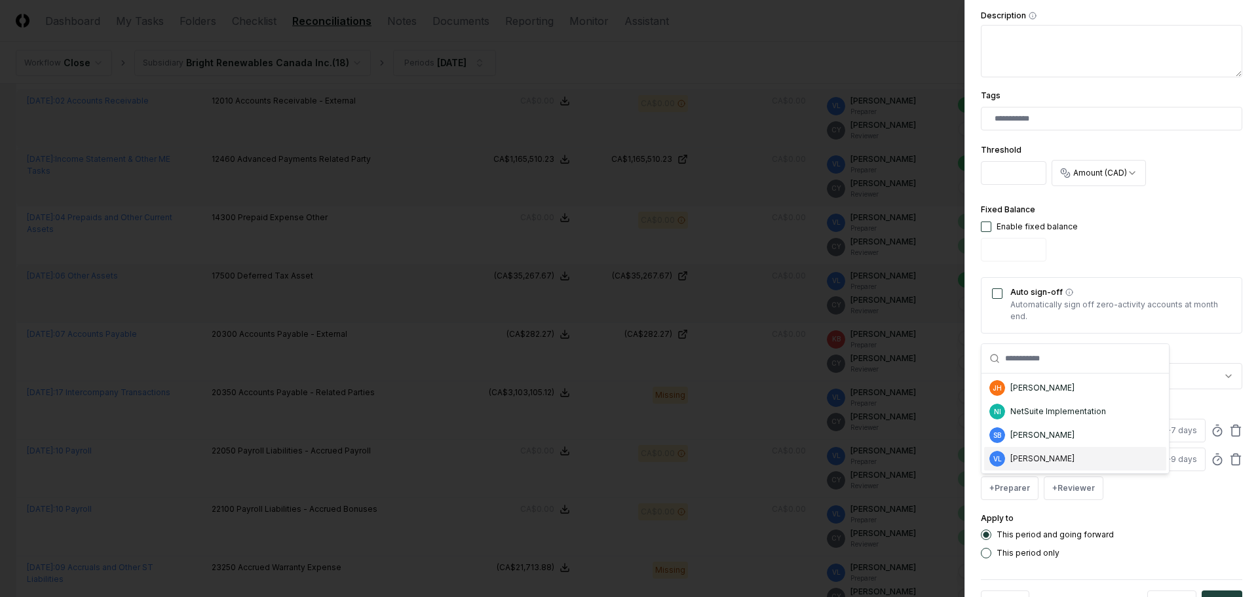
click at [1019, 457] on div "[PERSON_NAME]" at bounding box center [1043, 459] width 64 height 12
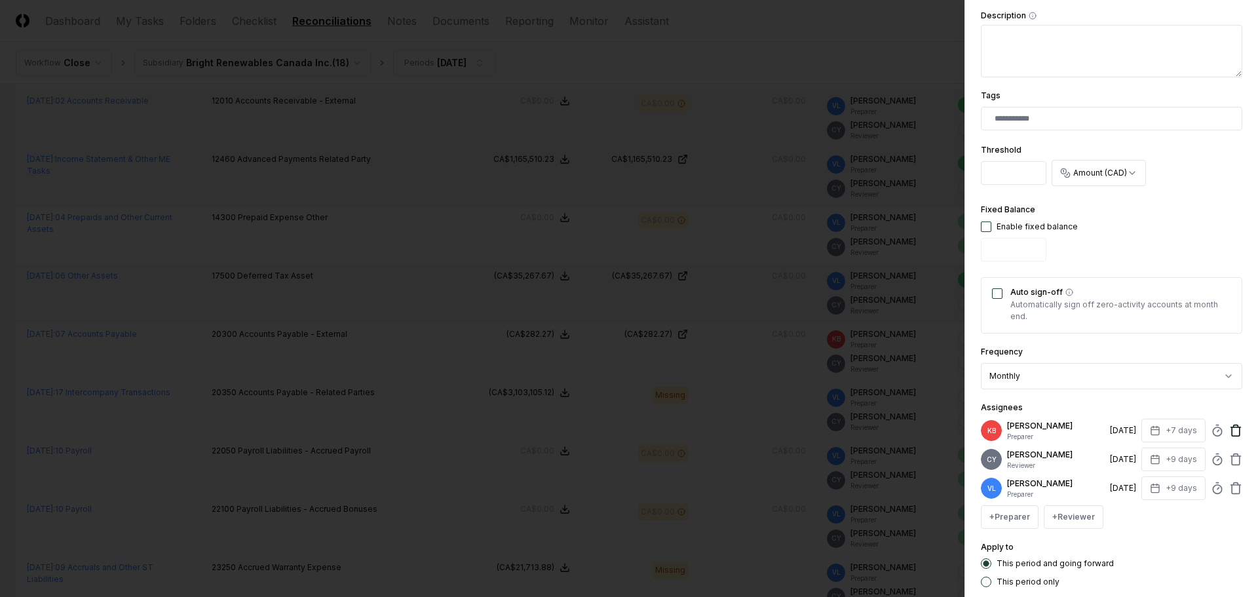
click at [1232, 427] on icon at bounding box center [1237, 427] width 10 height 0
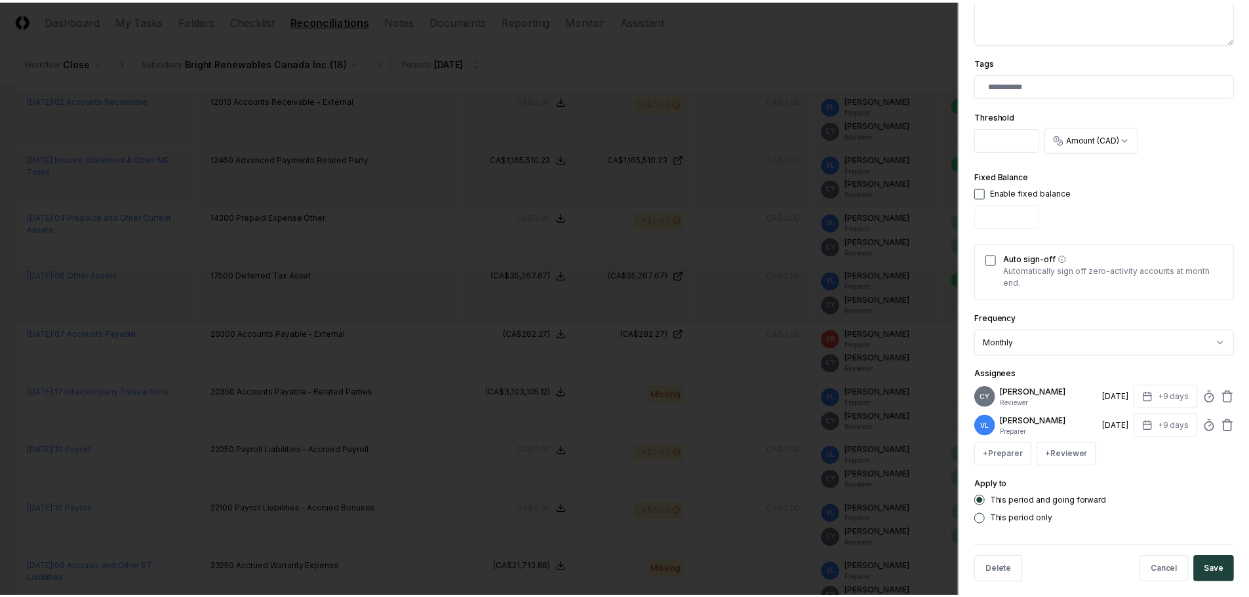
scroll to position [374, 0]
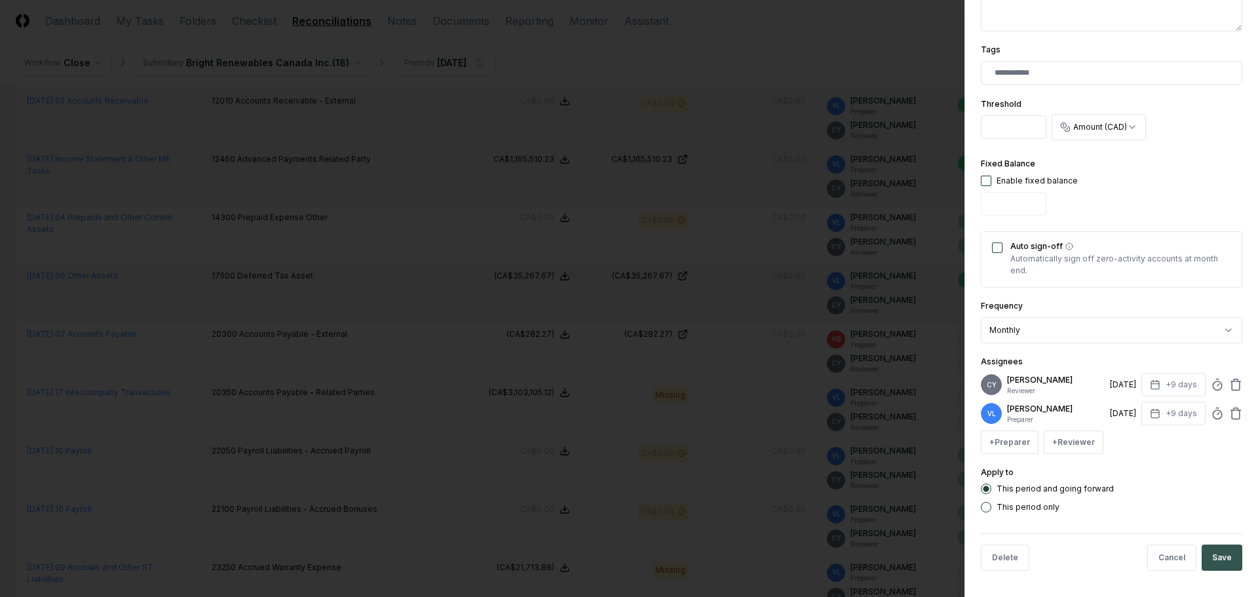
click at [1218, 558] on button "Save" at bounding box center [1222, 558] width 41 height 26
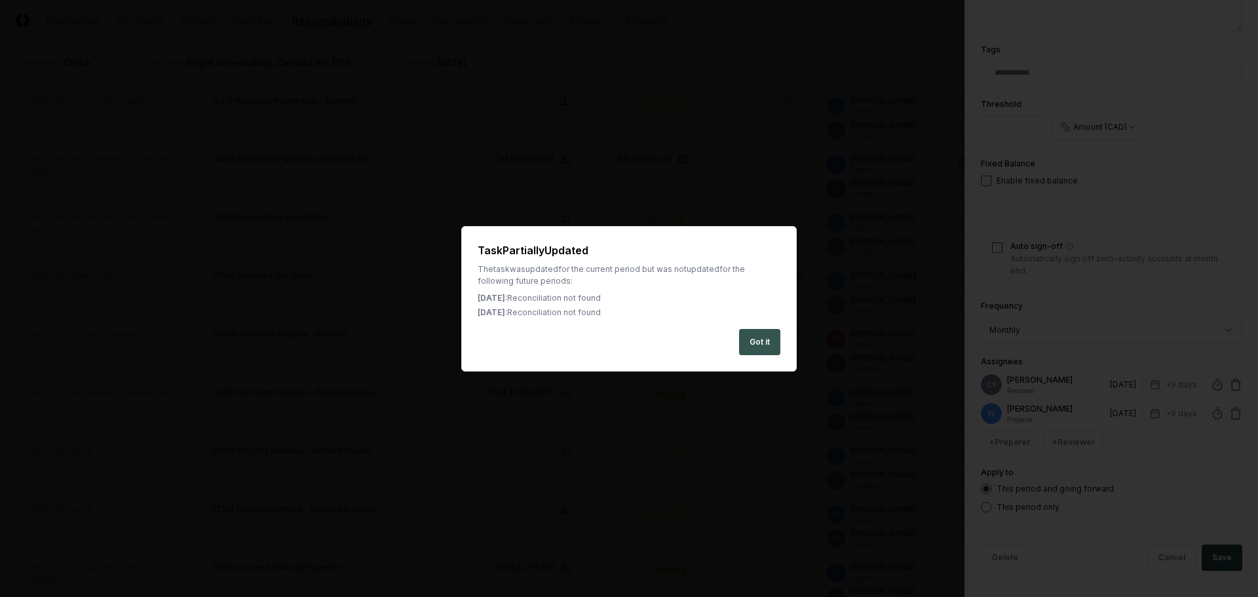
click at [764, 346] on button "Got it" at bounding box center [759, 342] width 41 height 26
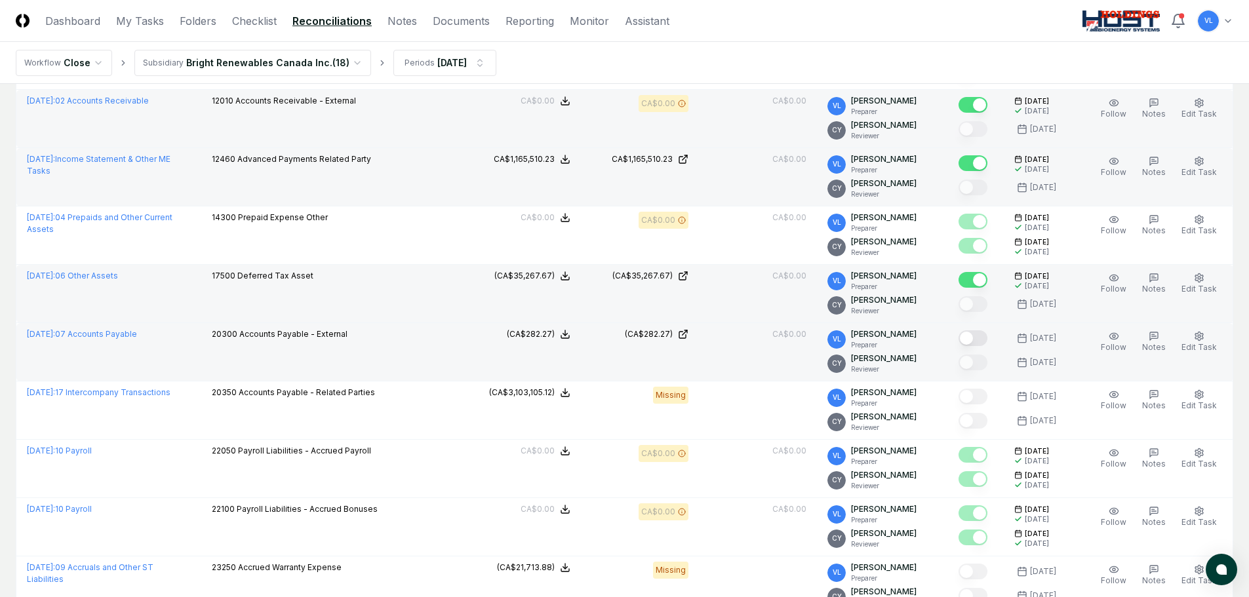
click at [985, 338] on button "Mark complete" at bounding box center [972, 338] width 29 height 16
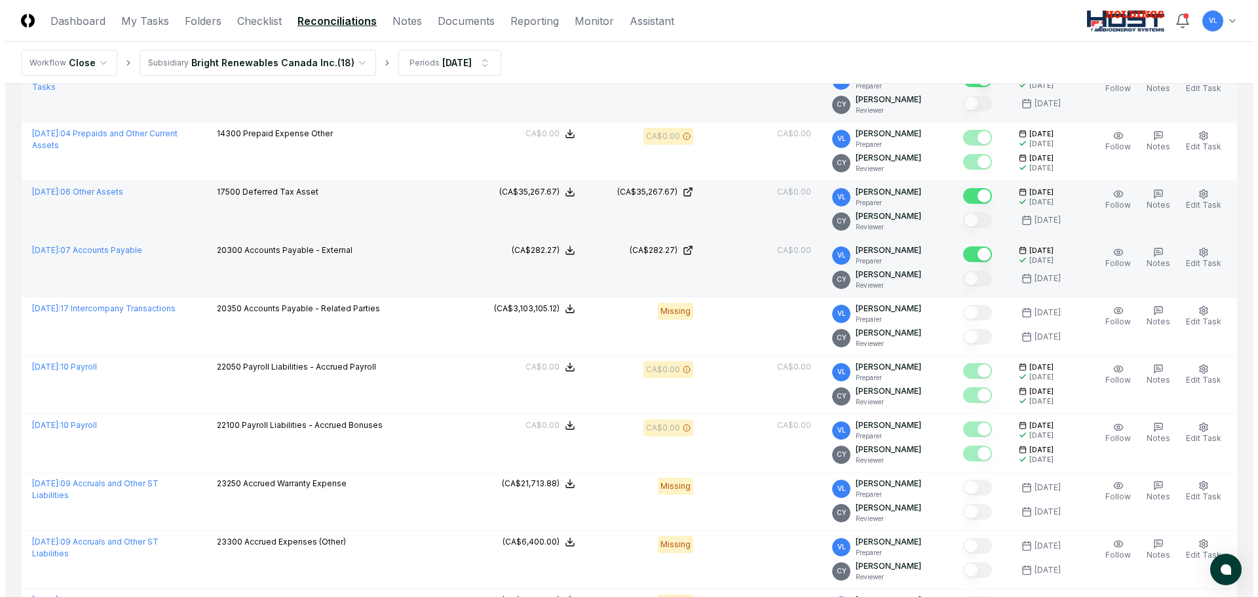
scroll to position [328, 0]
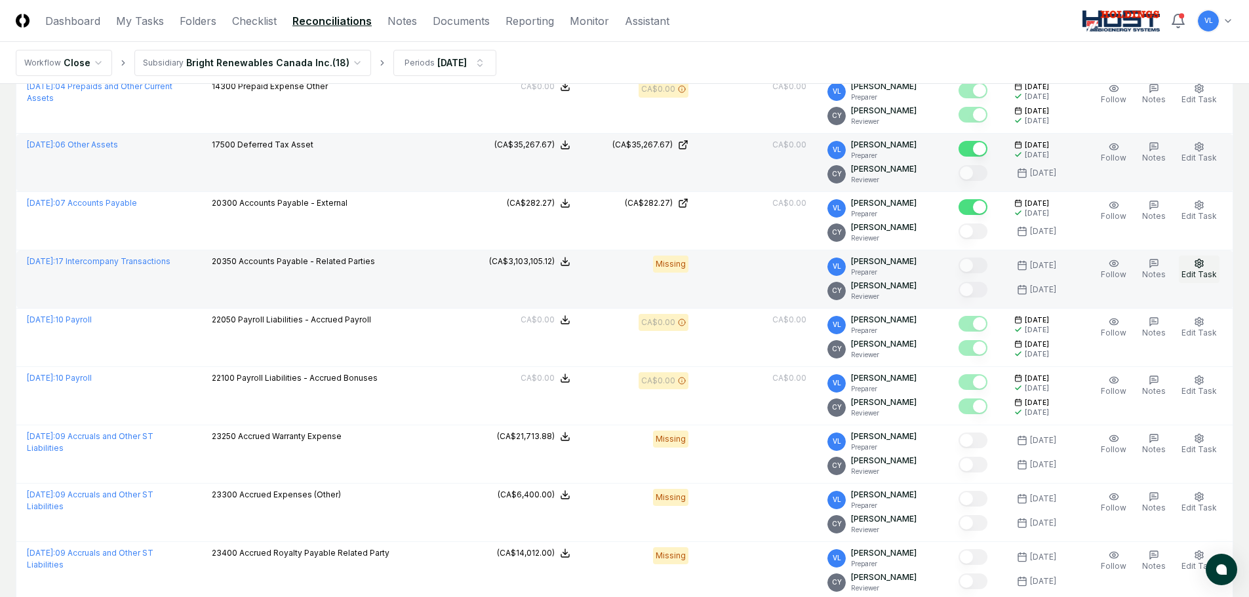
click at [1203, 260] on icon "button" at bounding box center [1199, 263] width 10 height 10
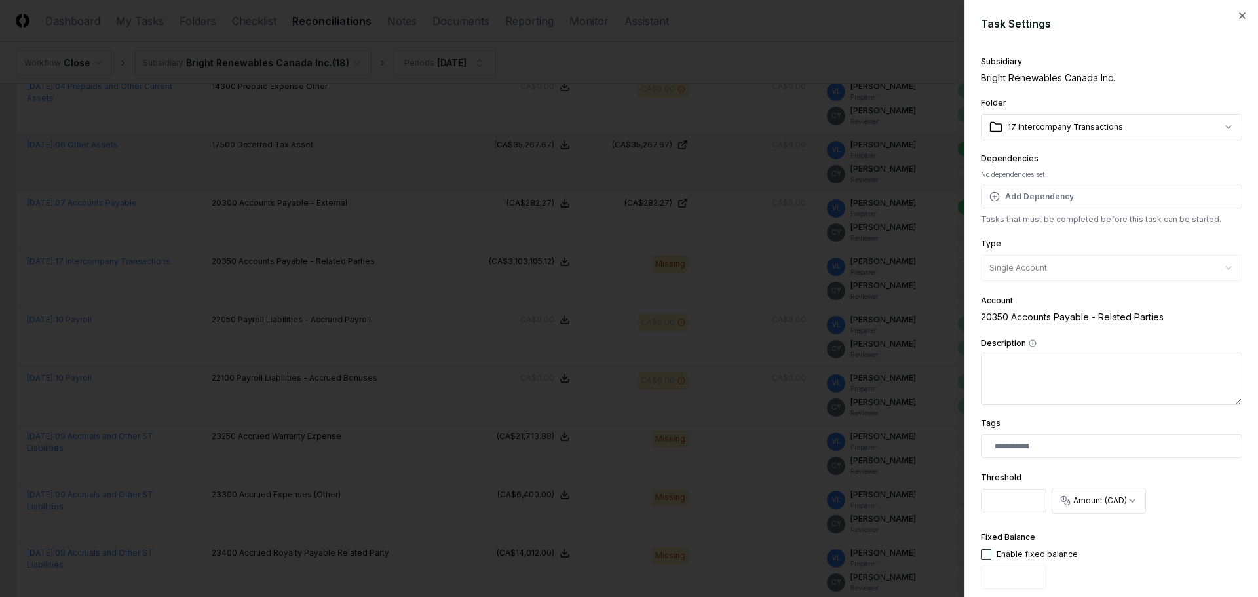
click at [1215, 125] on body "CloseCore Dashboard My Tasks Folders Checklist Reconciliations Notes Documents …" at bounding box center [624, 271] width 1249 height 1198
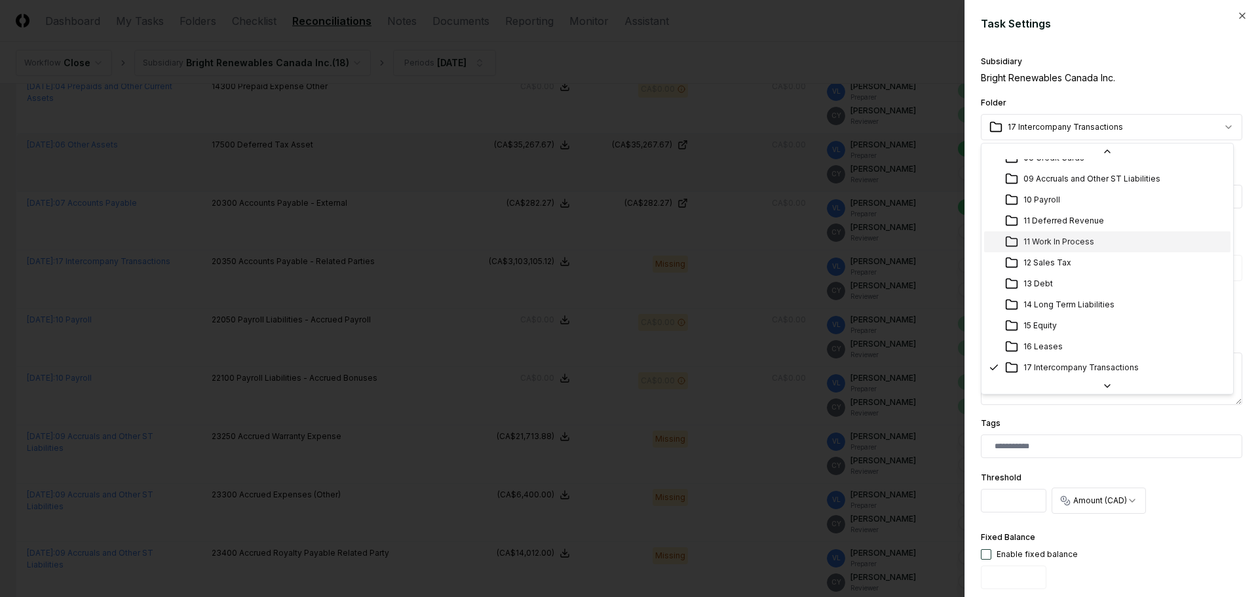
scroll to position [96, 0]
select select "**********"
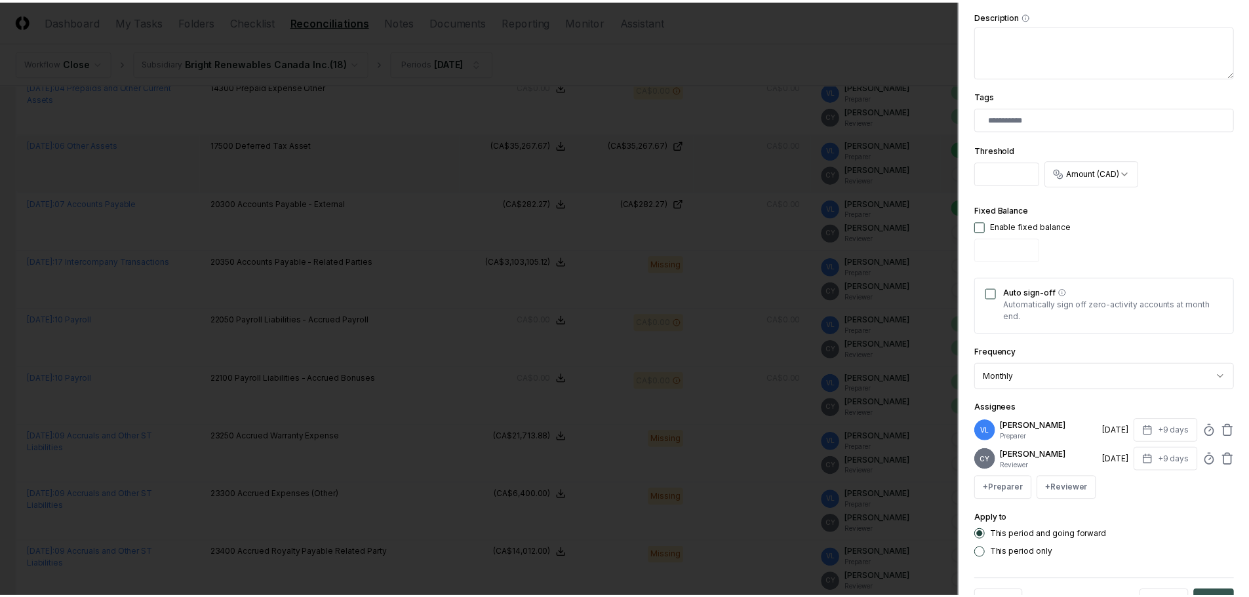
scroll to position [374, 0]
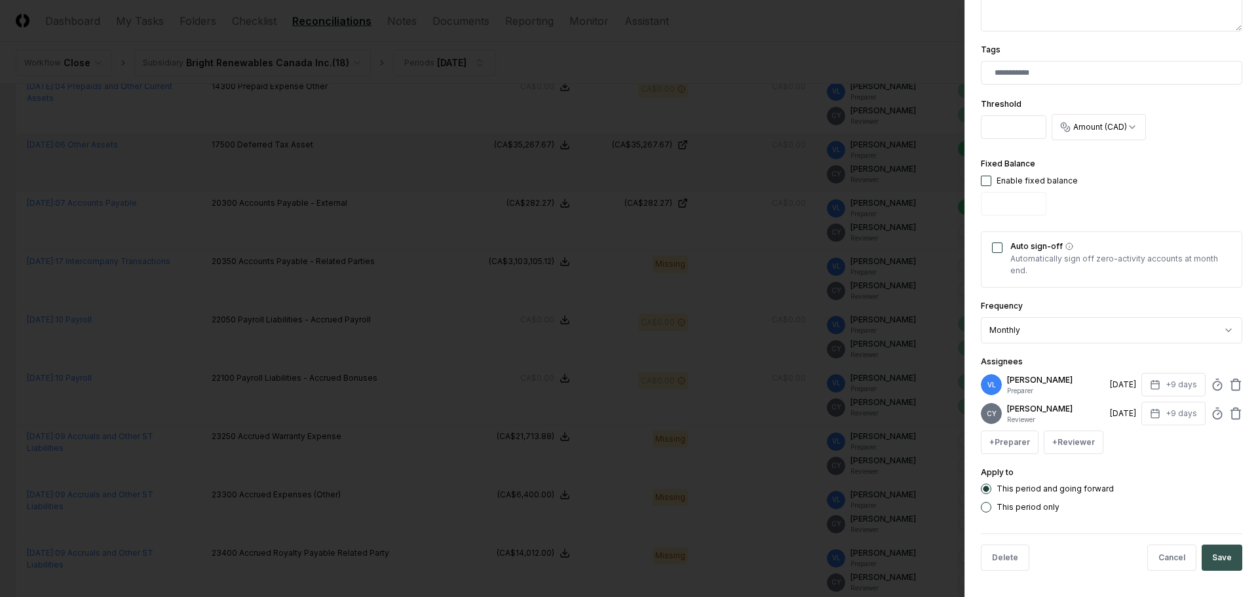
click at [1213, 560] on button "Save" at bounding box center [1222, 558] width 41 height 26
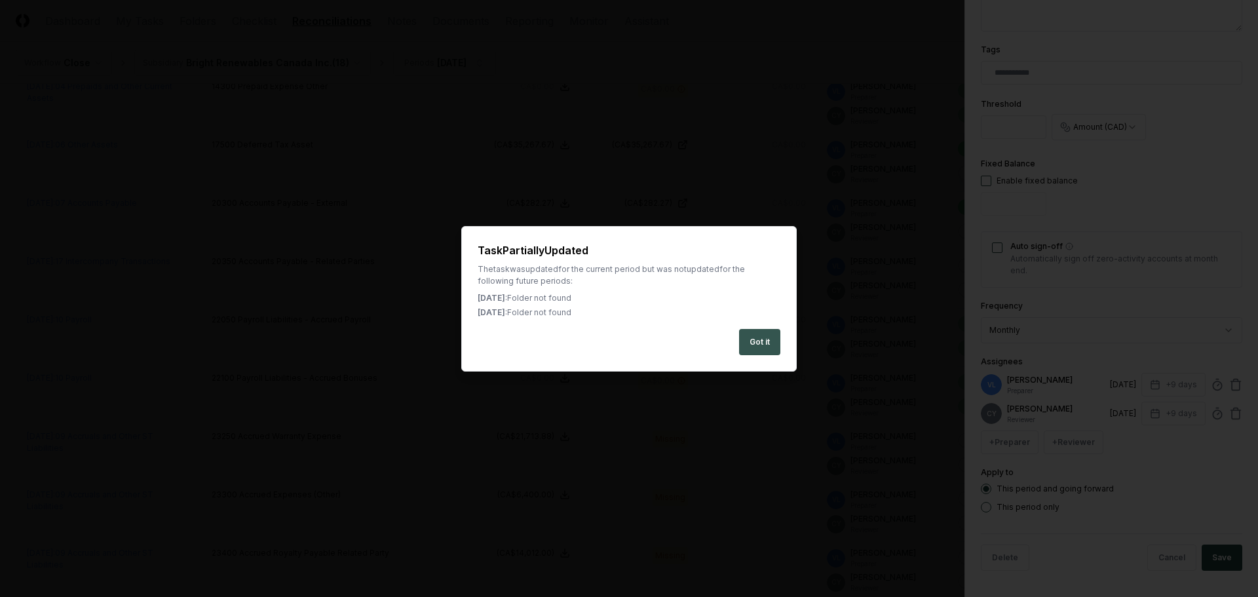
click at [751, 337] on button "Got it" at bounding box center [759, 342] width 41 height 26
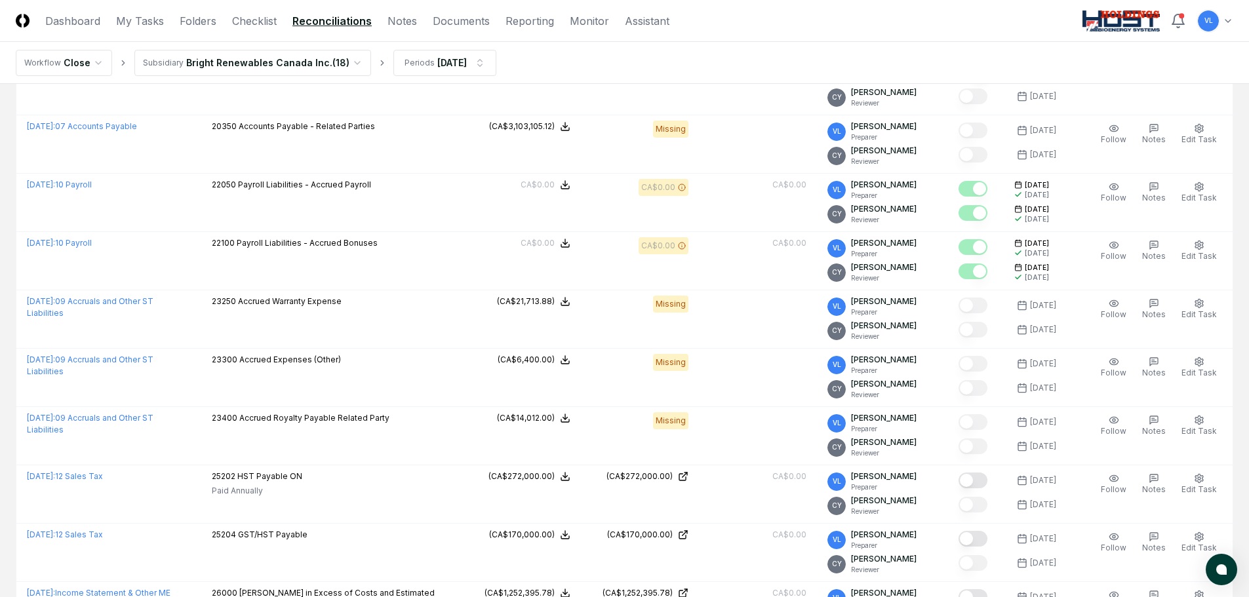
scroll to position [524, 0]
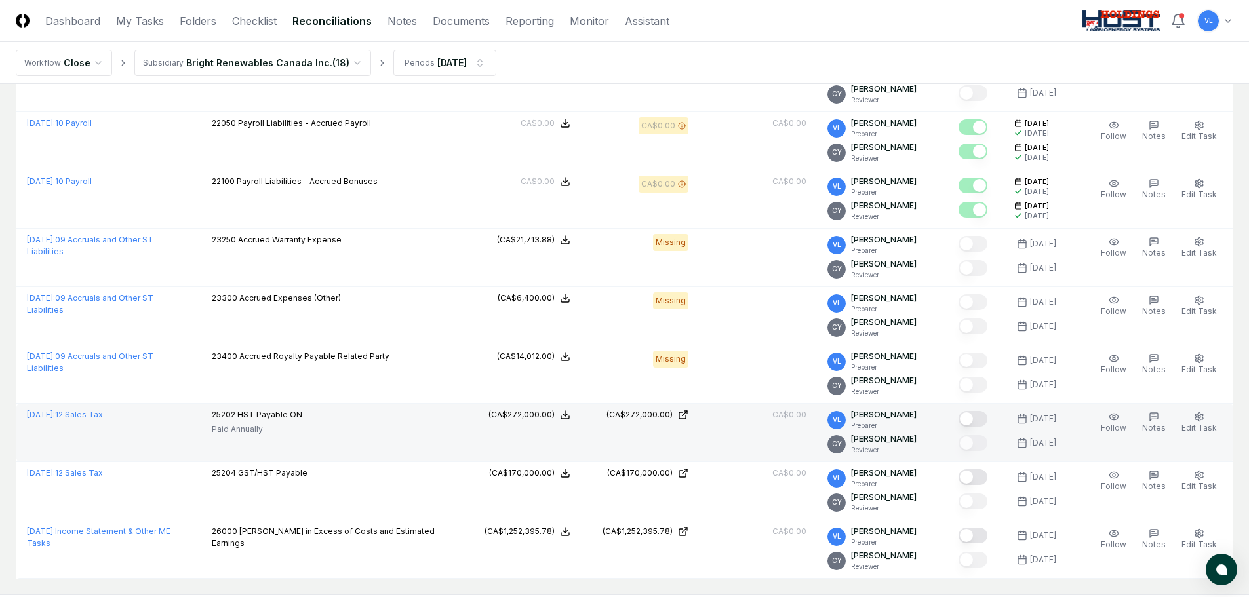
click at [985, 417] on button "Mark complete" at bounding box center [972, 419] width 29 height 16
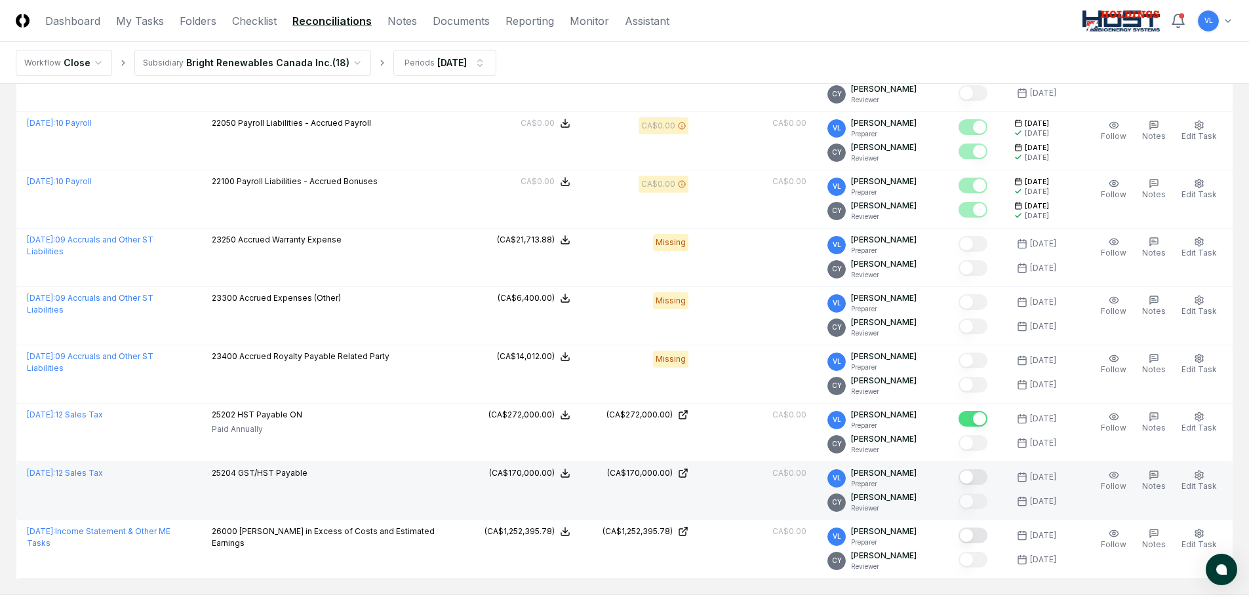
click at [977, 477] on button "Mark complete" at bounding box center [972, 477] width 29 height 16
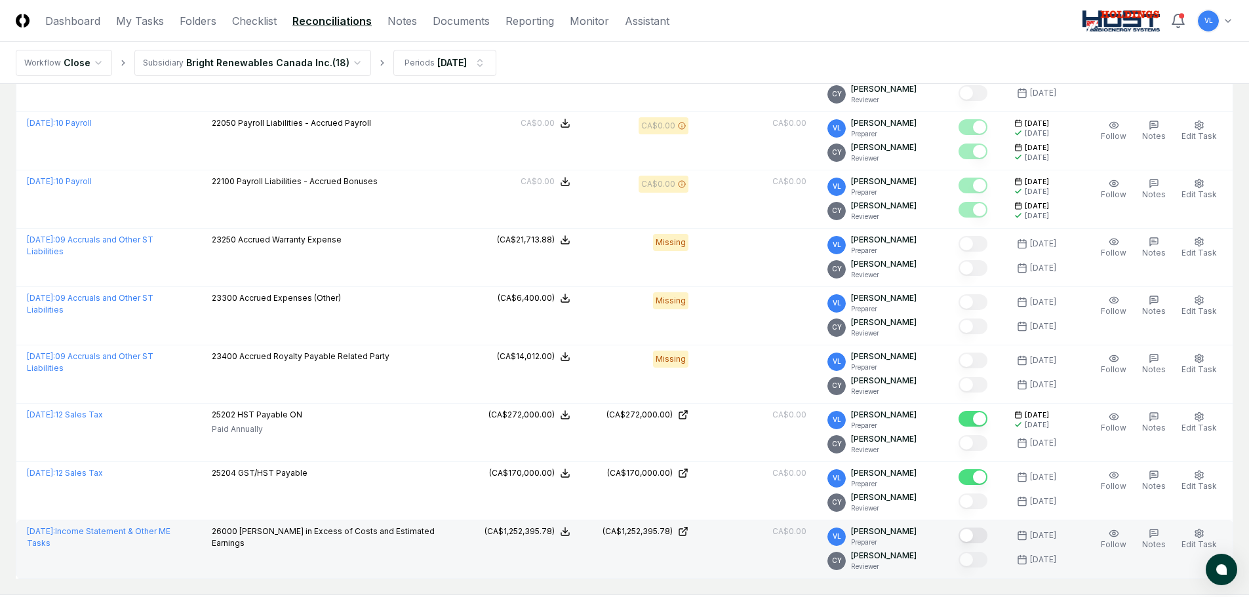
click at [987, 532] on button "Mark complete" at bounding box center [972, 536] width 29 height 16
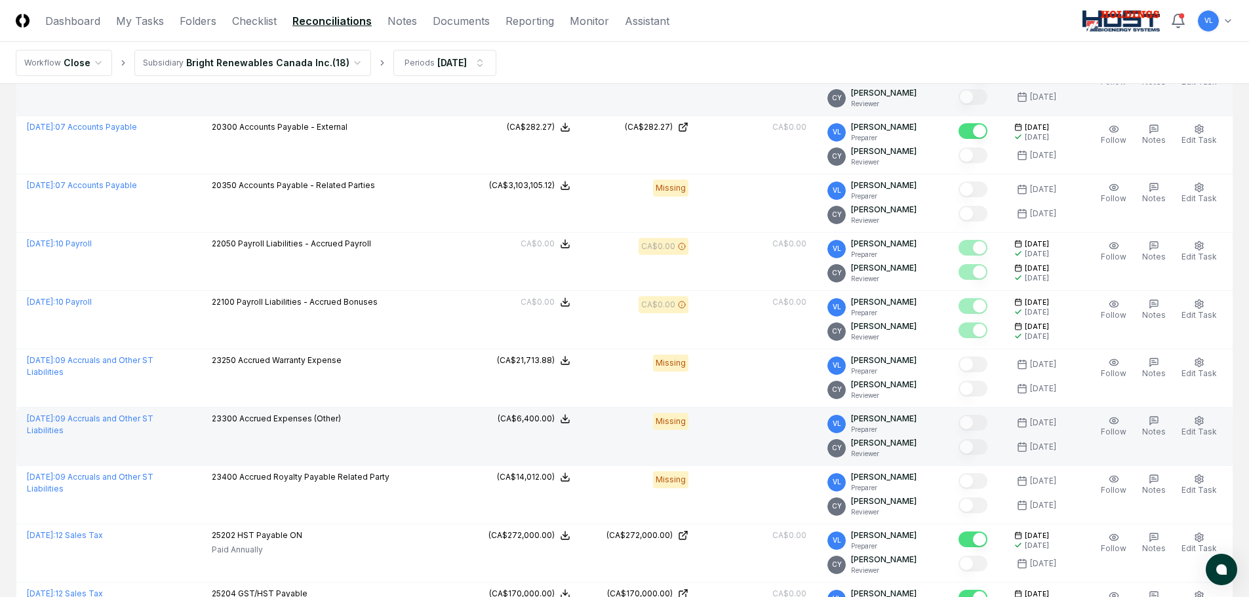
scroll to position [0, 0]
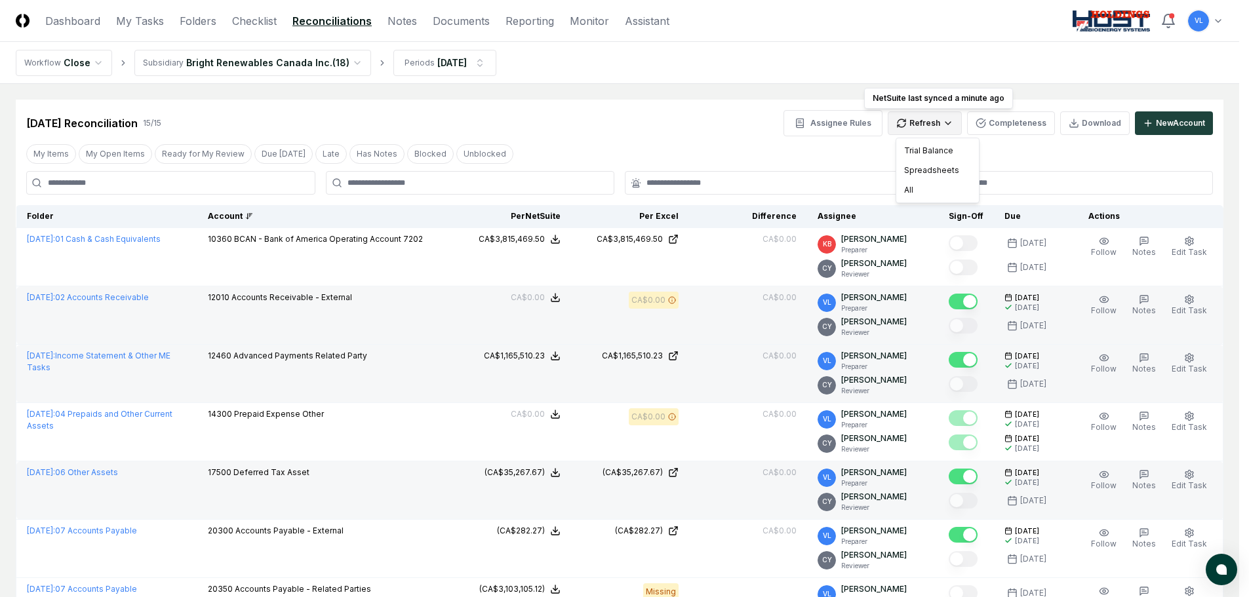
click at [931, 125] on html "CloseCore Dashboard My Tasks Folders Checklist Reconciliations Notes Documents …" at bounding box center [624, 599] width 1249 height 1198
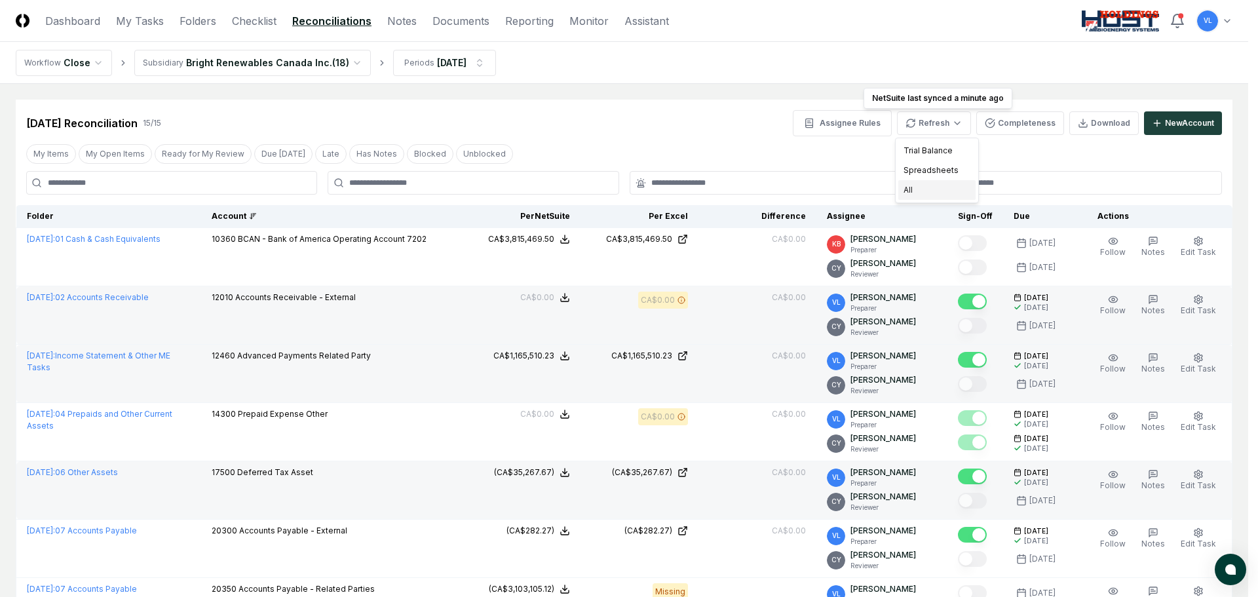
click at [918, 191] on div "All" at bounding box center [937, 190] width 77 height 20
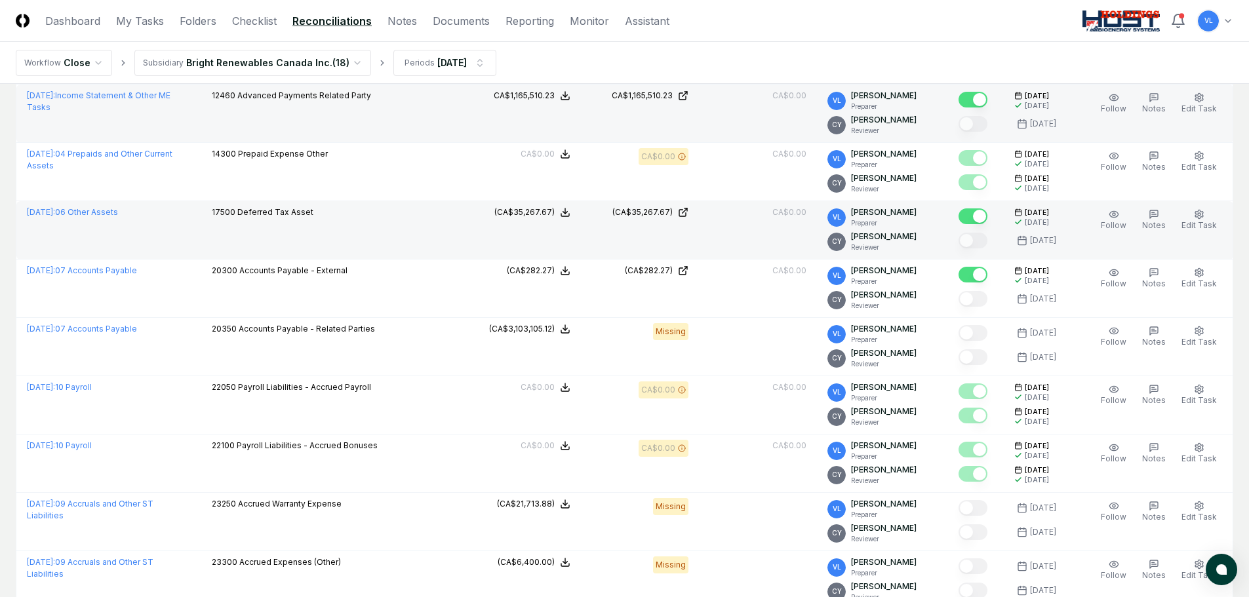
scroll to position [262, 0]
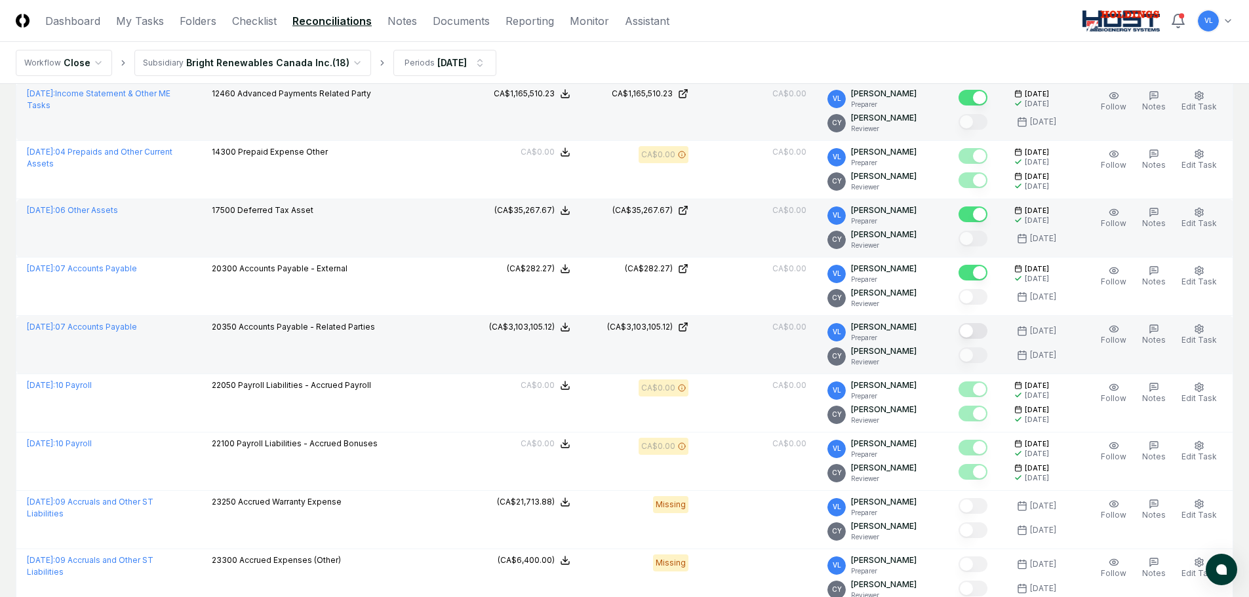
click at [980, 329] on button "Mark complete" at bounding box center [972, 331] width 29 height 16
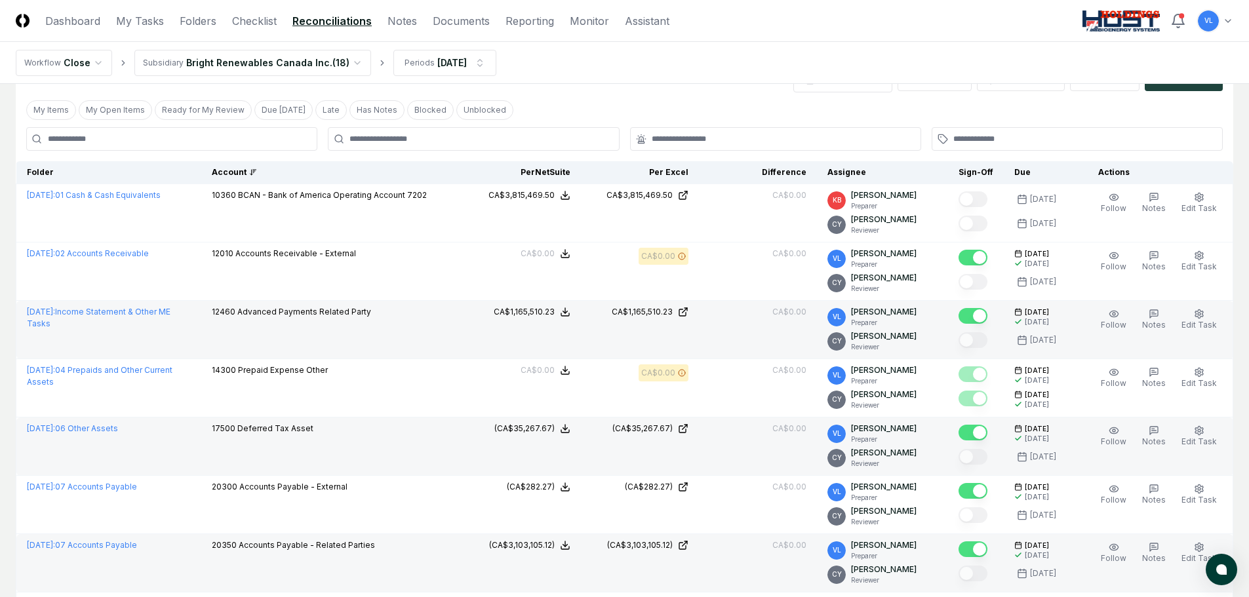
scroll to position [0, 0]
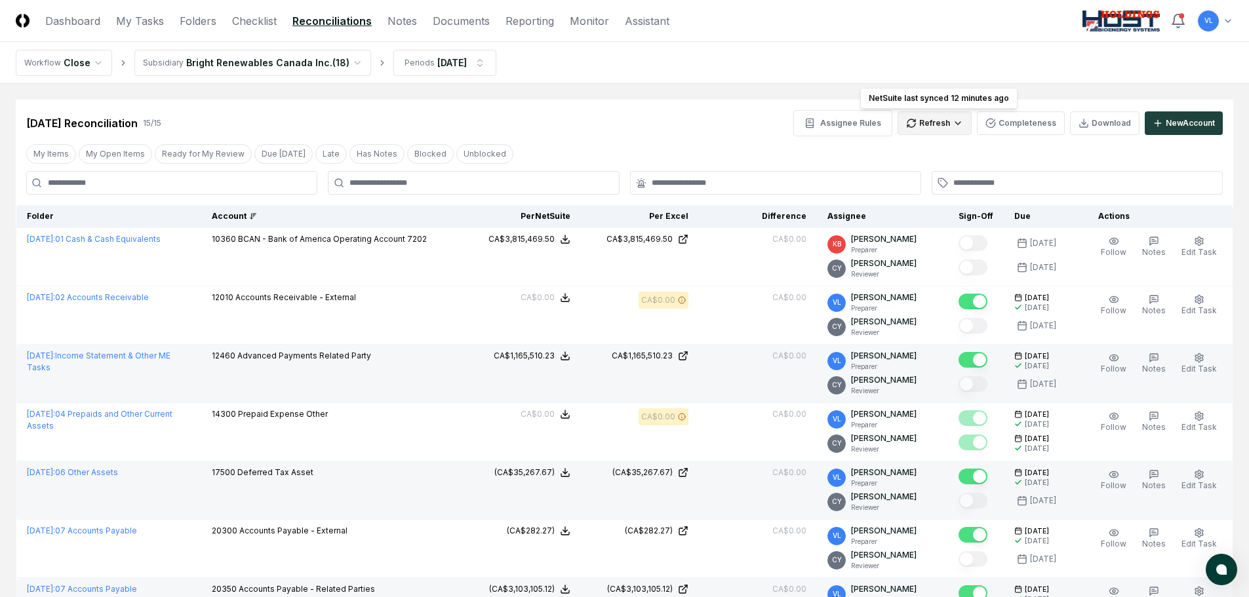
click at [914, 128] on html "CloseCore Dashboard My Tasks Folders Checklist Reconciliations Notes Documents …" at bounding box center [624, 599] width 1249 height 1198
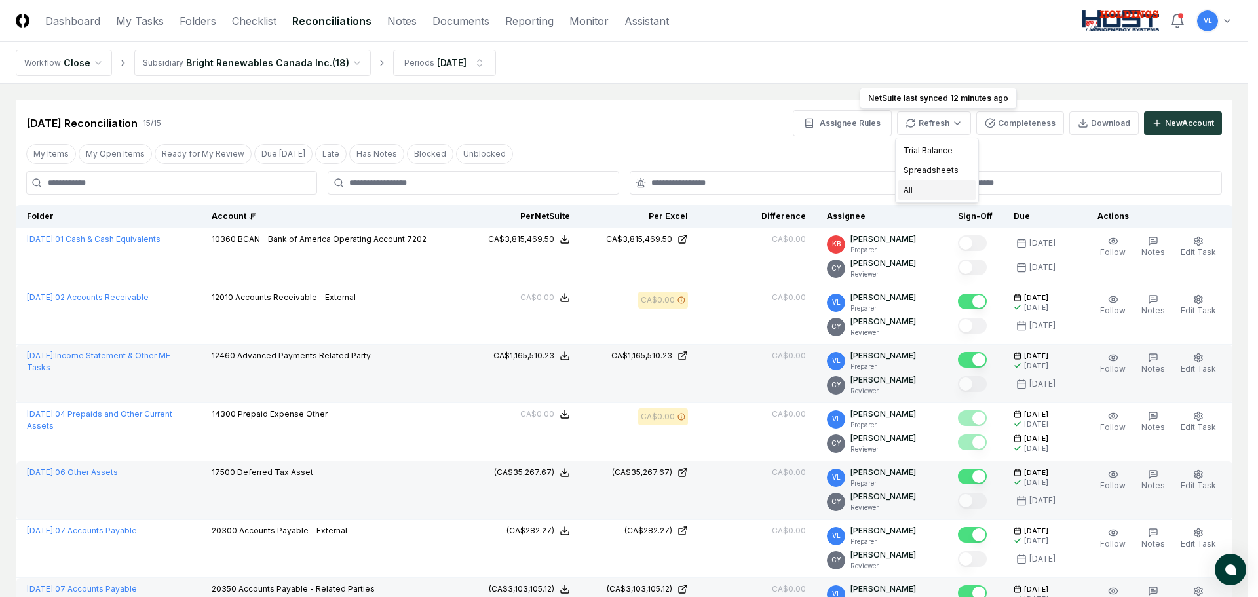
click at [928, 189] on div "All" at bounding box center [937, 190] width 77 height 20
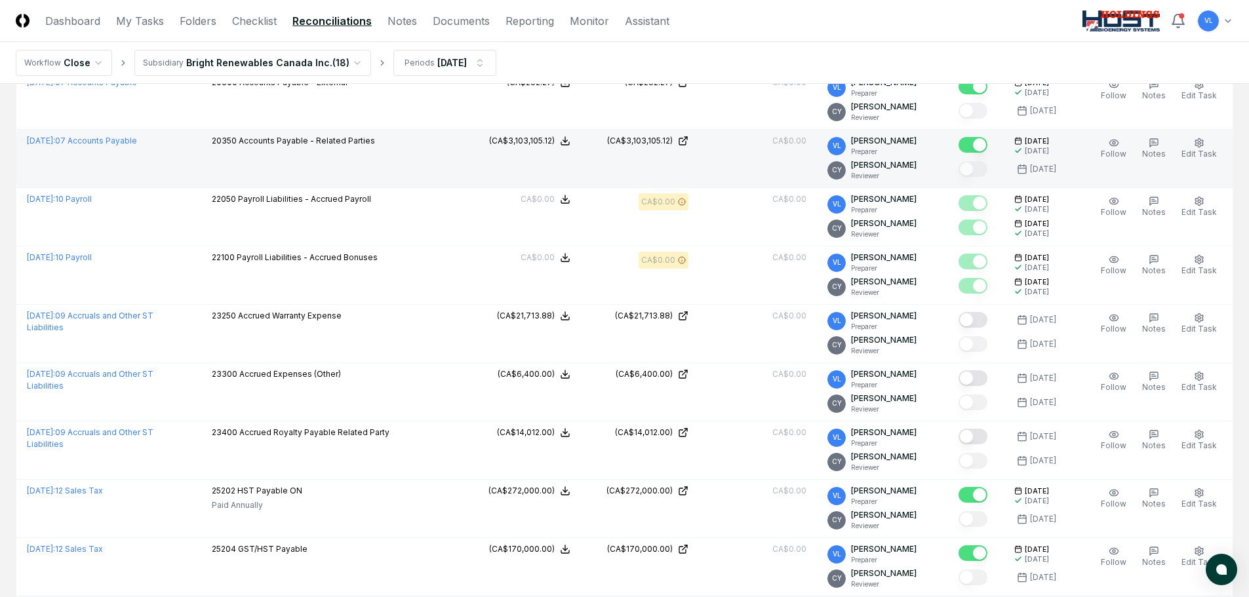
scroll to position [459, 0]
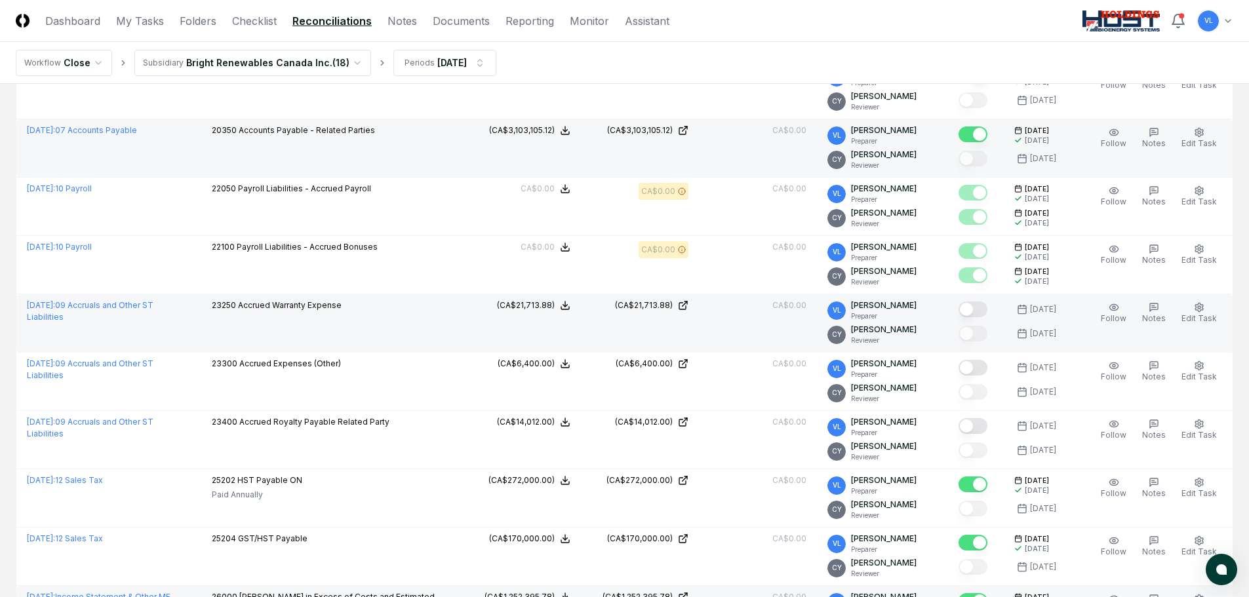
drag, startPoint x: 981, startPoint y: 311, endPoint x: 990, endPoint y: 353, distance: 42.8
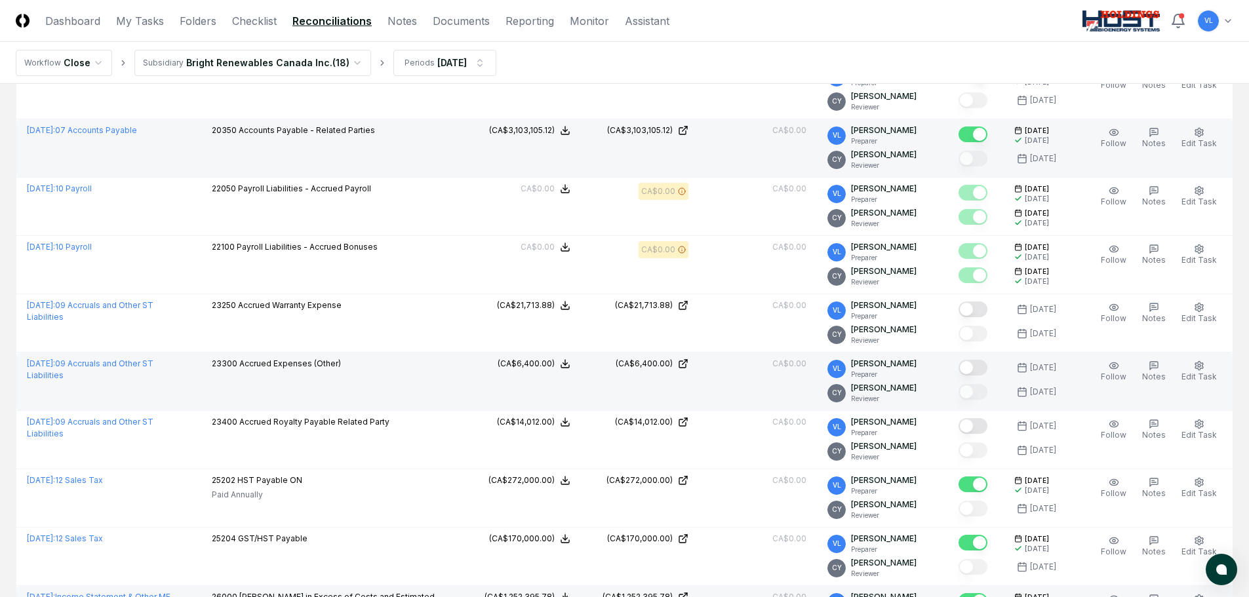
click at [981, 311] on button "Mark complete" at bounding box center [972, 310] width 29 height 16
click at [987, 368] on button "Mark complete" at bounding box center [972, 368] width 29 height 16
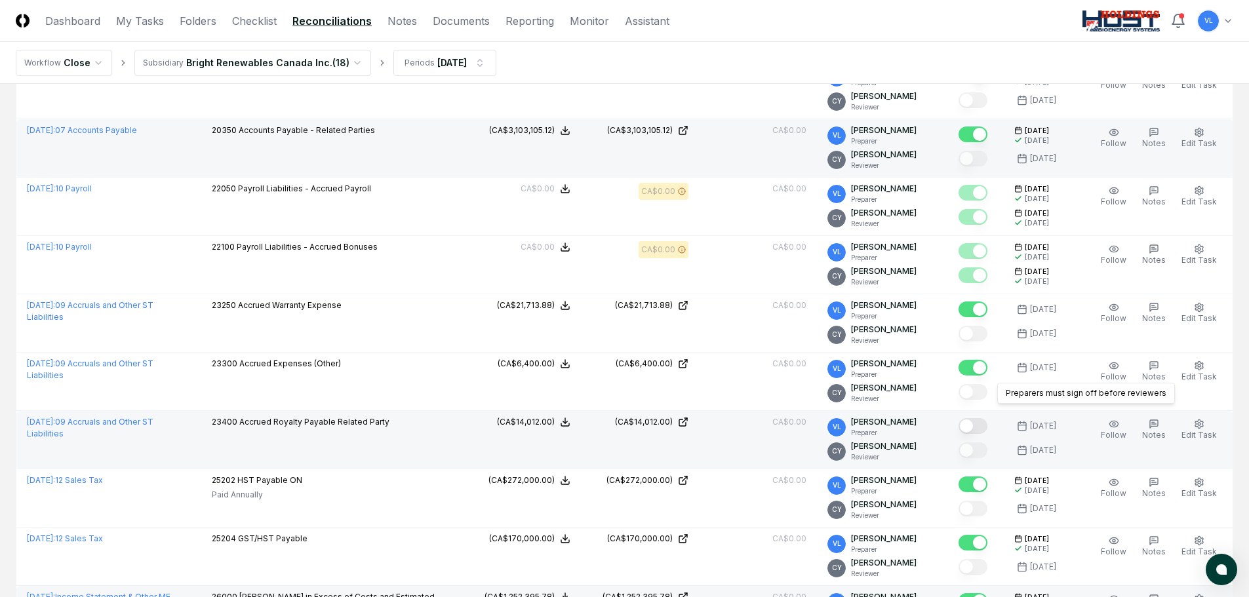
click at [983, 425] on button "Mark complete" at bounding box center [972, 426] width 29 height 16
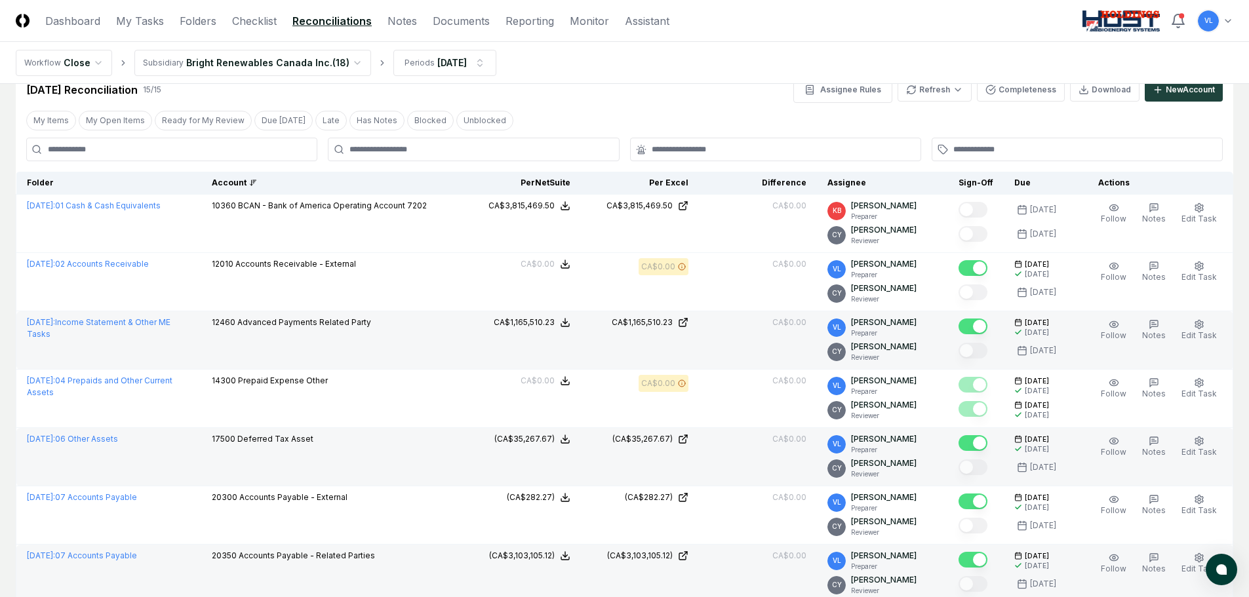
scroll to position [0, 0]
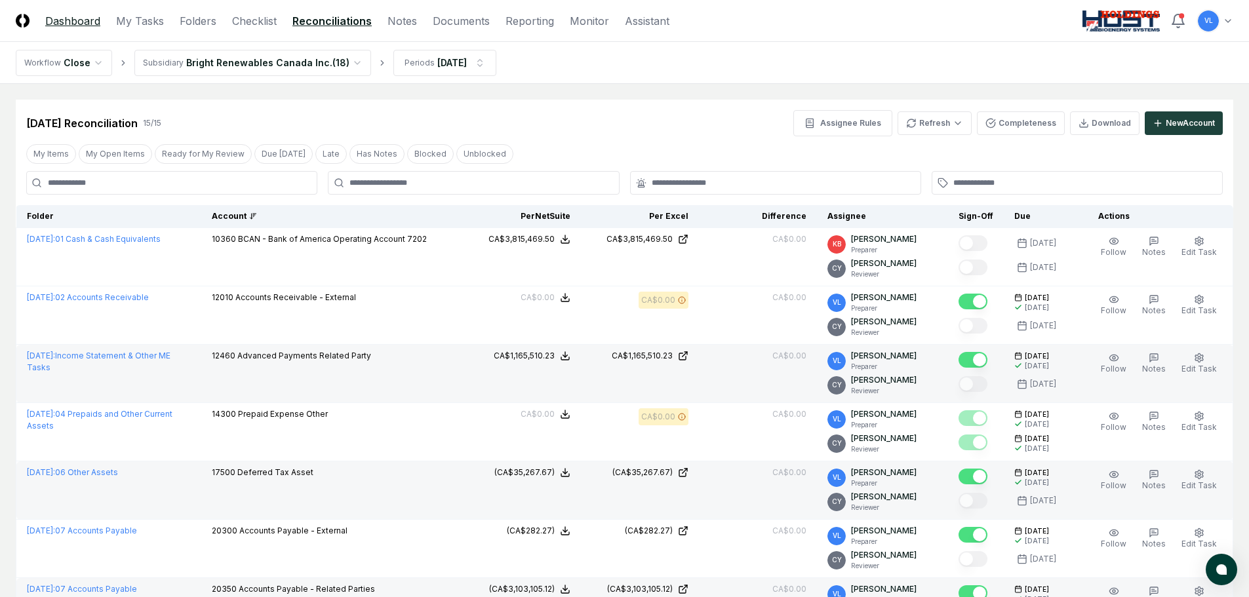
drag, startPoint x: 69, startPoint y: 18, endPoint x: 244, endPoint y: 62, distance: 181.1
click at [69, 18] on link "Dashboard" at bounding box center [72, 21] width 55 height 16
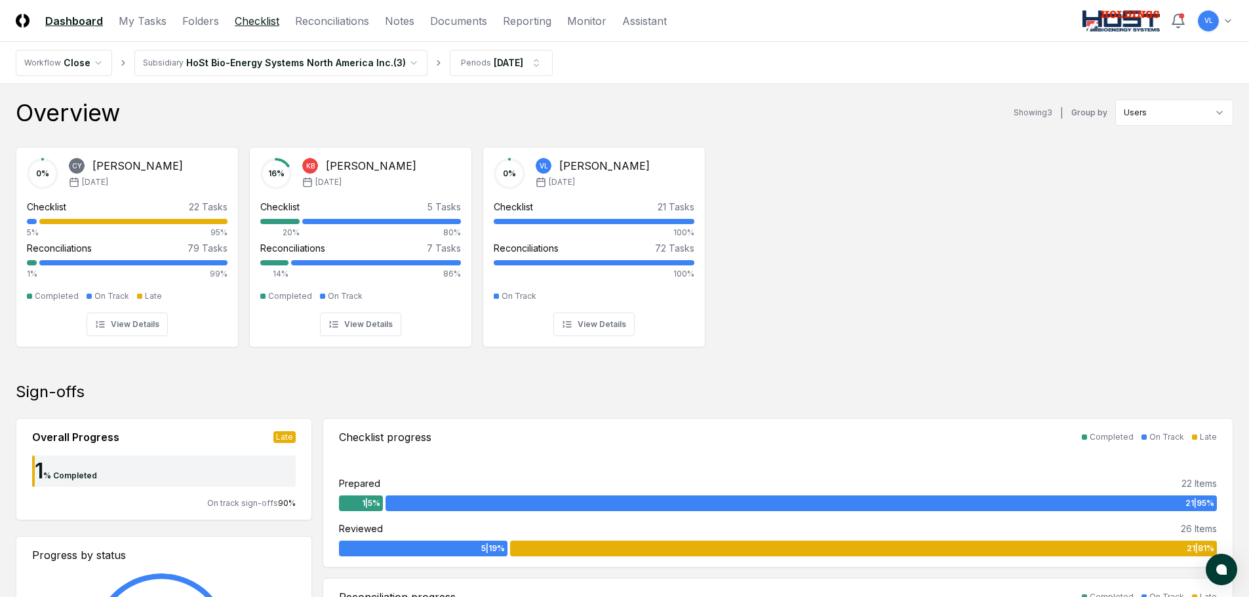
click at [264, 22] on link "Checklist" at bounding box center [257, 21] width 45 height 16
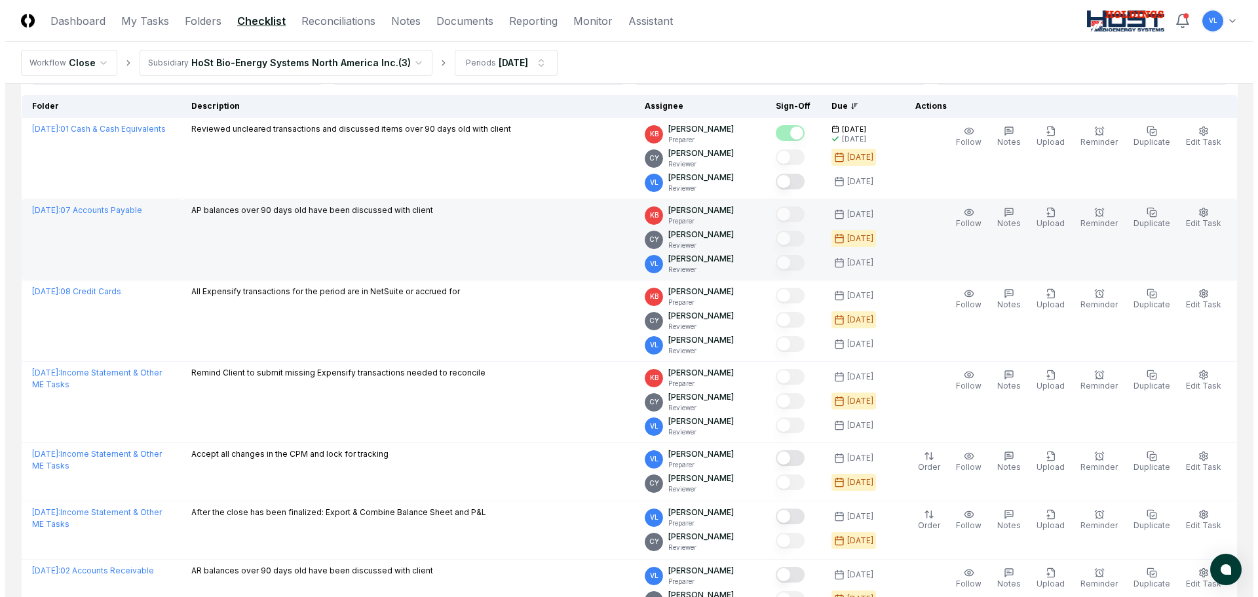
scroll to position [131, 0]
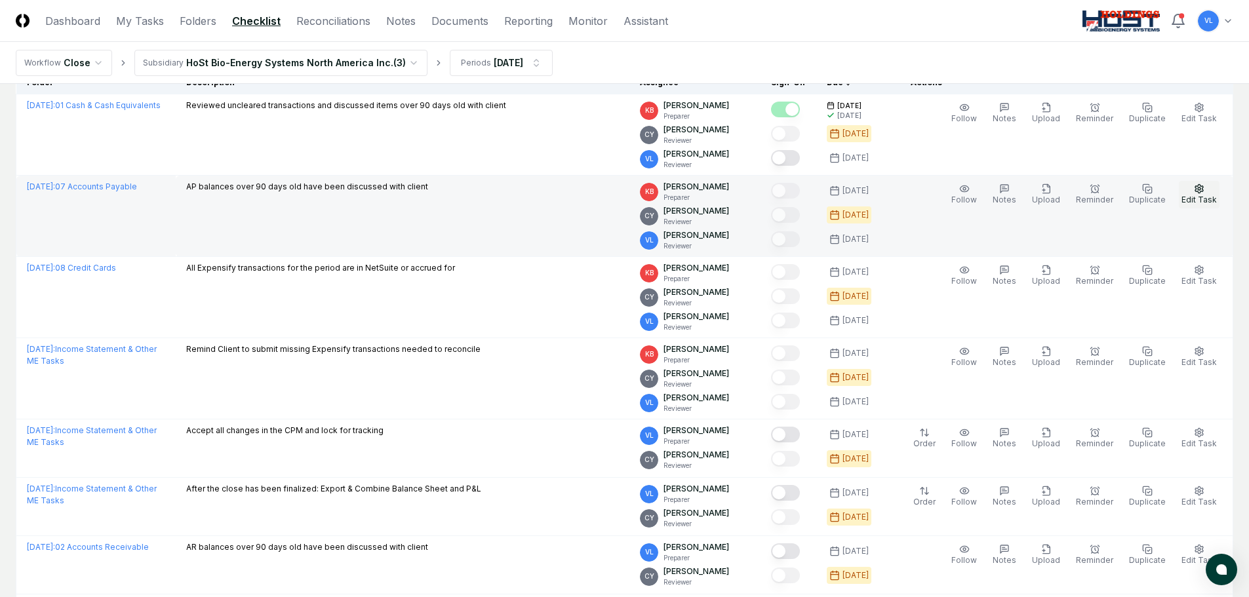
click at [1203, 191] on icon "button" at bounding box center [1199, 189] width 10 height 10
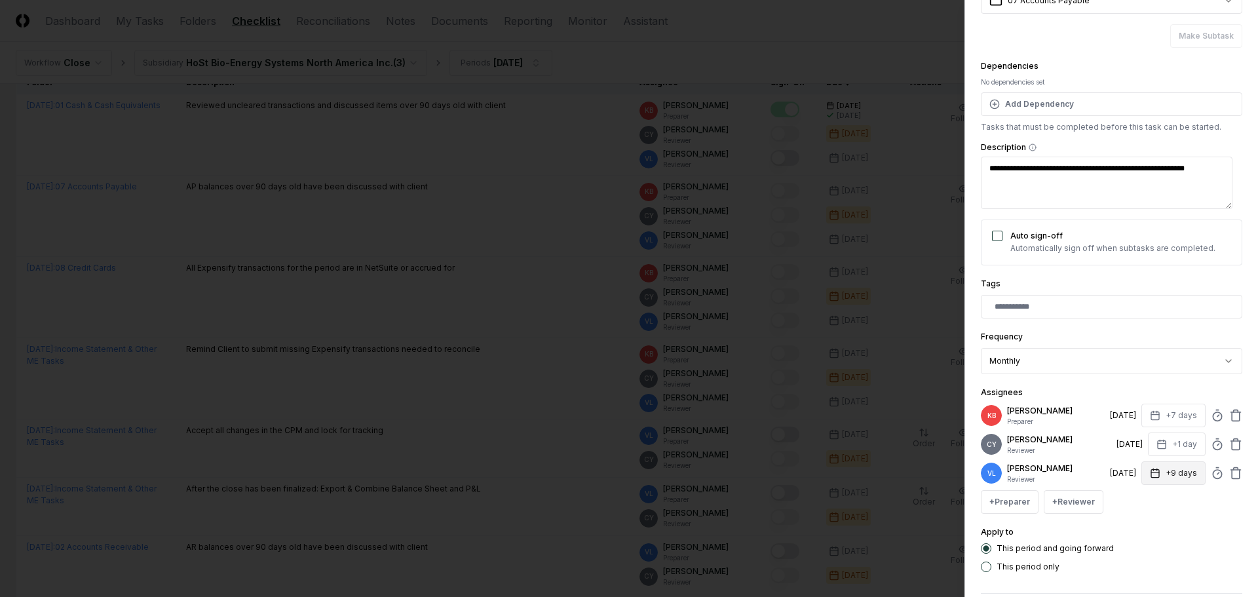
scroll to position [186, 0]
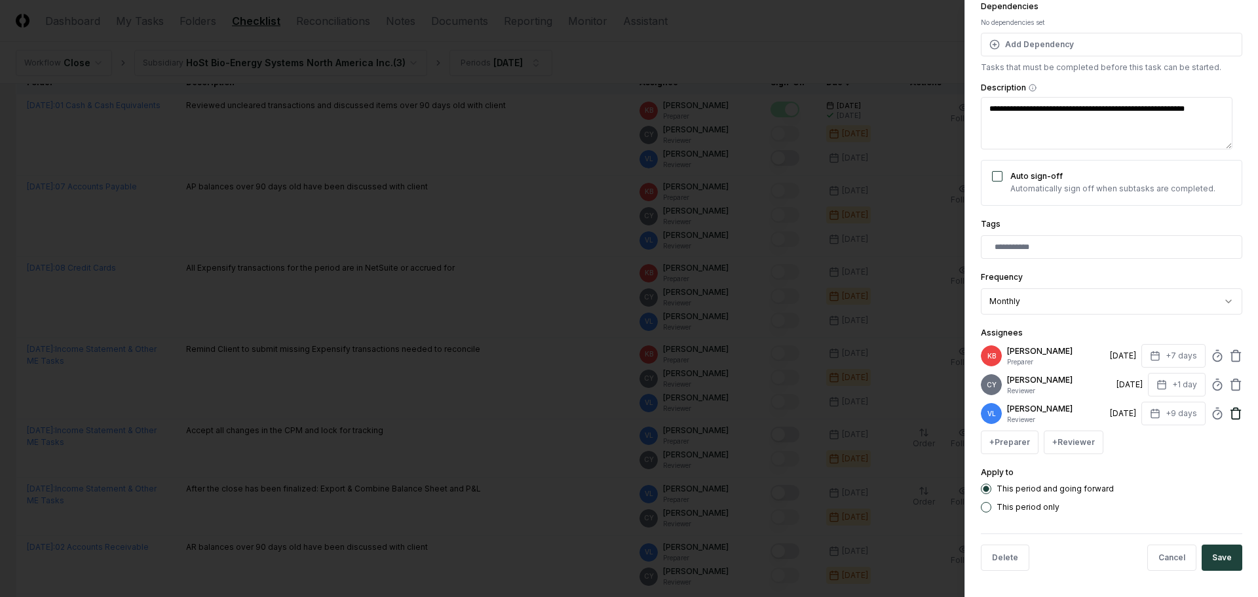
click at [1232, 412] on icon at bounding box center [1236, 414] width 8 height 9
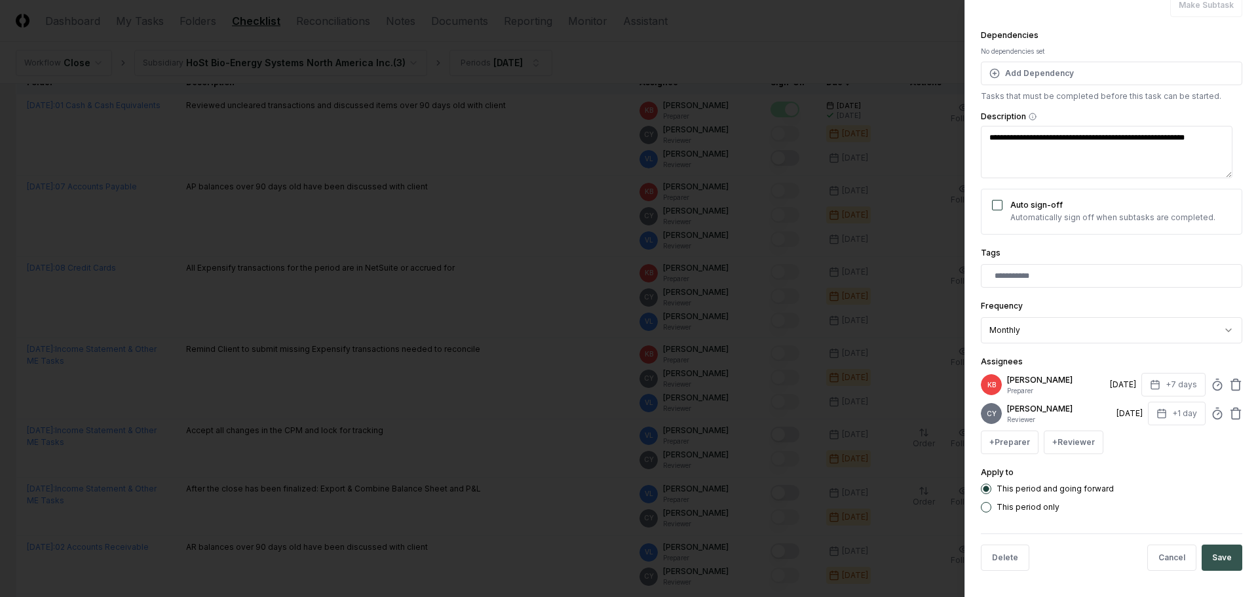
click at [1219, 555] on button "Save" at bounding box center [1222, 558] width 41 height 26
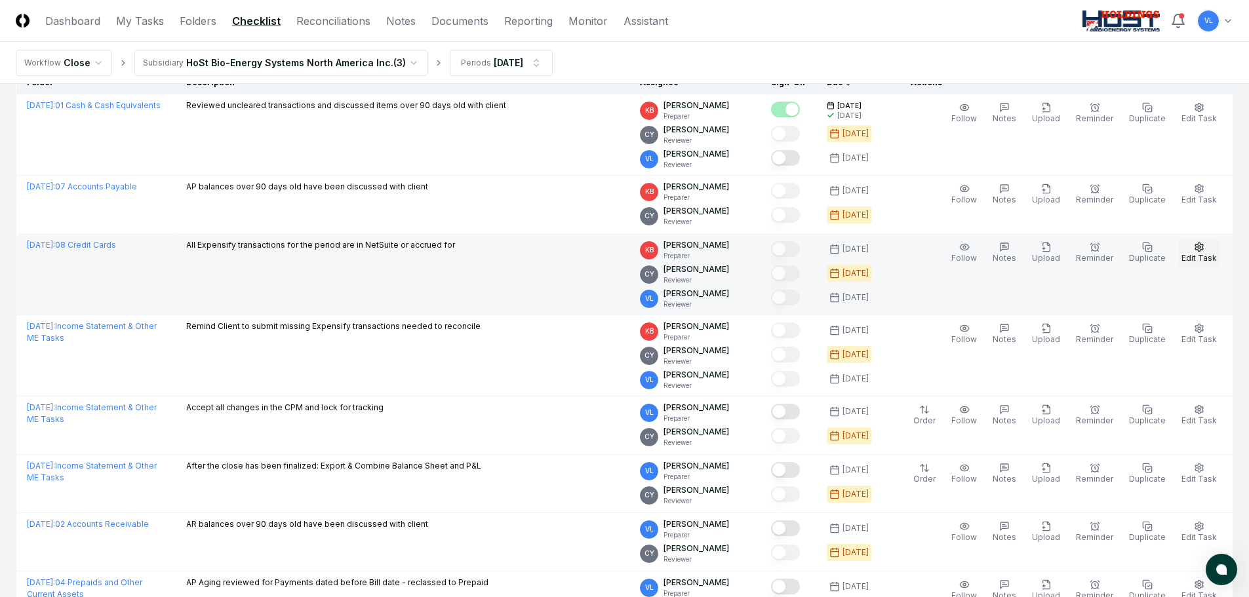
click at [1198, 258] on span "Edit Task" at bounding box center [1198, 258] width 35 height 10
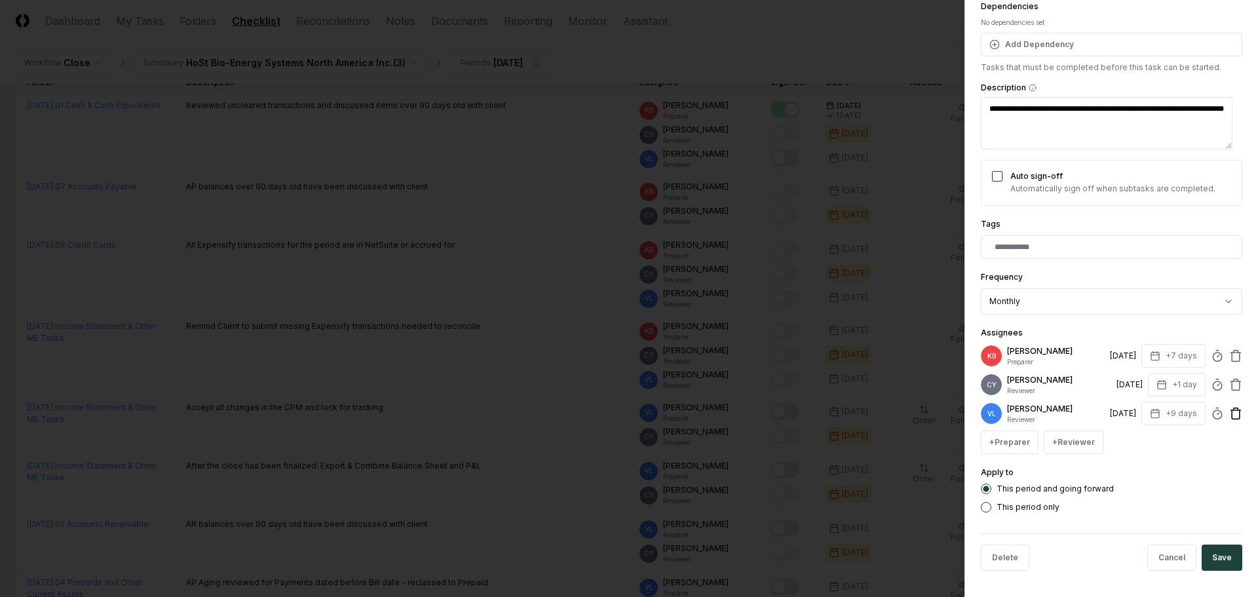
click at [1230, 414] on icon at bounding box center [1236, 413] width 13 height 13
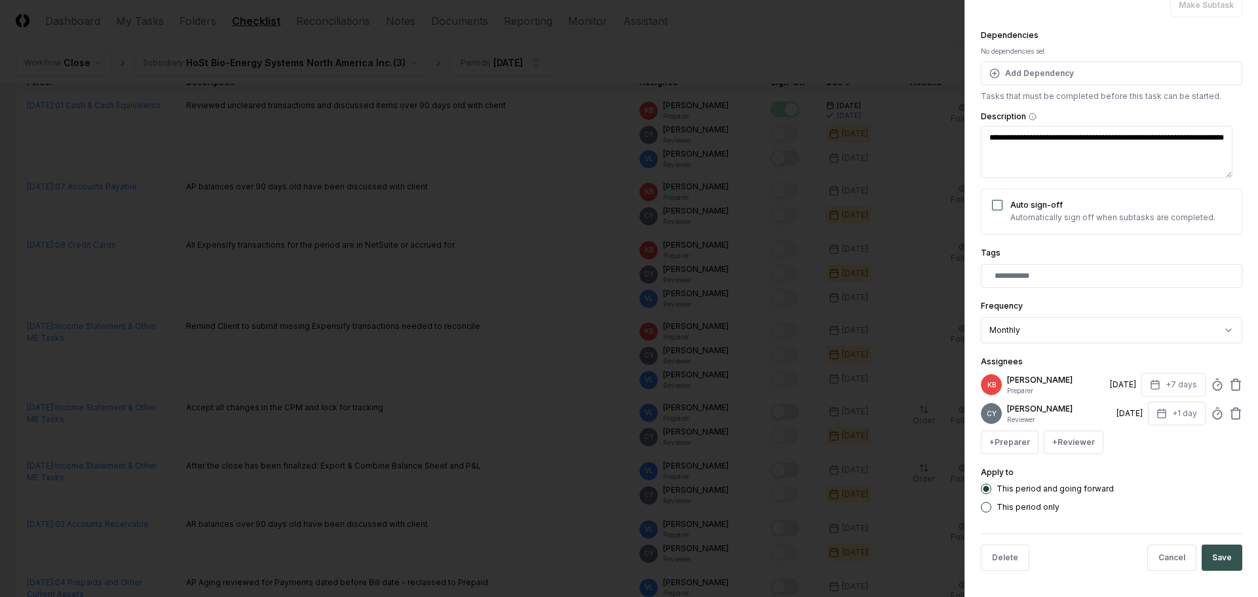
click at [1217, 555] on button "Save" at bounding box center [1222, 558] width 41 height 26
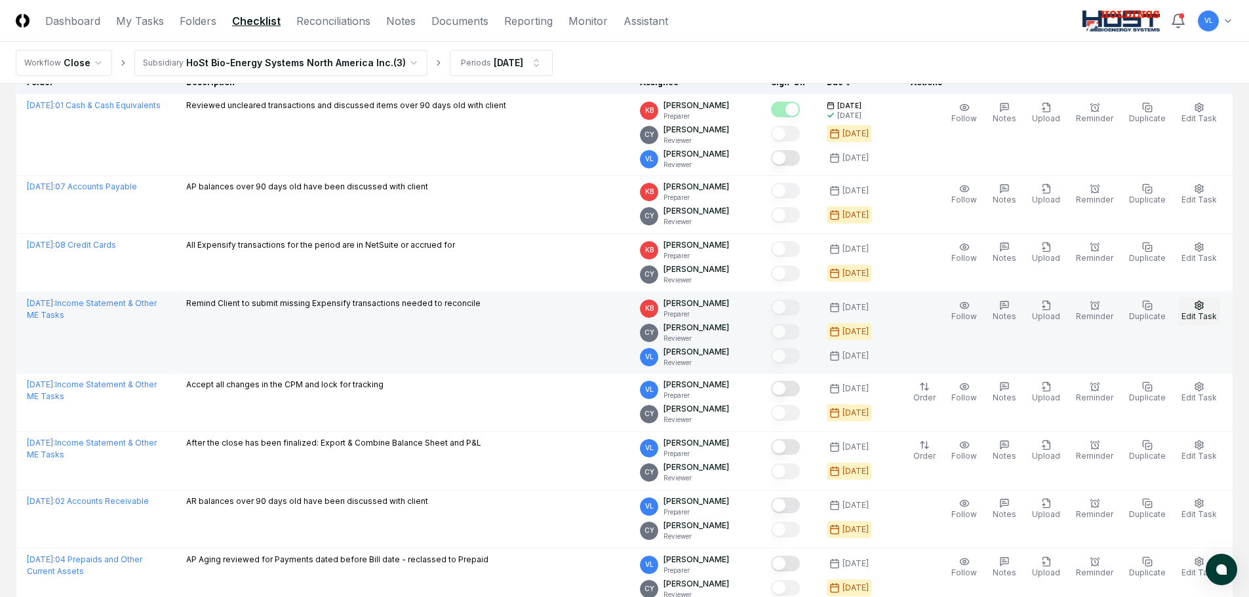
click at [1206, 306] on button "Edit Task" at bounding box center [1199, 312] width 41 height 28
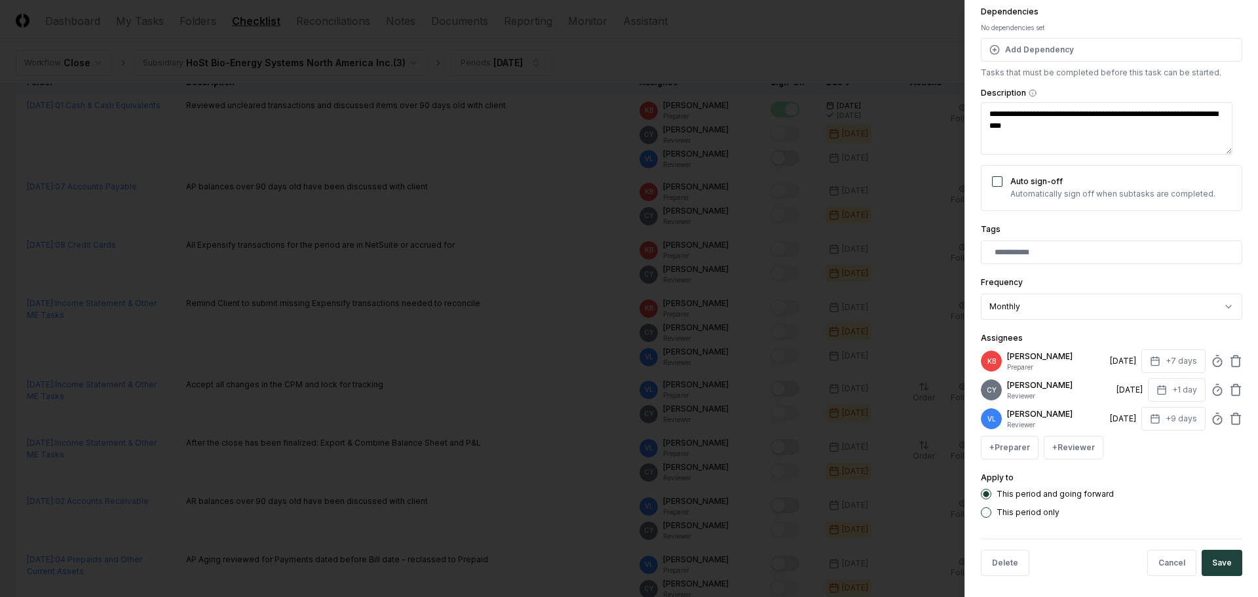
scroll to position [186, 0]
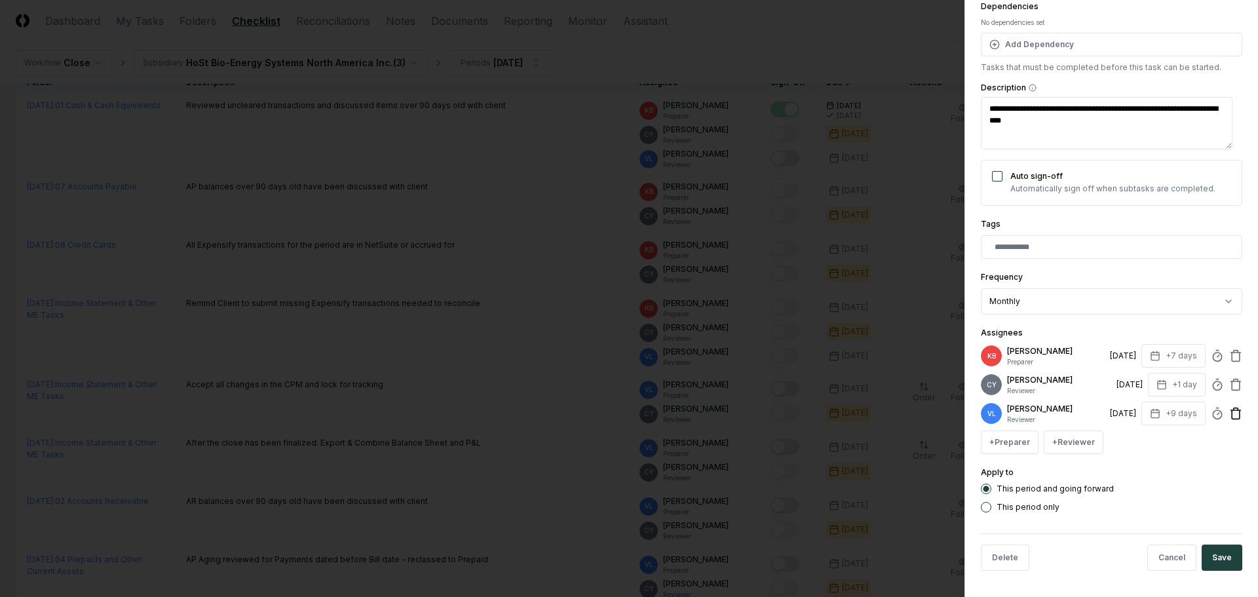
click at [1230, 418] on icon at bounding box center [1236, 413] width 13 height 13
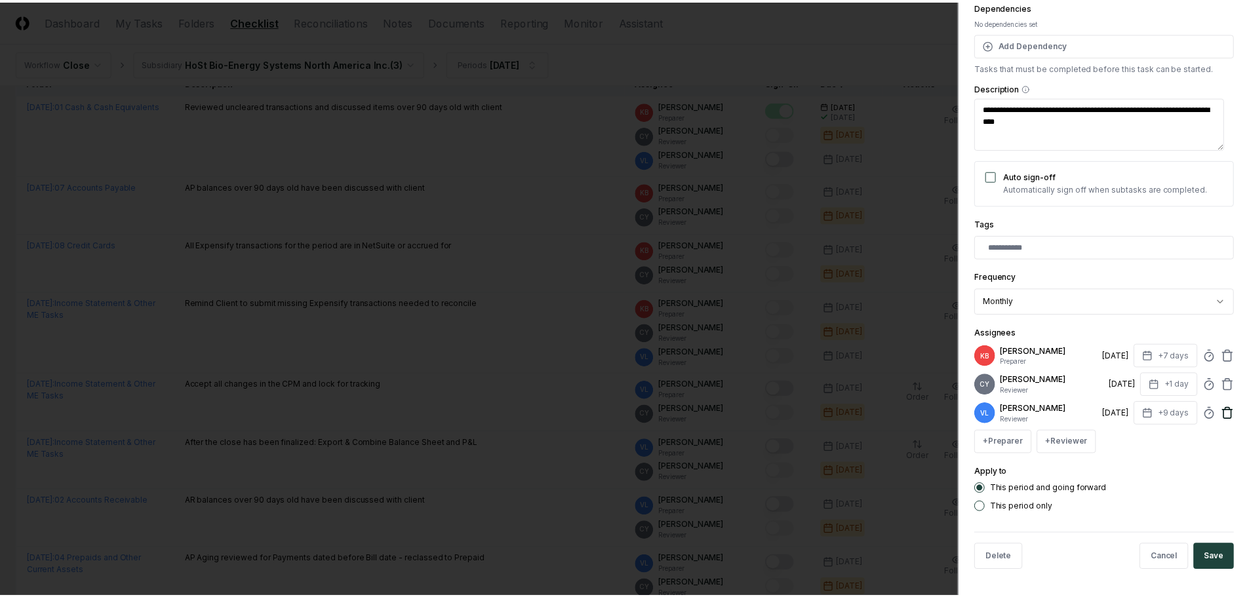
scroll to position [157, 0]
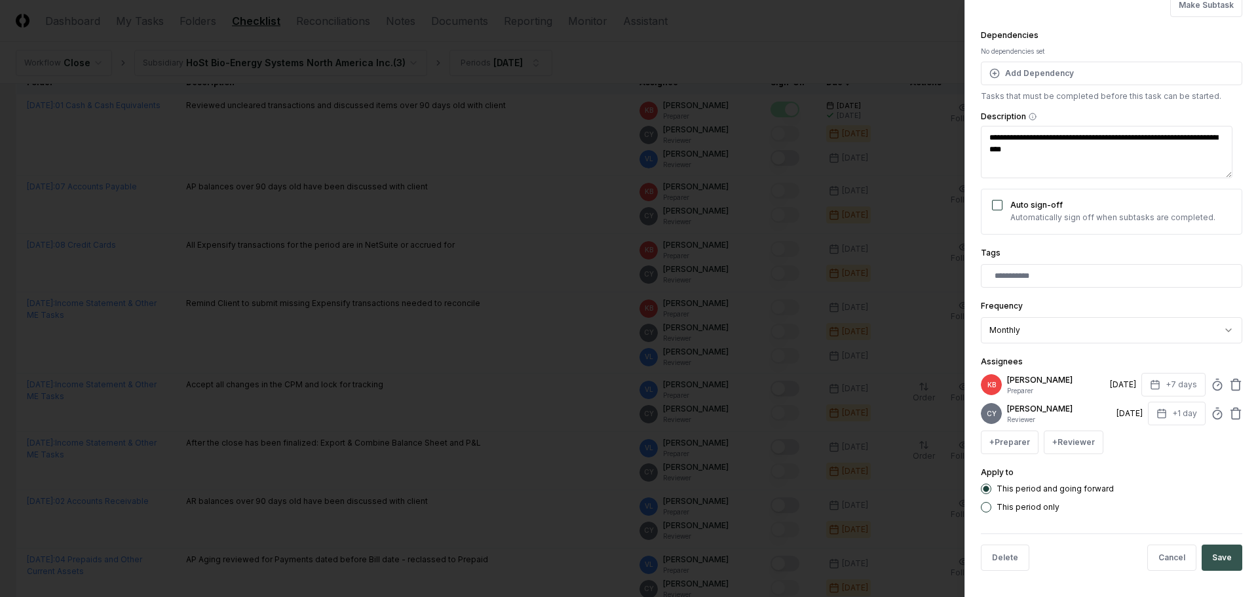
click at [1219, 553] on button "Save" at bounding box center [1222, 558] width 41 height 26
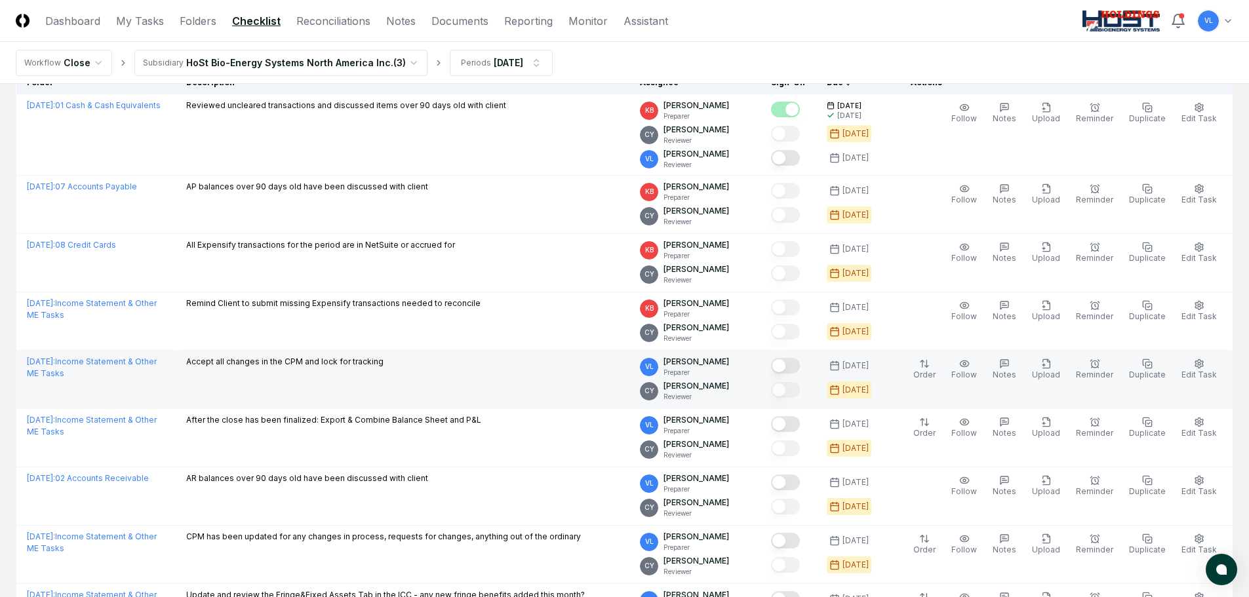
click at [793, 366] on button "Mark complete" at bounding box center [785, 366] width 29 height 16
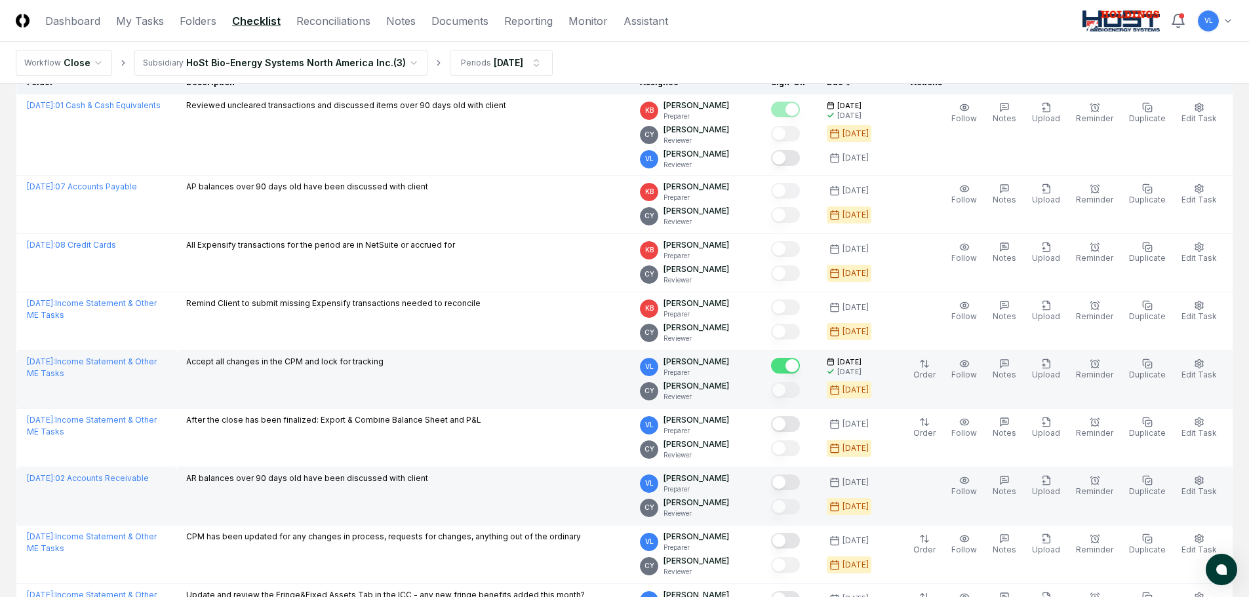
click at [800, 480] on button "Mark complete" at bounding box center [785, 483] width 29 height 16
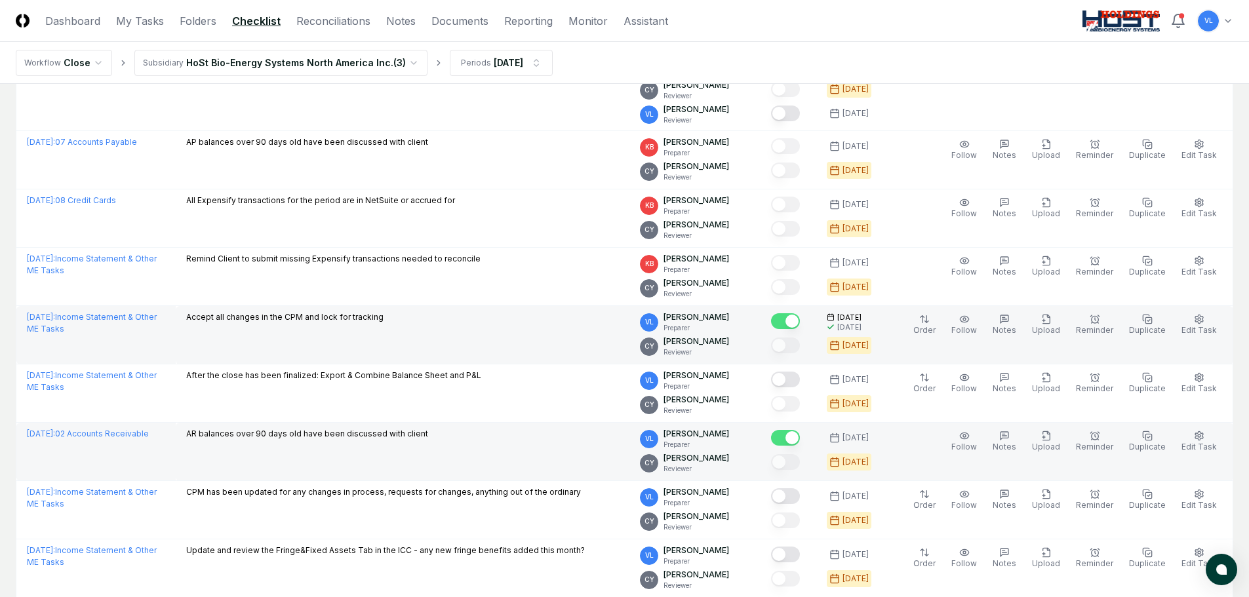
scroll to position [197, 0]
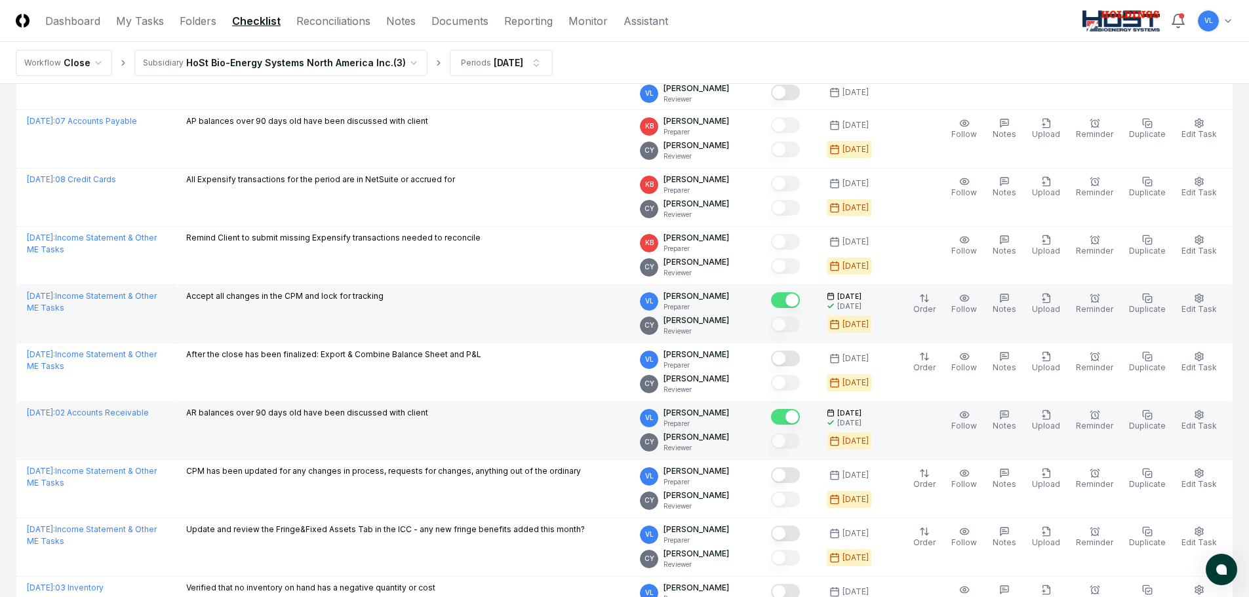
click at [800, 480] on button "Mark complete" at bounding box center [785, 475] width 29 height 16
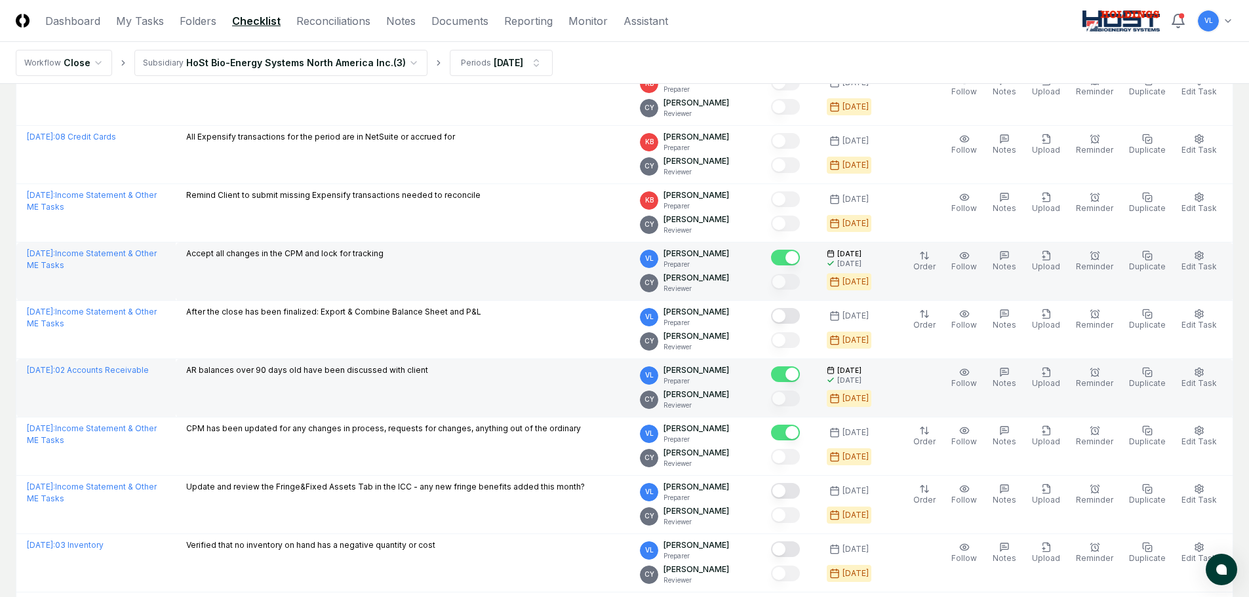
scroll to position [262, 0]
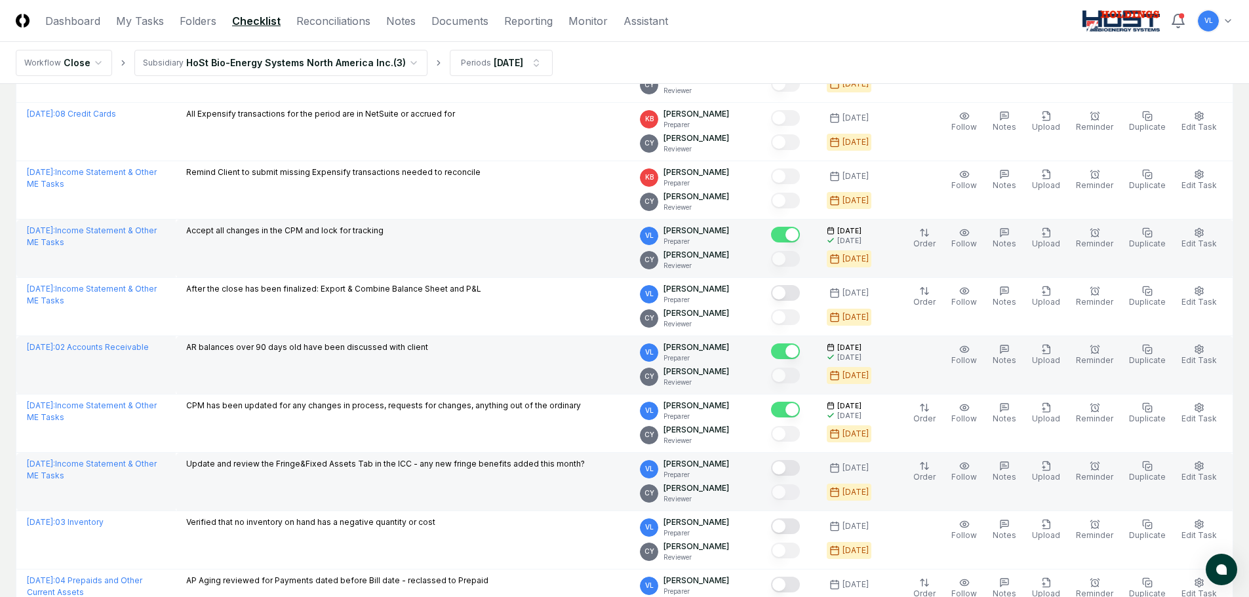
click at [800, 472] on button "Mark complete" at bounding box center [785, 468] width 29 height 16
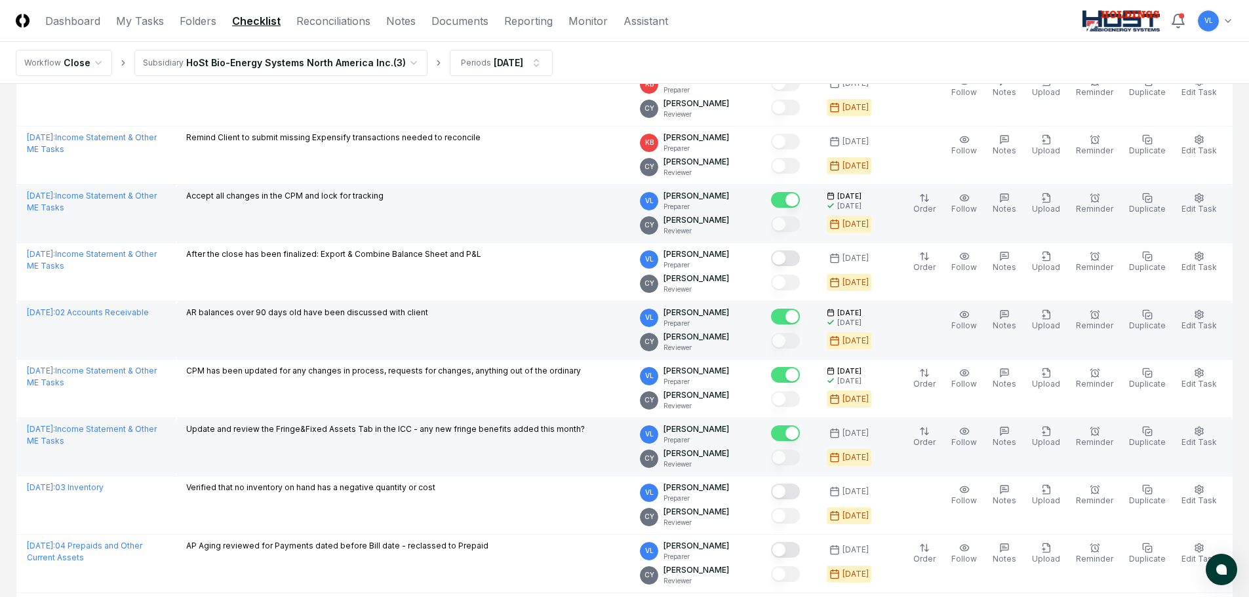
scroll to position [328, 0]
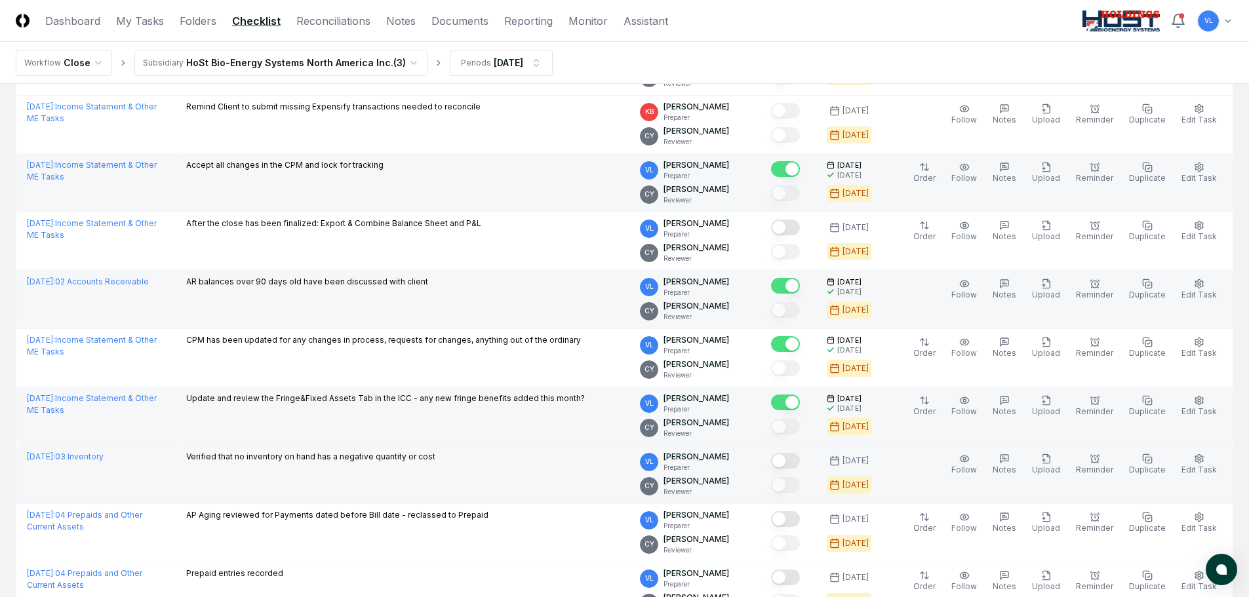
click at [800, 460] on button "Mark complete" at bounding box center [785, 461] width 29 height 16
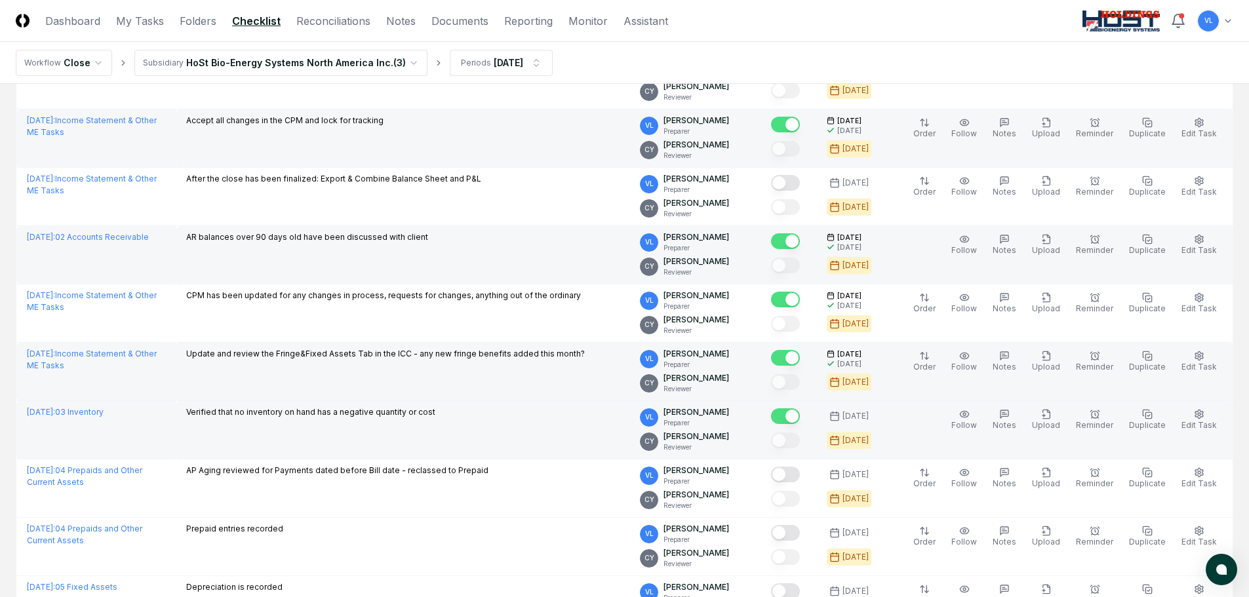
scroll to position [393, 0]
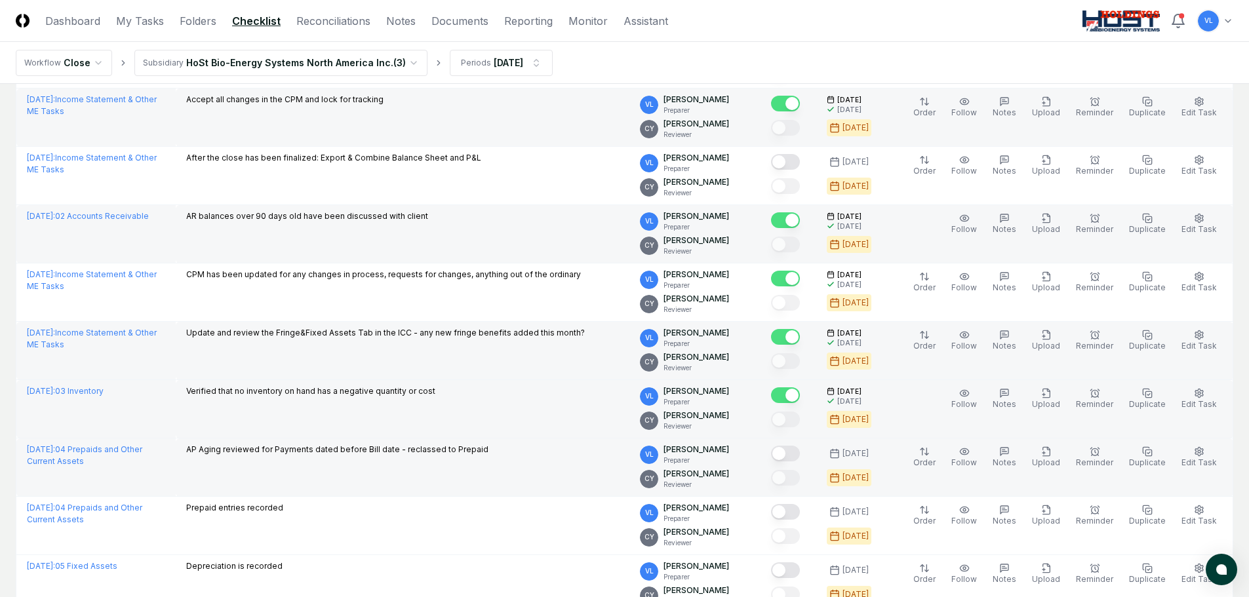
click at [800, 456] on button "Mark complete" at bounding box center [785, 454] width 29 height 16
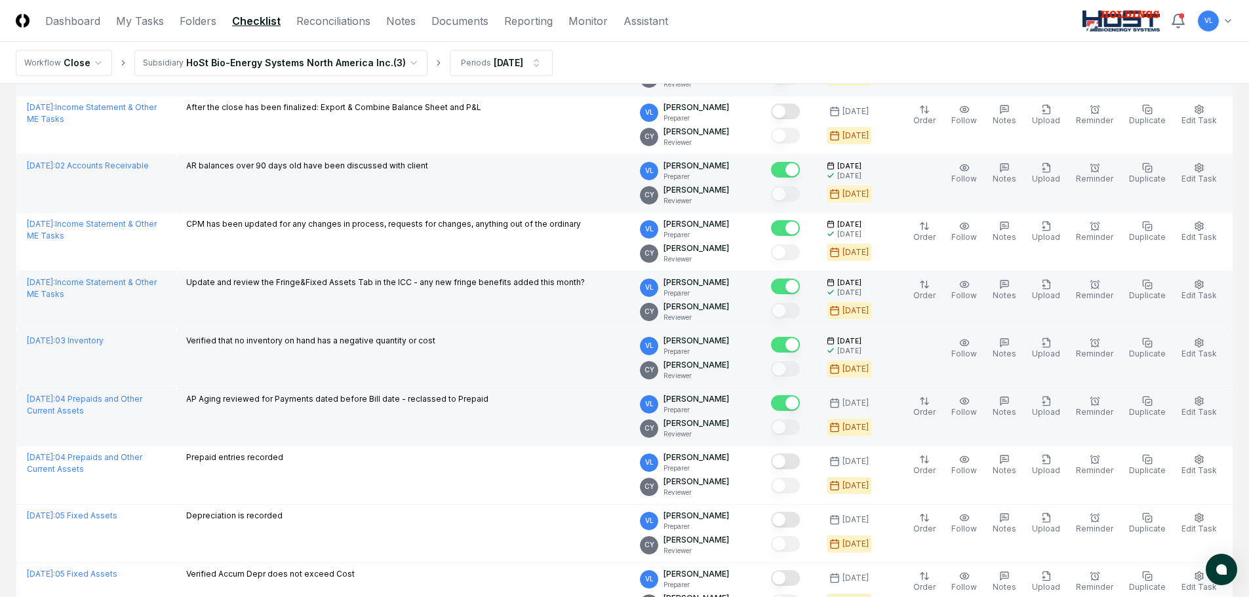
scroll to position [459, 0]
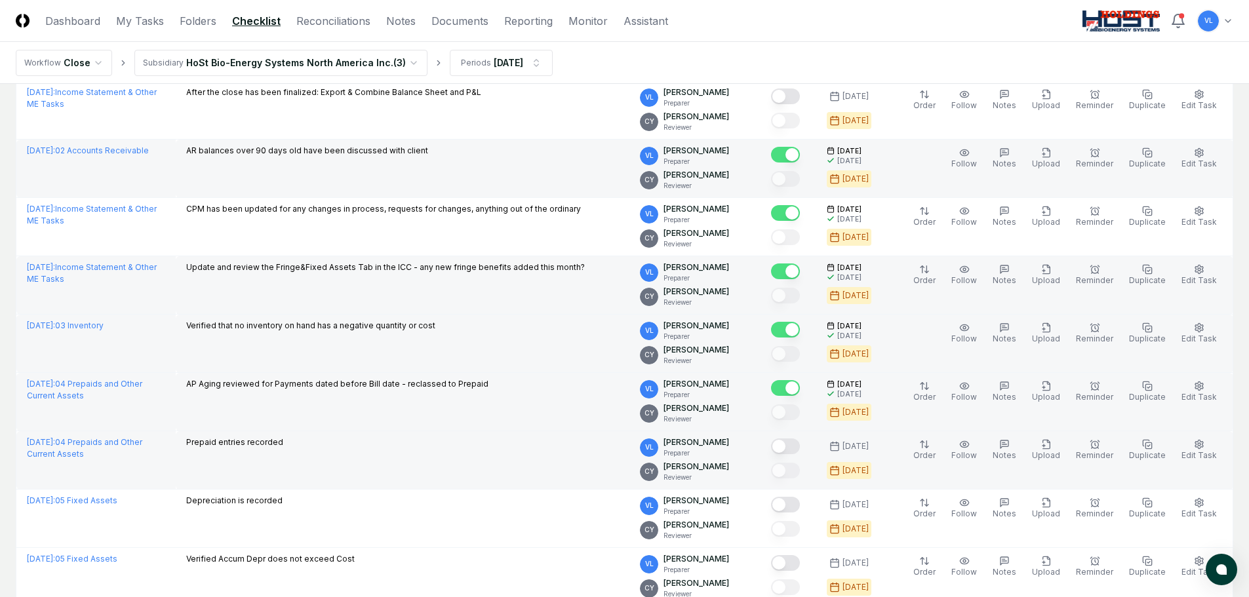
click at [800, 447] on button "Mark complete" at bounding box center [785, 447] width 29 height 16
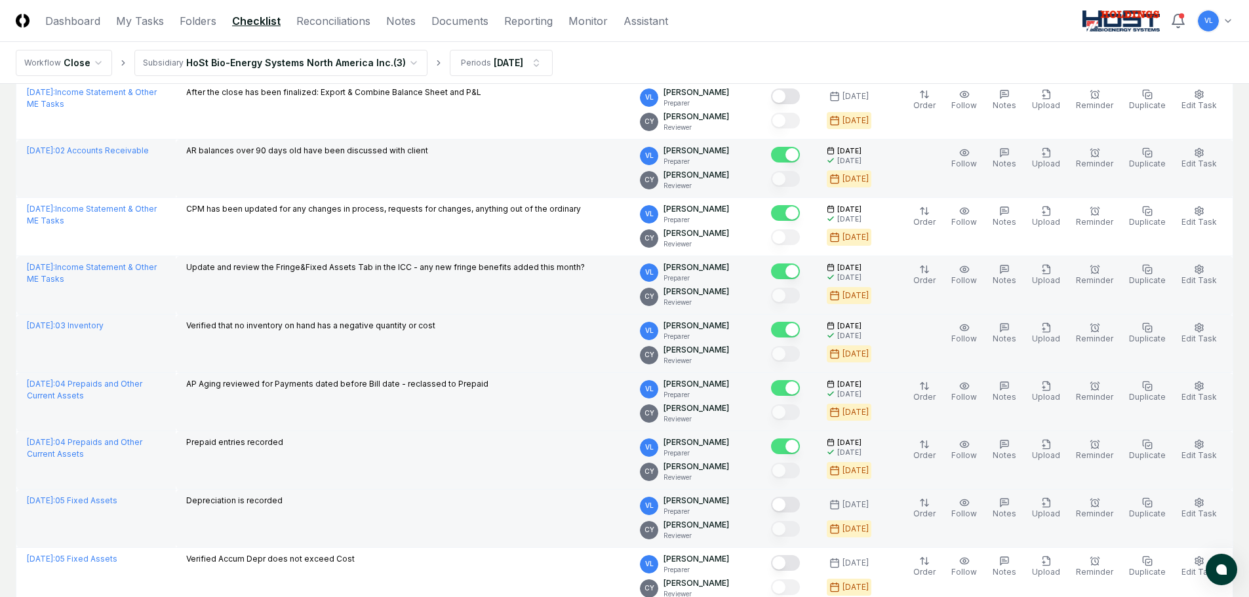
click at [800, 503] on button "Mark complete" at bounding box center [785, 505] width 29 height 16
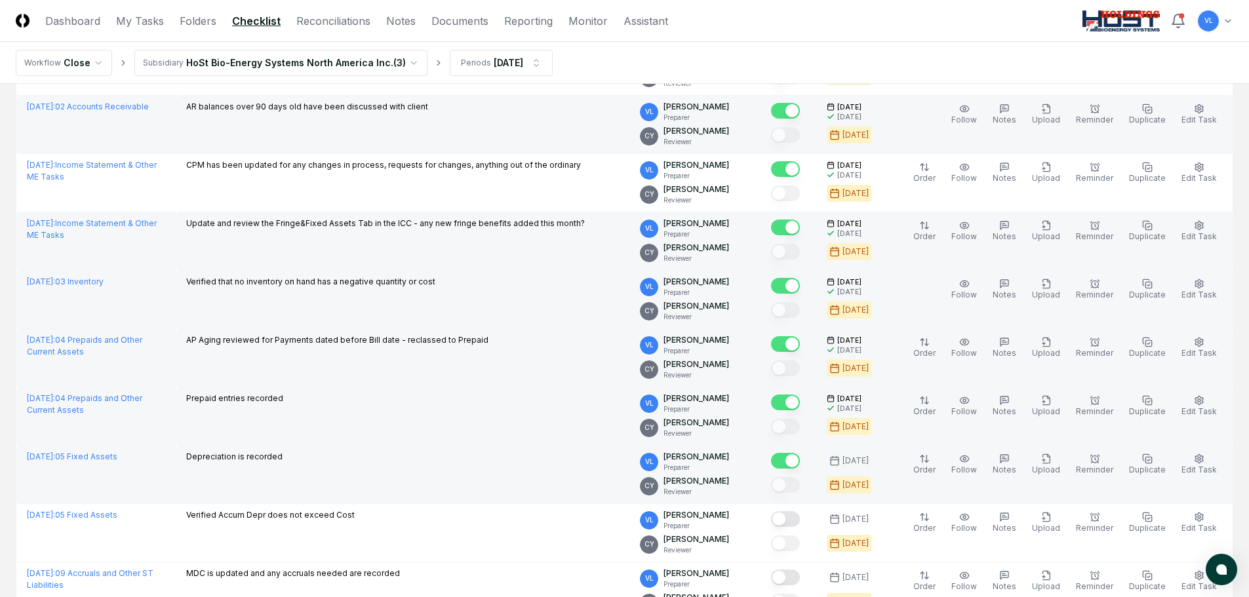
scroll to position [524, 0]
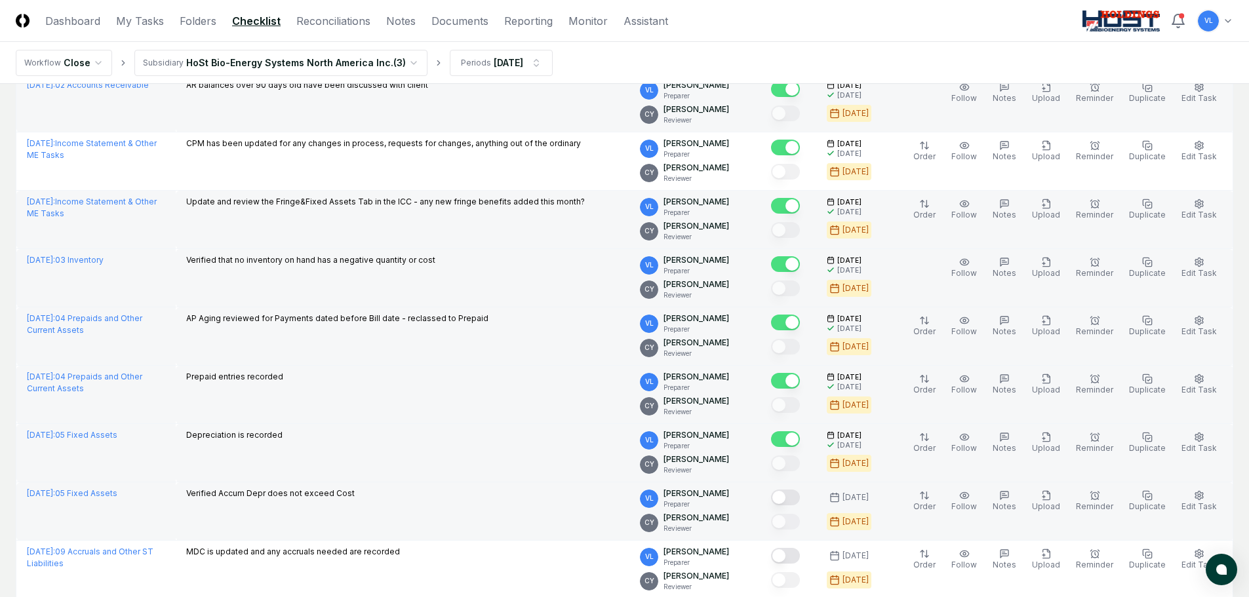
click at [798, 496] on button "Mark complete" at bounding box center [785, 498] width 29 height 16
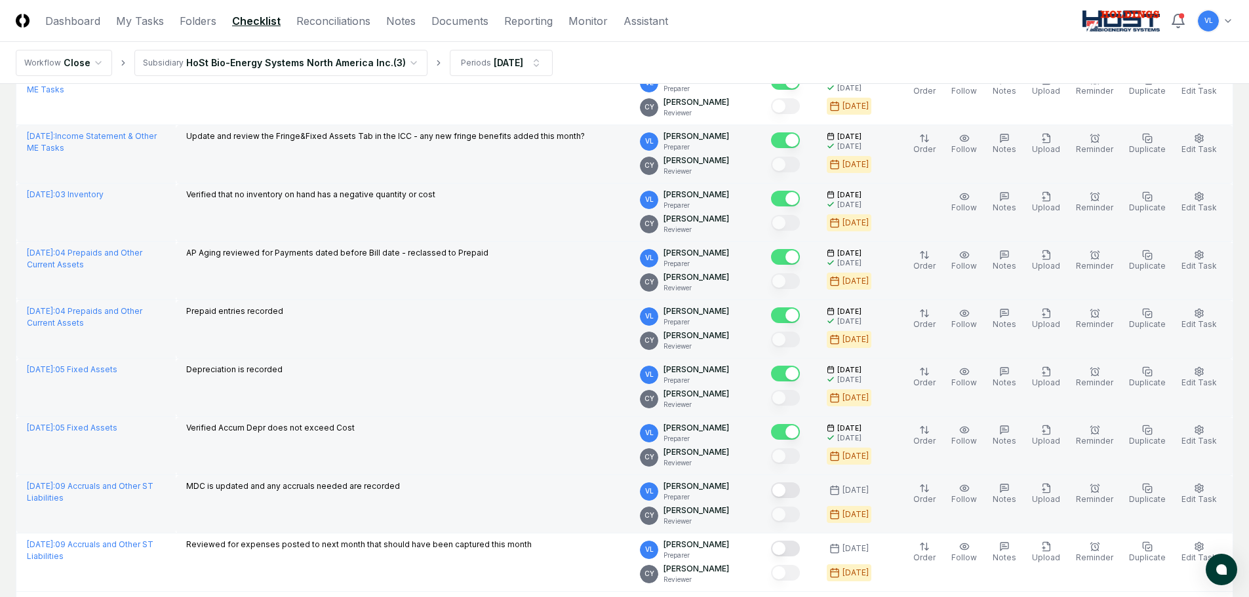
click at [798, 491] on button "Mark complete" at bounding box center [785, 490] width 29 height 16
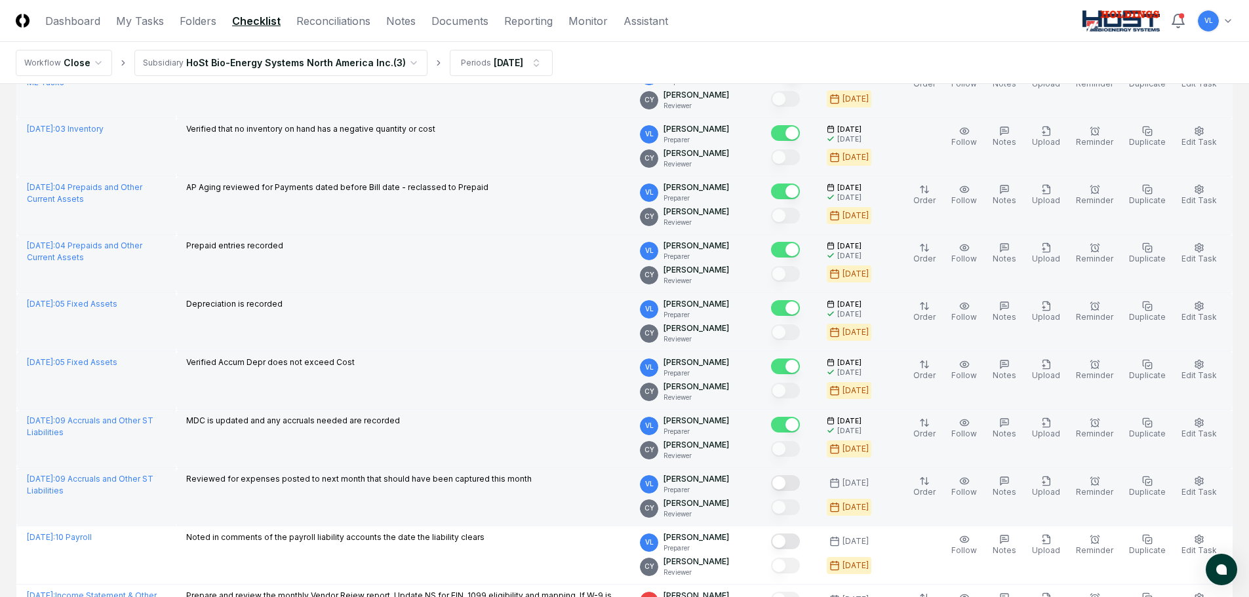
click at [800, 486] on button "Mark complete" at bounding box center [785, 483] width 29 height 16
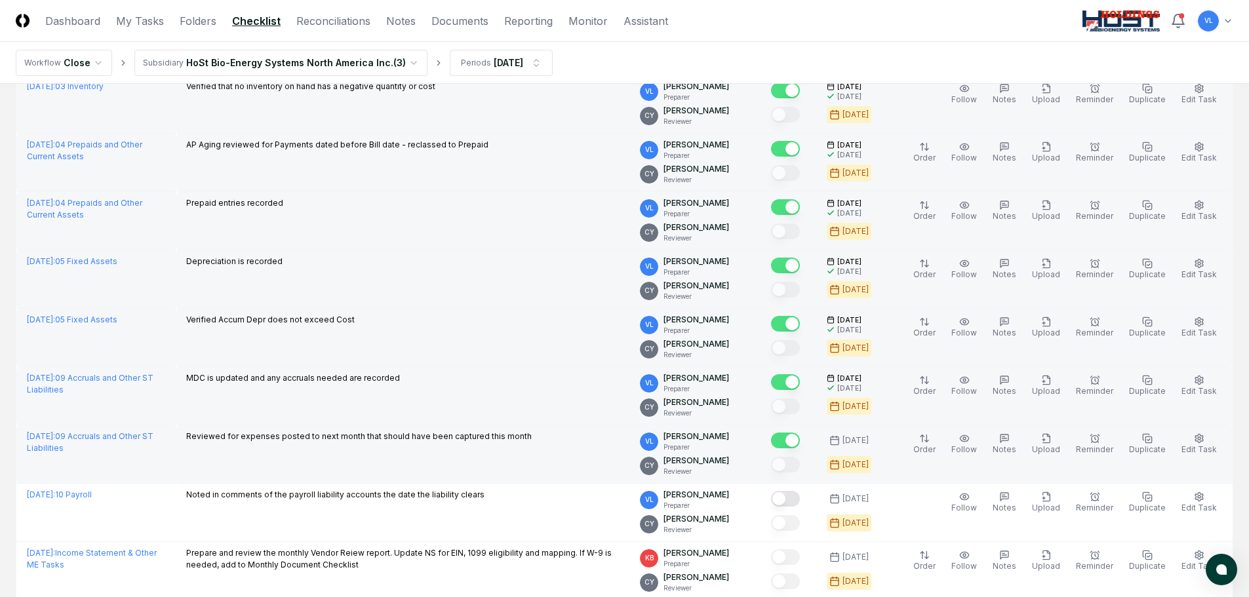
scroll to position [721, 0]
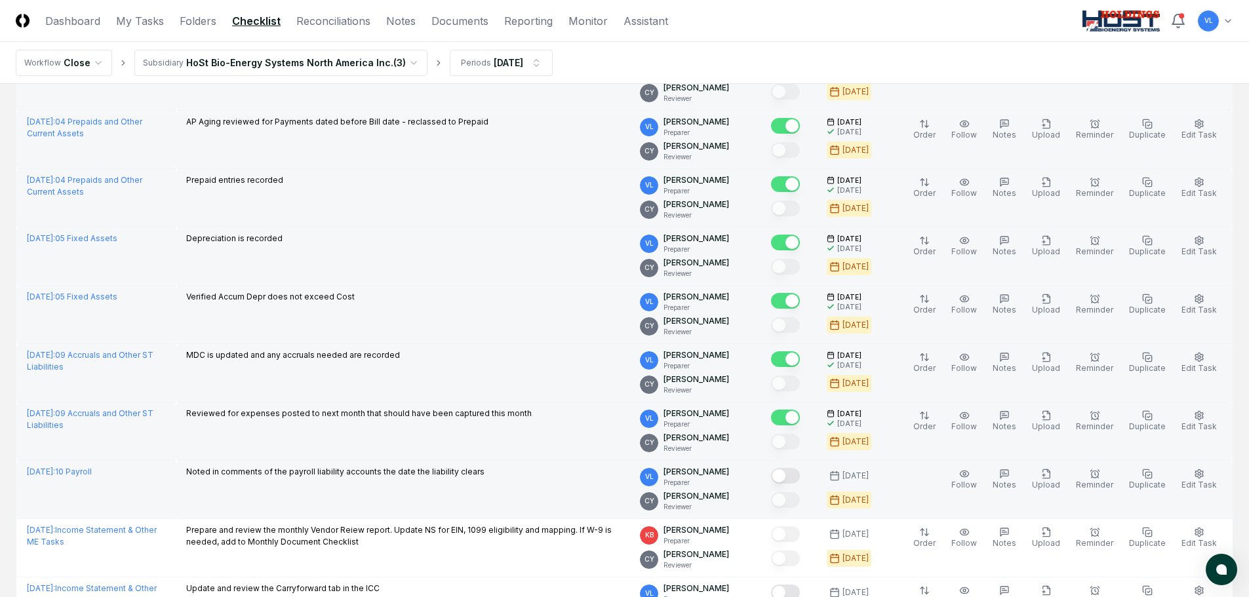
click at [798, 469] on button "Mark complete" at bounding box center [785, 476] width 29 height 16
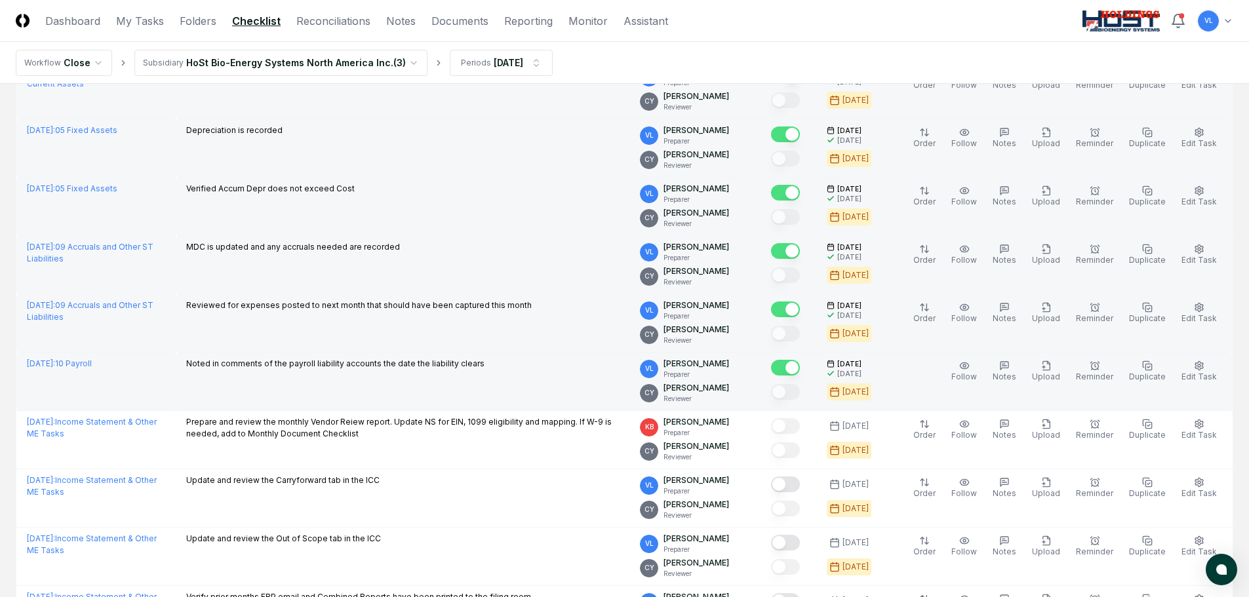
scroll to position [852, 0]
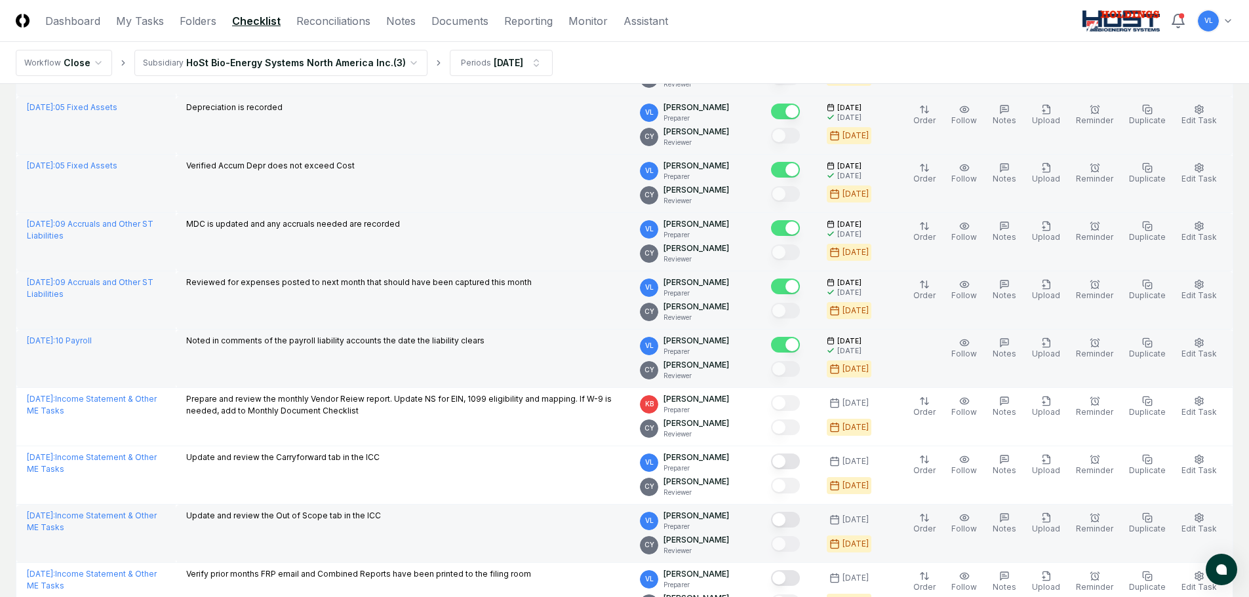
click at [800, 524] on button "Mark complete" at bounding box center [785, 520] width 29 height 16
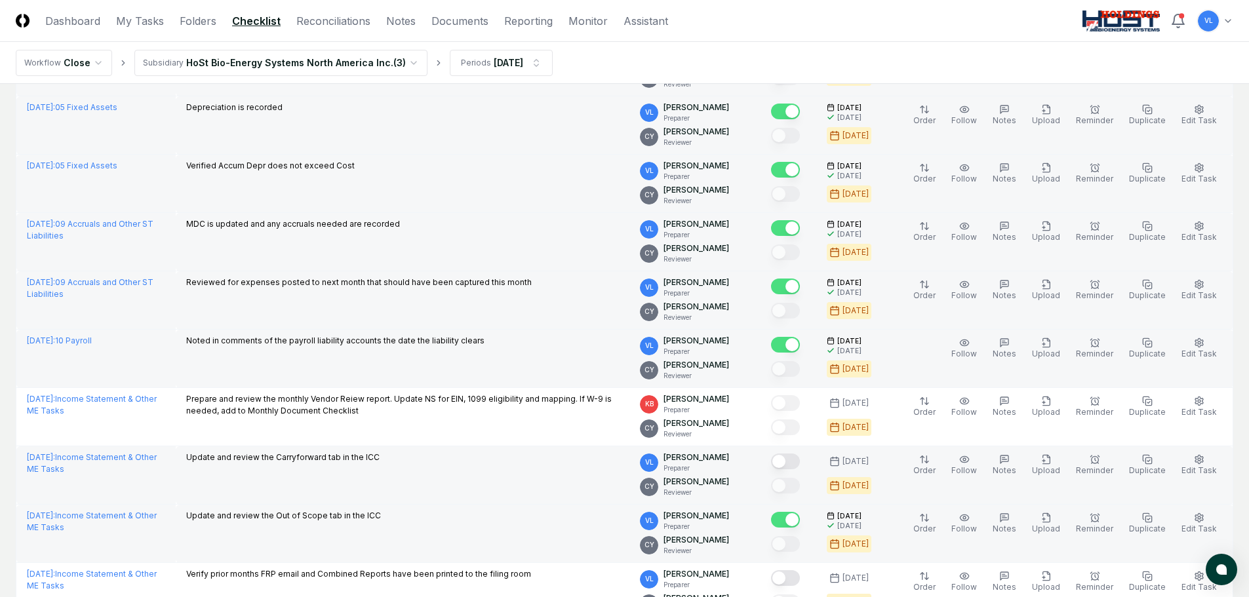
click at [800, 462] on button "Mark complete" at bounding box center [785, 462] width 29 height 16
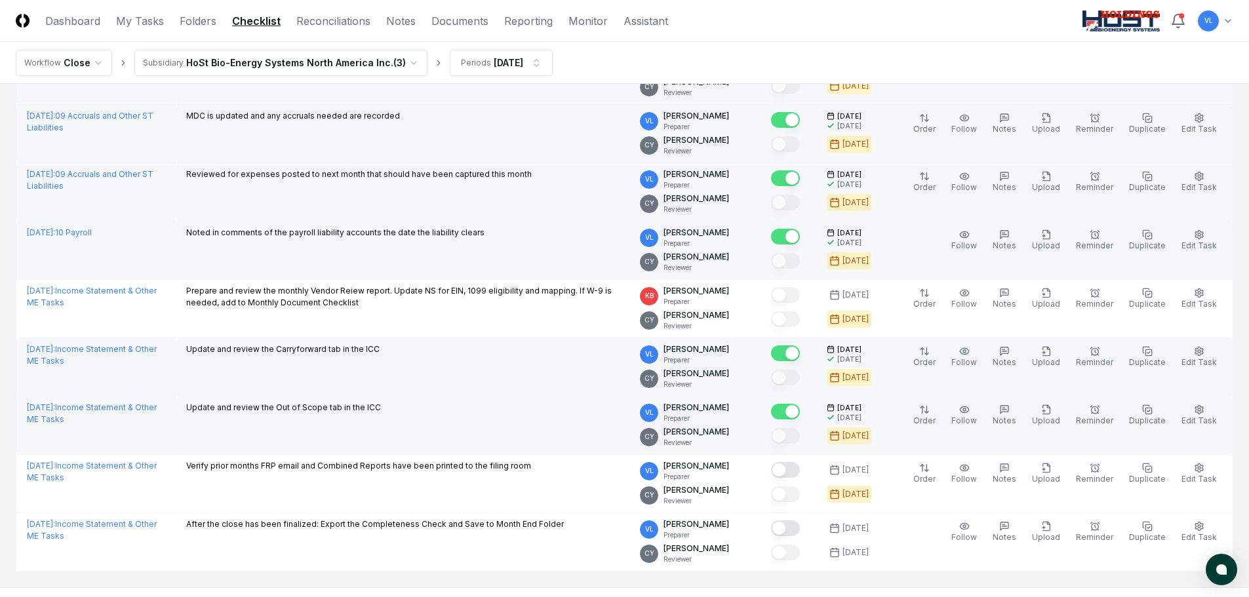
scroll to position [983, 0]
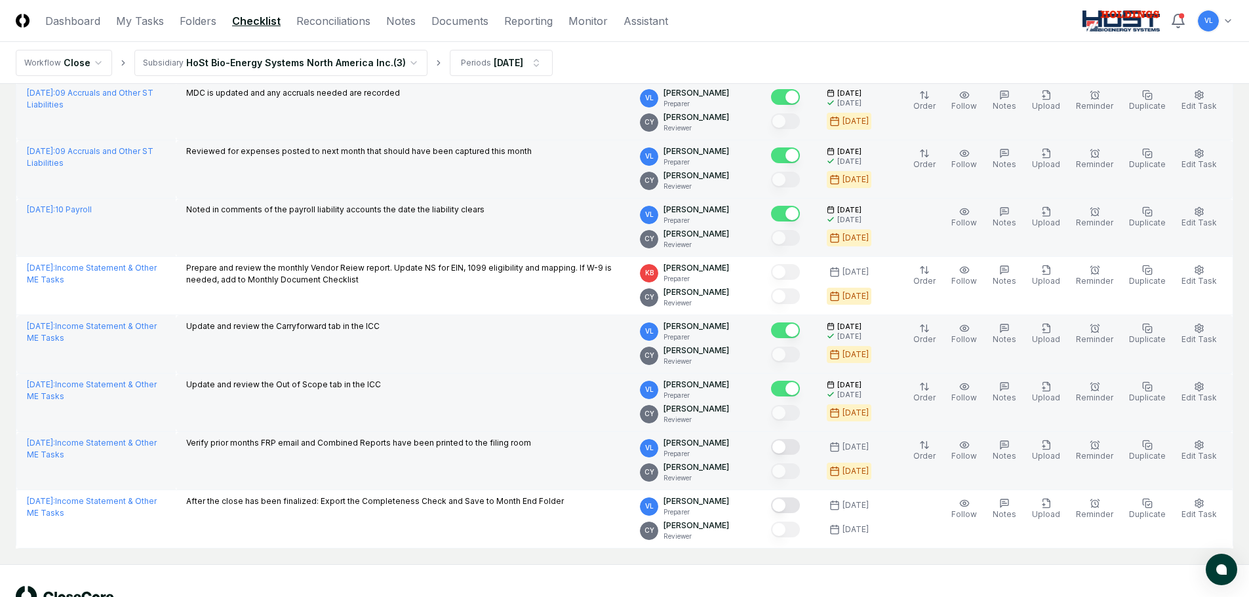
click at [800, 447] on button "Mark complete" at bounding box center [785, 447] width 29 height 16
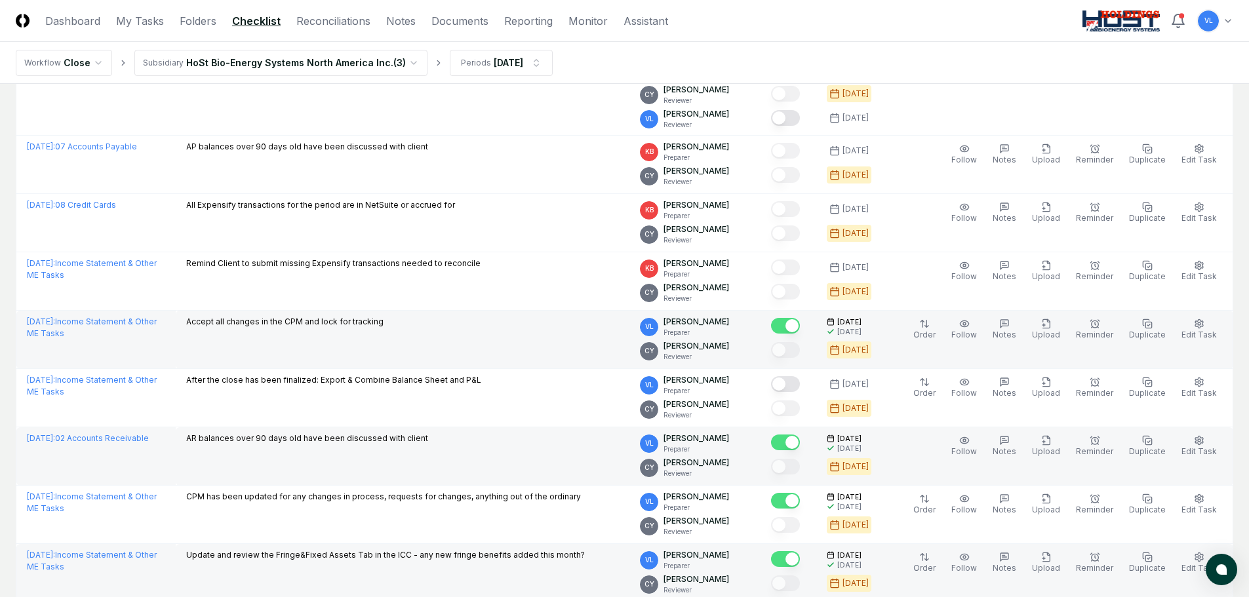
scroll to position [0, 0]
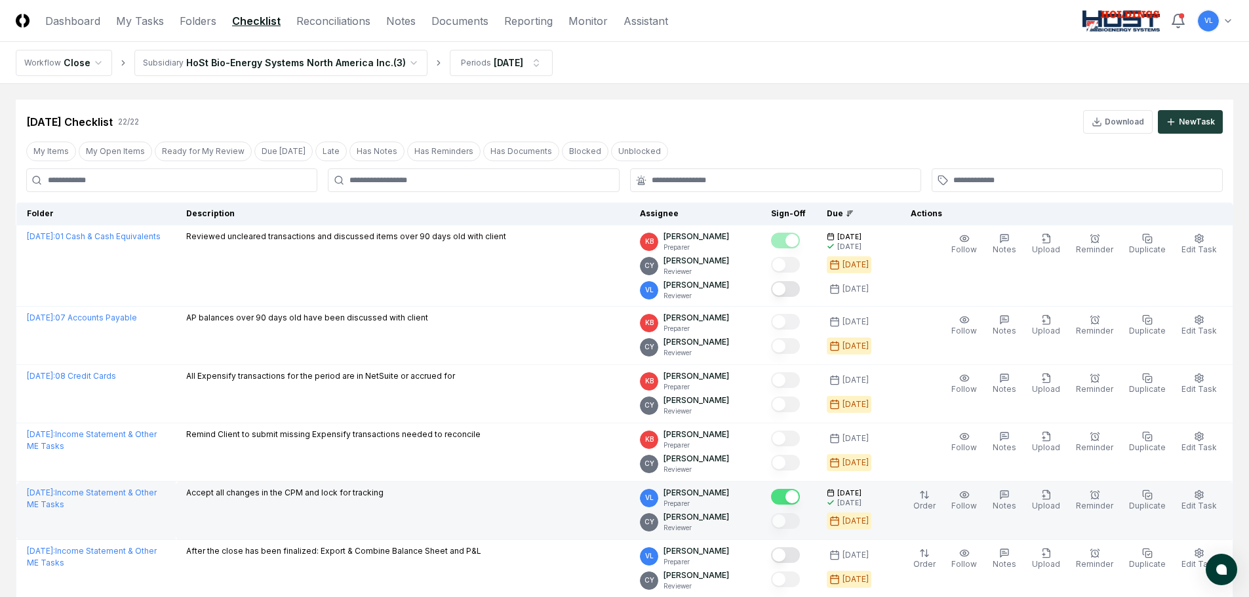
drag, startPoint x: 331, startPoint y: 22, endPoint x: 494, endPoint y: 85, distance: 174.3
click at [331, 22] on link "Reconciliations" at bounding box center [333, 21] width 74 height 16
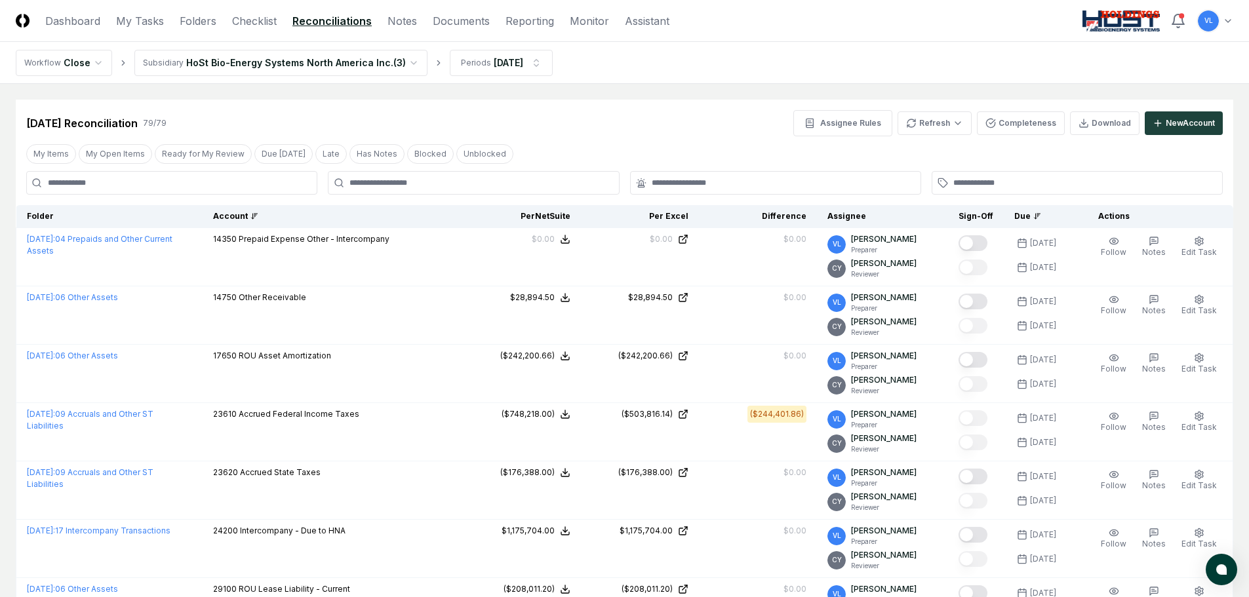
click at [281, 220] on div "Account" at bounding box center [332, 216] width 239 height 12
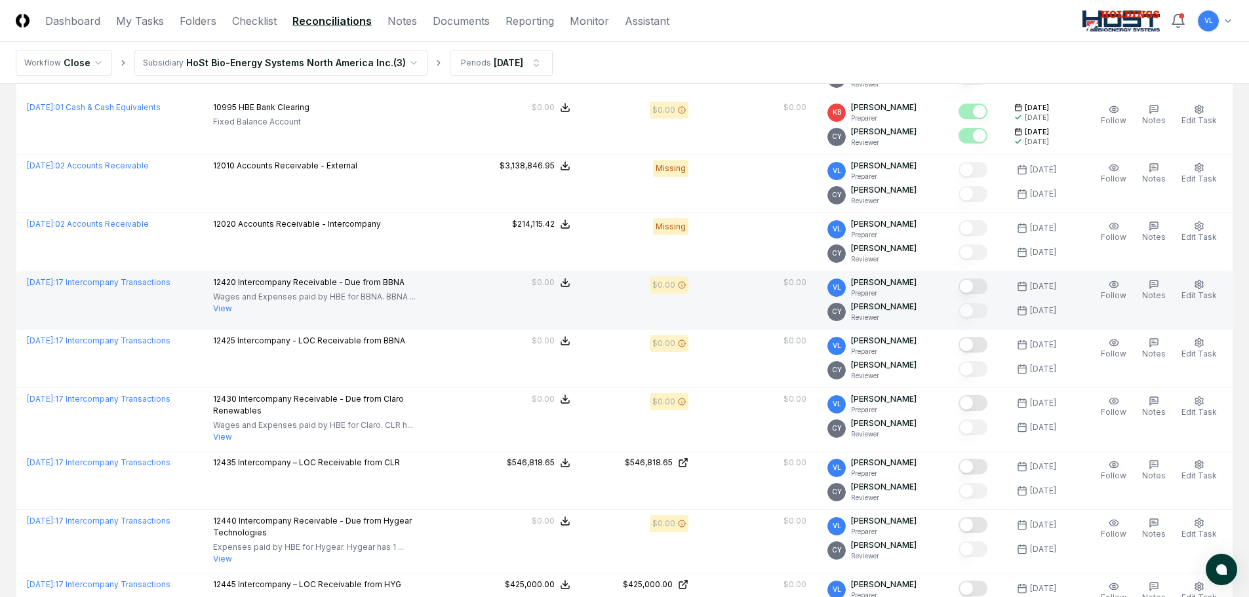
scroll to position [328, 0]
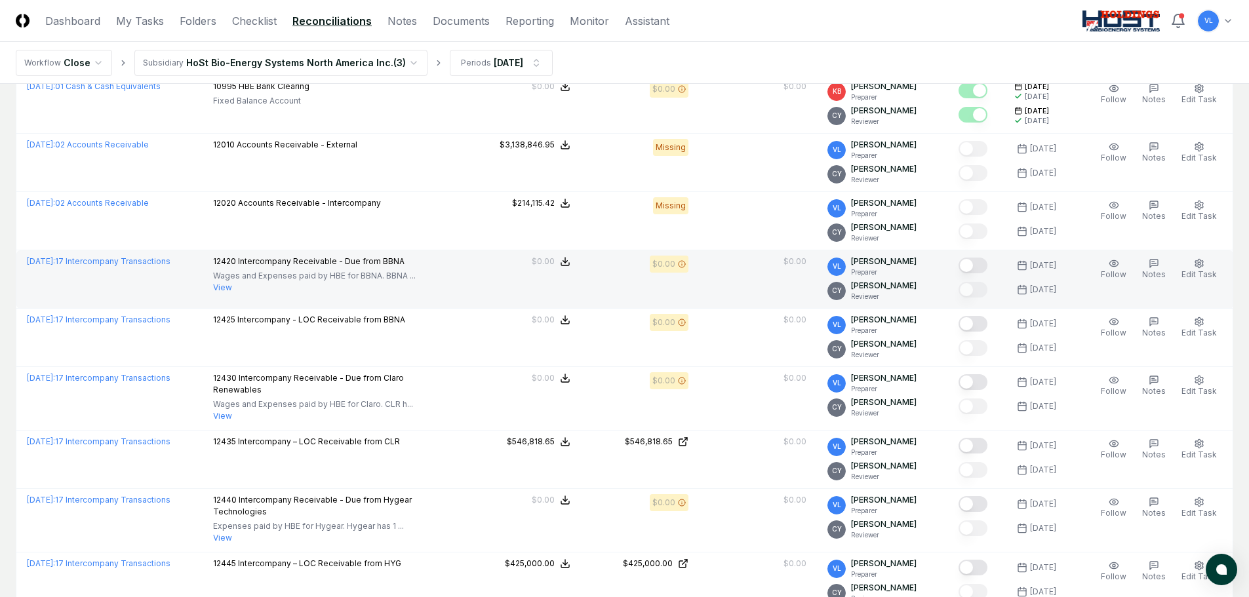
click at [977, 263] on button "Mark complete" at bounding box center [972, 266] width 29 height 16
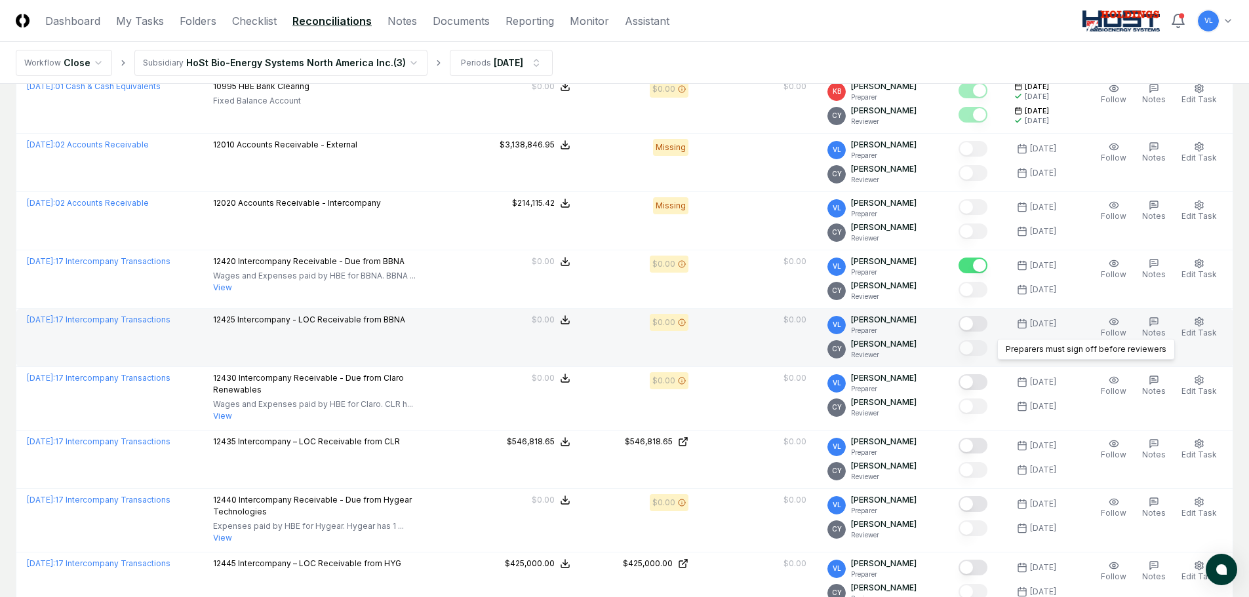
click at [975, 327] on button "Mark complete" at bounding box center [972, 324] width 29 height 16
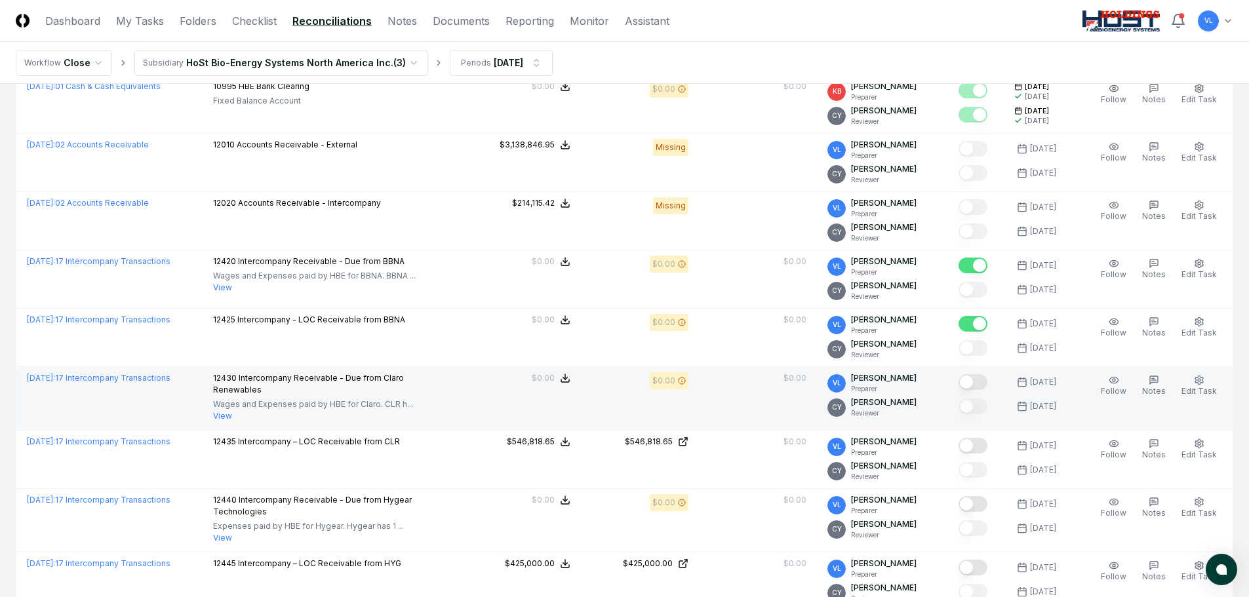
click at [979, 380] on button "Mark complete" at bounding box center [972, 382] width 29 height 16
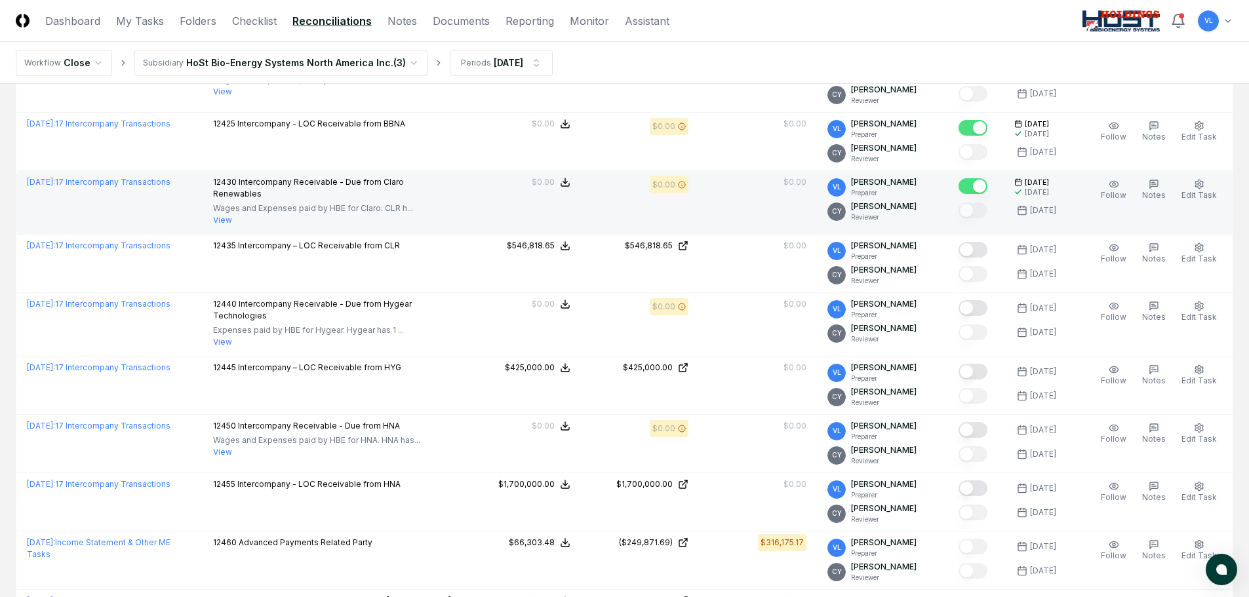
scroll to position [524, 0]
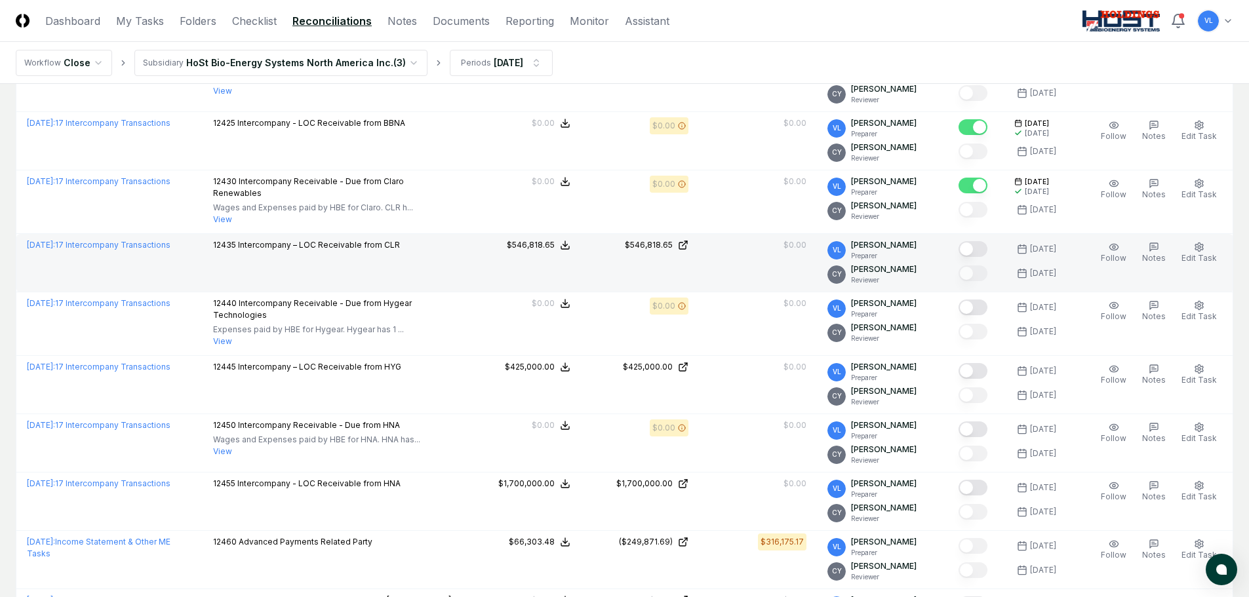
click at [976, 250] on button "Mark complete" at bounding box center [972, 249] width 29 height 16
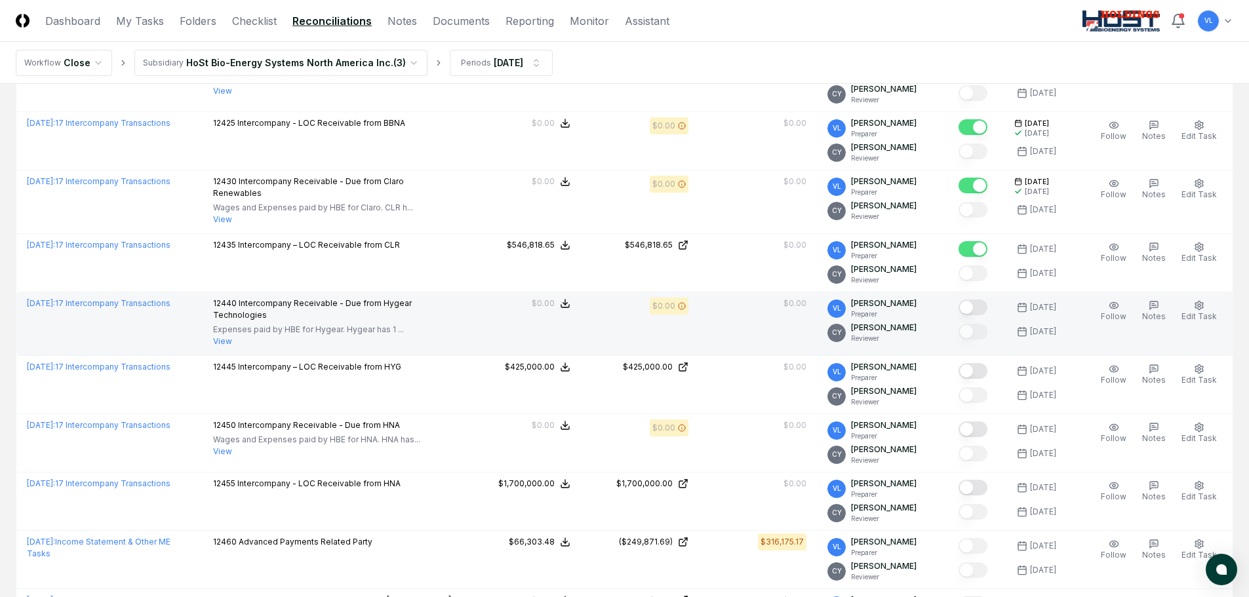
click at [987, 312] on button "Mark complete" at bounding box center [972, 308] width 29 height 16
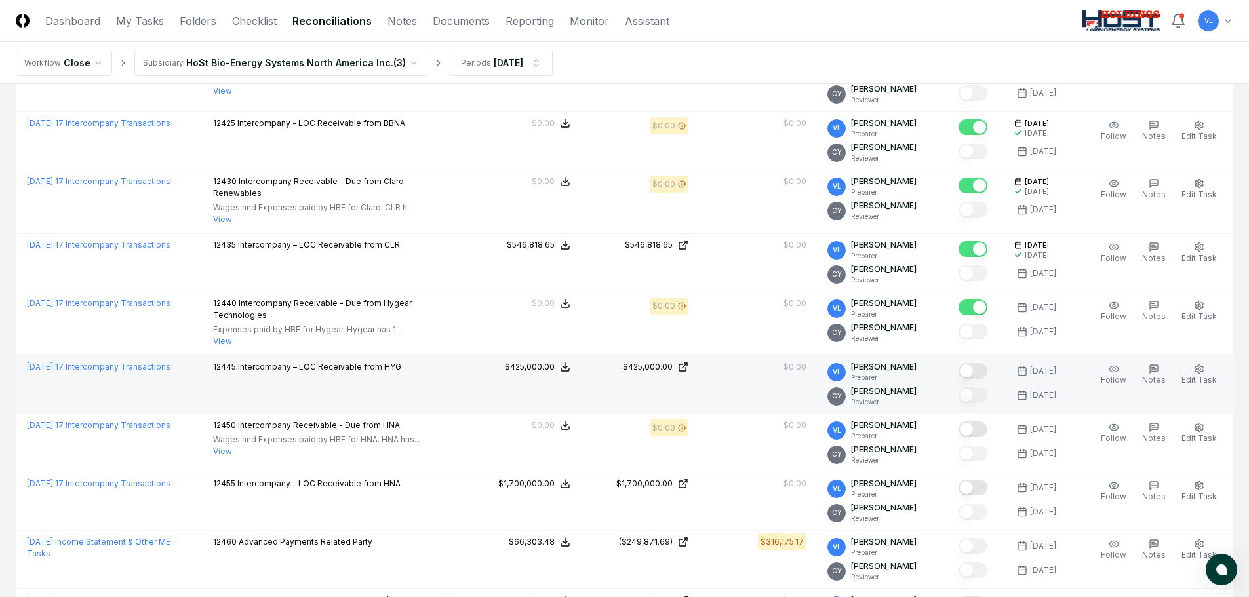
click at [983, 369] on button "Mark complete" at bounding box center [972, 371] width 29 height 16
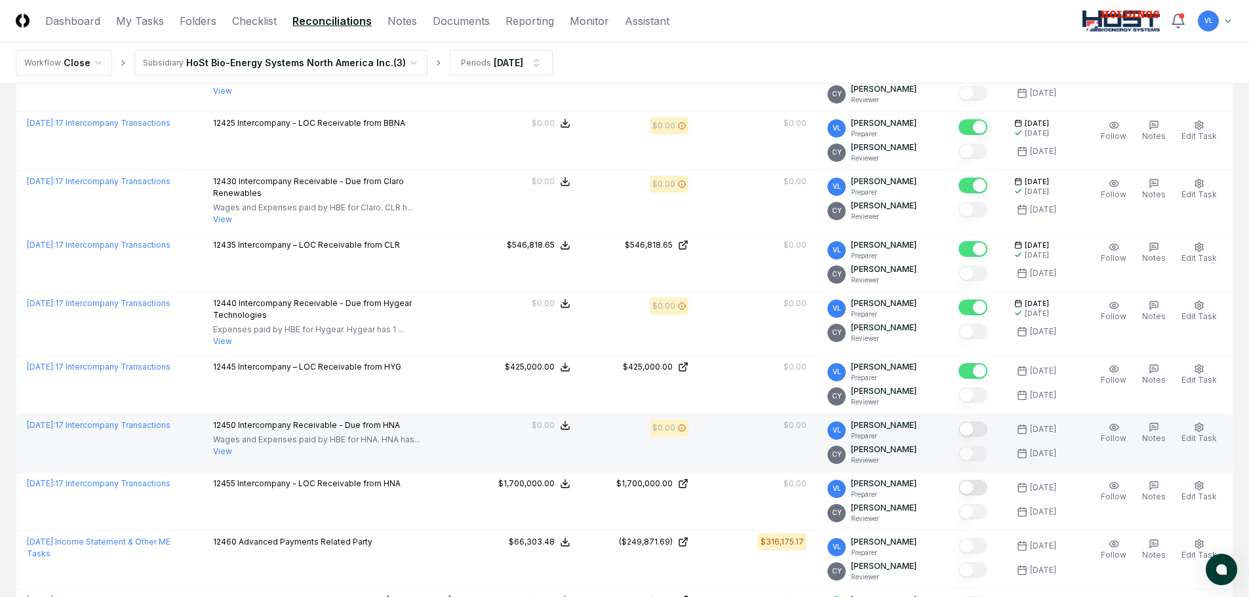
click at [977, 432] on button "Mark complete" at bounding box center [972, 429] width 29 height 16
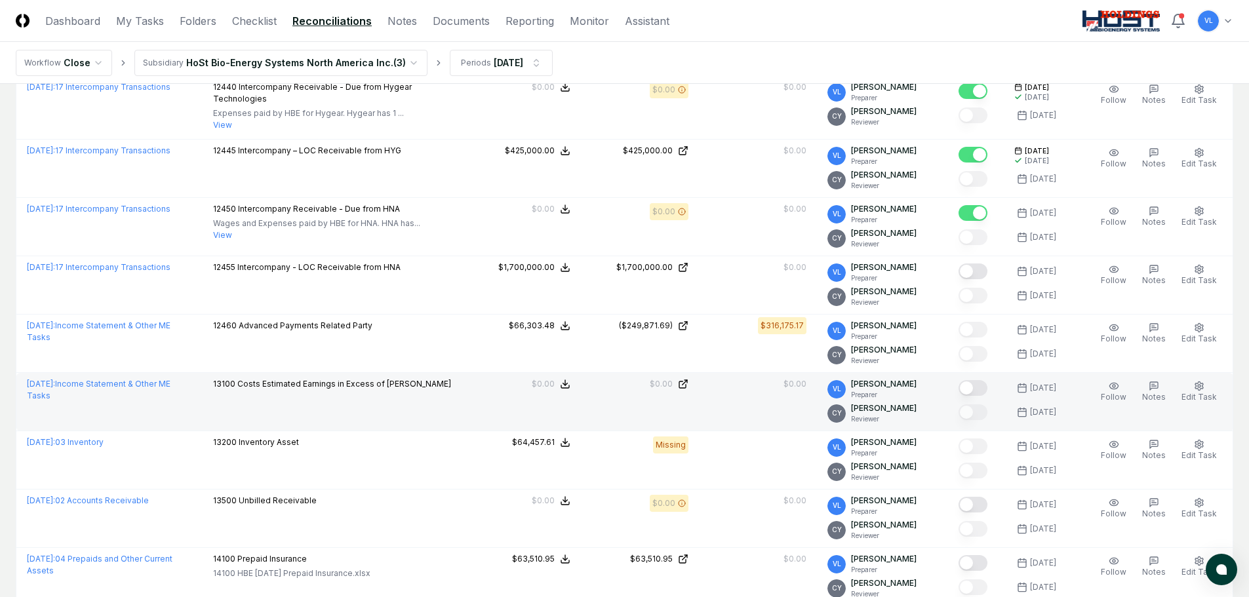
scroll to position [787, 0]
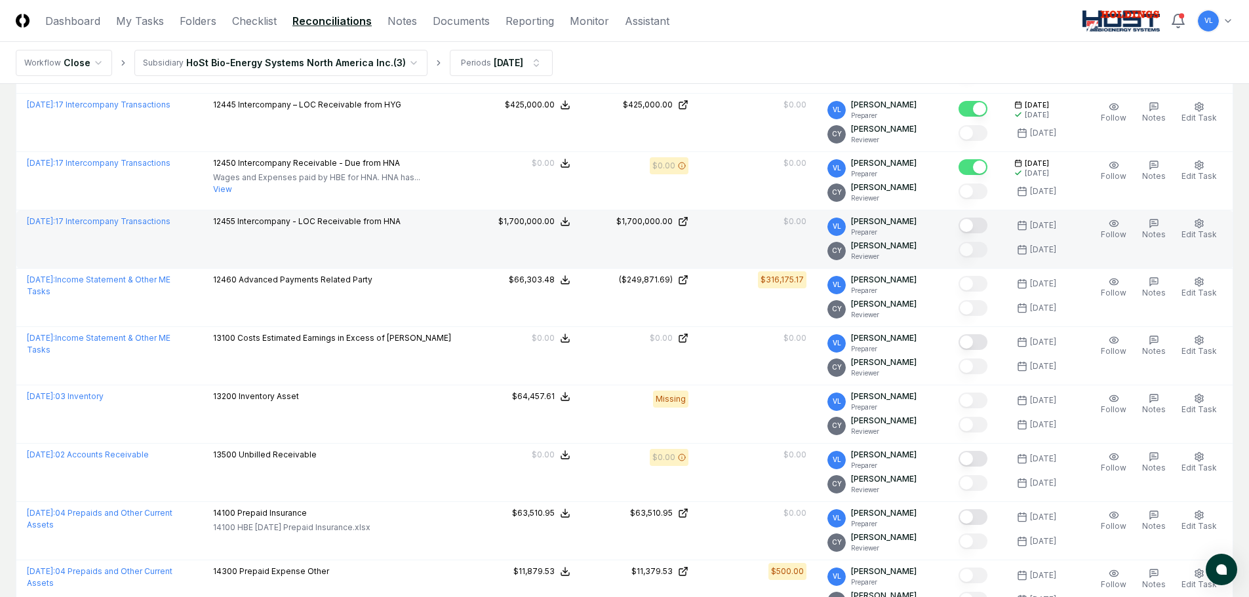
click at [981, 227] on button "Mark complete" at bounding box center [972, 226] width 29 height 16
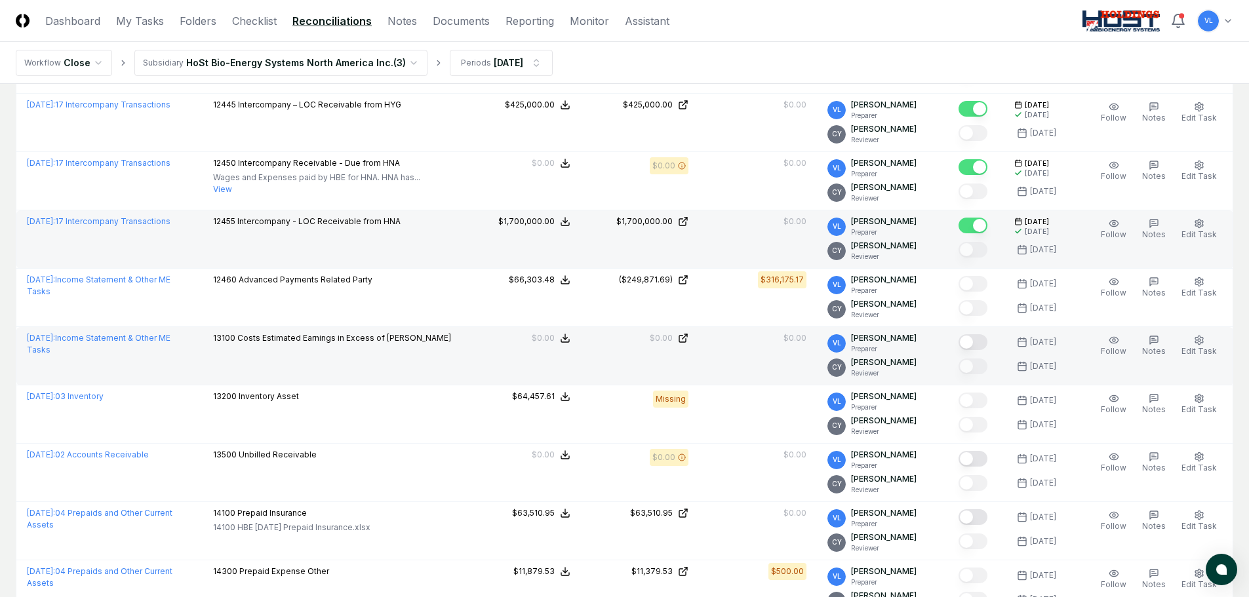
click at [971, 340] on button "Mark complete" at bounding box center [972, 342] width 29 height 16
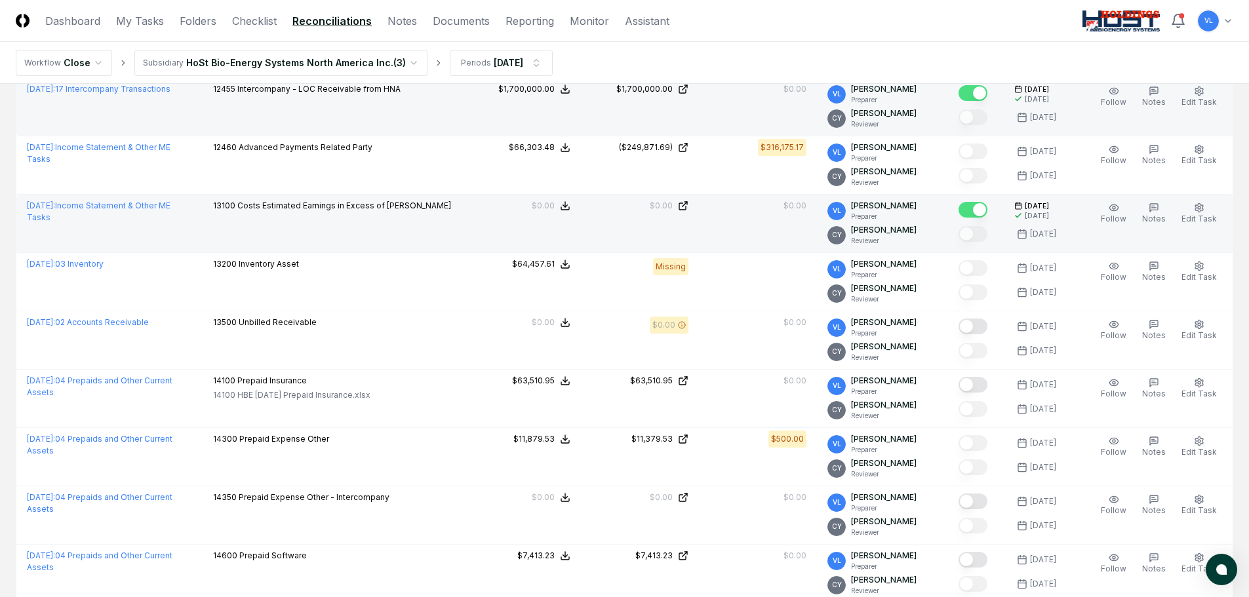
scroll to position [983, 0]
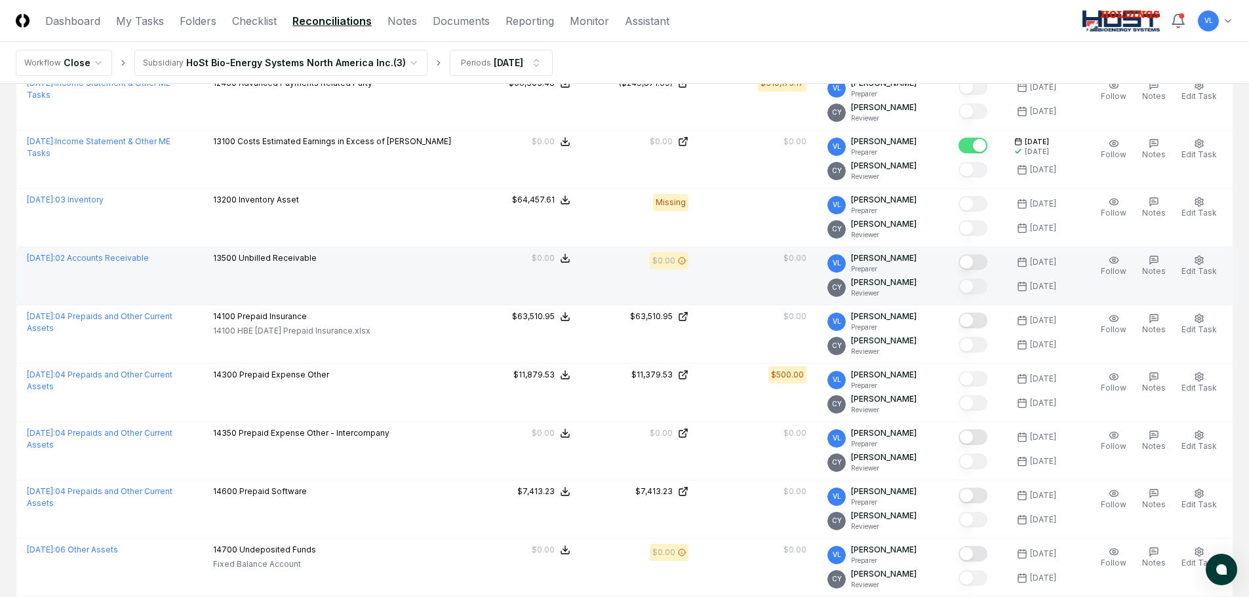
click at [984, 254] on button "Mark complete" at bounding box center [972, 262] width 29 height 16
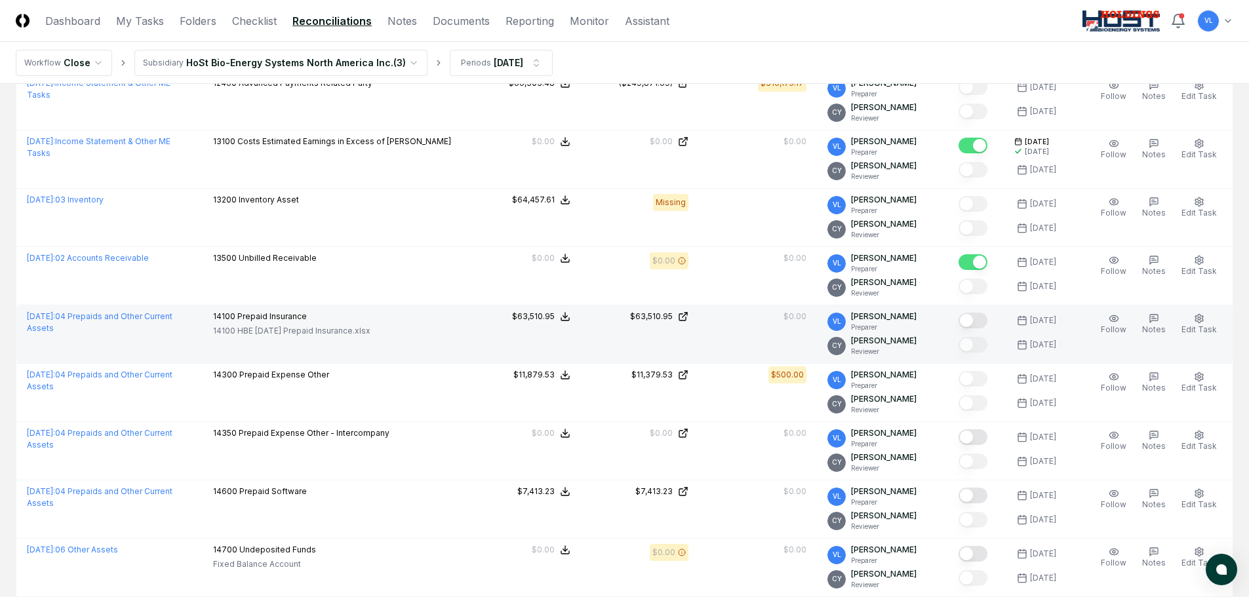
click at [981, 319] on button "Mark complete" at bounding box center [972, 321] width 29 height 16
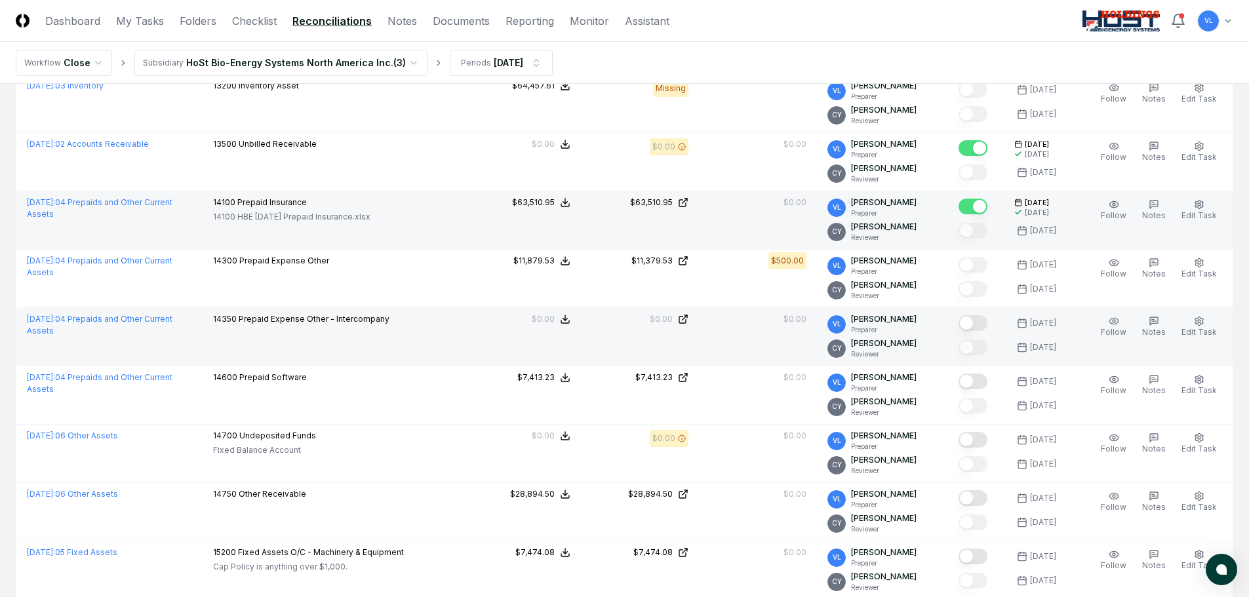
scroll to position [1180, 0]
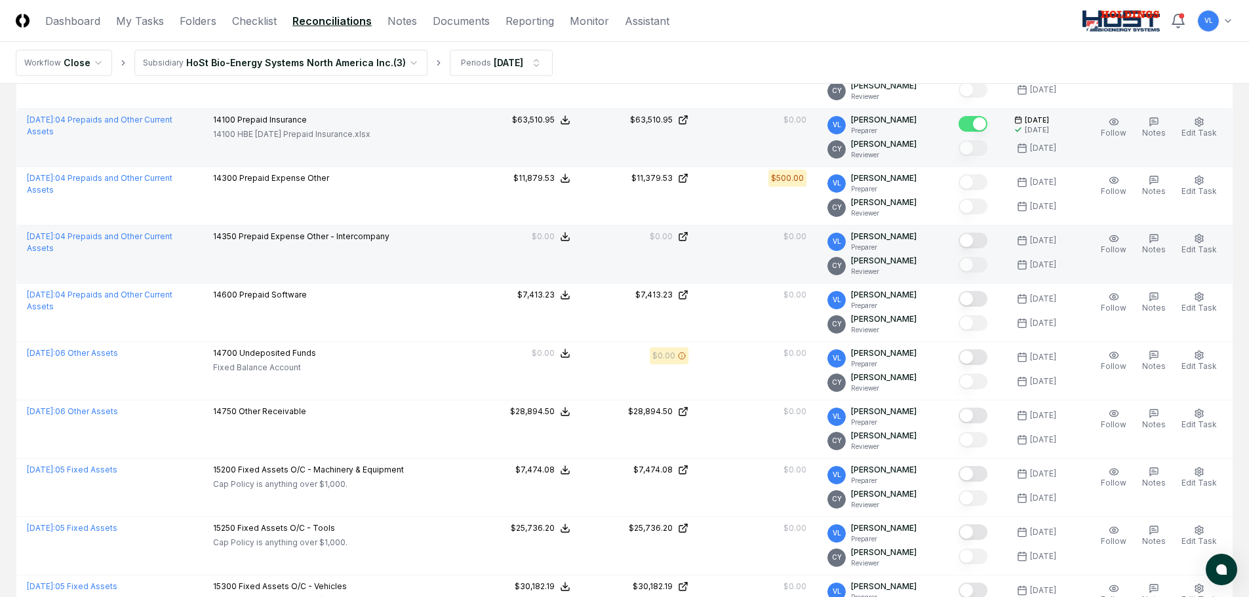
click at [985, 243] on button "Mark complete" at bounding box center [972, 241] width 29 height 16
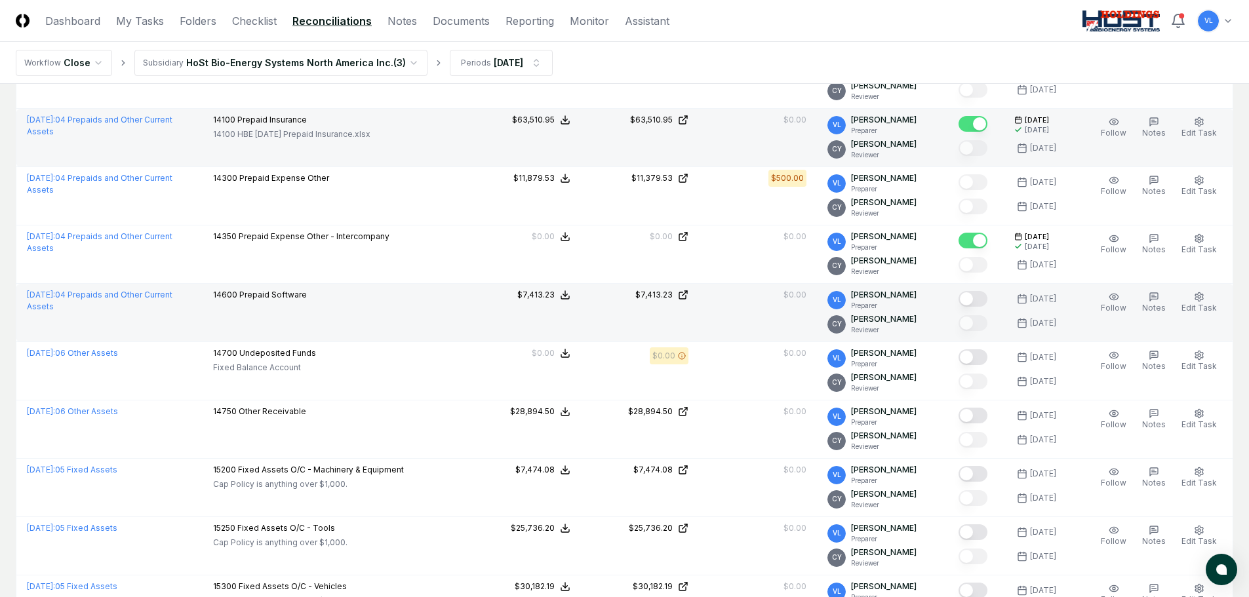
click at [986, 296] on button "Mark complete" at bounding box center [972, 299] width 29 height 16
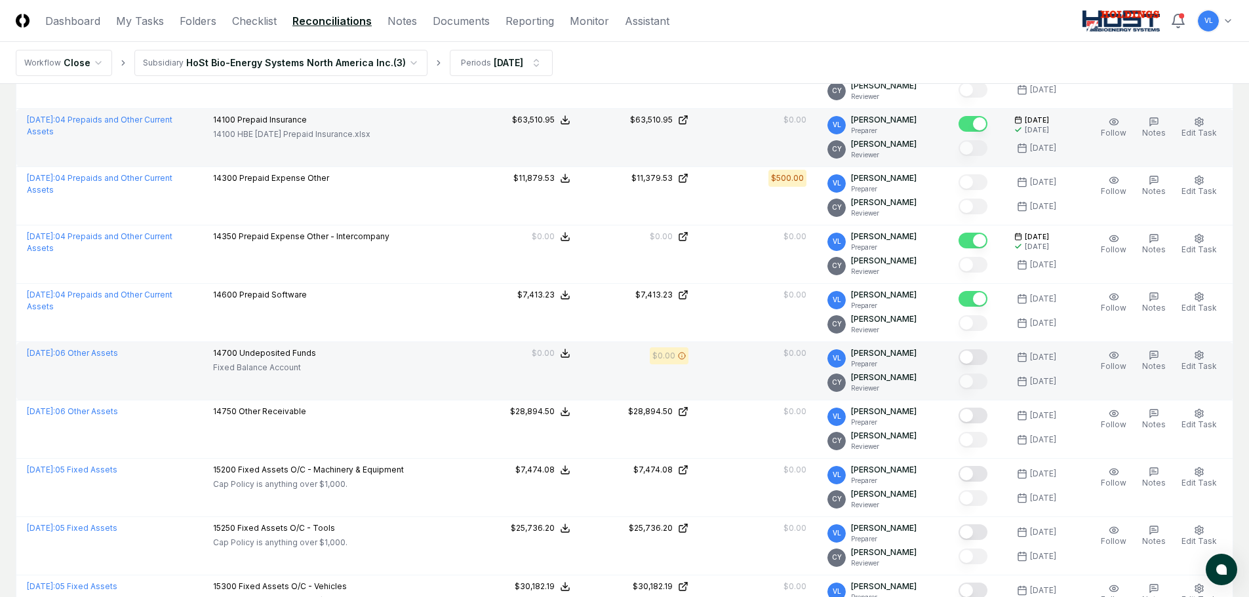
click at [979, 347] on div at bounding box center [975, 358] width 35 height 22
click at [983, 359] on button "Mark complete" at bounding box center [972, 357] width 29 height 16
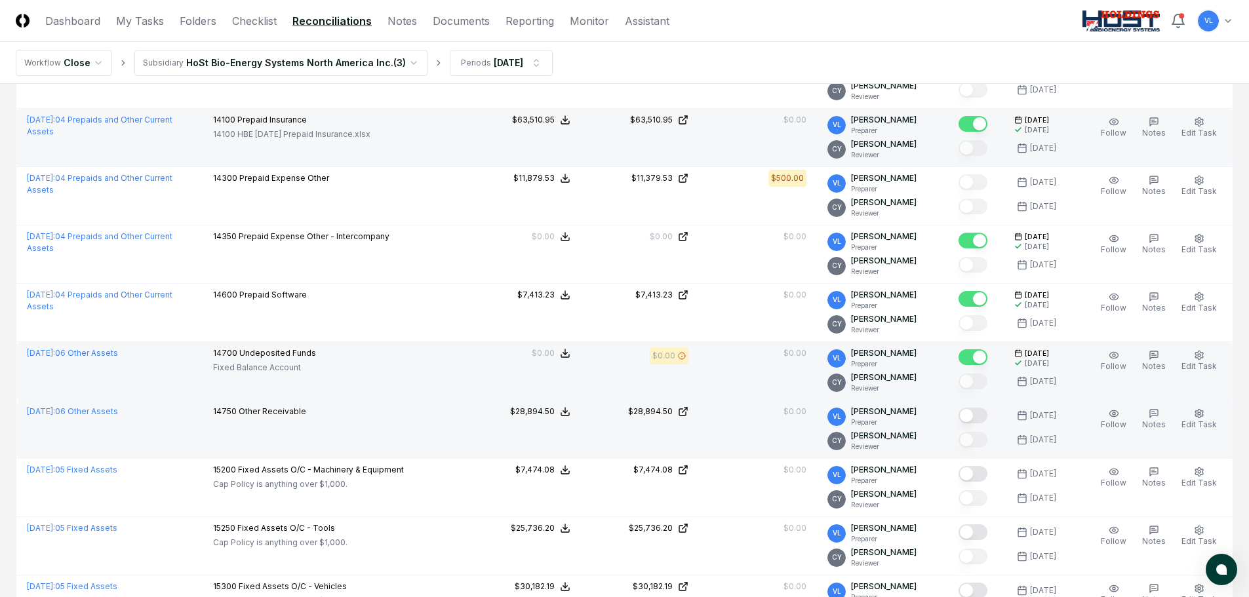
click at [983, 418] on button "Mark complete" at bounding box center [972, 416] width 29 height 16
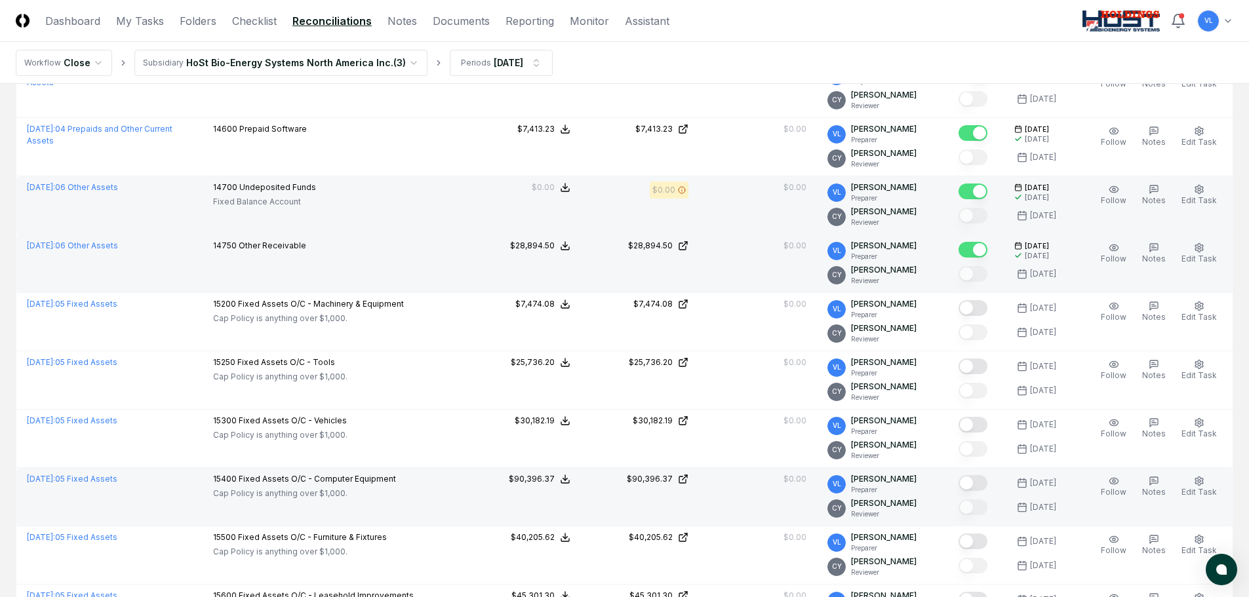
scroll to position [1508, 0]
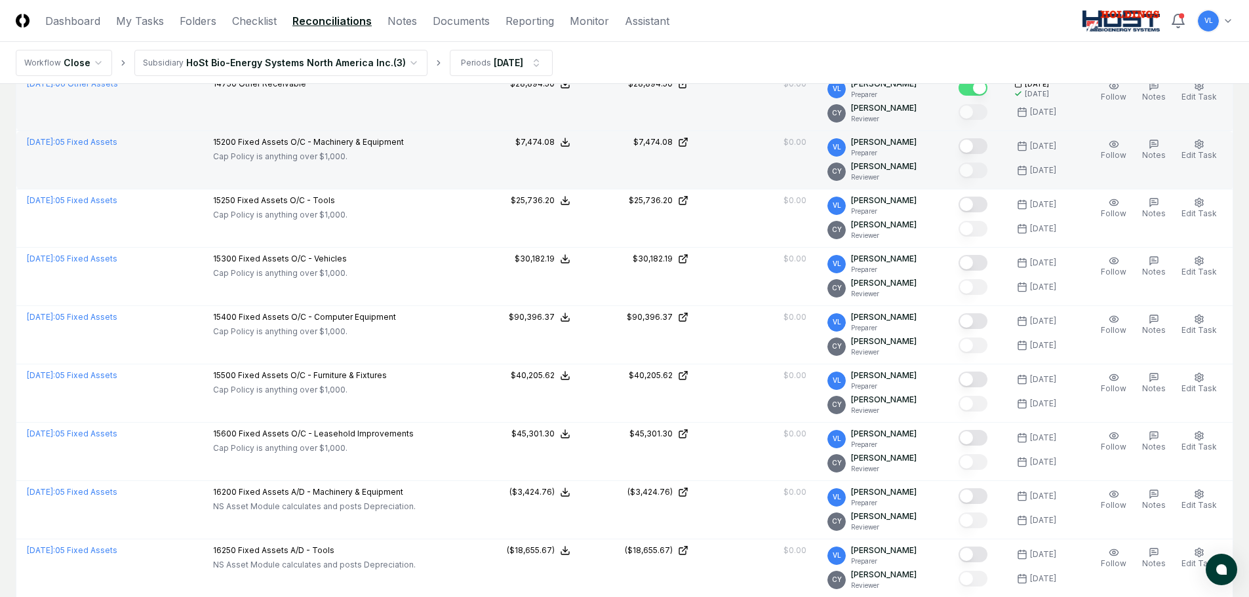
click at [980, 144] on button "Mark complete" at bounding box center [972, 146] width 29 height 16
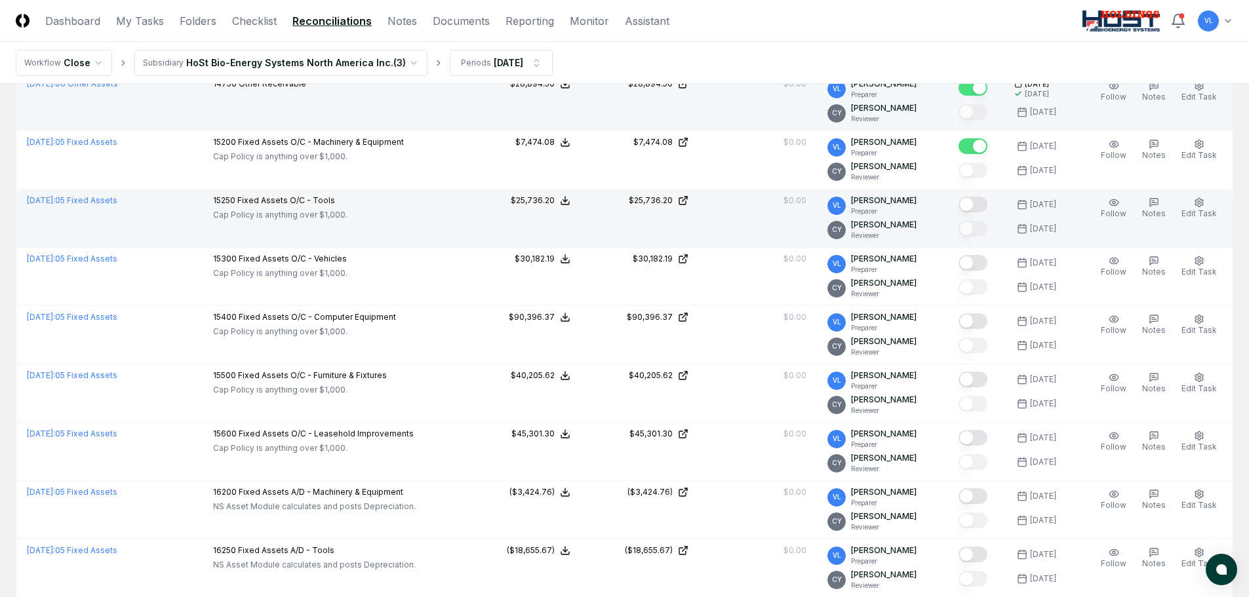
click at [976, 203] on button "Mark complete" at bounding box center [972, 205] width 29 height 16
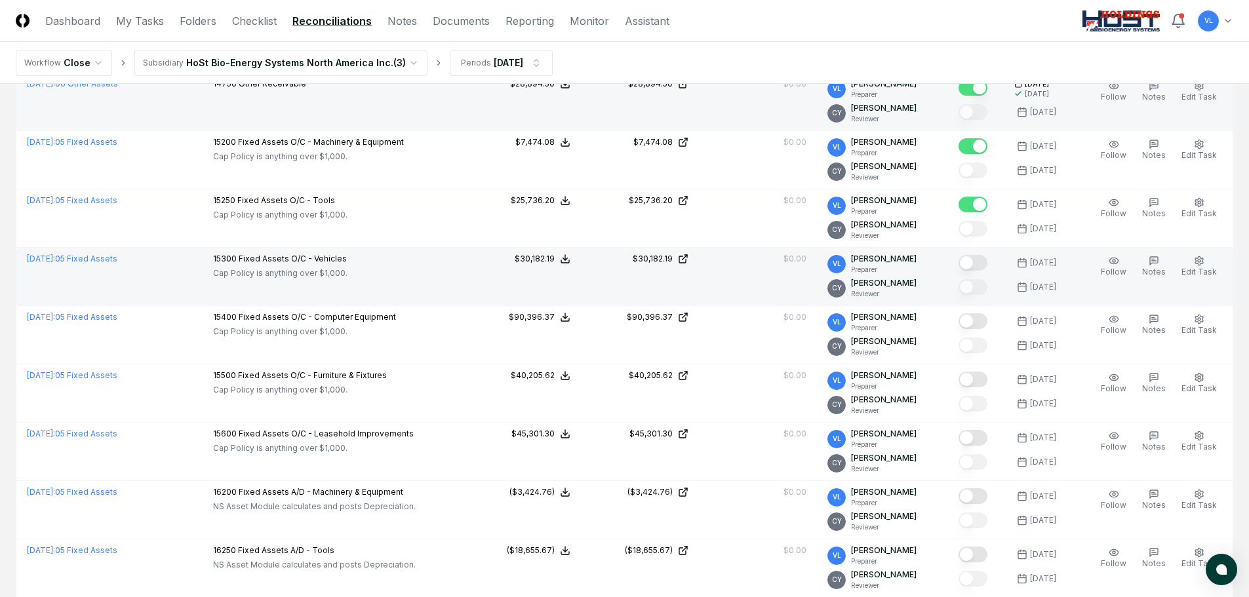
click at [977, 263] on button "Mark complete" at bounding box center [972, 263] width 29 height 16
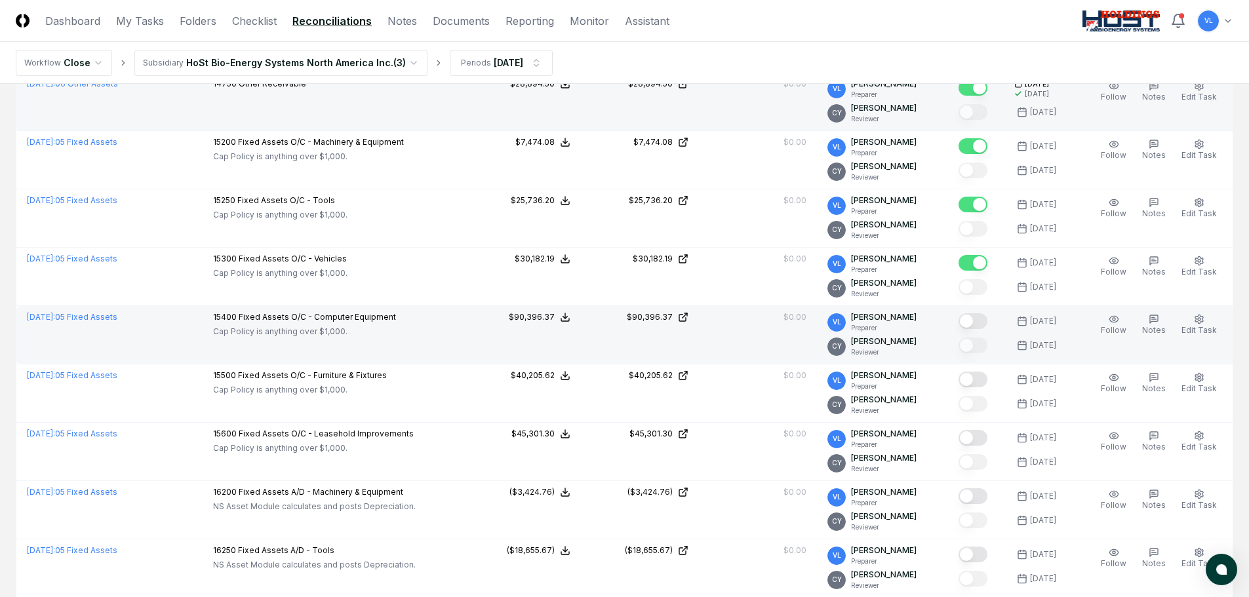
click at [985, 322] on button "Mark complete" at bounding box center [972, 321] width 29 height 16
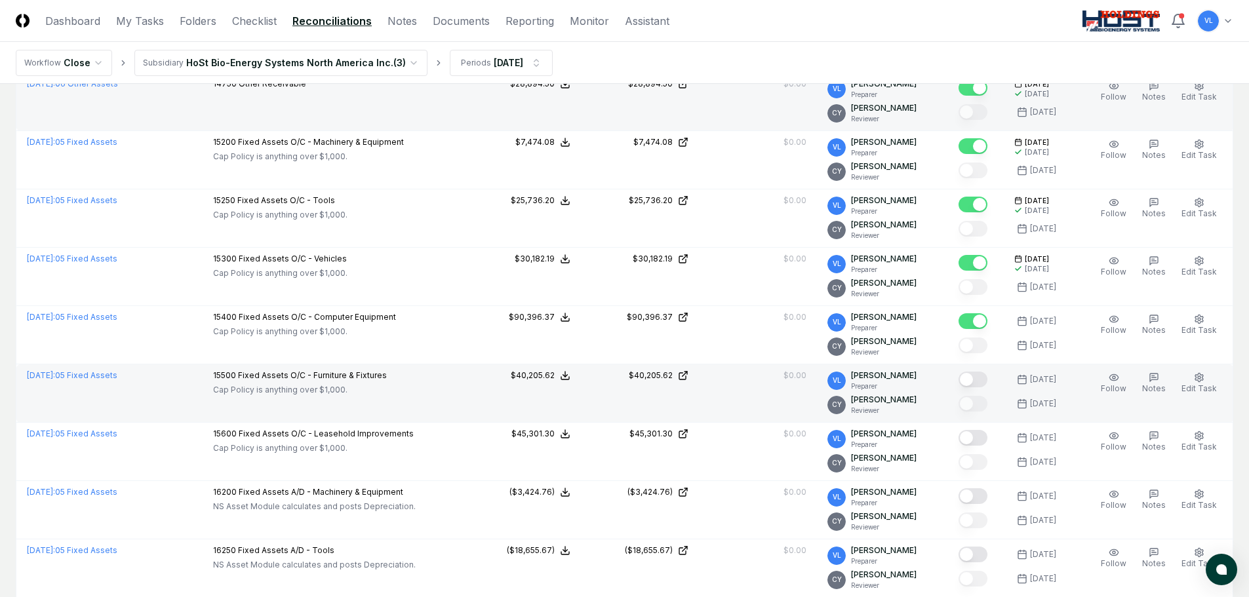
click at [979, 381] on button "Mark complete" at bounding box center [972, 380] width 29 height 16
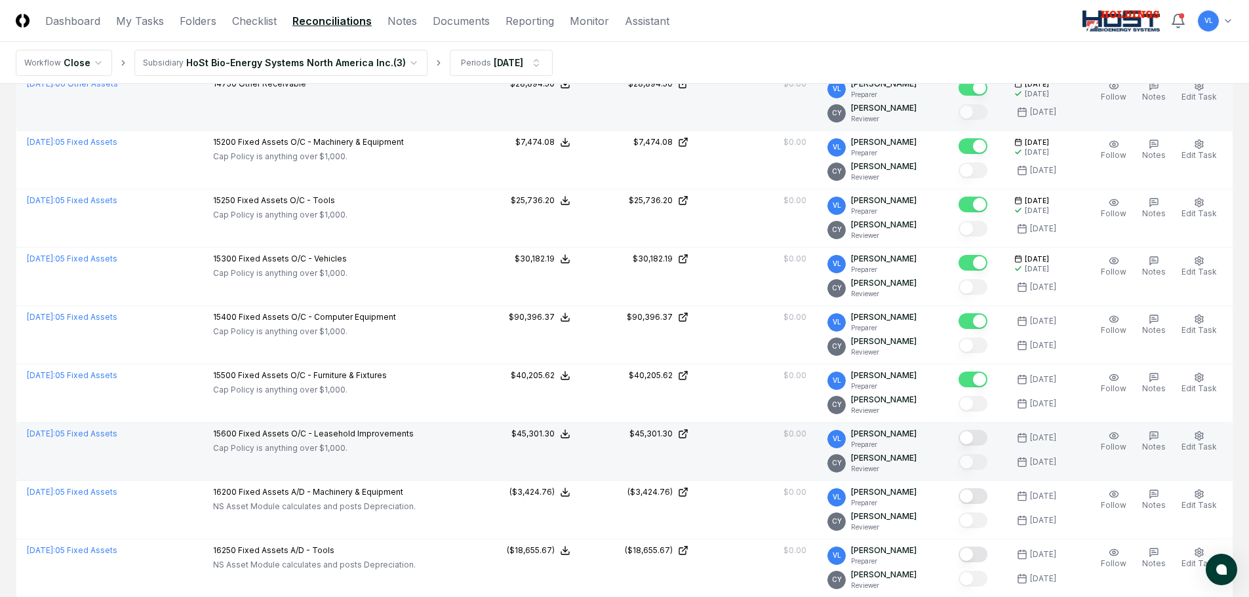
click at [979, 439] on button "Mark complete" at bounding box center [972, 438] width 29 height 16
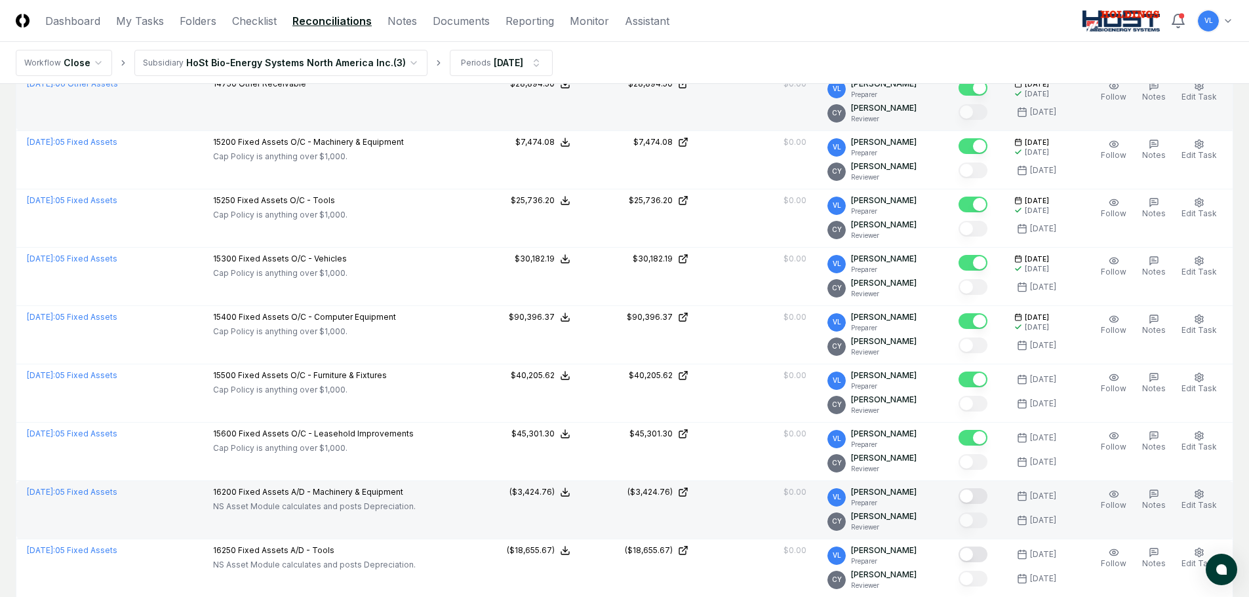
click at [983, 490] on button "Mark complete" at bounding box center [972, 496] width 29 height 16
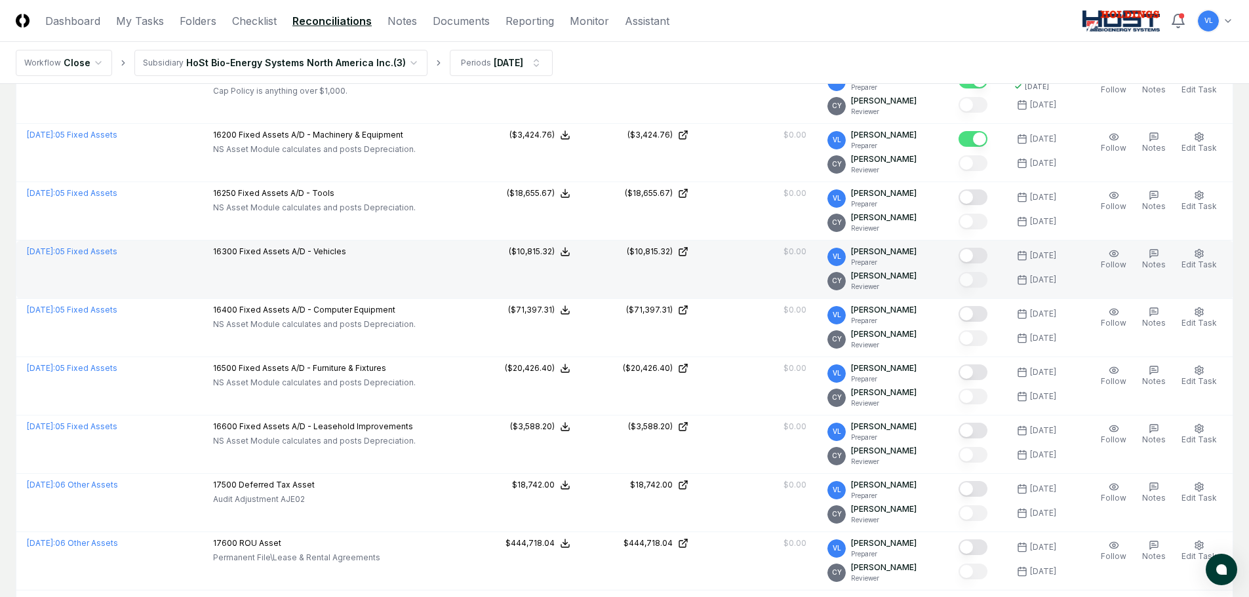
scroll to position [1901, 0]
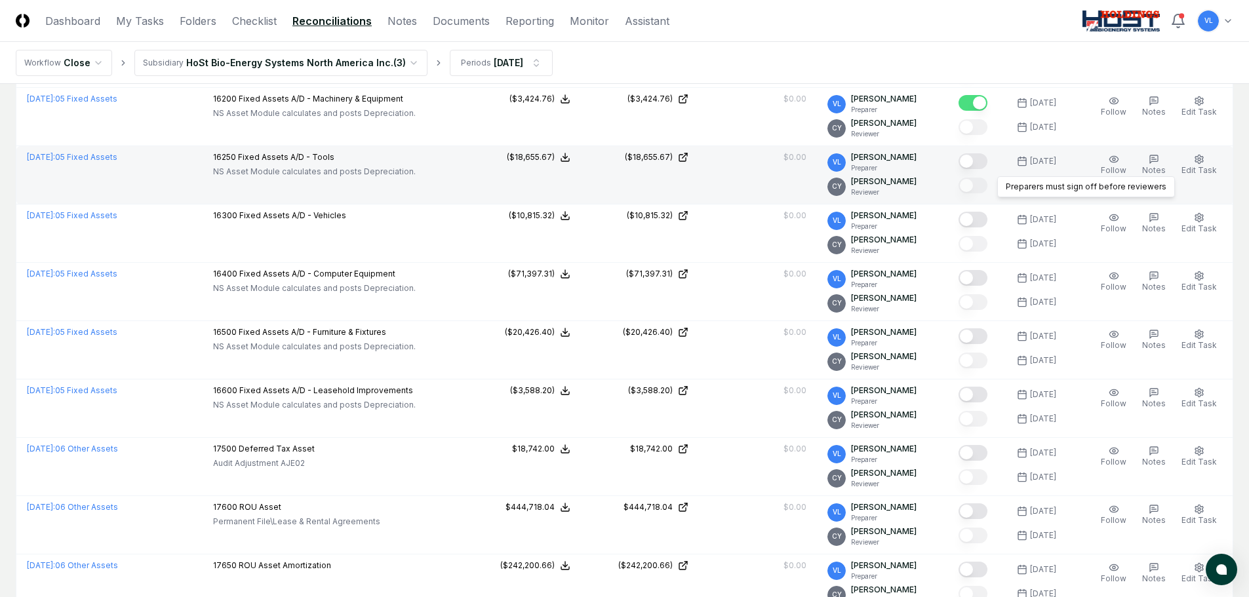
click at [977, 160] on button "Mark complete" at bounding box center [972, 161] width 29 height 16
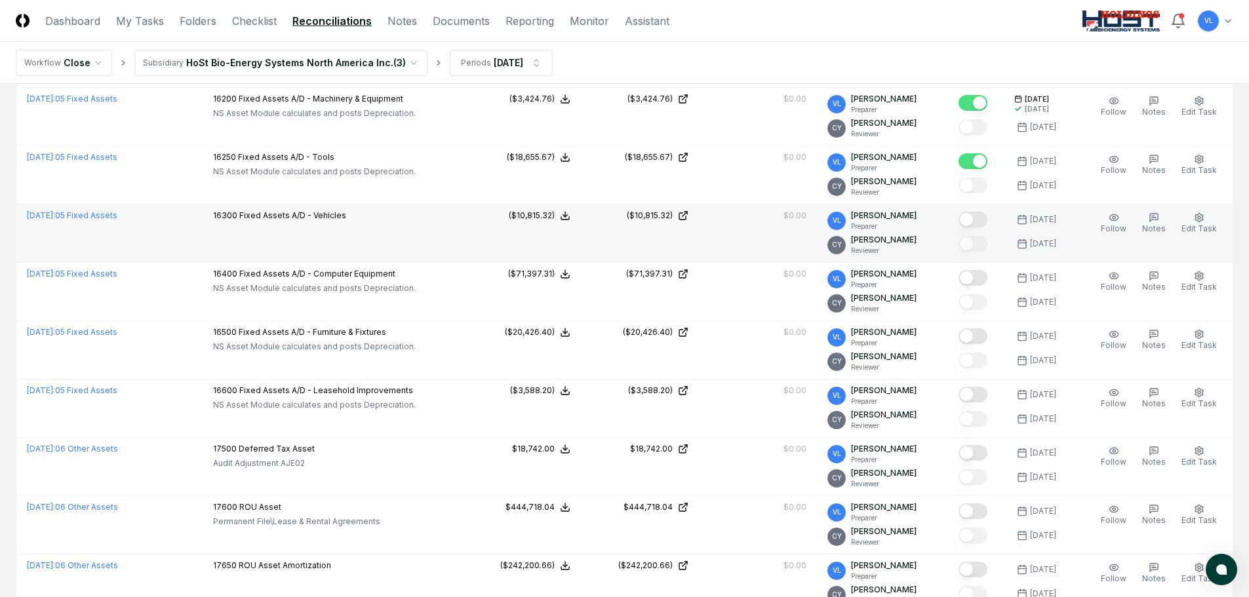
click at [981, 218] on button "Mark complete" at bounding box center [972, 220] width 29 height 16
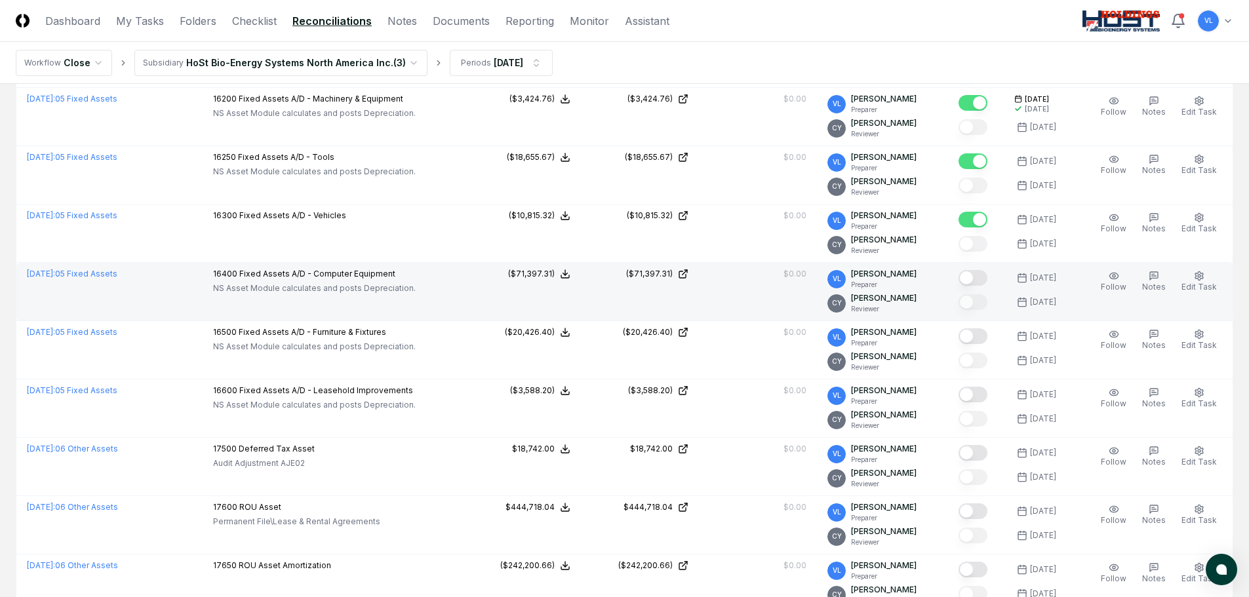
click at [983, 277] on button "Mark complete" at bounding box center [972, 278] width 29 height 16
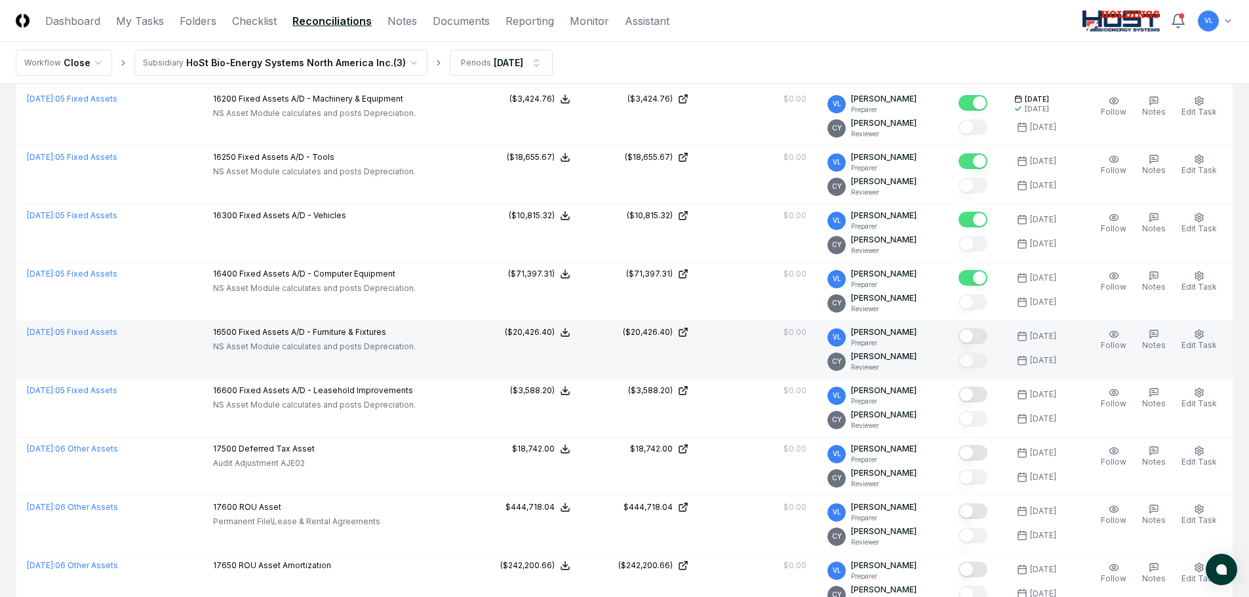
click at [983, 337] on button "Mark complete" at bounding box center [972, 336] width 29 height 16
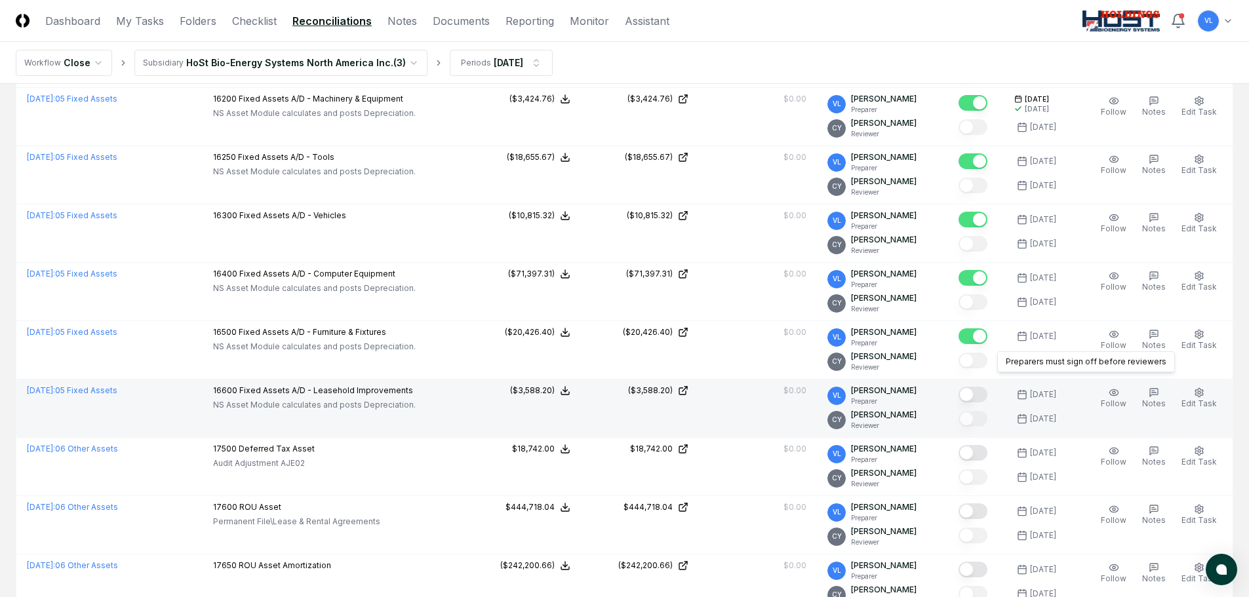
click at [979, 394] on button "Mark complete" at bounding box center [972, 395] width 29 height 16
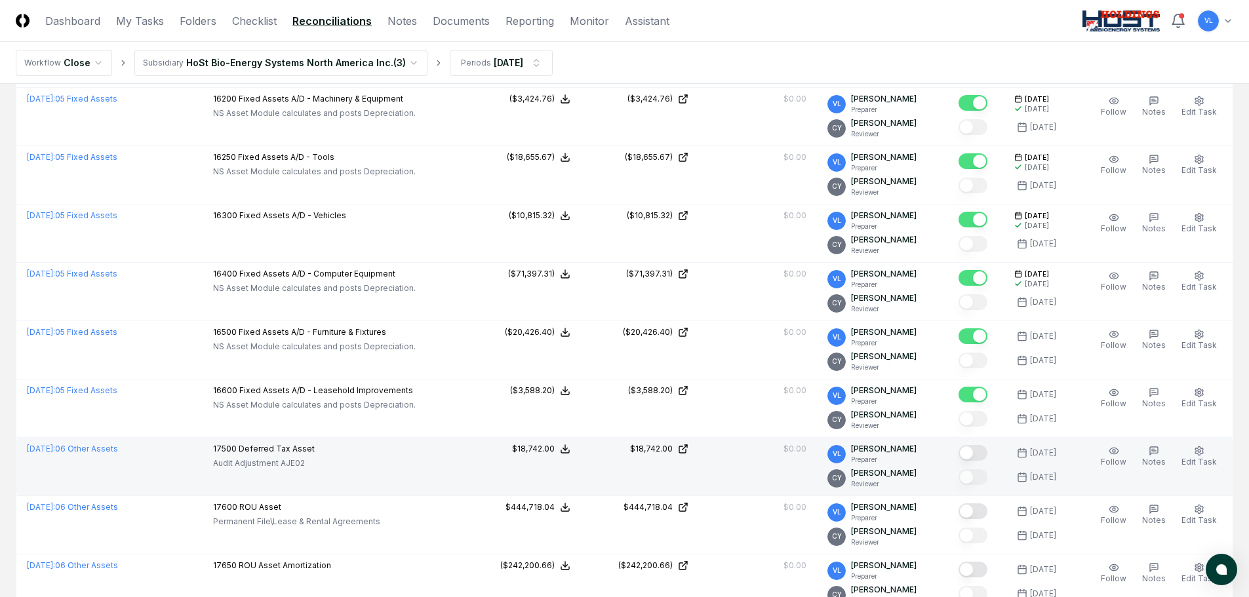
click at [977, 451] on button "Mark complete" at bounding box center [972, 453] width 29 height 16
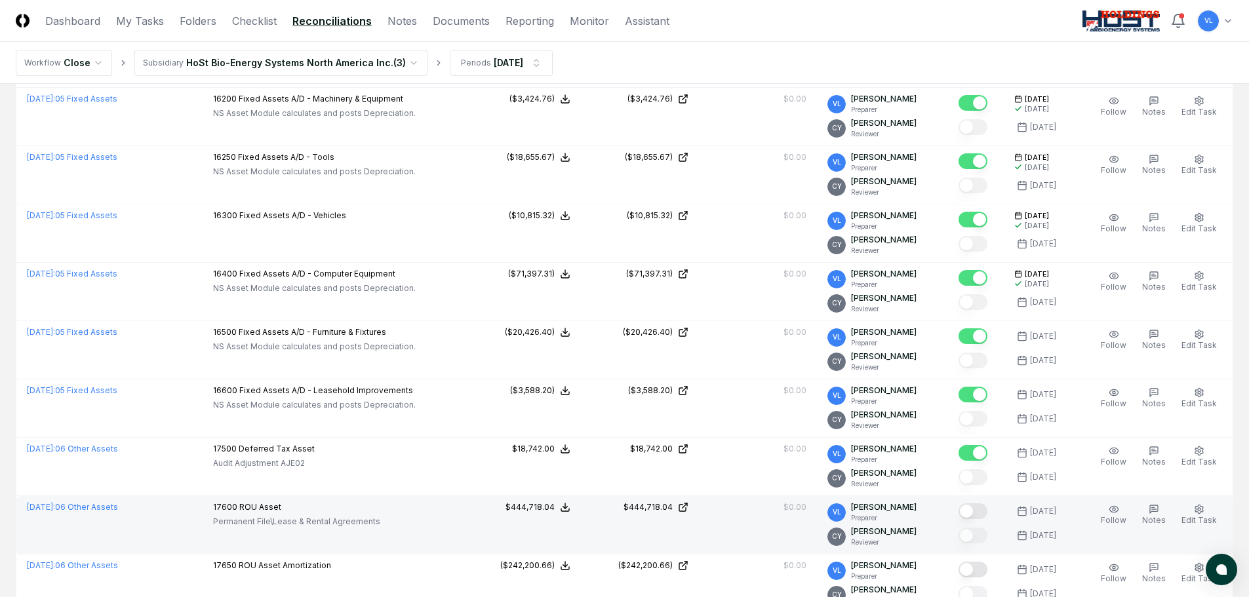
click at [981, 512] on button "Mark complete" at bounding box center [972, 511] width 29 height 16
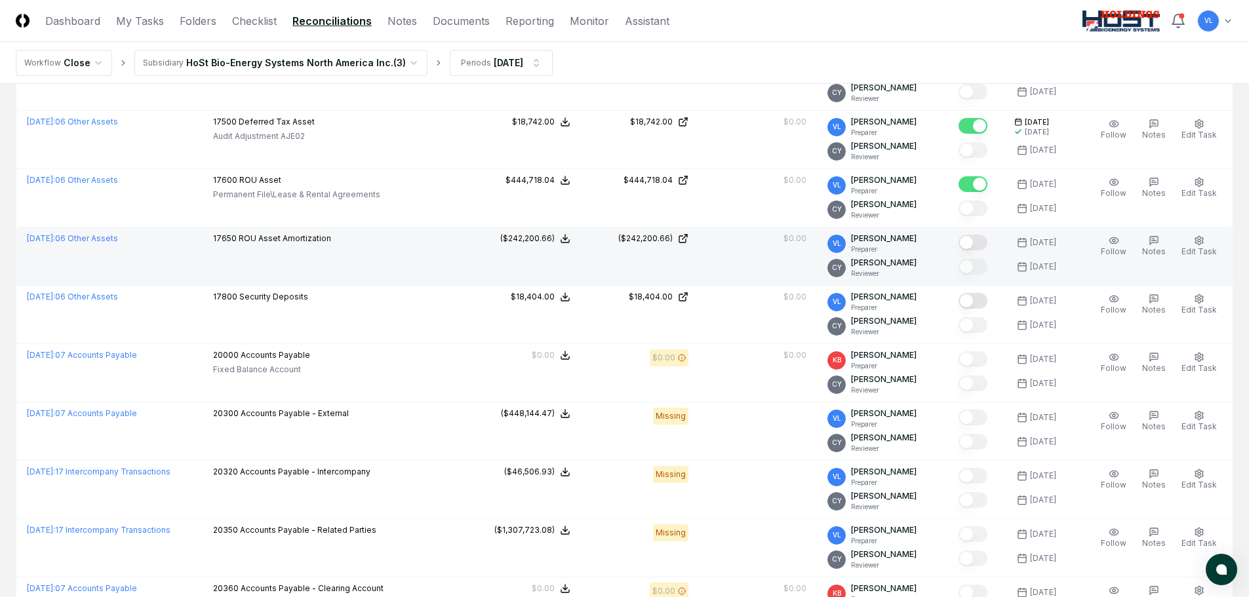
scroll to position [2229, 0]
click at [982, 238] on button "Mark complete" at bounding box center [972, 242] width 29 height 16
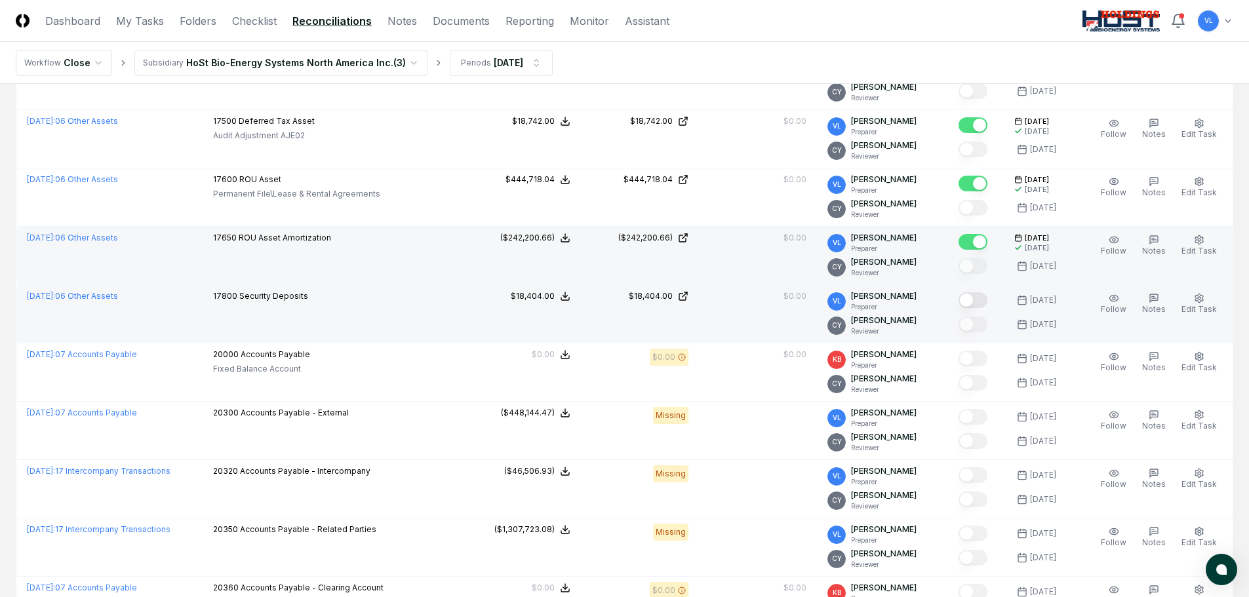
click at [981, 303] on button "Mark complete" at bounding box center [972, 300] width 29 height 16
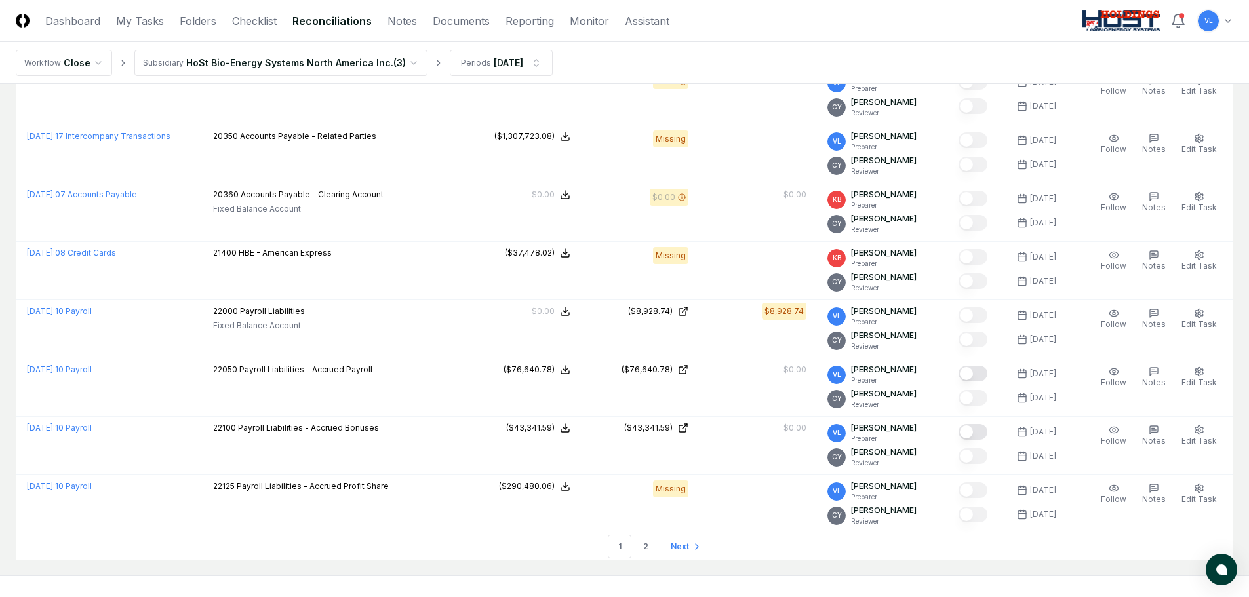
scroll to position [2679, 0]
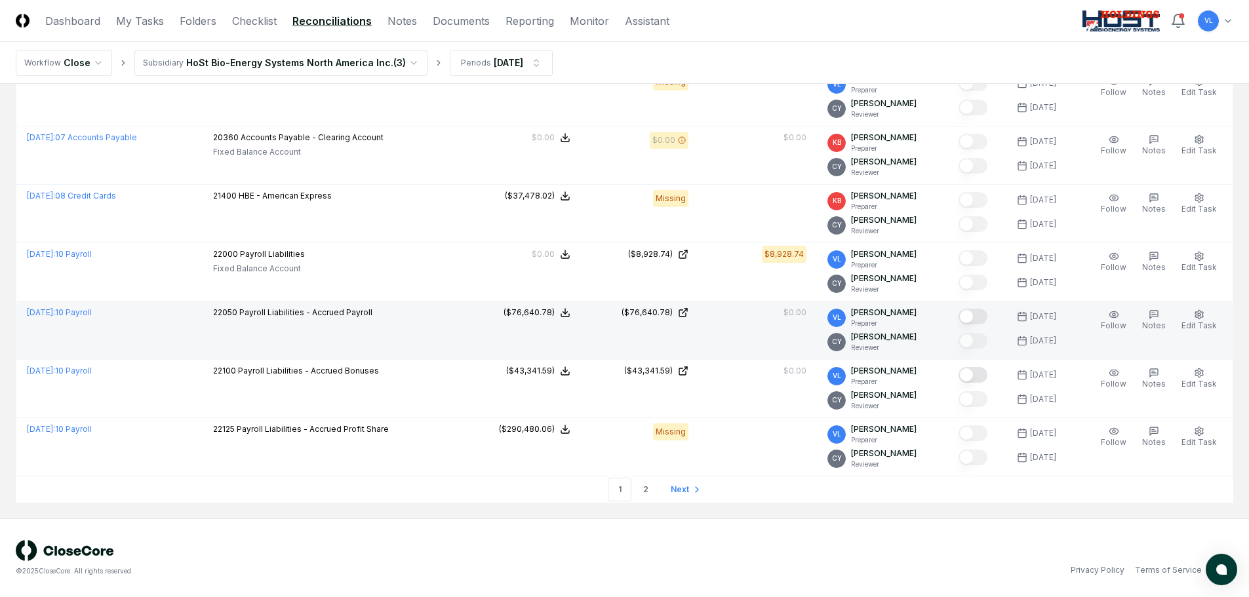
click at [983, 315] on button "Mark complete" at bounding box center [972, 317] width 29 height 16
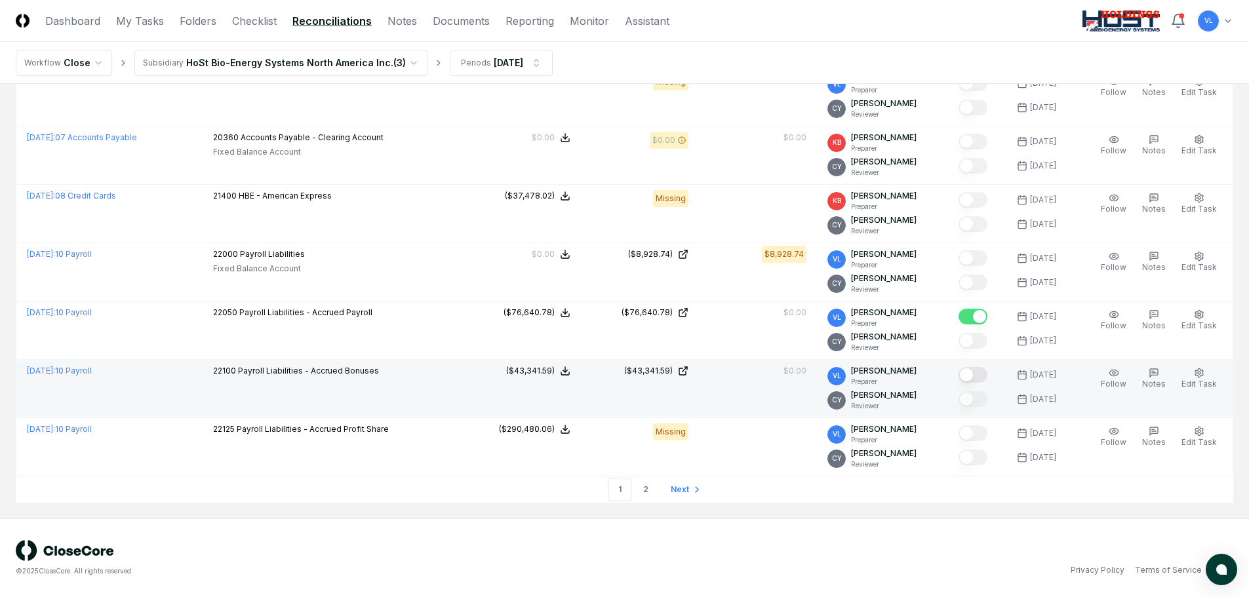
click at [983, 374] on button "Mark complete" at bounding box center [972, 375] width 29 height 16
click at [682, 494] on span "Next" at bounding box center [680, 490] width 18 height 12
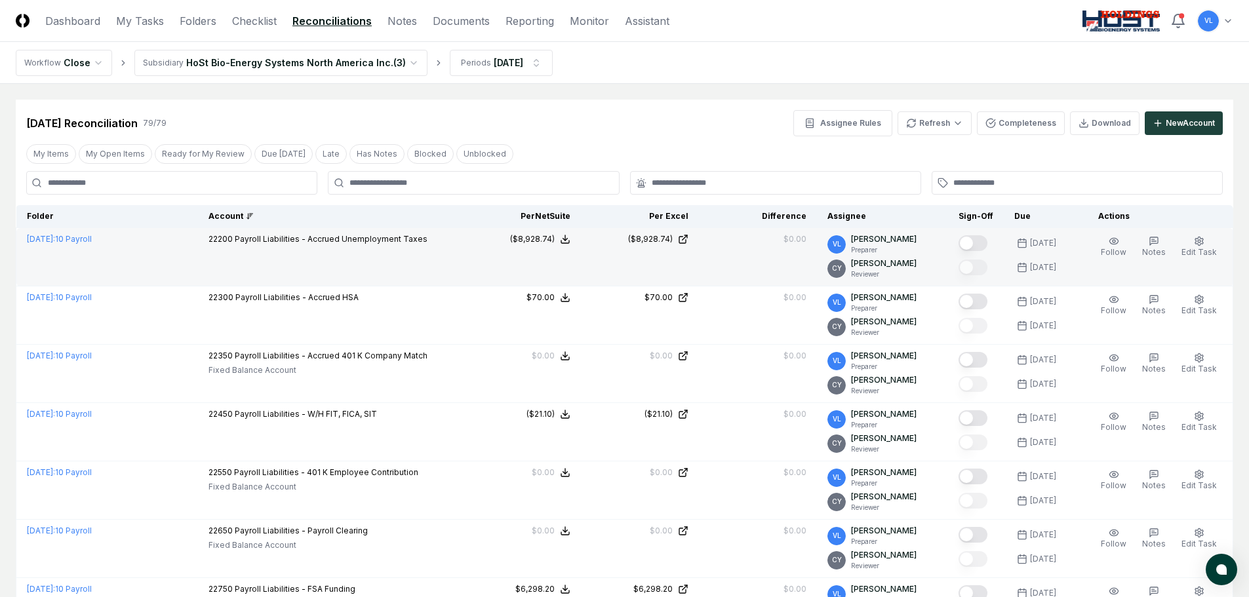
click at [973, 243] on button "Mark complete" at bounding box center [972, 243] width 29 height 16
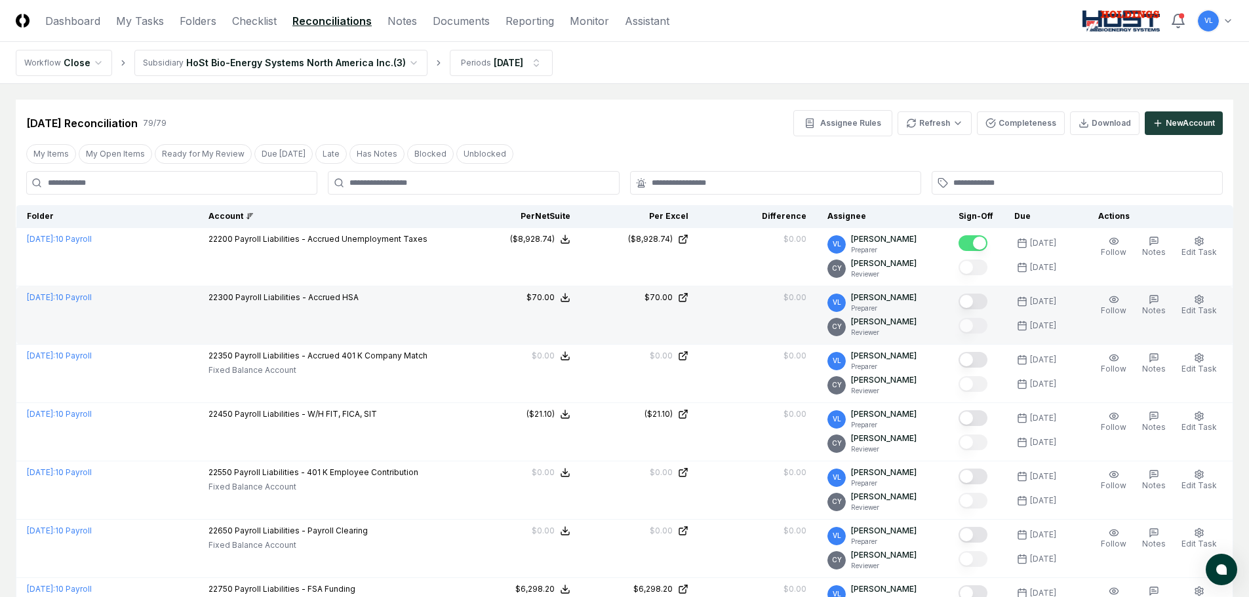
click at [983, 297] on button "Mark complete" at bounding box center [972, 302] width 29 height 16
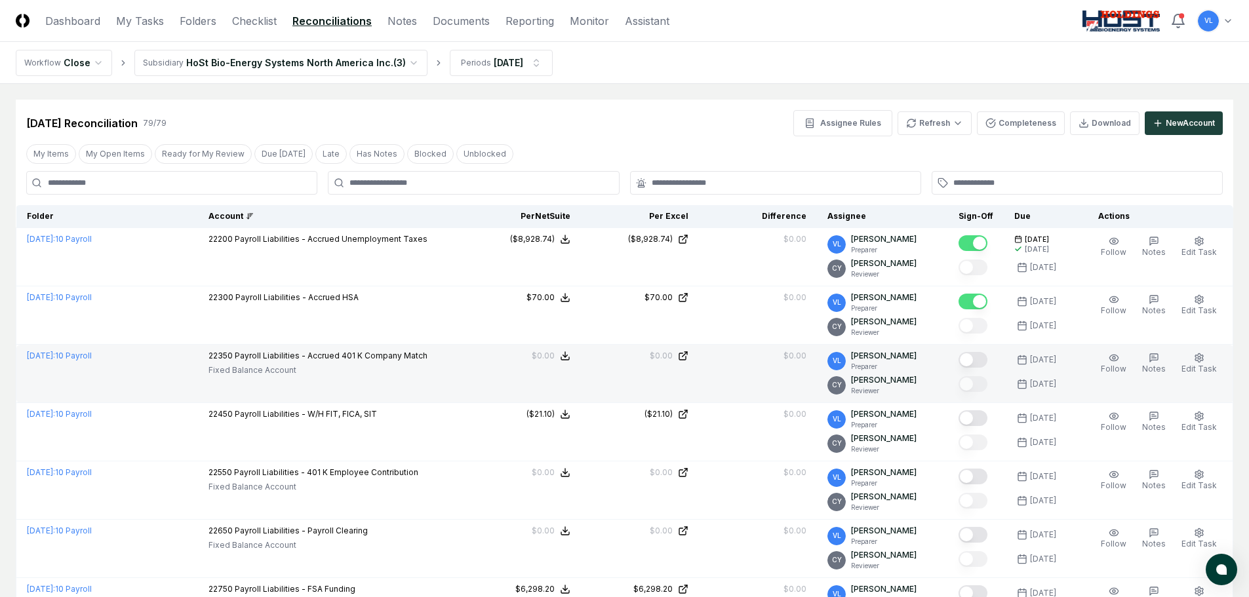
click at [980, 359] on button "Mark complete" at bounding box center [972, 360] width 29 height 16
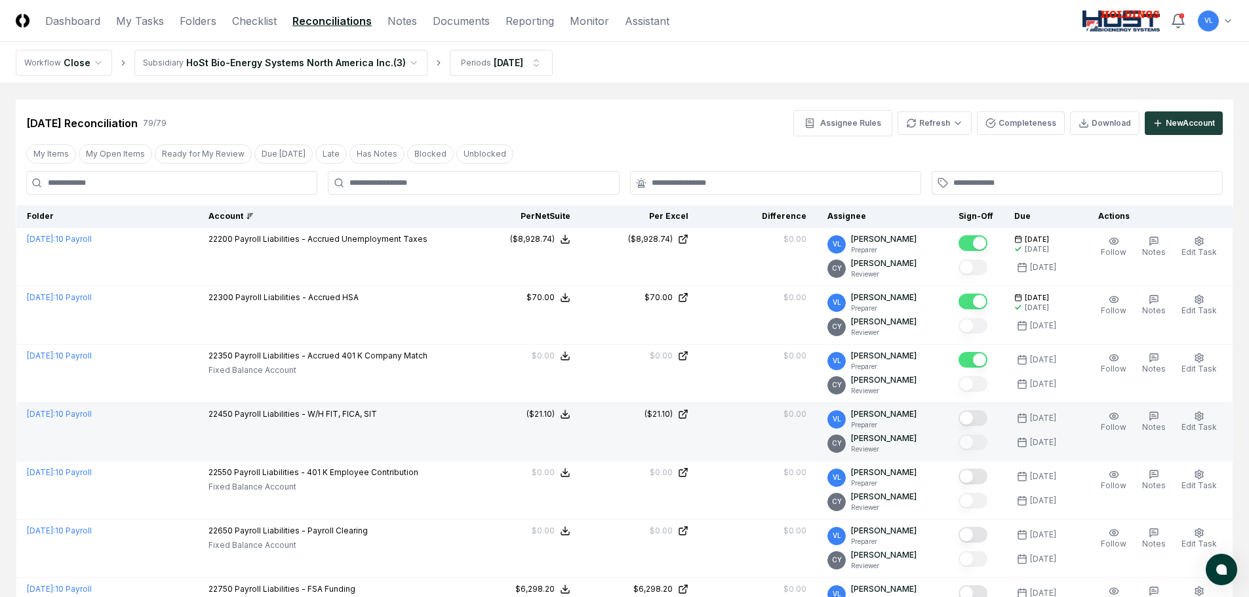
click at [986, 418] on button "Mark complete" at bounding box center [972, 418] width 29 height 16
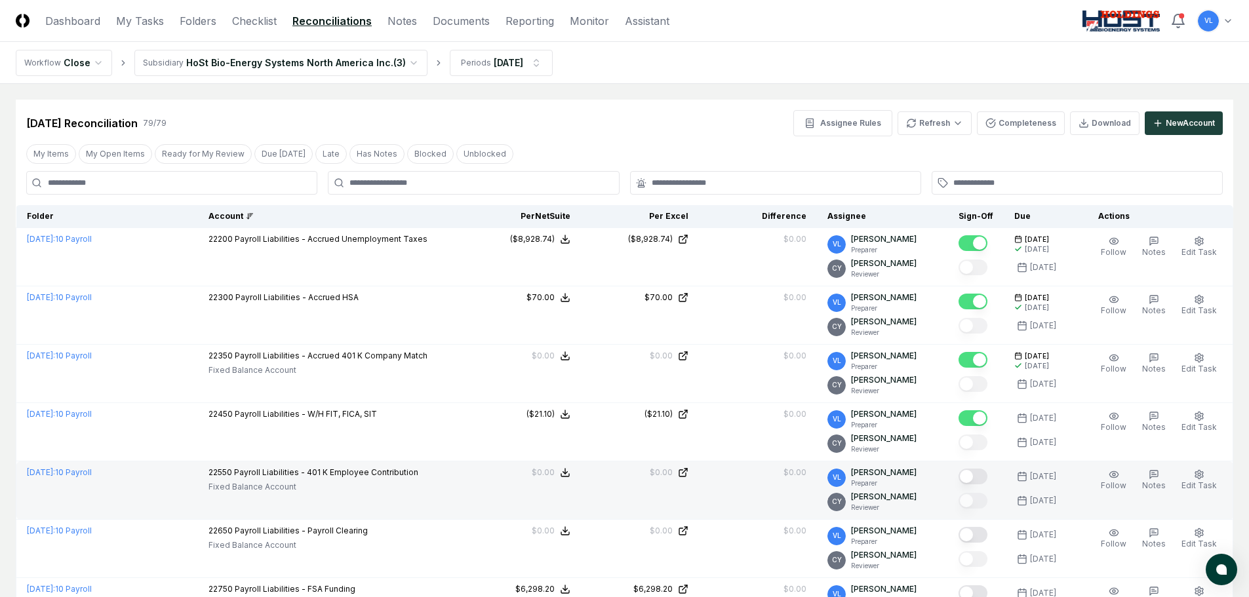
click at [979, 478] on button "Mark complete" at bounding box center [972, 477] width 29 height 16
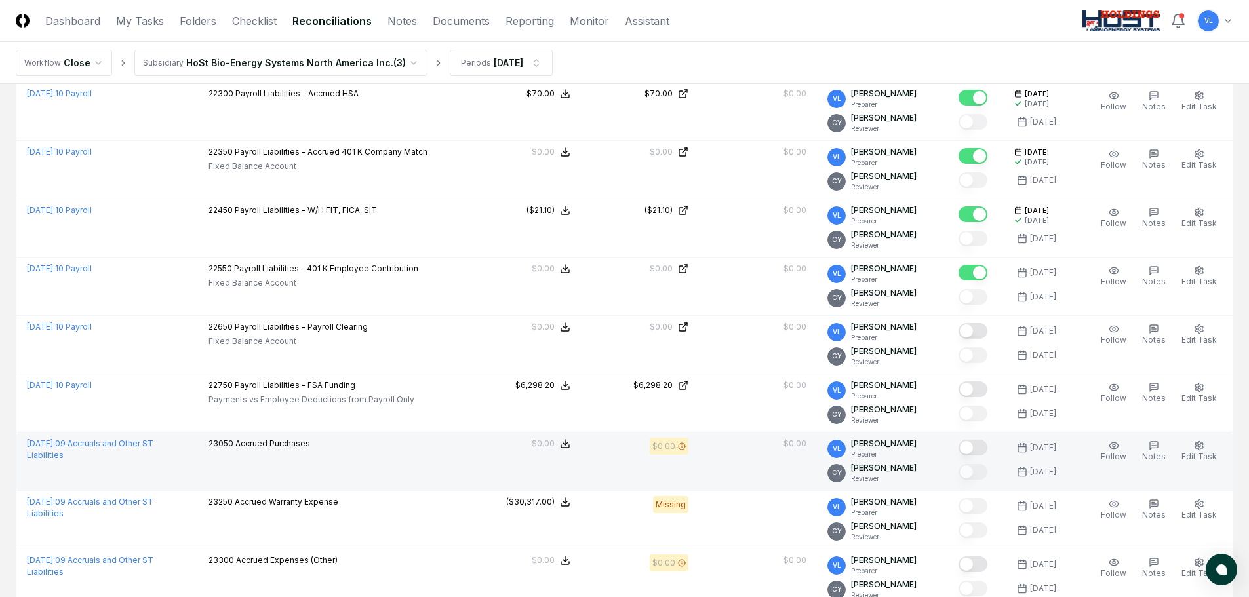
scroll to position [262, 0]
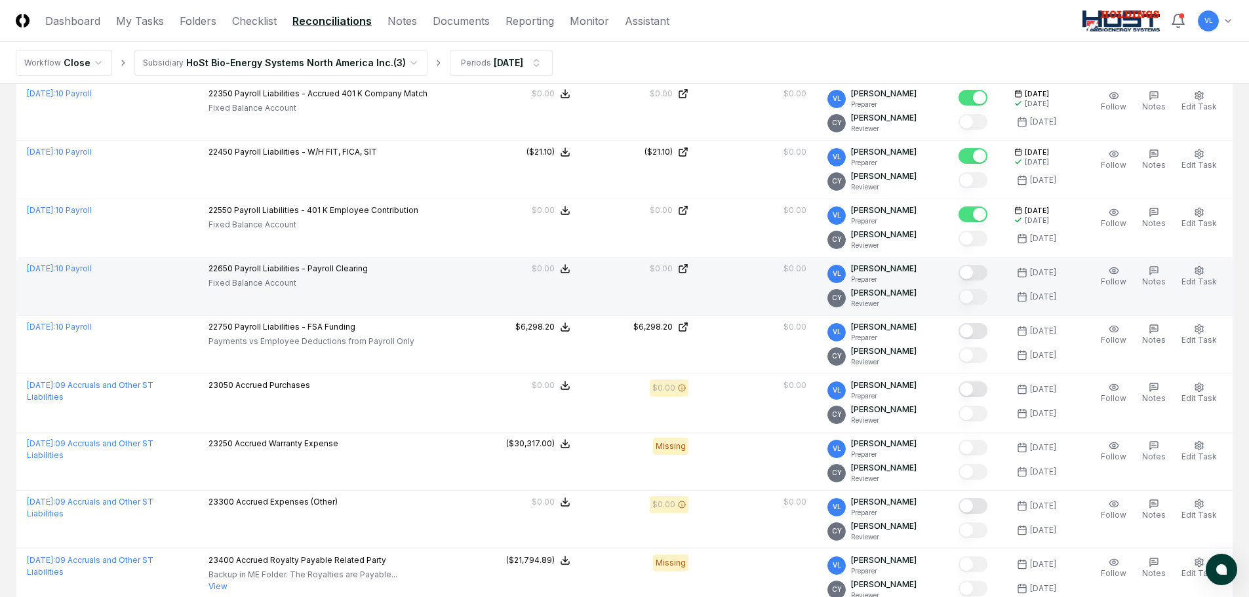
click at [980, 268] on button "Mark complete" at bounding box center [972, 273] width 29 height 16
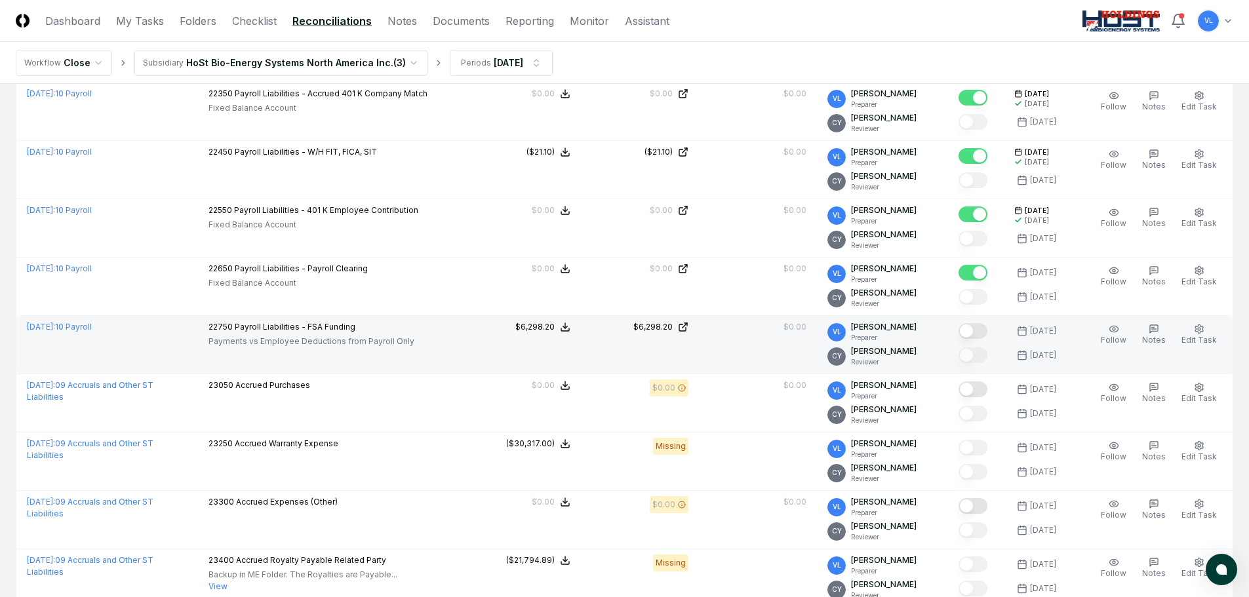
click at [986, 328] on button "Mark complete" at bounding box center [972, 331] width 29 height 16
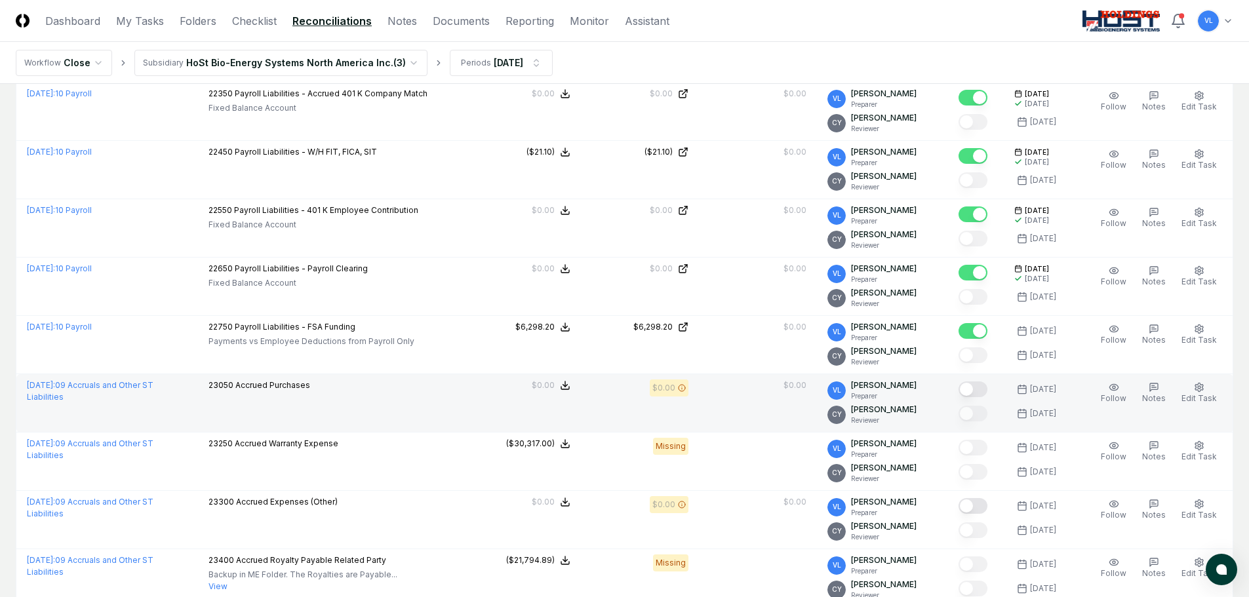
click at [982, 391] on button "Mark complete" at bounding box center [972, 389] width 29 height 16
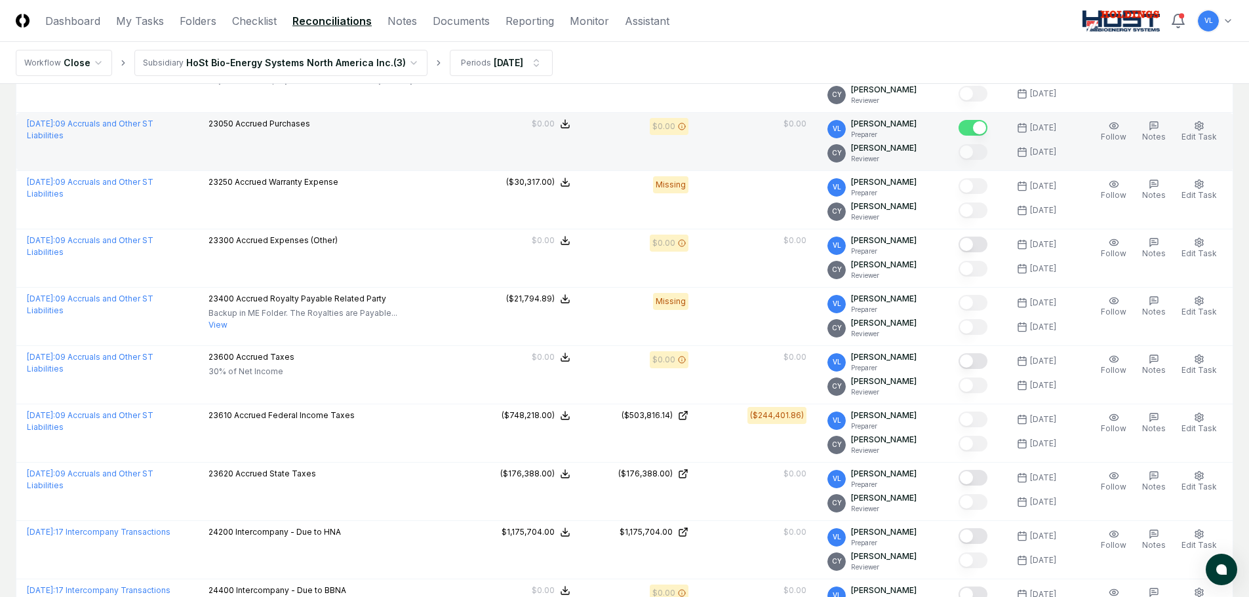
scroll to position [524, 0]
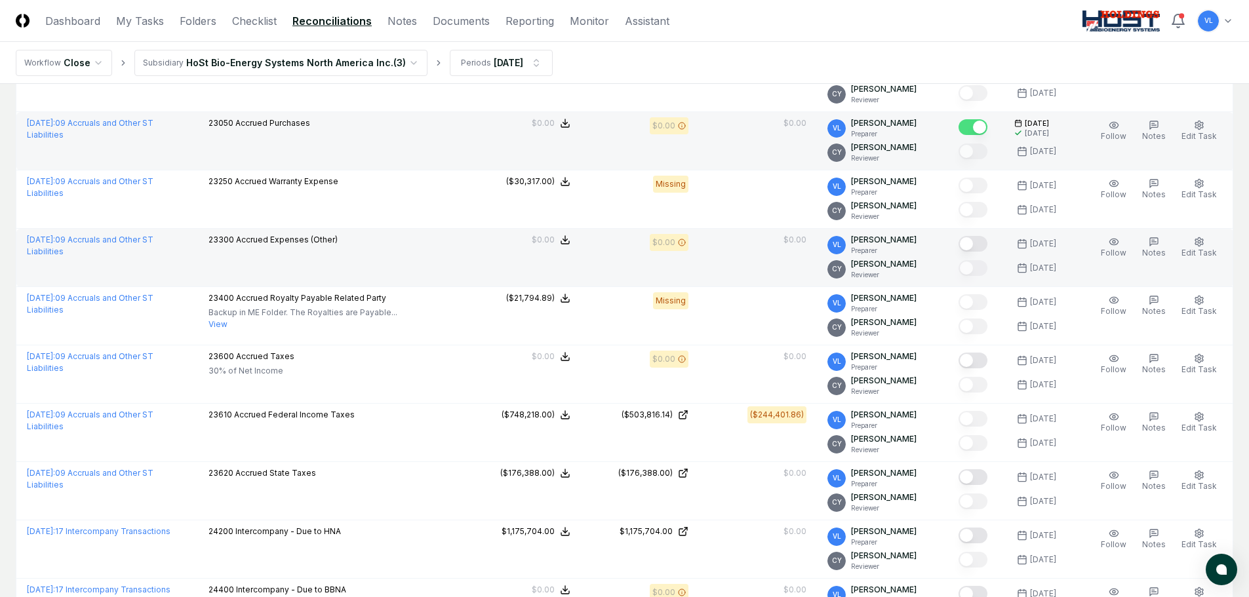
click at [974, 239] on button "Mark complete" at bounding box center [972, 244] width 29 height 16
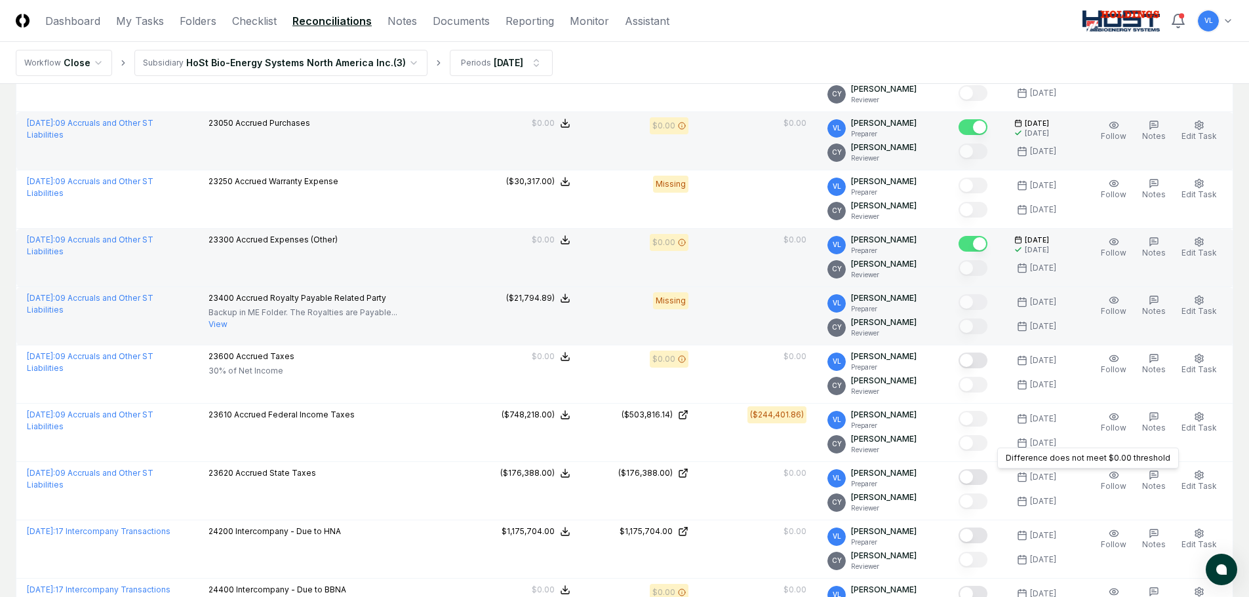
scroll to position [0, 0]
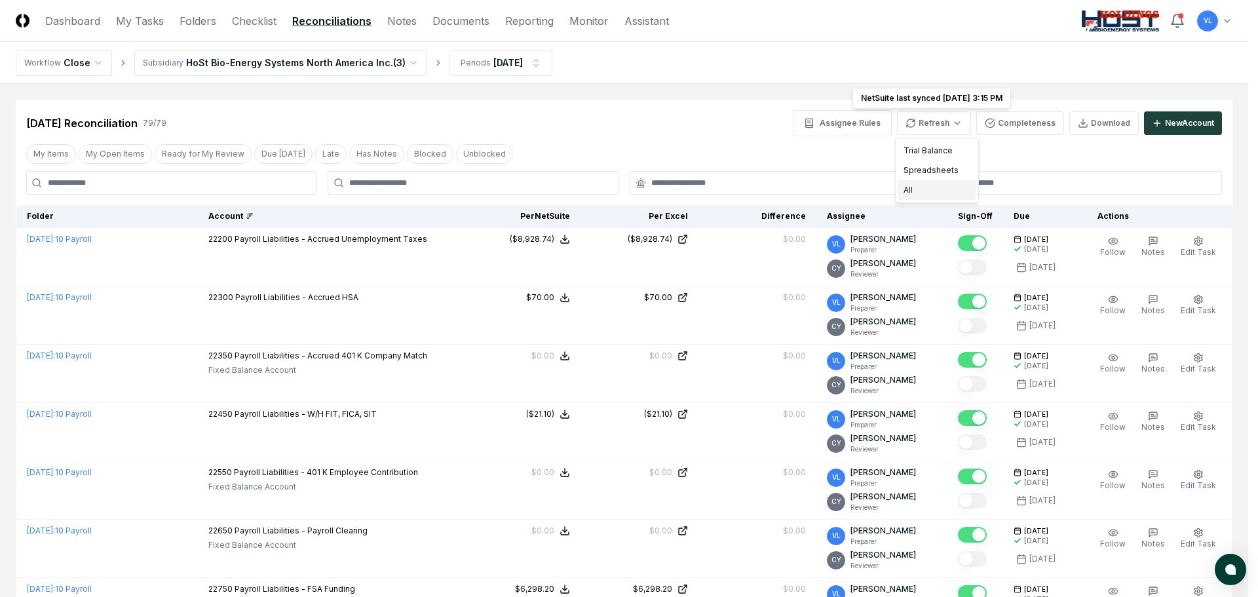
click at [919, 187] on div "All" at bounding box center [937, 190] width 77 height 20
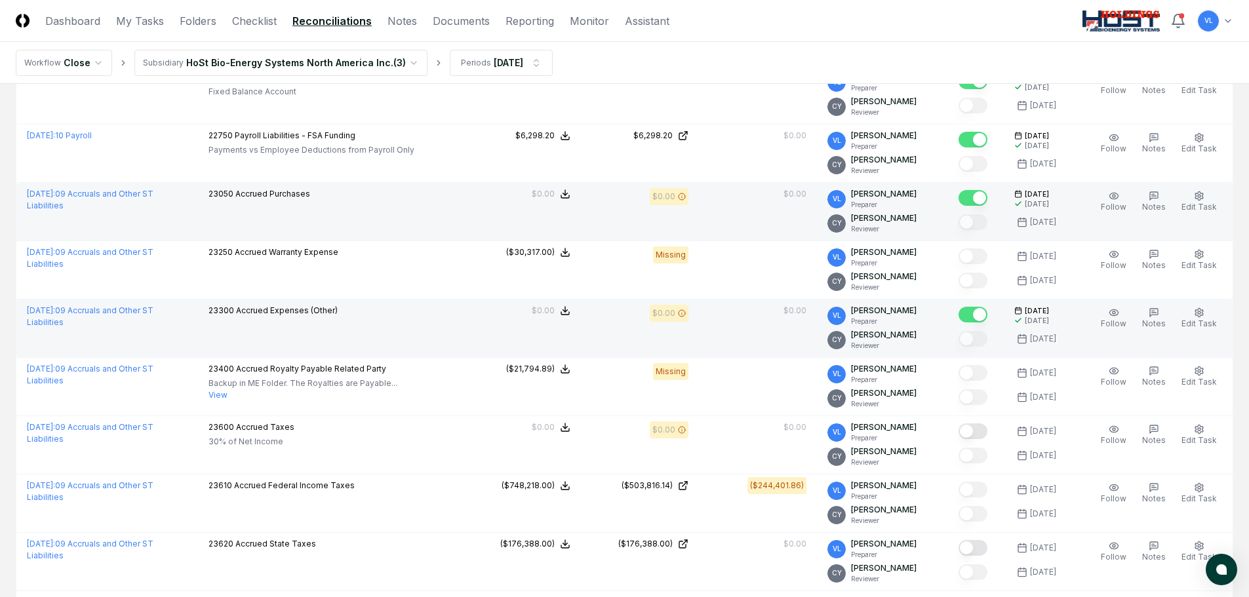
scroll to position [459, 0]
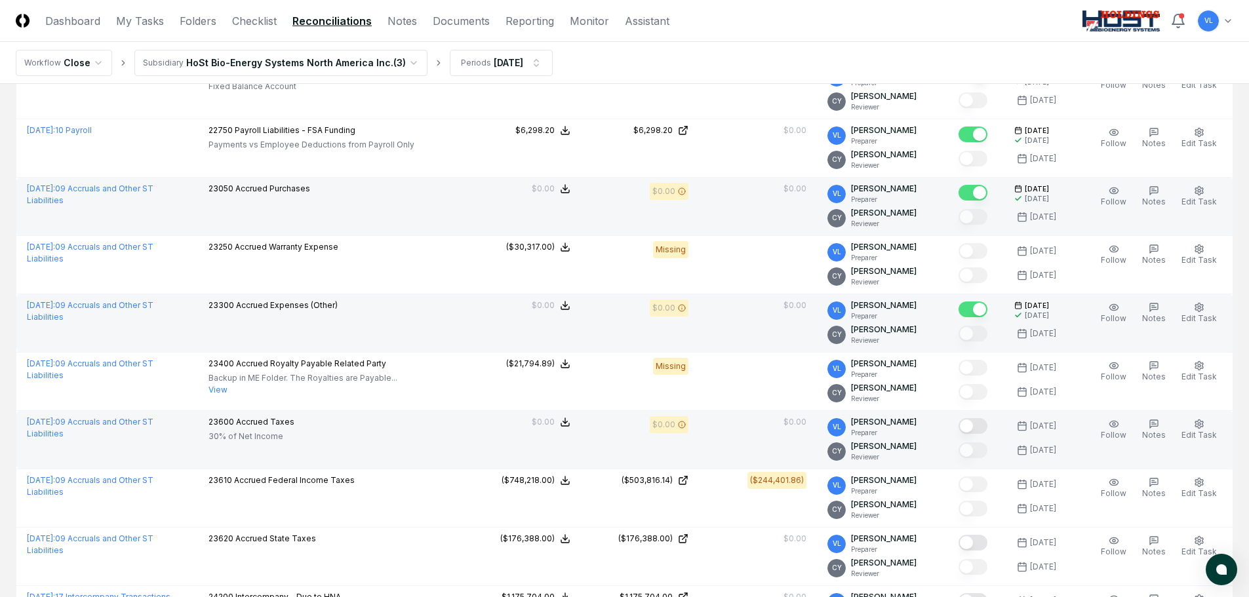
click at [979, 423] on button "Mark complete" at bounding box center [972, 426] width 29 height 16
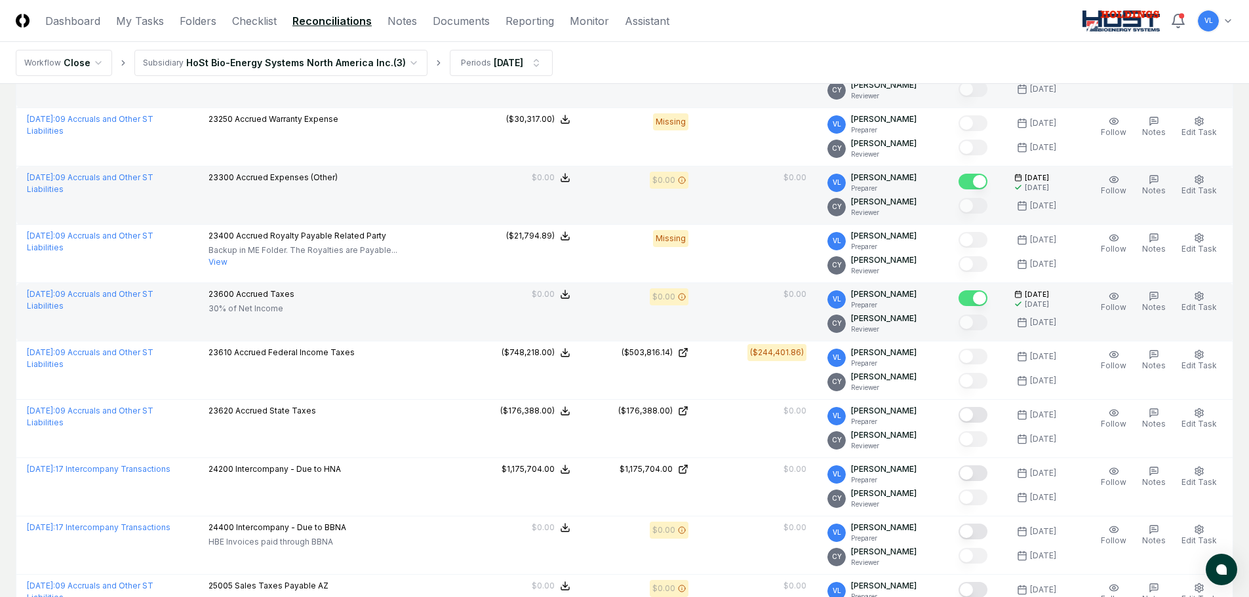
scroll to position [590, 0]
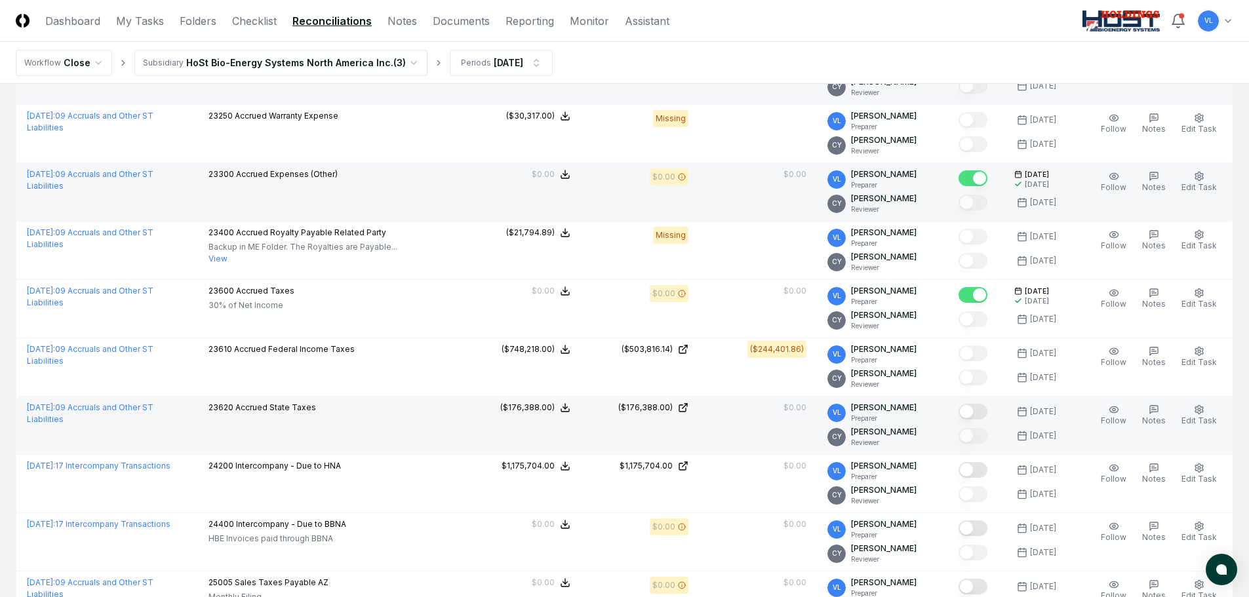
click at [983, 412] on button "Mark complete" at bounding box center [972, 412] width 29 height 16
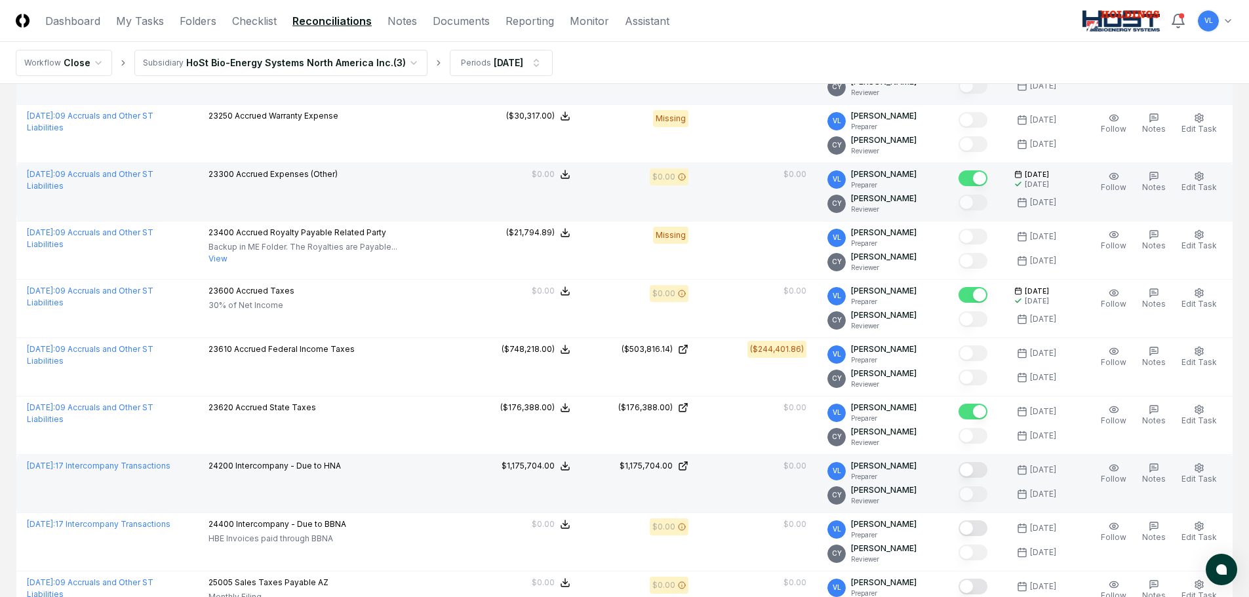
click at [981, 471] on button "Mark complete" at bounding box center [972, 470] width 29 height 16
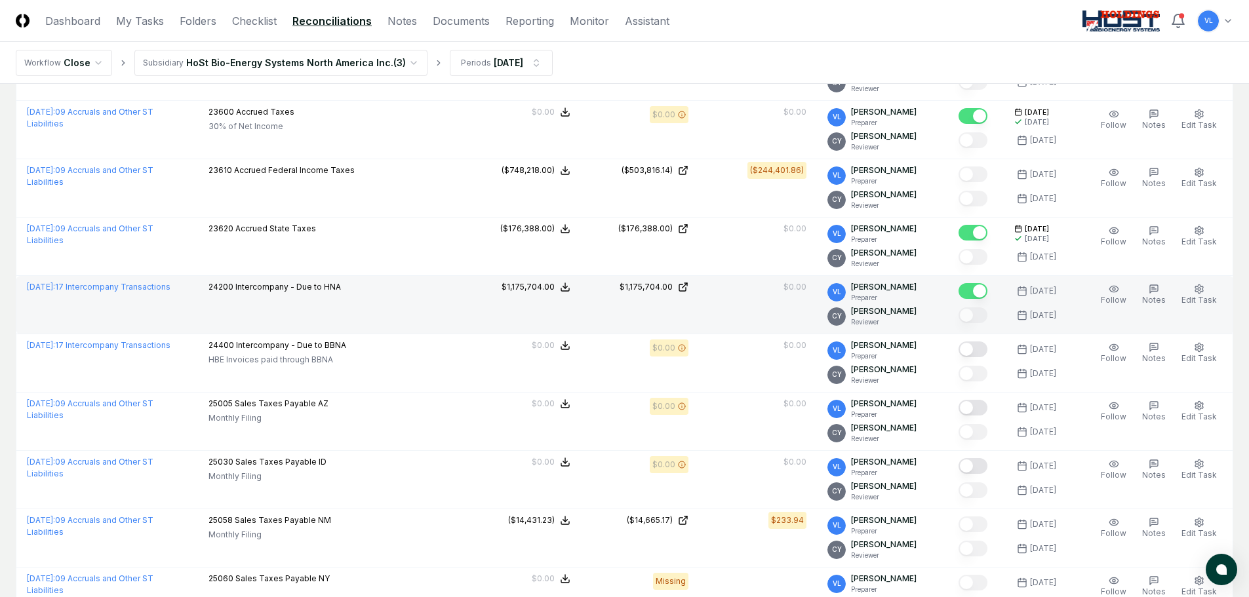
scroll to position [787, 0]
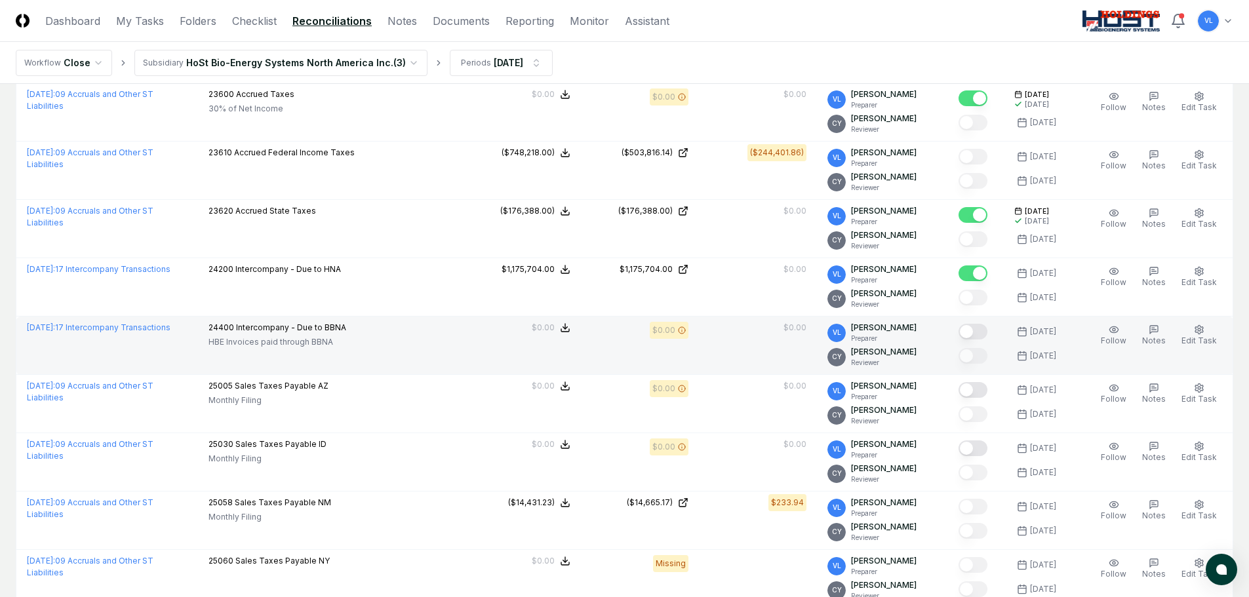
click at [976, 332] on button "Mark complete" at bounding box center [972, 332] width 29 height 16
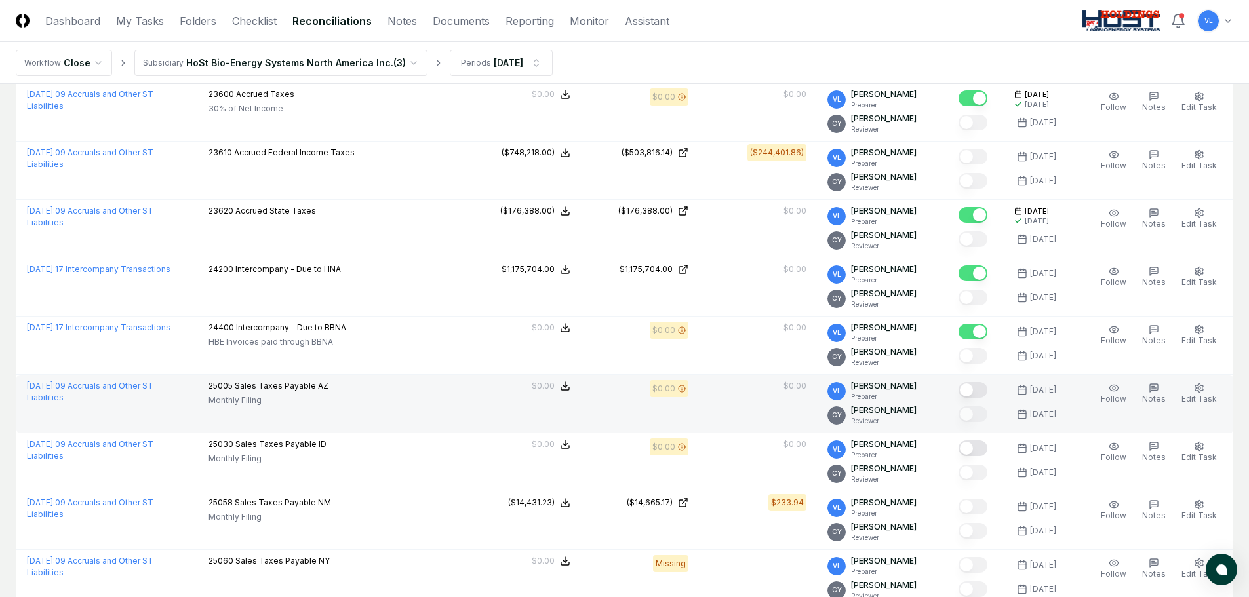
click at [981, 391] on button "Mark complete" at bounding box center [972, 390] width 29 height 16
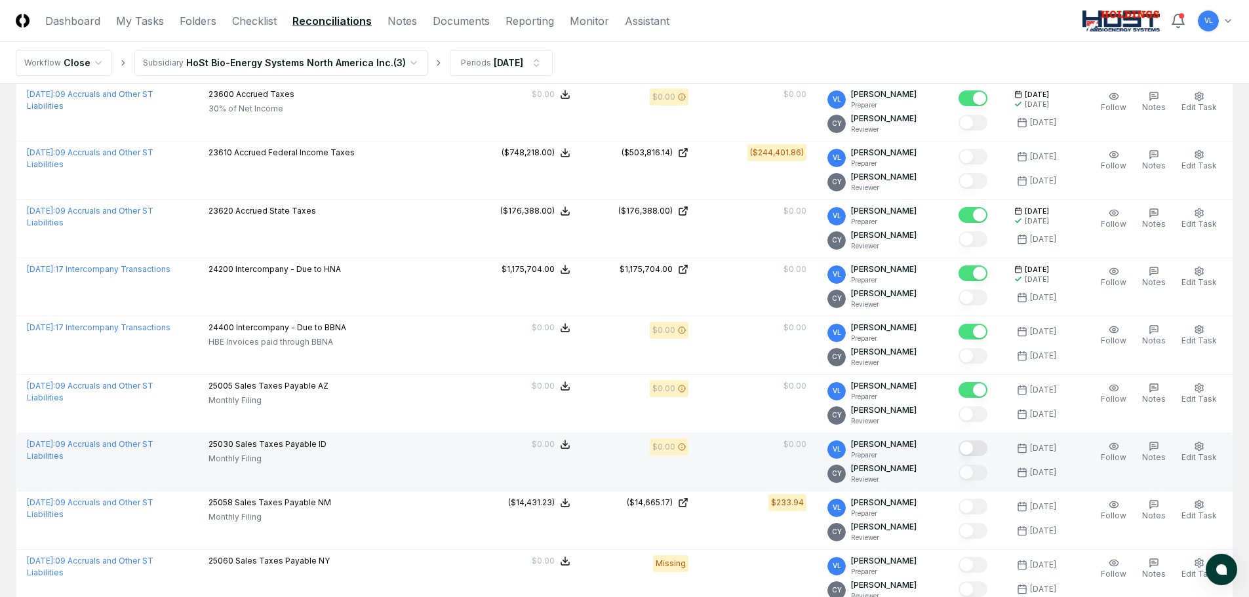
click at [982, 453] on button "Mark complete" at bounding box center [972, 448] width 29 height 16
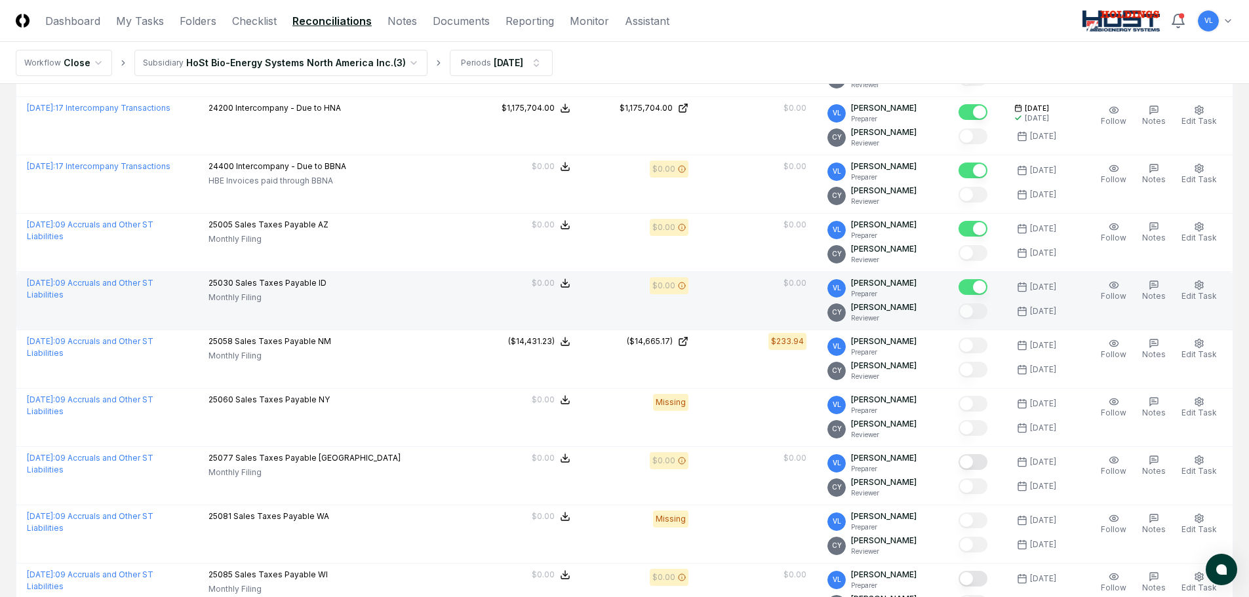
scroll to position [983, 0]
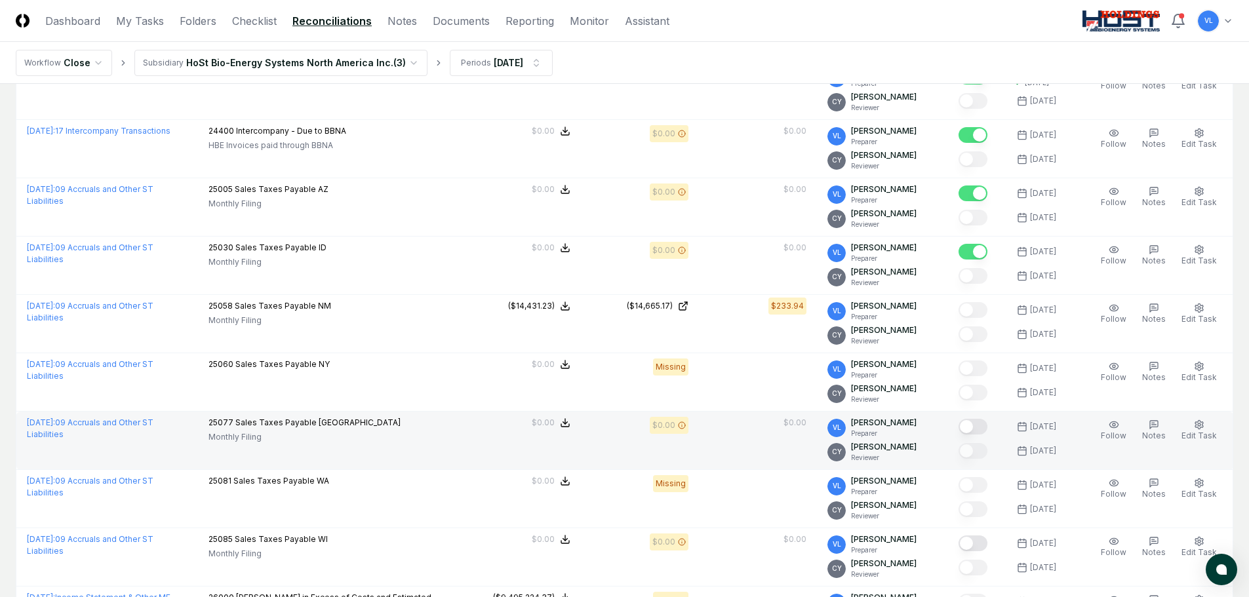
click at [986, 425] on button "Mark complete" at bounding box center [972, 427] width 29 height 16
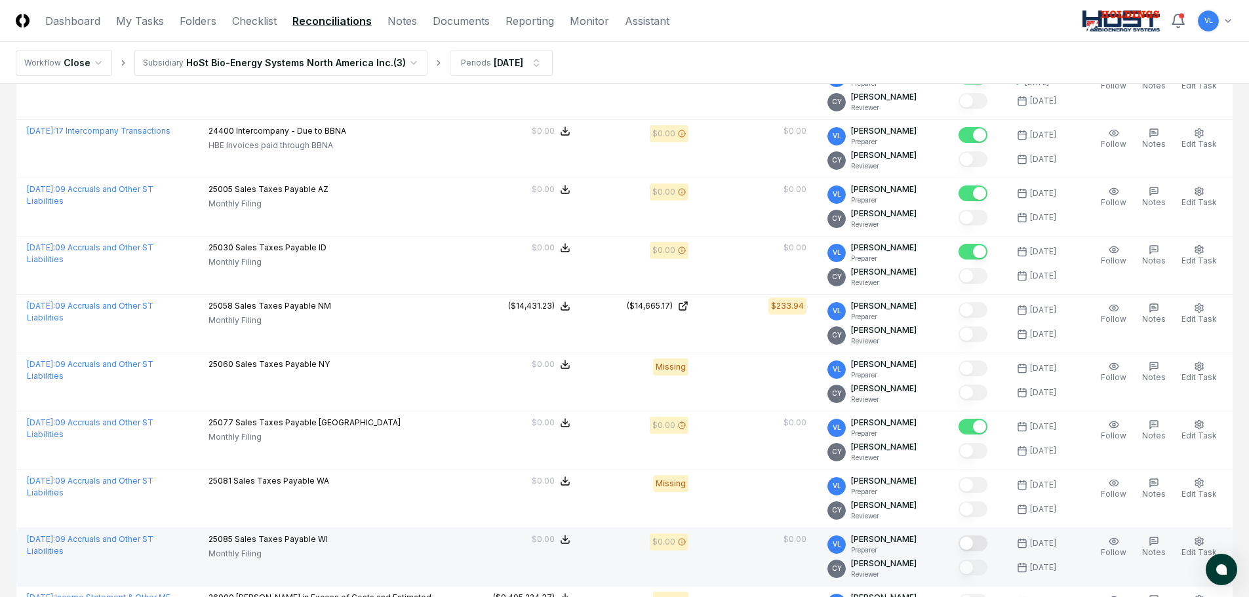
click at [981, 541] on button "Mark complete" at bounding box center [972, 544] width 29 height 16
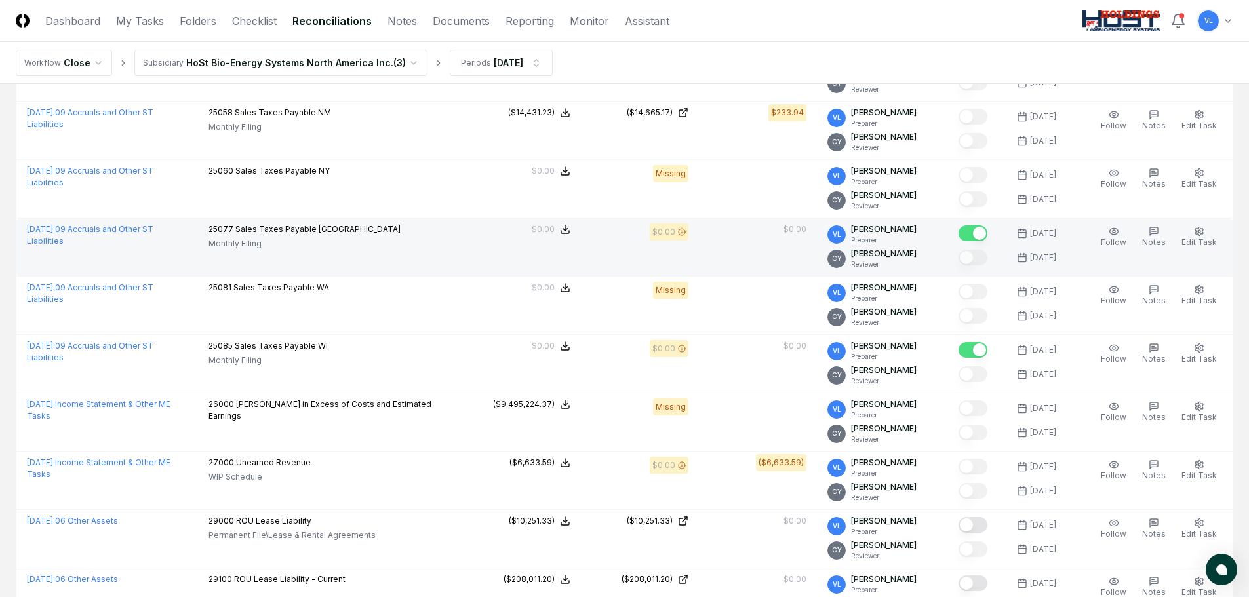
scroll to position [1245, 0]
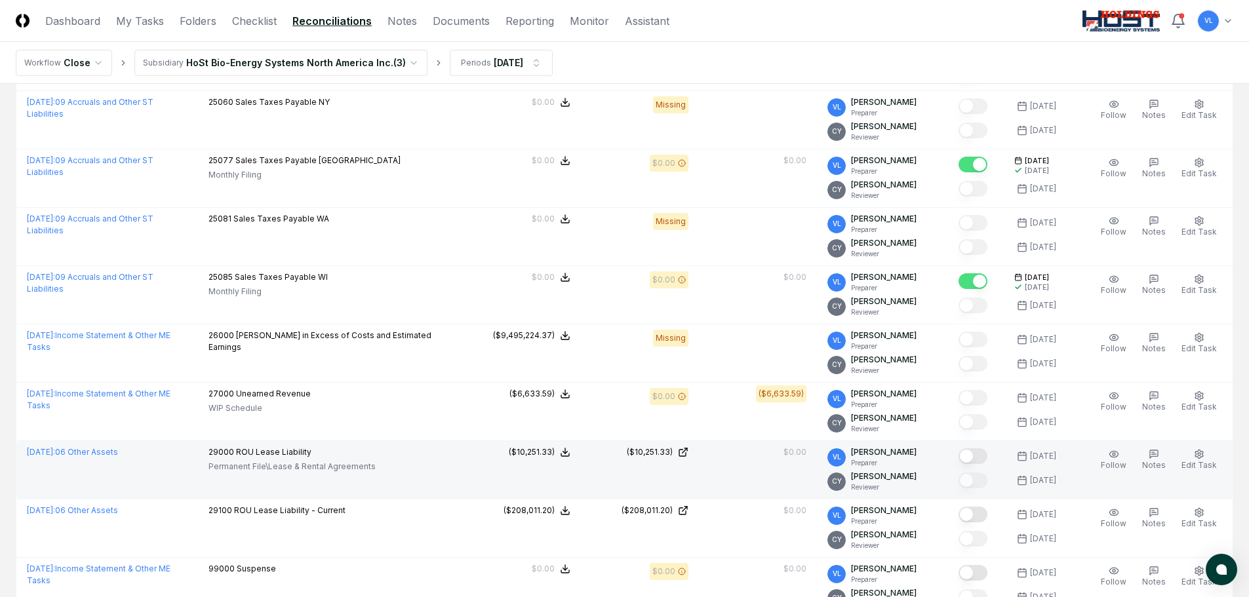
click at [975, 456] on button "Mark complete" at bounding box center [972, 456] width 29 height 16
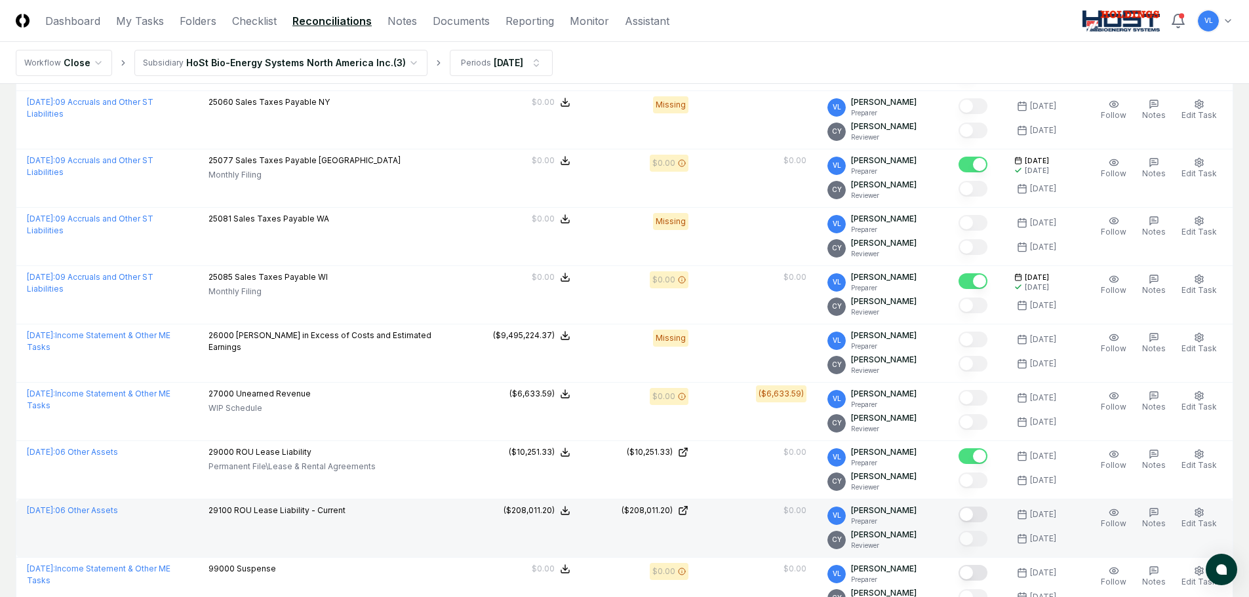
click at [978, 518] on button "Mark complete" at bounding box center [972, 515] width 29 height 16
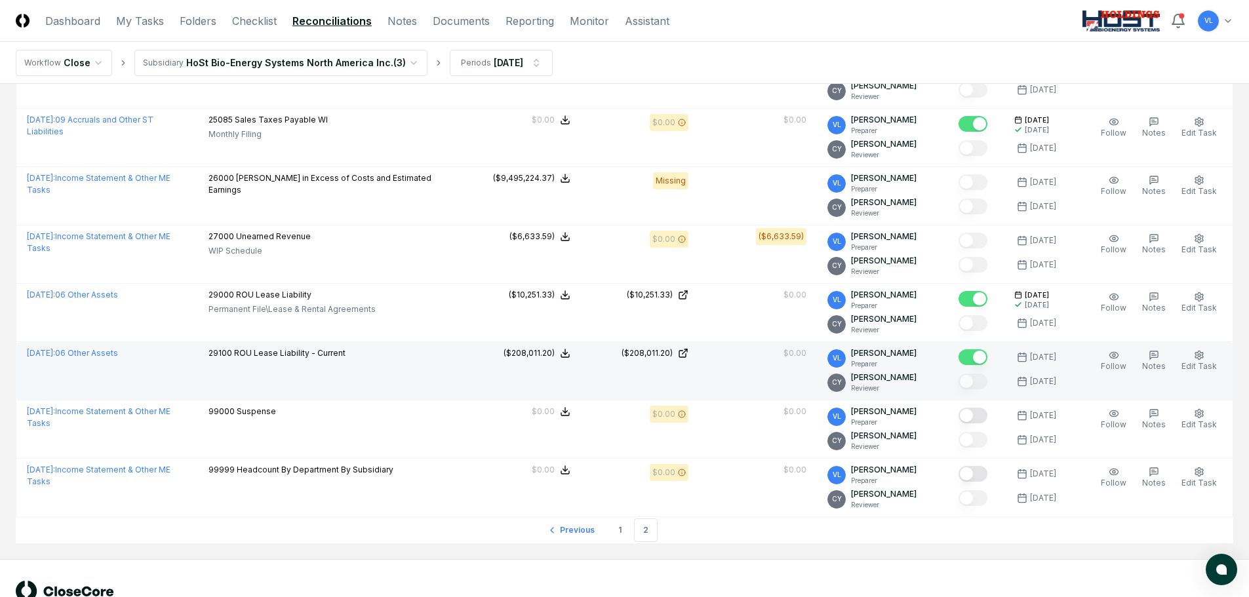
scroll to position [1442, 0]
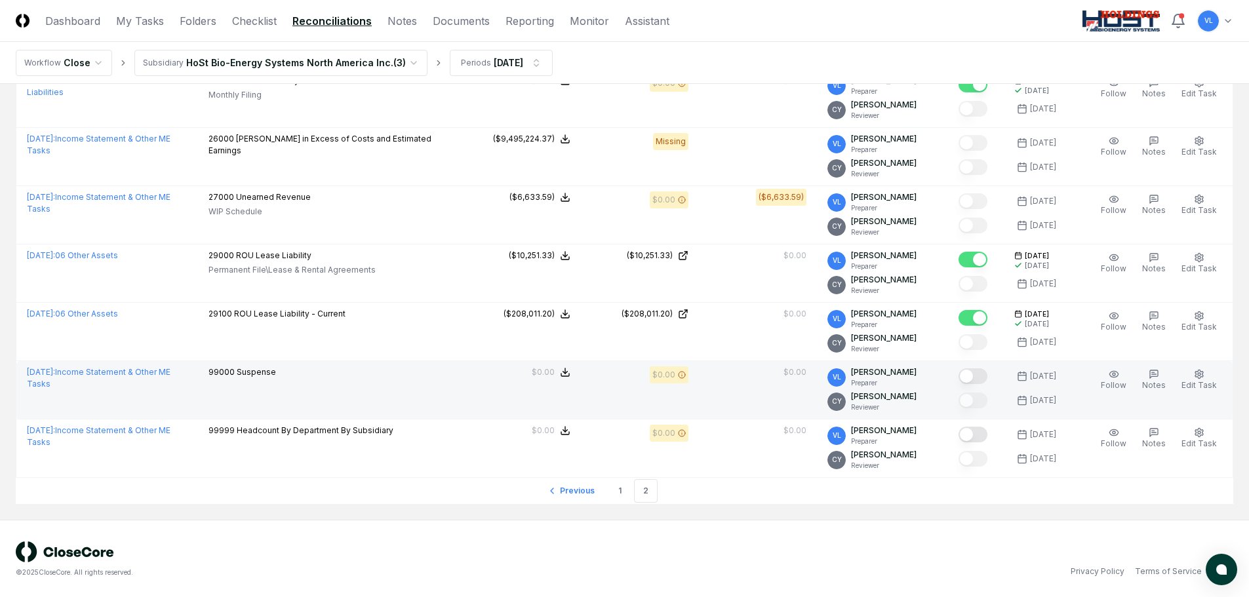
click at [982, 380] on button "Mark complete" at bounding box center [972, 376] width 29 height 16
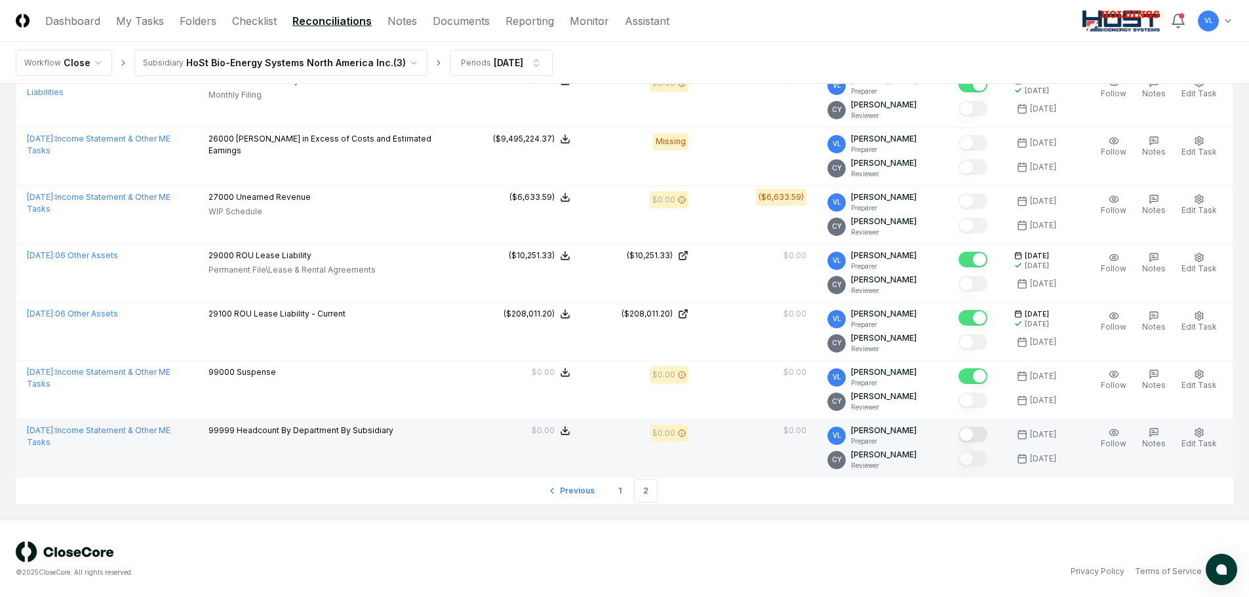
click at [981, 437] on button "Mark complete" at bounding box center [972, 435] width 29 height 16
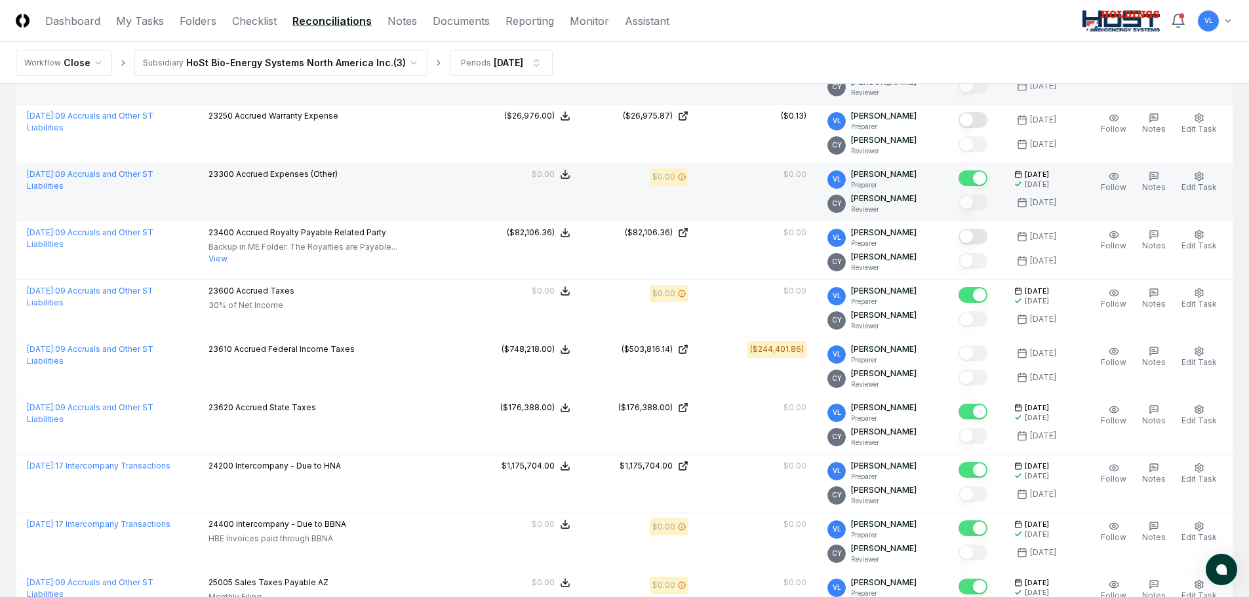
scroll to position [524, 0]
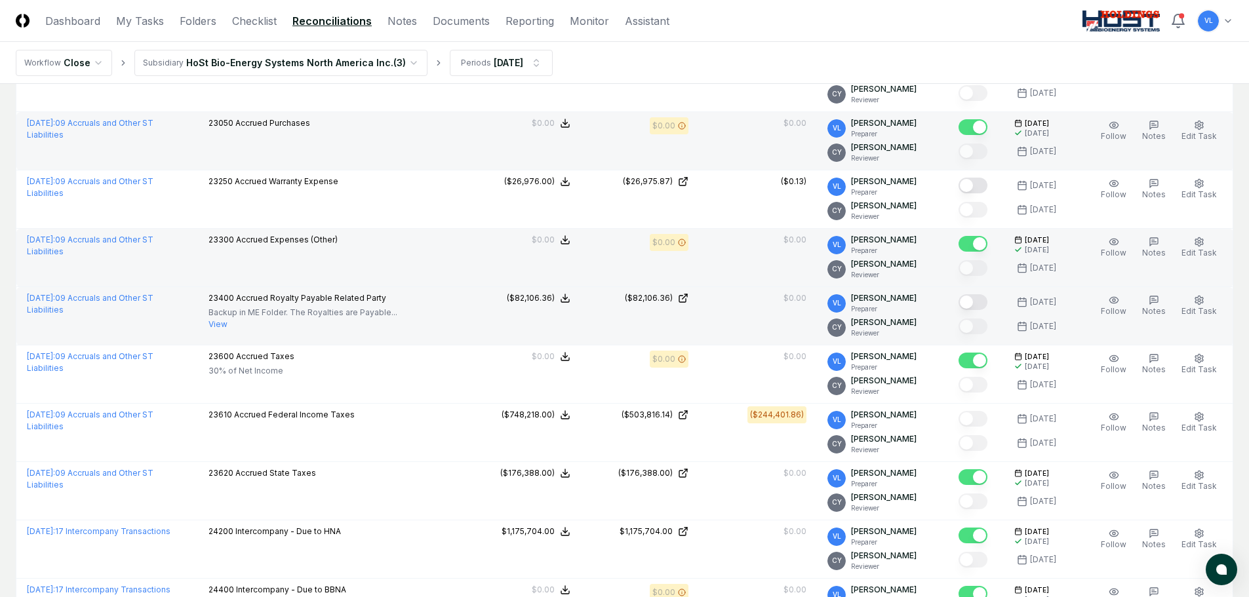
click at [981, 305] on button "Mark complete" at bounding box center [972, 302] width 29 height 16
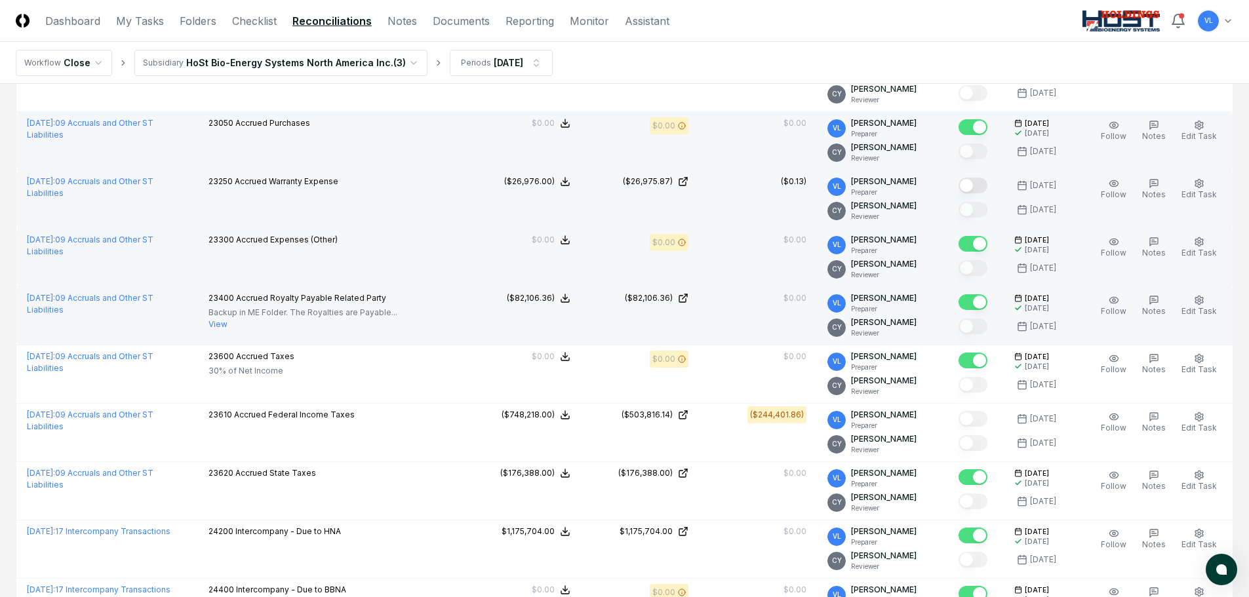
click at [977, 189] on button "Mark complete" at bounding box center [972, 186] width 29 height 16
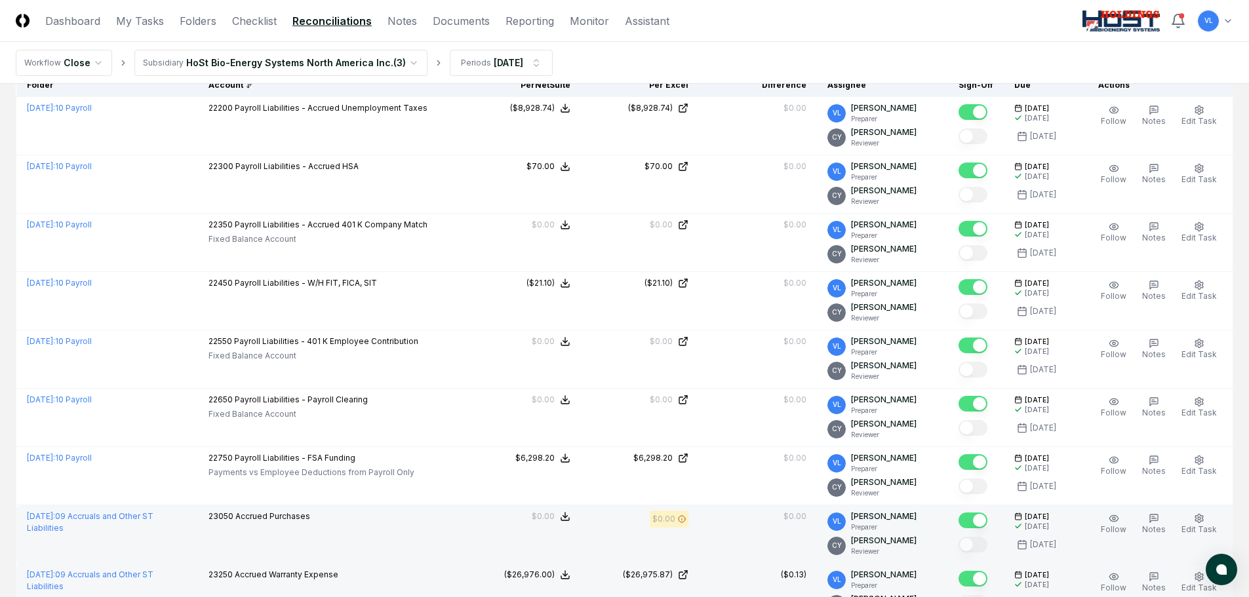
scroll to position [0, 0]
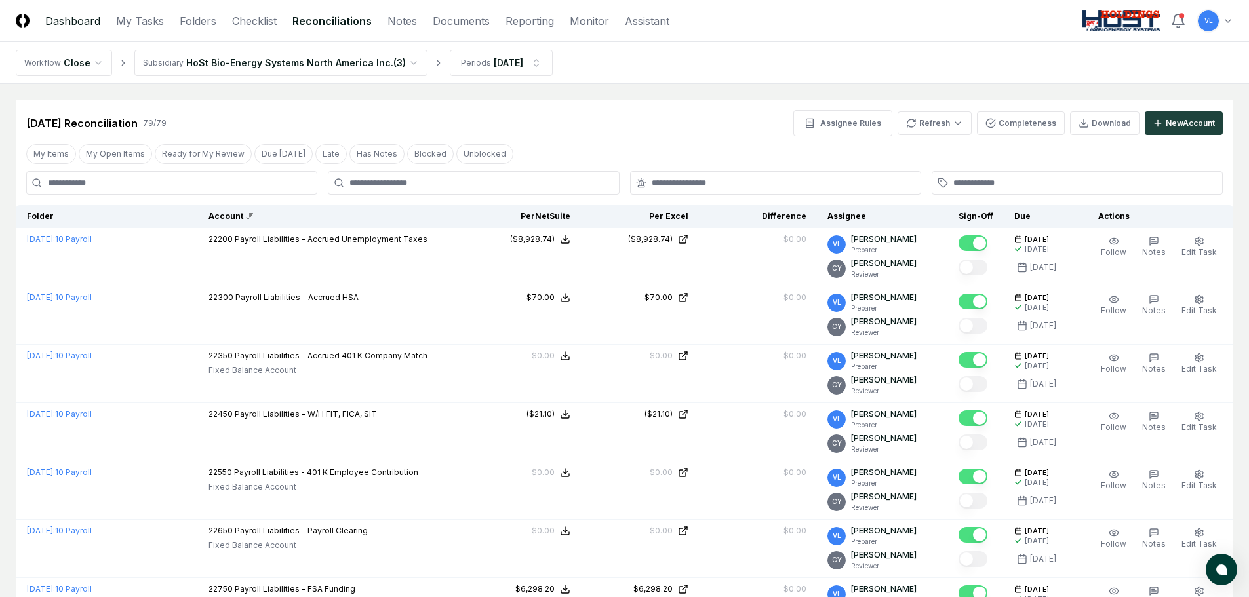
click at [78, 19] on link "Dashboard" at bounding box center [72, 21] width 55 height 16
